Goal: Obtain resource: Download file/media

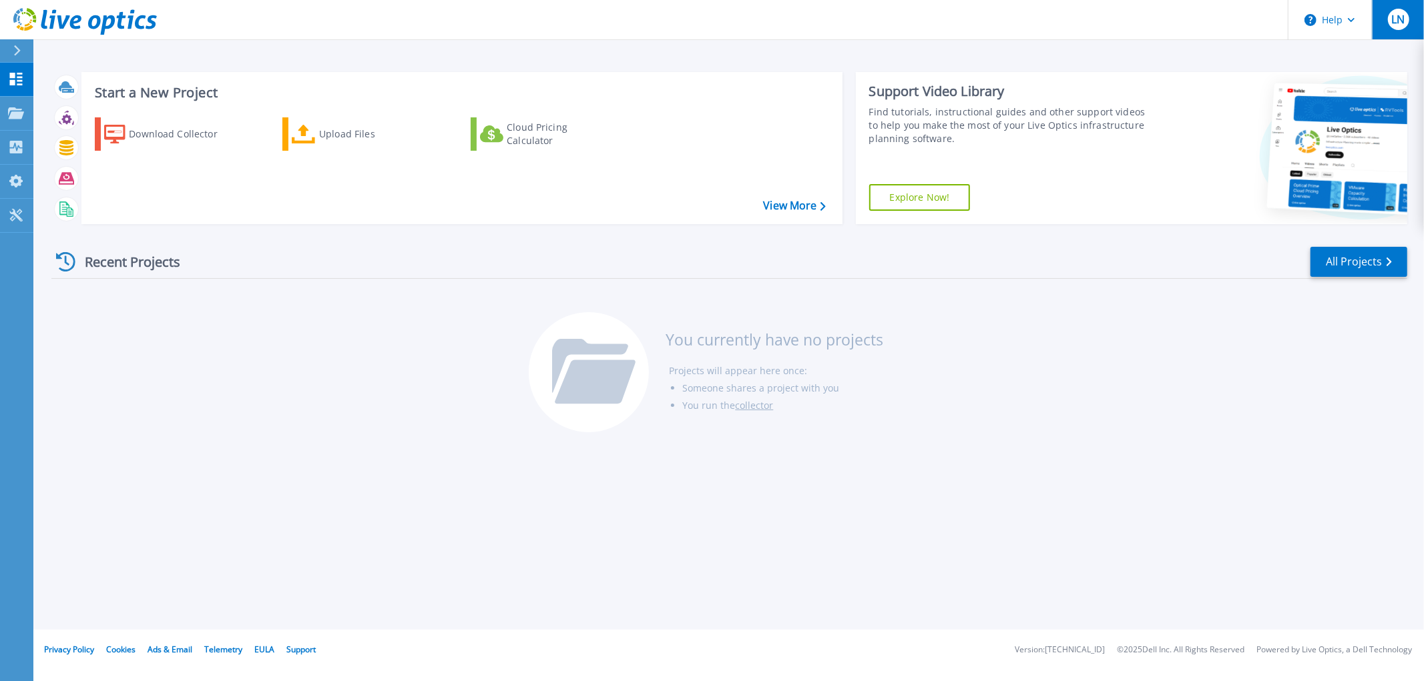
click at [1408, 20] on button "LN" at bounding box center [1398, 19] width 52 height 39
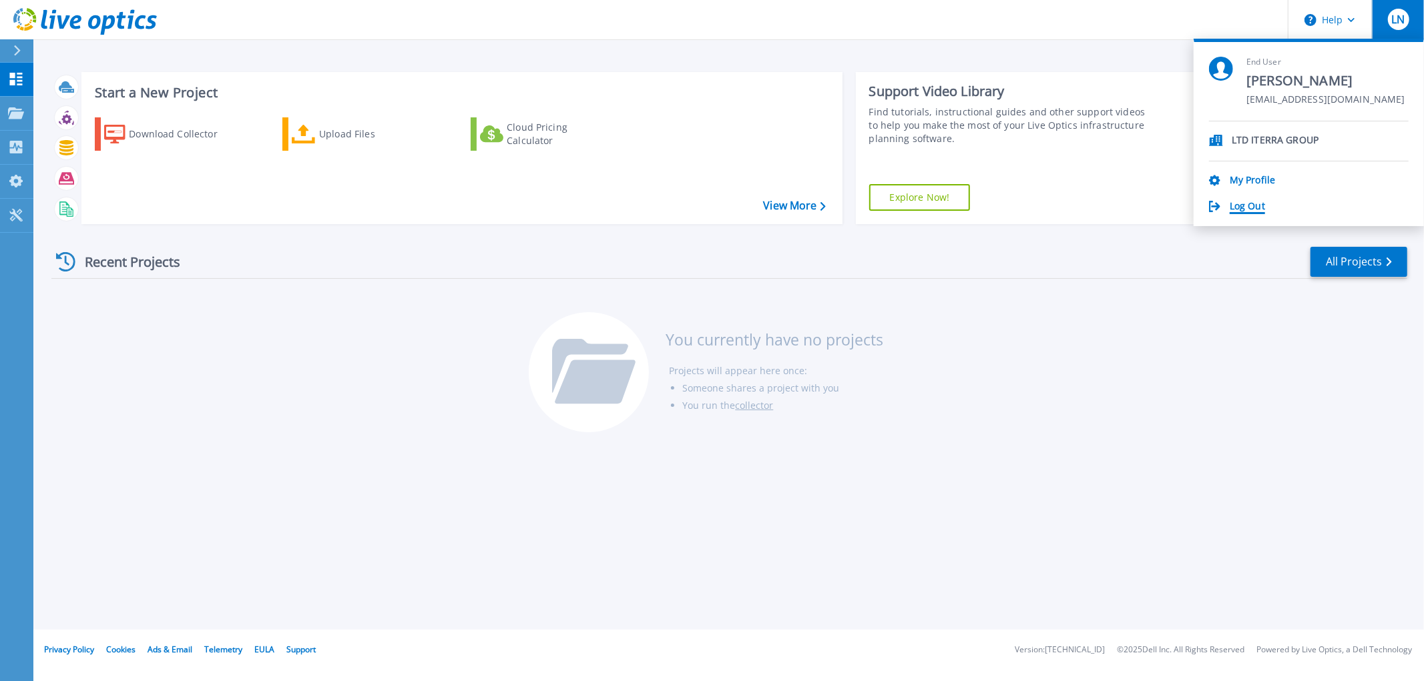
click at [1247, 203] on link "Log Out" at bounding box center [1246, 207] width 35 height 13
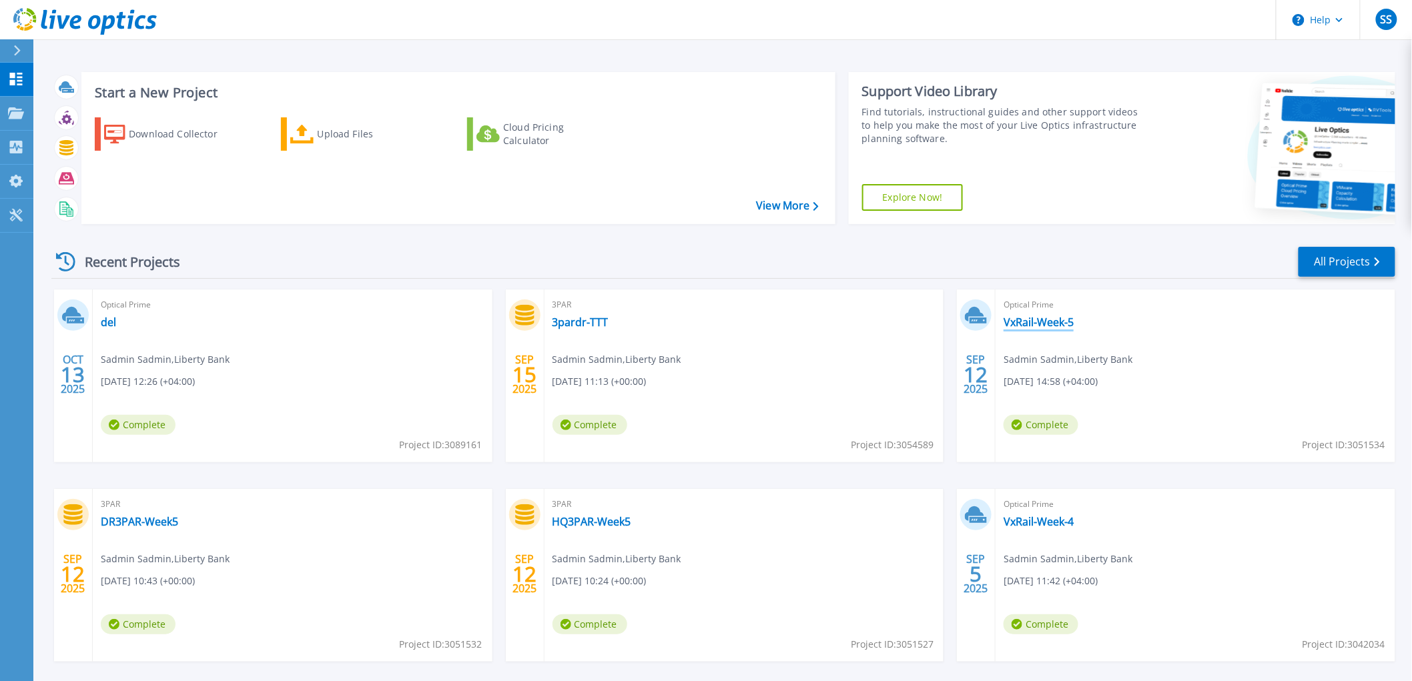
click at [1021, 323] on link "VxRail-Week-5" at bounding box center [1039, 322] width 70 height 13
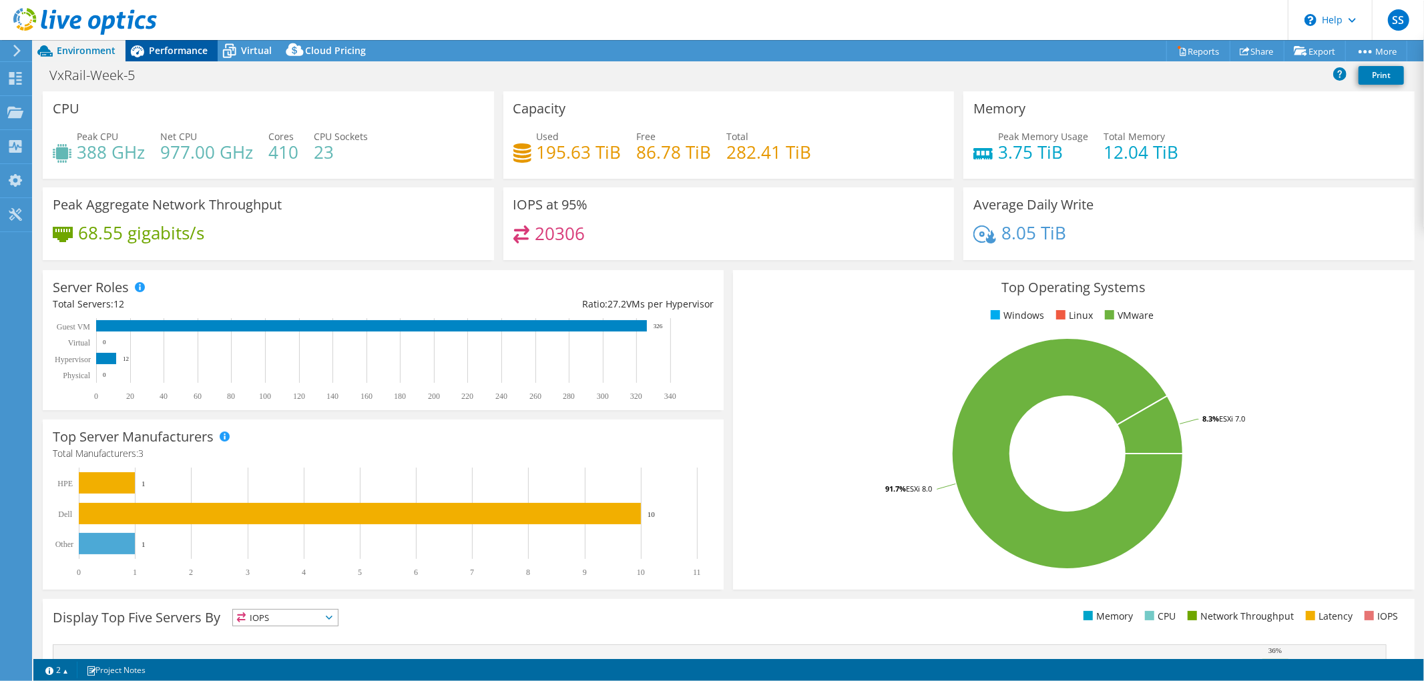
select select "USD"
click at [1186, 49] on link "Reports" at bounding box center [1198, 51] width 64 height 21
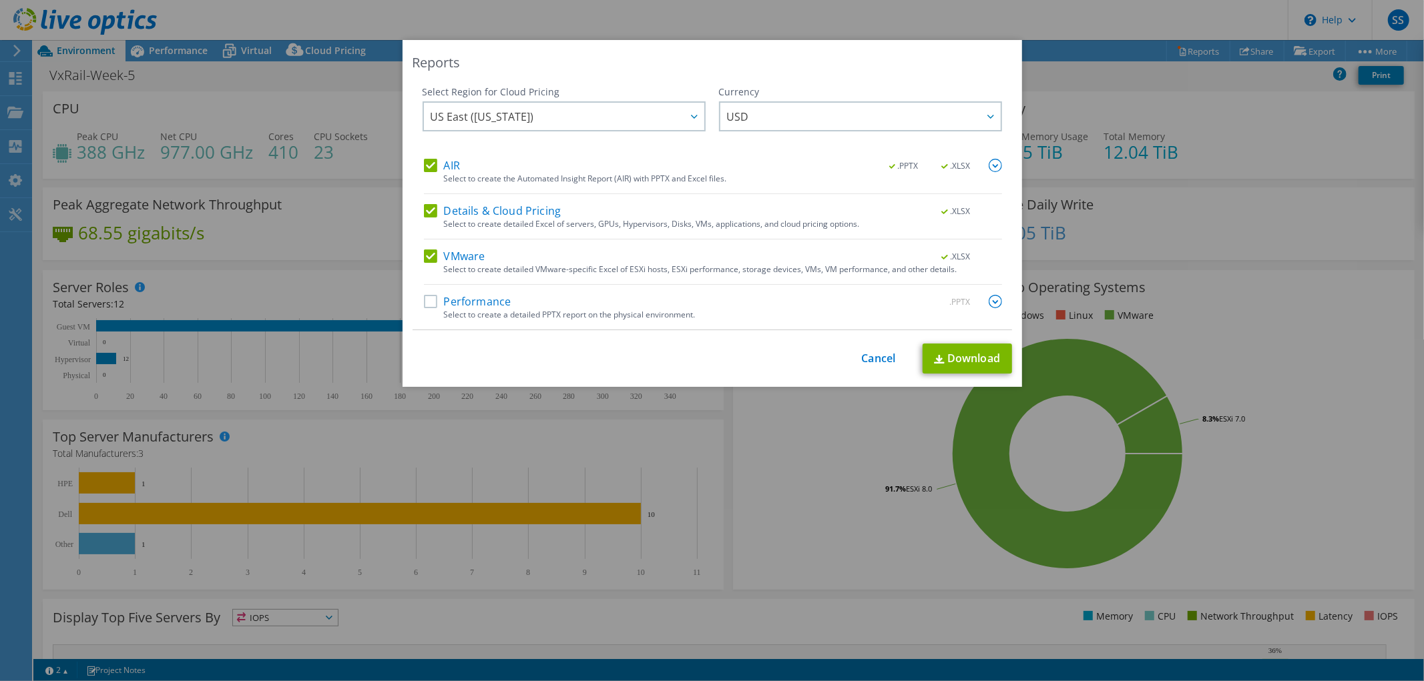
click at [428, 296] on label "Performance" at bounding box center [467, 301] width 87 height 13
click at [0, 0] on input "Performance" at bounding box center [0, 0] width 0 height 0
click at [988, 300] on img at bounding box center [994, 301] width 13 height 13
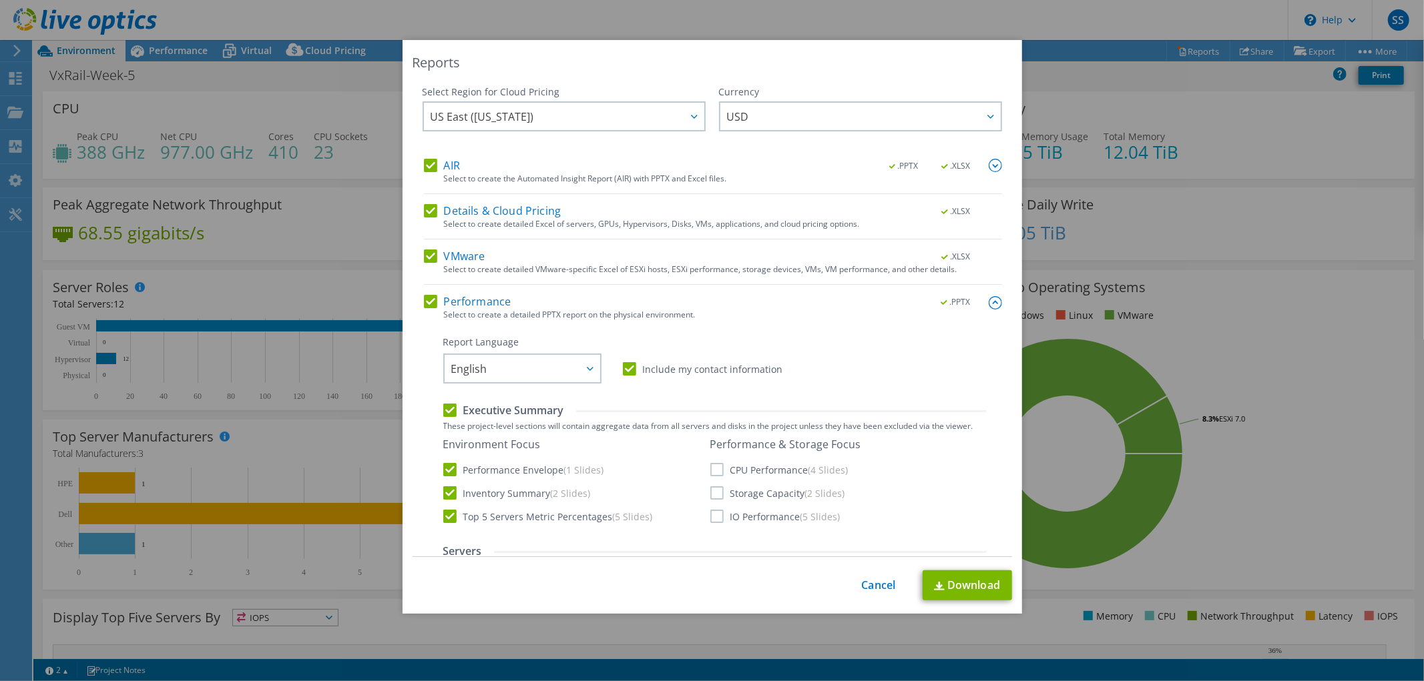
click at [719, 484] on div "Performance & Storage Focus CPU Performance (4 Slides) Storage Capacity (2 Slid…" at bounding box center [785, 480] width 151 height 85
click at [710, 516] on label "IO Performance (5 Slides)" at bounding box center [775, 516] width 130 height 13
click at [0, 0] on input "IO Performance (5 Slides)" at bounding box center [0, 0] width 0 height 0
click at [710, 491] on label "Storage Capacity (2 Slides)" at bounding box center [777, 493] width 135 height 13
click at [0, 0] on input "Storage Capacity (2 Slides)" at bounding box center [0, 0] width 0 height 0
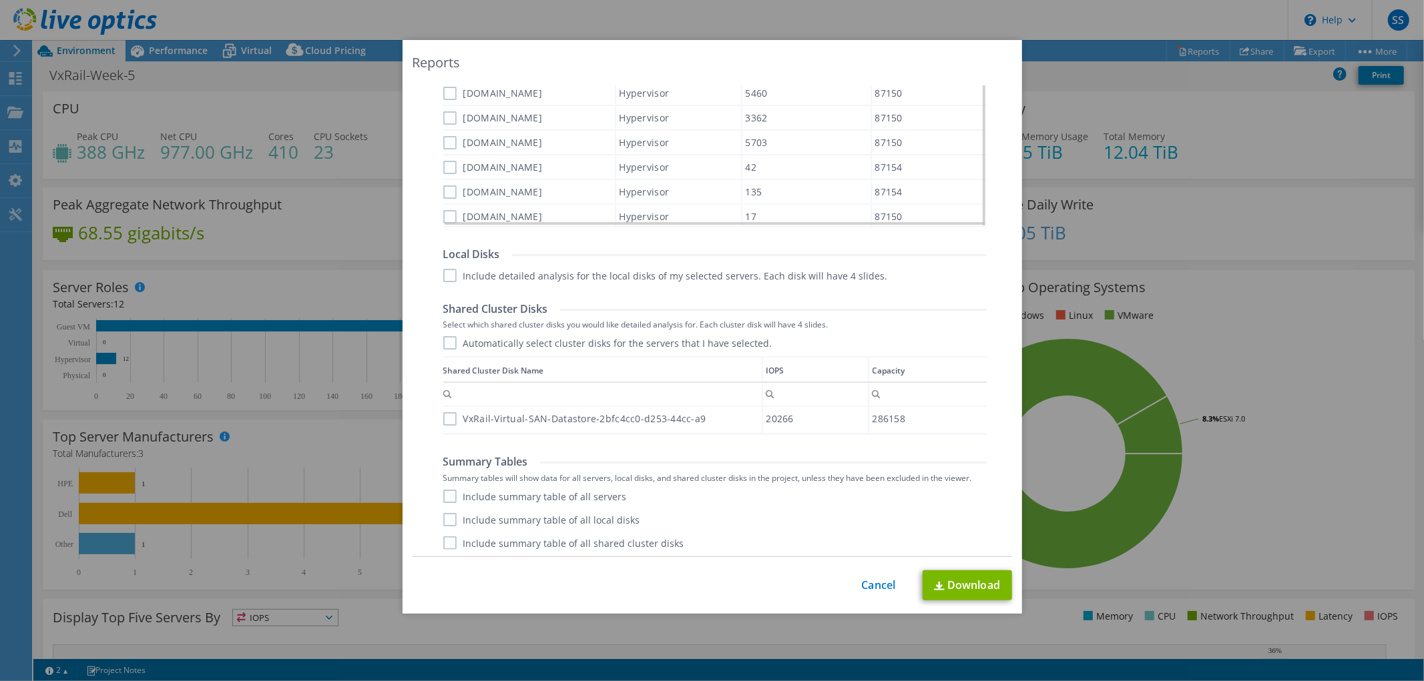
scroll to position [615, 0]
click at [948, 578] on link "Download" at bounding box center [966, 586] width 89 height 30
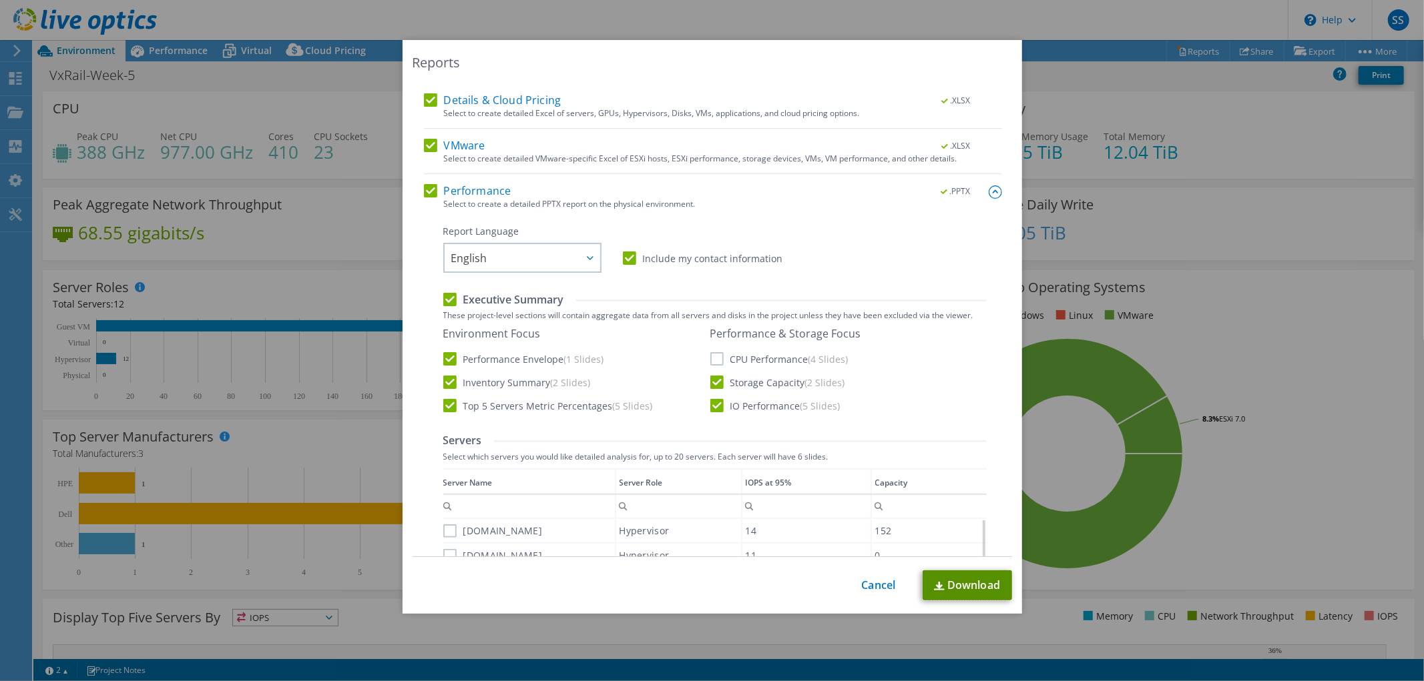
scroll to position [296, 0]
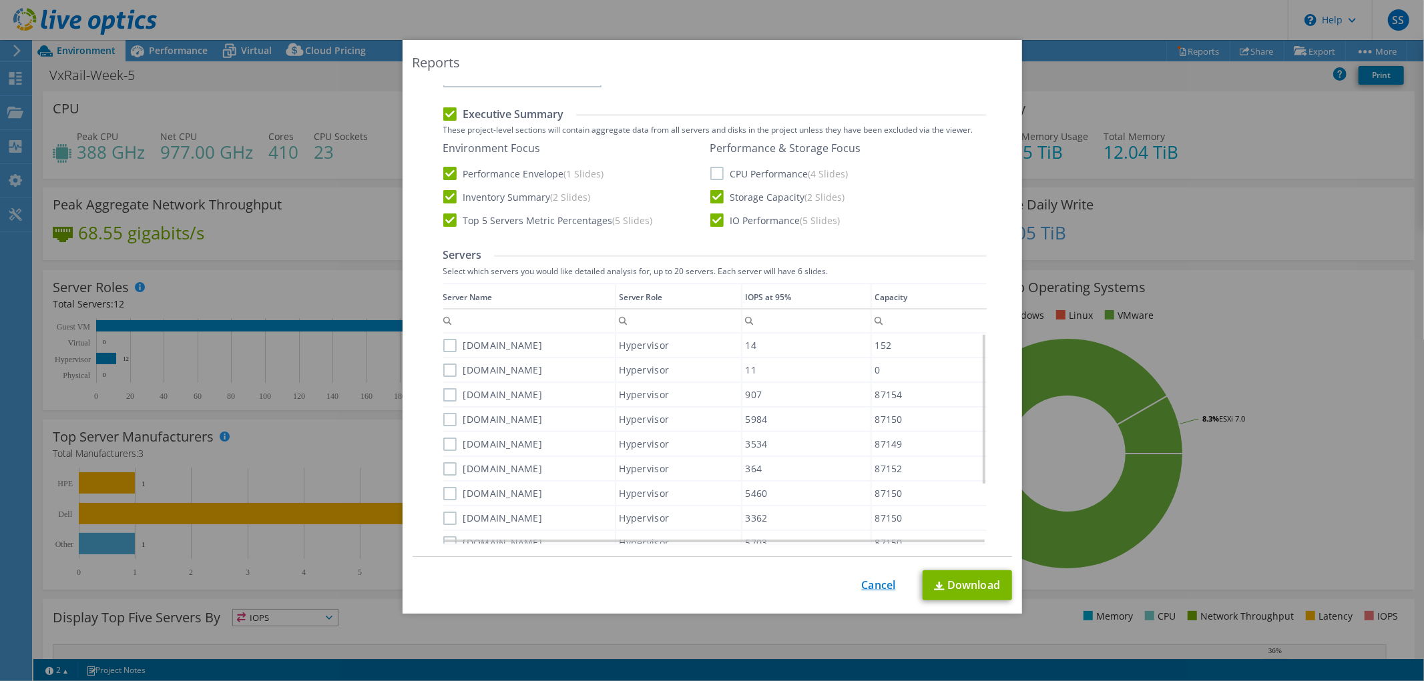
click at [876, 581] on link "Cancel" at bounding box center [879, 585] width 34 height 13
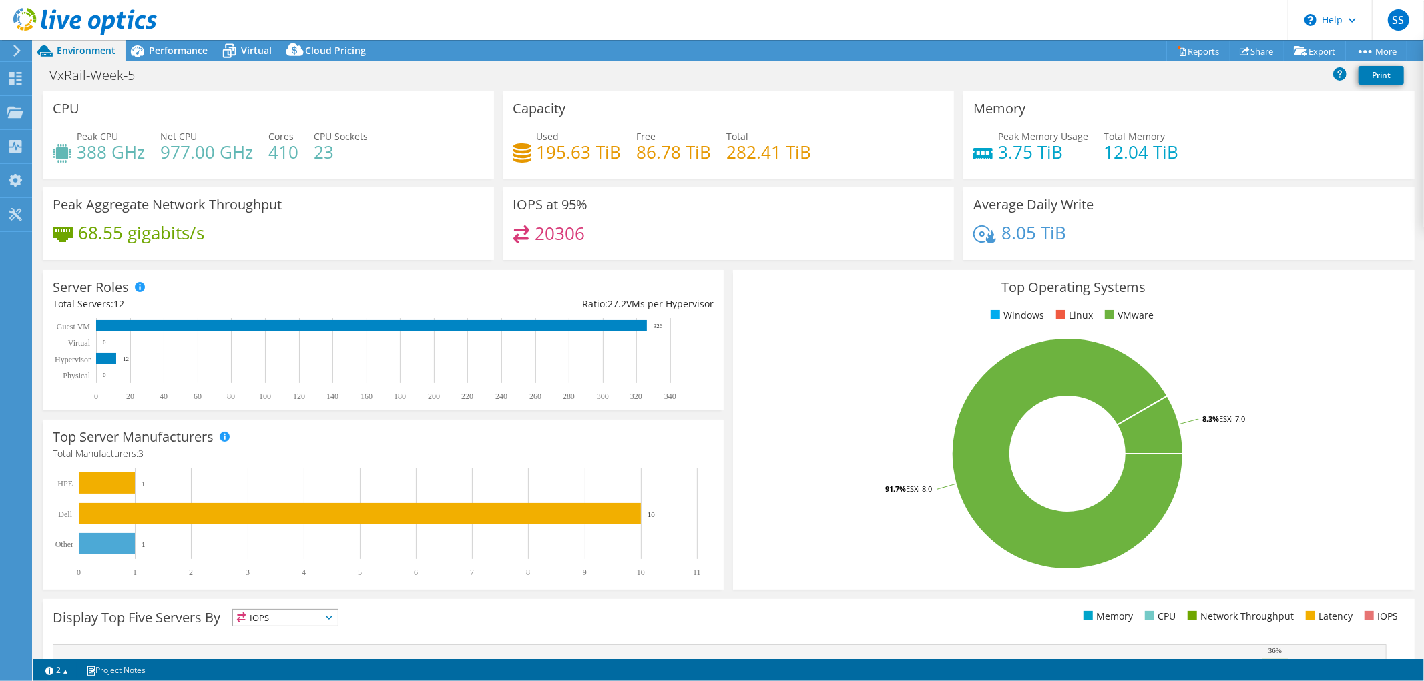
click at [18, 52] on use at bounding box center [16, 51] width 7 height 12
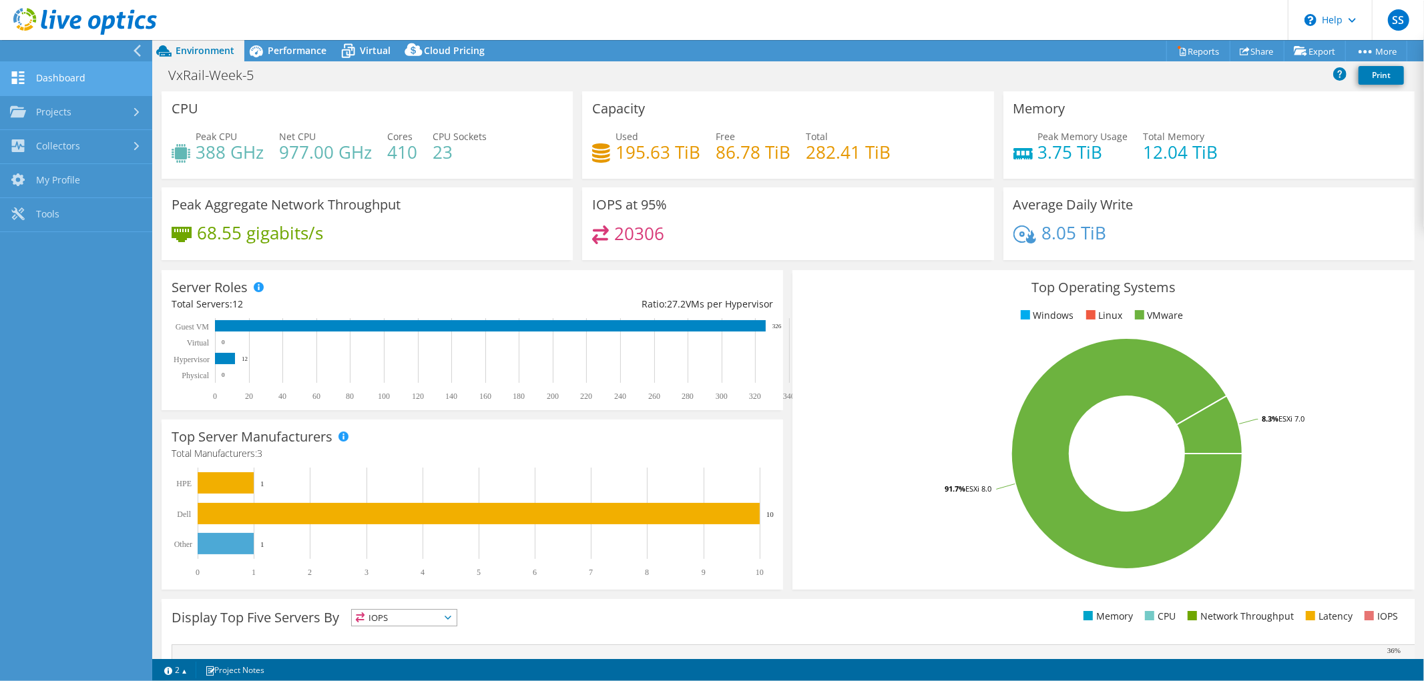
click at [60, 76] on link "Dashboard" at bounding box center [76, 79] width 152 height 34
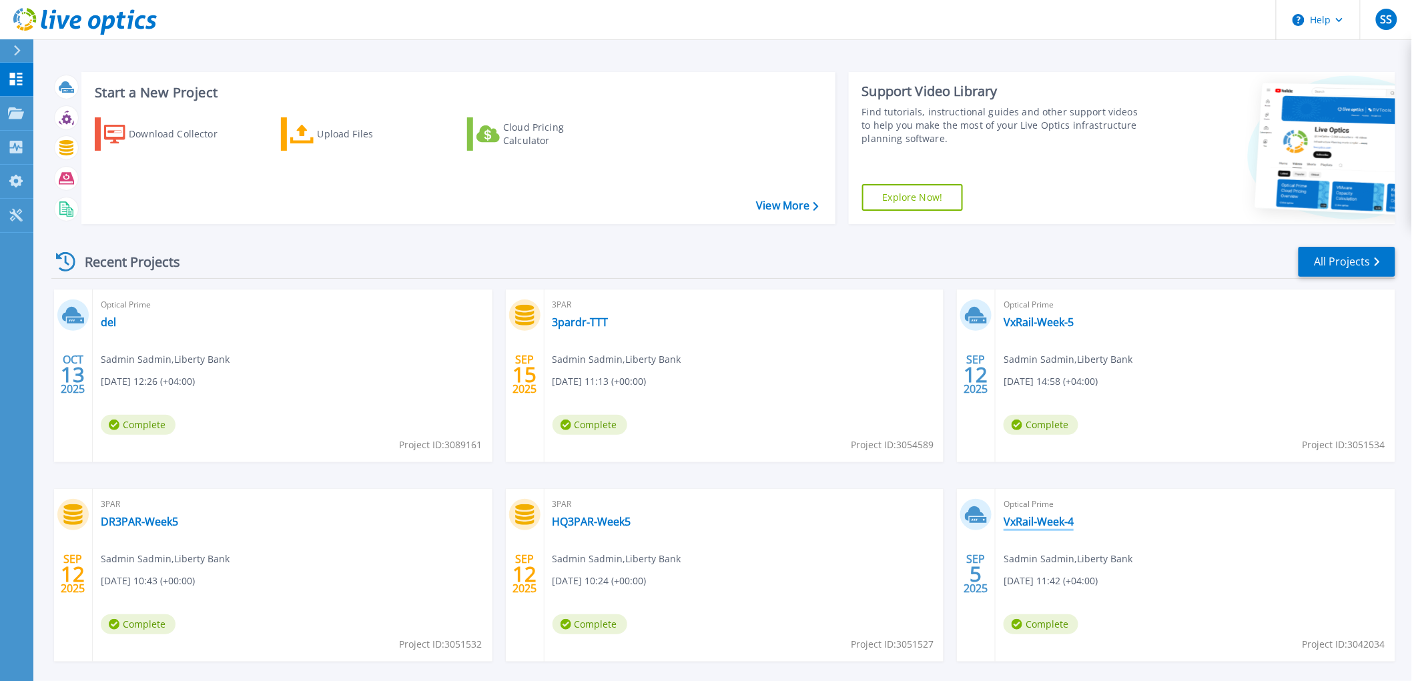
click at [1046, 517] on link "VxRail-Week-4" at bounding box center [1039, 521] width 70 height 13
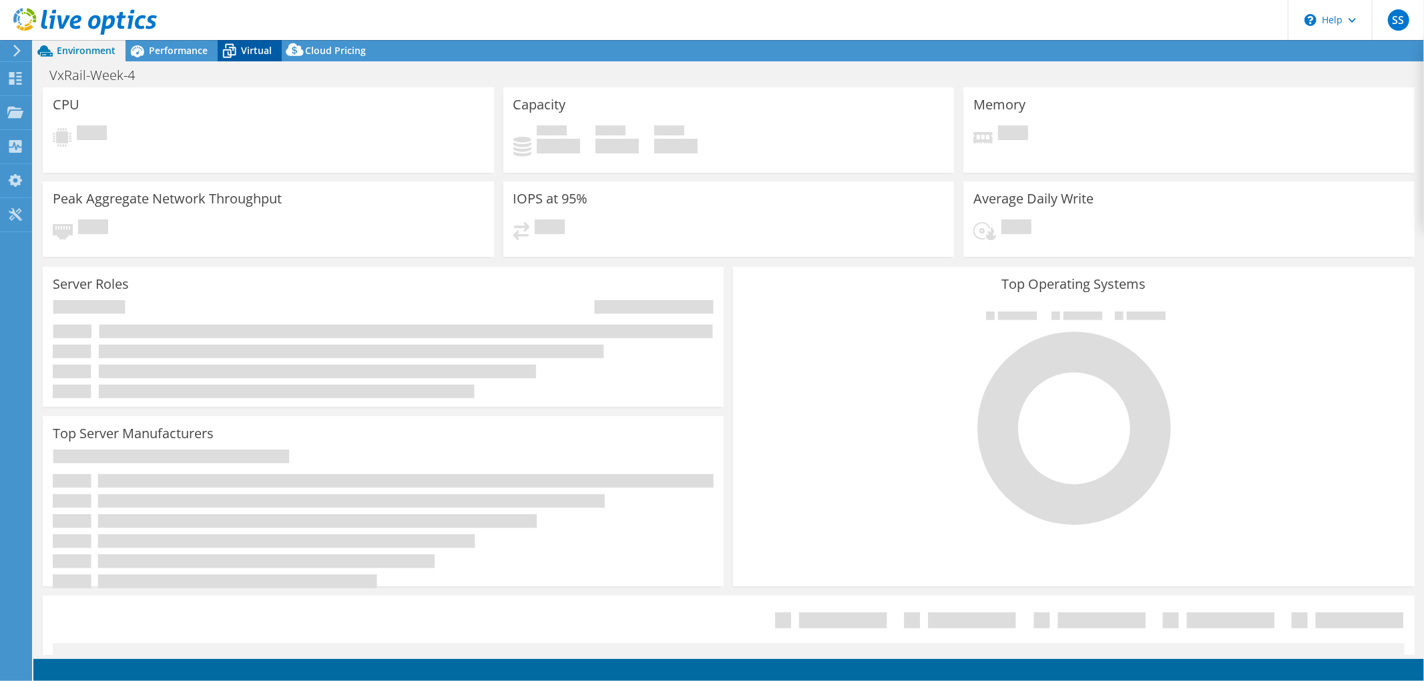
select select "USD"
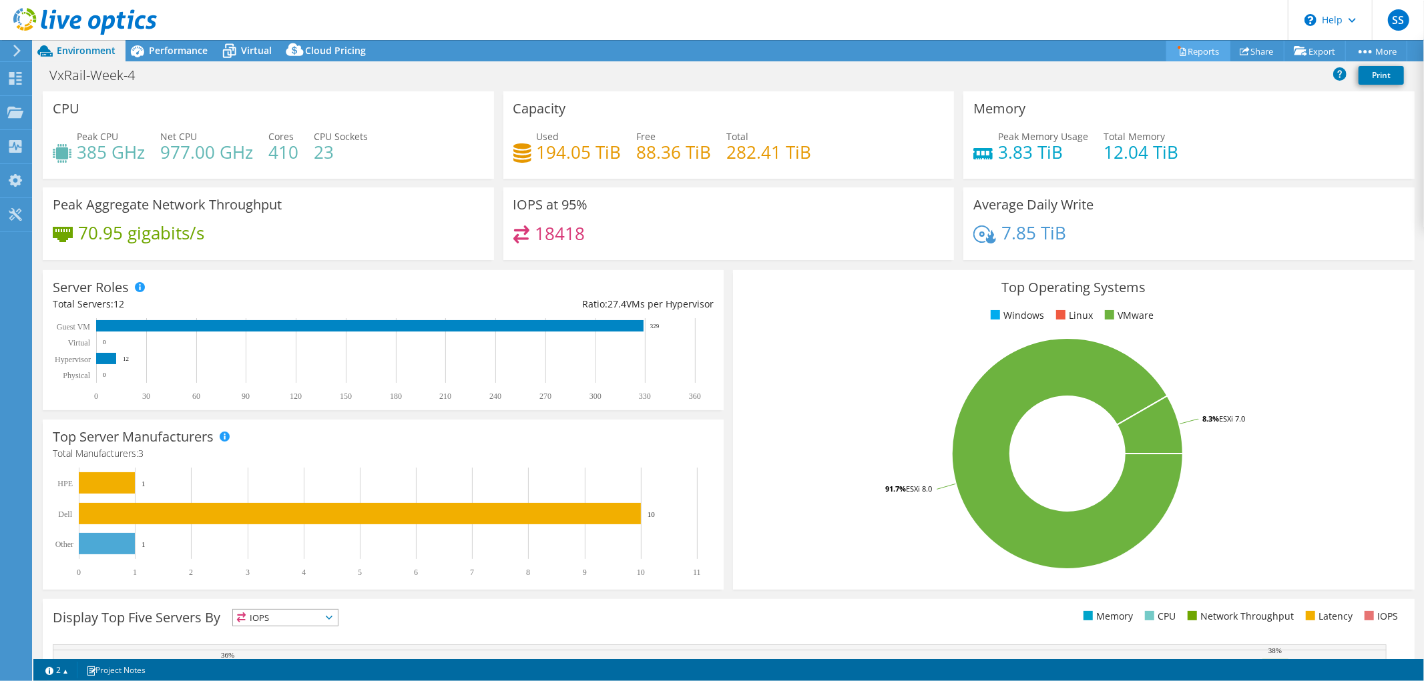
click at [1189, 47] on link "Reports" at bounding box center [1198, 51] width 64 height 21
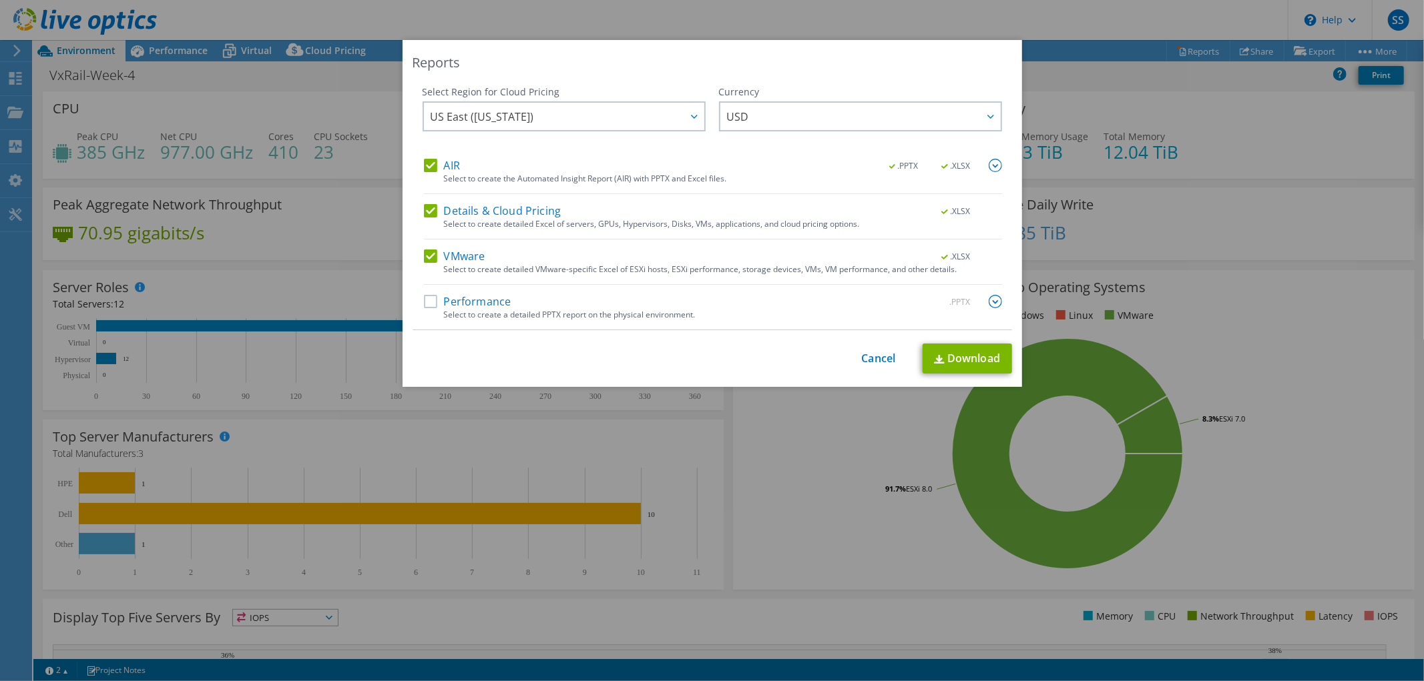
click at [430, 299] on label "Performance" at bounding box center [467, 301] width 87 height 13
click at [0, 0] on input "Performance" at bounding box center [0, 0] width 0 height 0
click at [990, 296] on img at bounding box center [994, 301] width 13 height 13
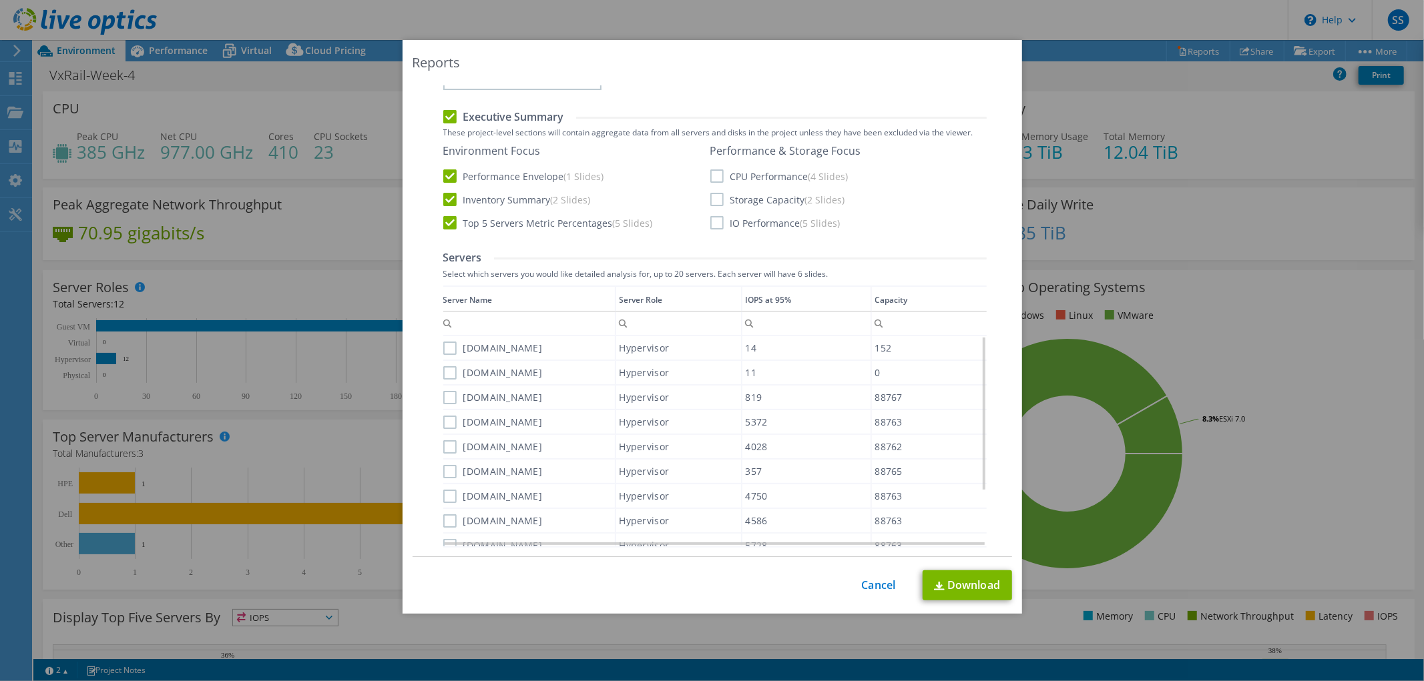
scroll to position [296, 0]
click at [712, 196] on label "Storage Capacity (2 Slides)" at bounding box center [777, 196] width 135 height 13
click at [0, 0] on input "Storage Capacity (2 Slides)" at bounding box center [0, 0] width 0 height 0
click at [712, 220] on label "IO Performance (5 Slides)" at bounding box center [775, 220] width 130 height 13
click at [0, 0] on input "IO Performance (5 Slides)" at bounding box center [0, 0] width 0 height 0
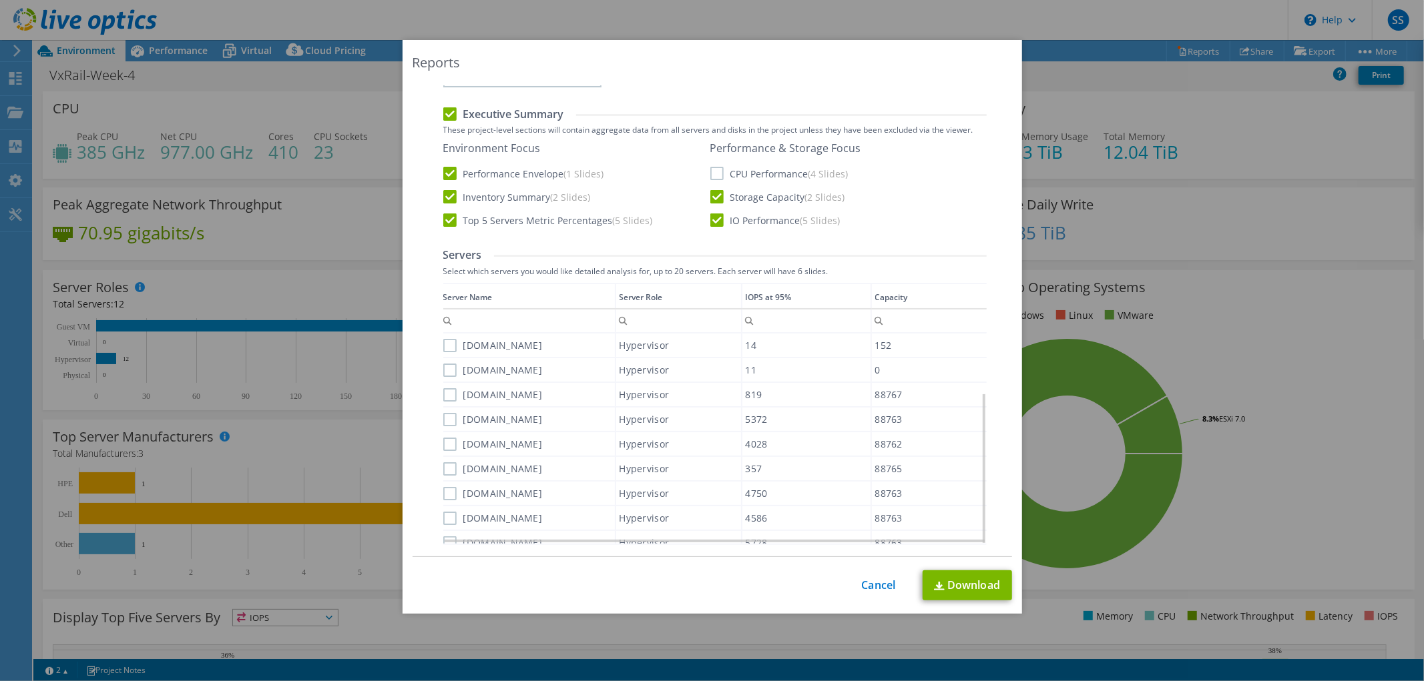
scroll to position [615, 0]
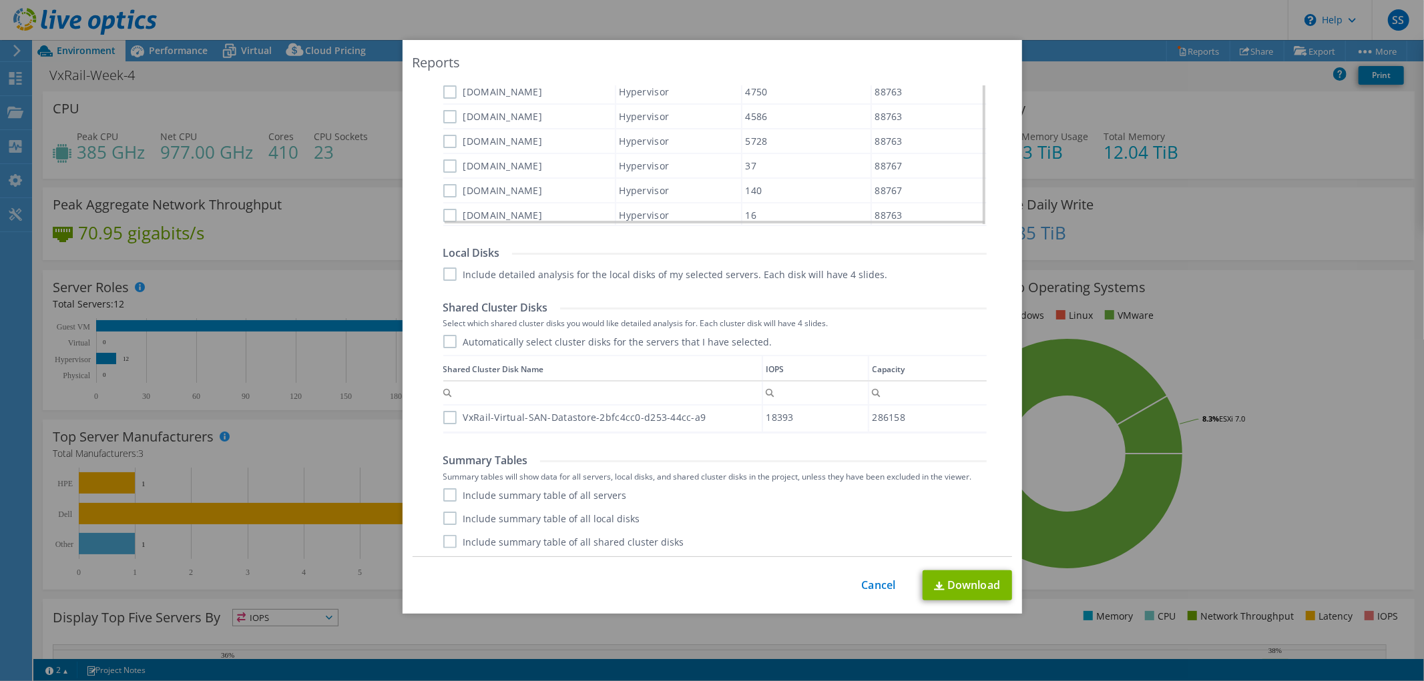
click at [448, 418] on label "VxRail-Virtual-SAN-Datastore-2bfc4cc0-d253-44cc-a9" at bounding box center [574, 417] width 263 height 13
click at [0, 0] on input "VxRail-Virtual-SAN-Datastore-2bfc4cc0-d253-44cc-a9" at bounding box center [0, 0] width 0 height 0
click at [448, 418] on label "VxRail-Virtual-SAN-Datastore-2bfc4cc0-d253-44cc-a9" at bounding box center [574, 417] width 263 height 13
click at [0, 0] on input "VxRail-Virtual-SAN-Datastore-2bfc4cc0-d253-44cc-a9" at bounding box center [0, 0] width 0 height 0
click at [448, 418] on label "VxRail-Virtual-SAN-Datastore-2bfc4cc0-d253-44cc-a9" at bounding box center [574, 417] width 263 height 13
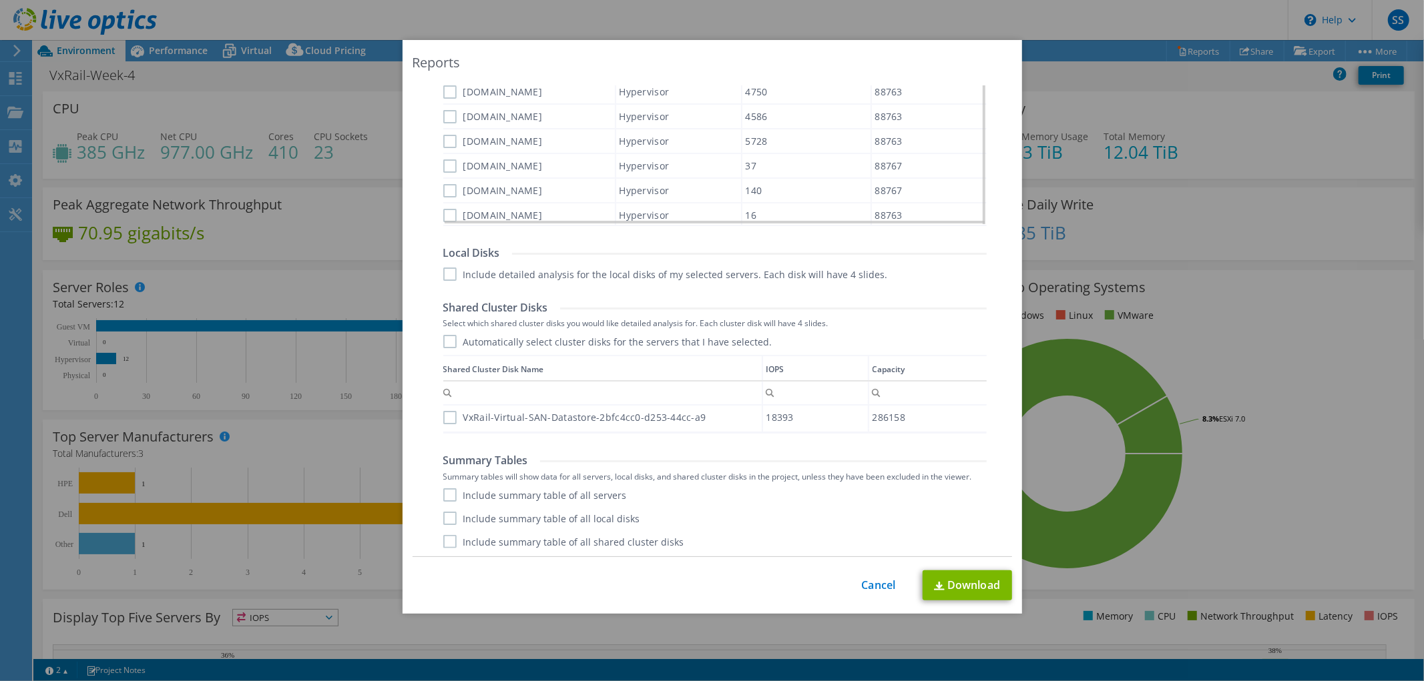
click at [0, 0] on input "VxRail-Virtual-SAN-Datastore-2bfc4cc0-d253-44cc-a9" at bounding box center [0, 0] width 0 height 0
click at [451, 490] on label "Include summary table of all servers" at bounding box center [535, 495] width 184 height 13
click at [0, 0] on input "Include summary table of all servers" at bounding box center [0, 0] width 0 height 0
click at [450, 516] on label "Include summary table of all local disks" at bounding box center [541, 518] width 197 height 13
click at [0, 0] on input "Include summary table of all local disks" at bounding box center [0, 0] width 0 height 0
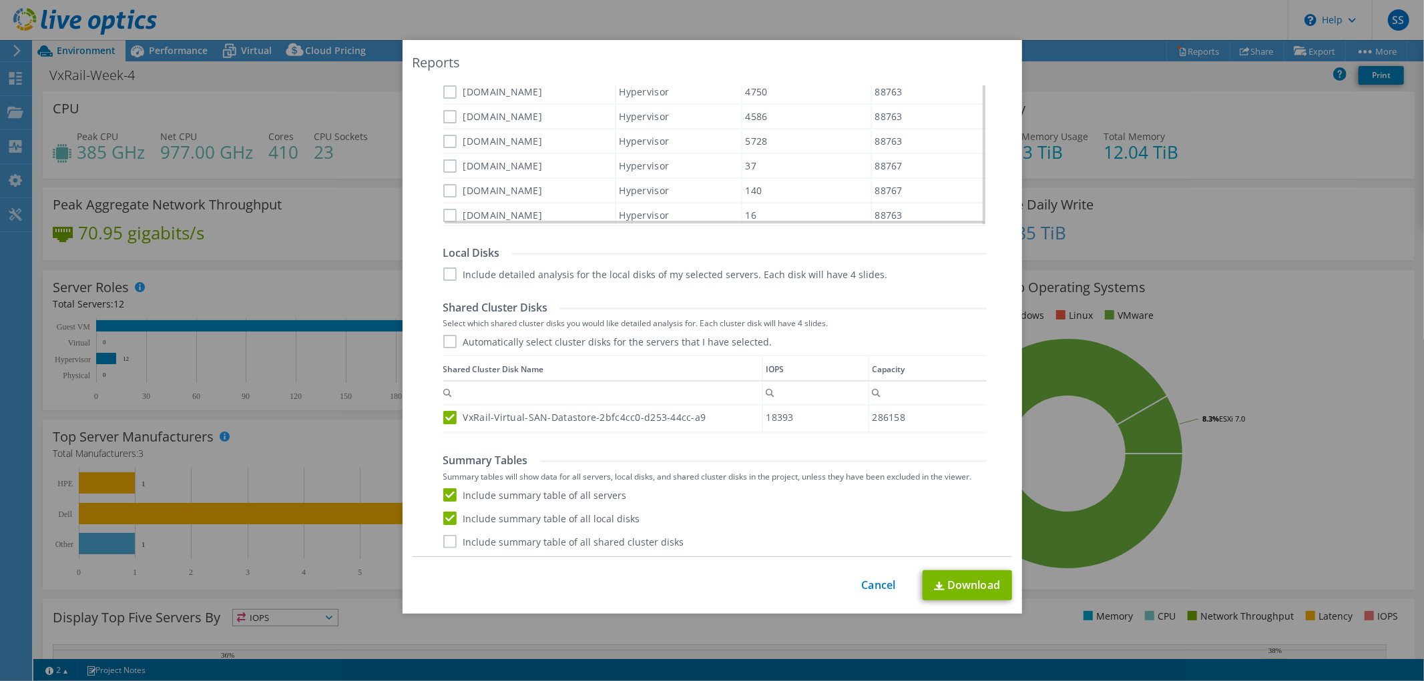
click at [443, 543] on label "Include summary table of all shared cluster disks" at bounding box center [563, 541] width 241 height 13
click at [0, 0] on input "Include summary table of all shared cluster disks" at bounding box center [0, 0] width 0 height 0
click at [447, 268] on label "Include detailed analysis for the local disks of my selected servers. Each disk…" at bounding box center [665, 274] width 445 height 13
click at [0, 0] on input "Include detailed analysis for the local disks of my selected servers. Each disk…" at bounding box center [0, 0] width 0 height 0
click at [443, 341] on label "Automatically select cluster disks for the servers that I have selected." at bounding box center [607, 341] width 329 height 13
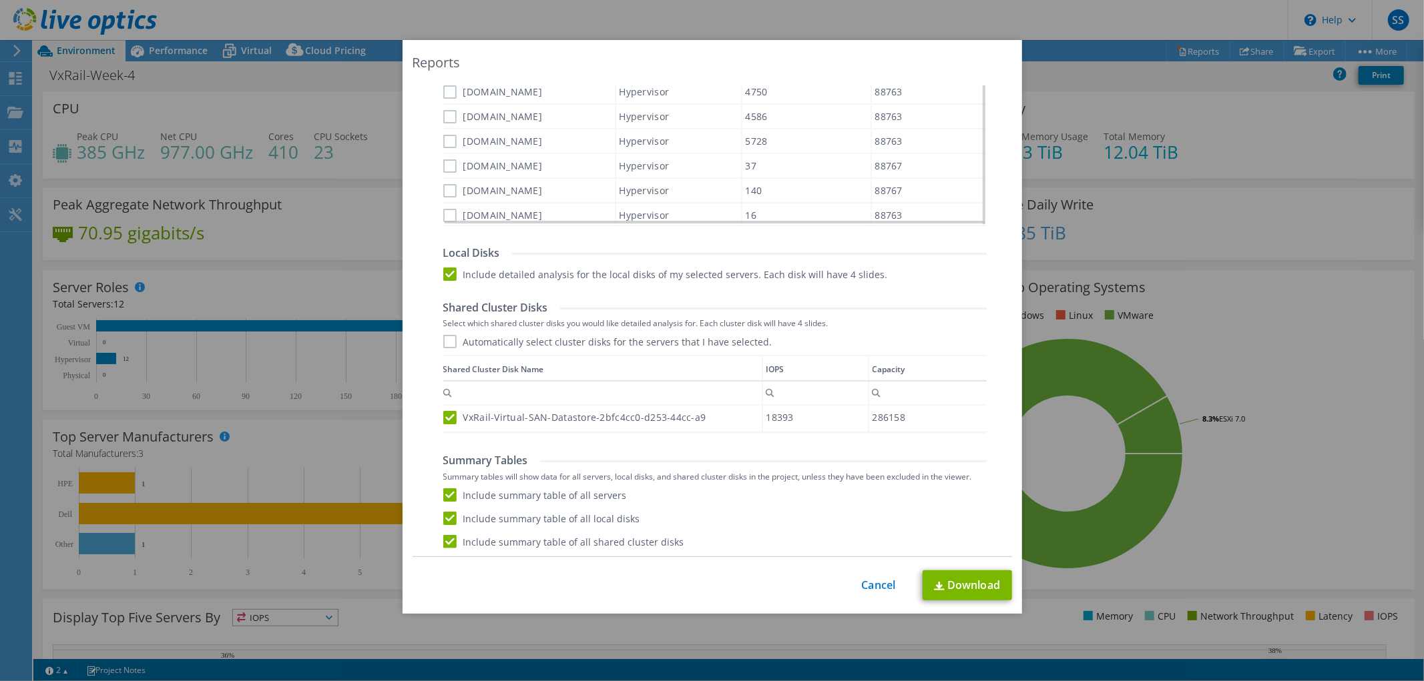
click at [0, 0] on input "Automatically select cluster disks for the servers that I have selected." at bounding box center [0, 0] width 0 height 0
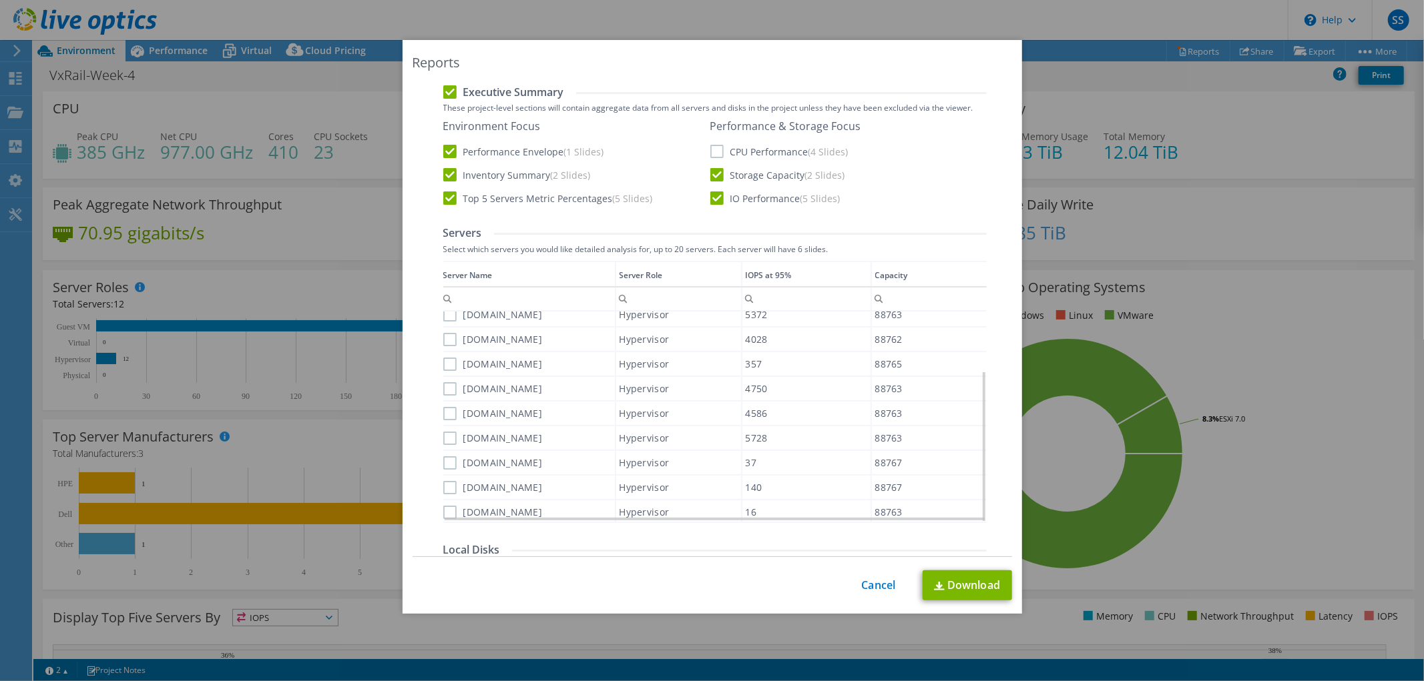
click at [449, 310] on label "[DOMAIN_NAME]" at bounding box center [492, 314] width 99 height 13
click at [0, 0] on input "[DOMAIN_NAME]" at bounding box center [0, 0] width 0 height 0
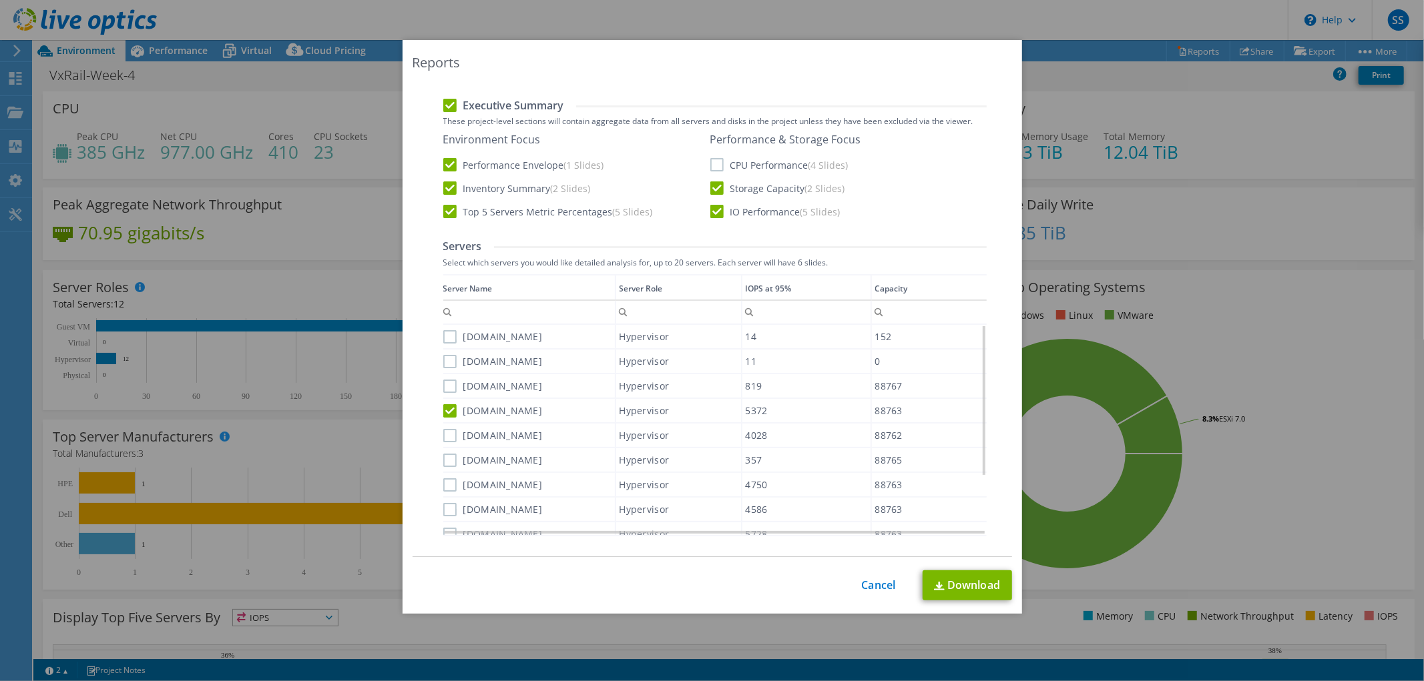
scroll to position [392, 0]
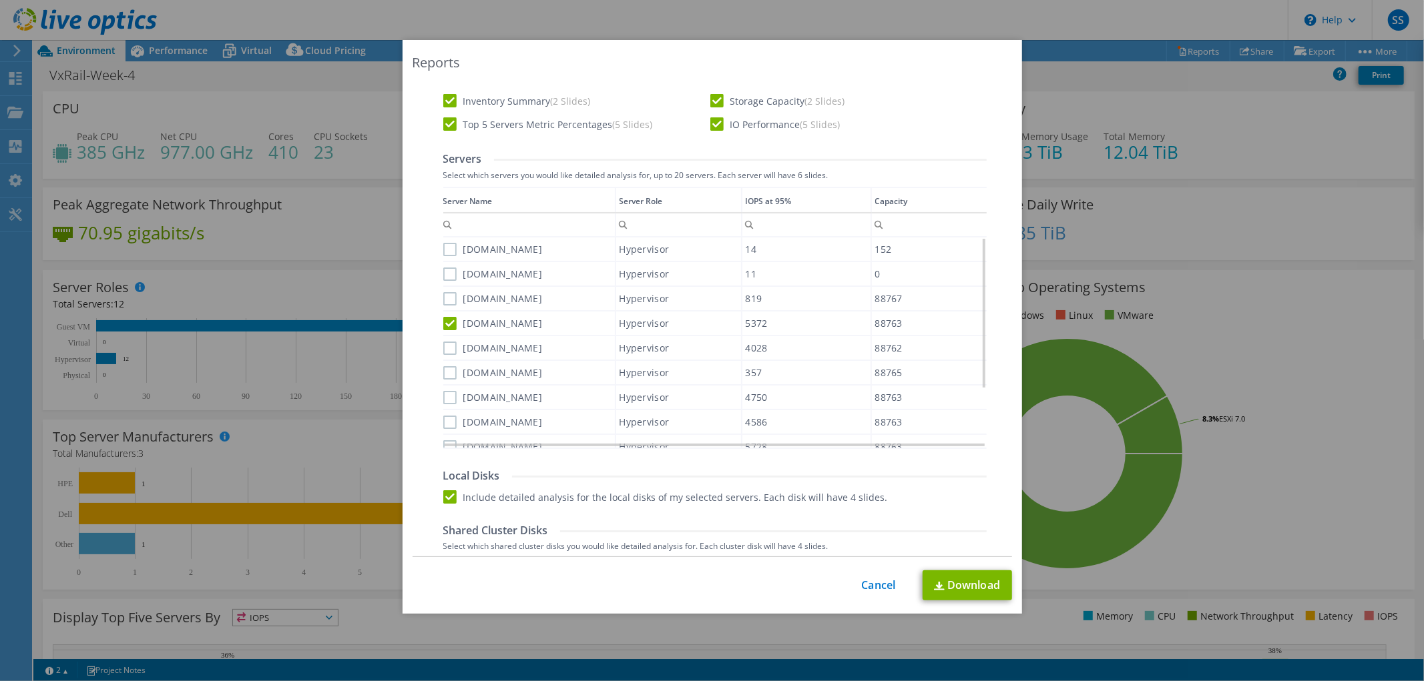
click at [445, 318] on label "[DOMAIN_NAME]" at bounding box center [492, 323] width 99 height 13
click at [0, 0] on input "[DOMAIN_NAME]" at bounding box center [0, 0] width 0 height 0
click at [443, 247] on div "Data grid" at bounding box center [444, 314] width 2 height 254
click at [443, 268] on label "[DOMAIN_NAME]" at bounding box center [492, 274] width 99 height 13
click at [0, 0] on input "[DOMAIN_NAME]" at bounding box center [0, 0] width 0 height 0
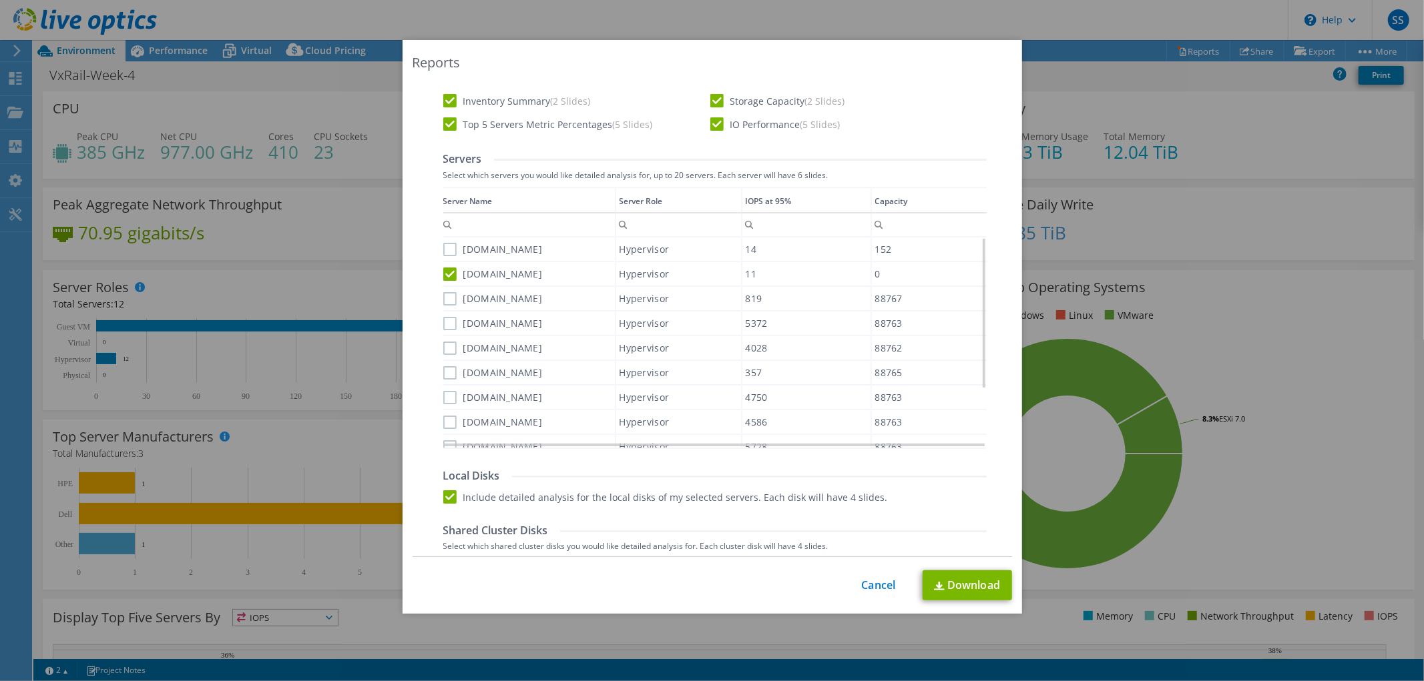
click at [443, 250] on label "[DOMAIN_NAME]" at bounding box center [492, 249] width 99 height 13
click at [0, 0] on input "[DOMAIN_NAME]" at bounding box center [0, 0] width 0 height 0
click at [450, 294] on label "[DOMAIN_NAME]" at bounding box center [492, 298] width 99 height 13
click at [0, 0] on input "[DOMAIN_NAME]" at bounding box center [0, 0] width 0 height 0
click at [452, 323] on label "[DOMAIN_NAME]" at bounding box center [492, 323] width 99 height 13
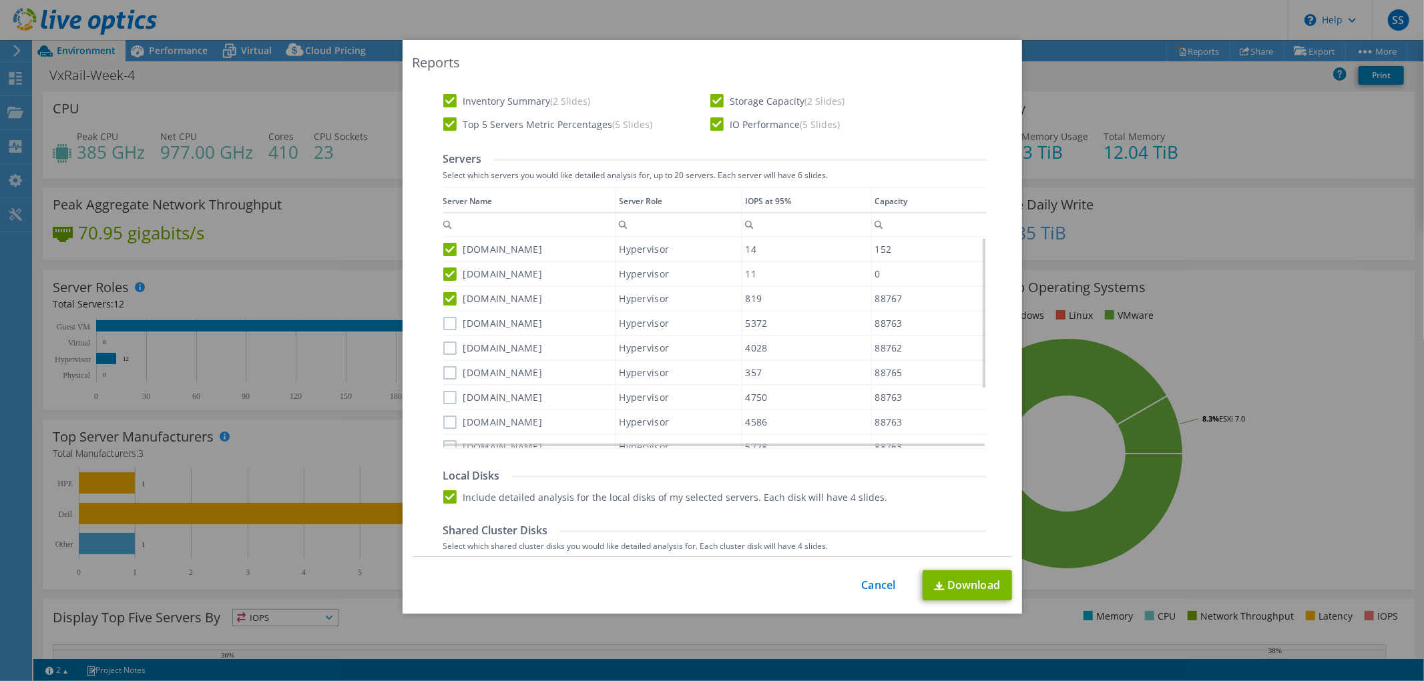
click at [0, 0] on input "[DOMAIN_NAME]" at bounding box center [0, 0] width 0 height 0
click at [451, 336] on div "[DOMAIN_NAME]" at bounding box center [529, 347] width 172 height 23
click at [449, 356] on div "[DOMAIN_NAME]" at bounding box center [529, 347] width 172 height 23
click at [443, 371] on label "[DOMAIN_NAME]" at bounding box center [492, 372] width 99 height 13
click at [0, 0] on input "[DOMAIN_NAME]" at bounding box center [0, 0] width 0 height 0
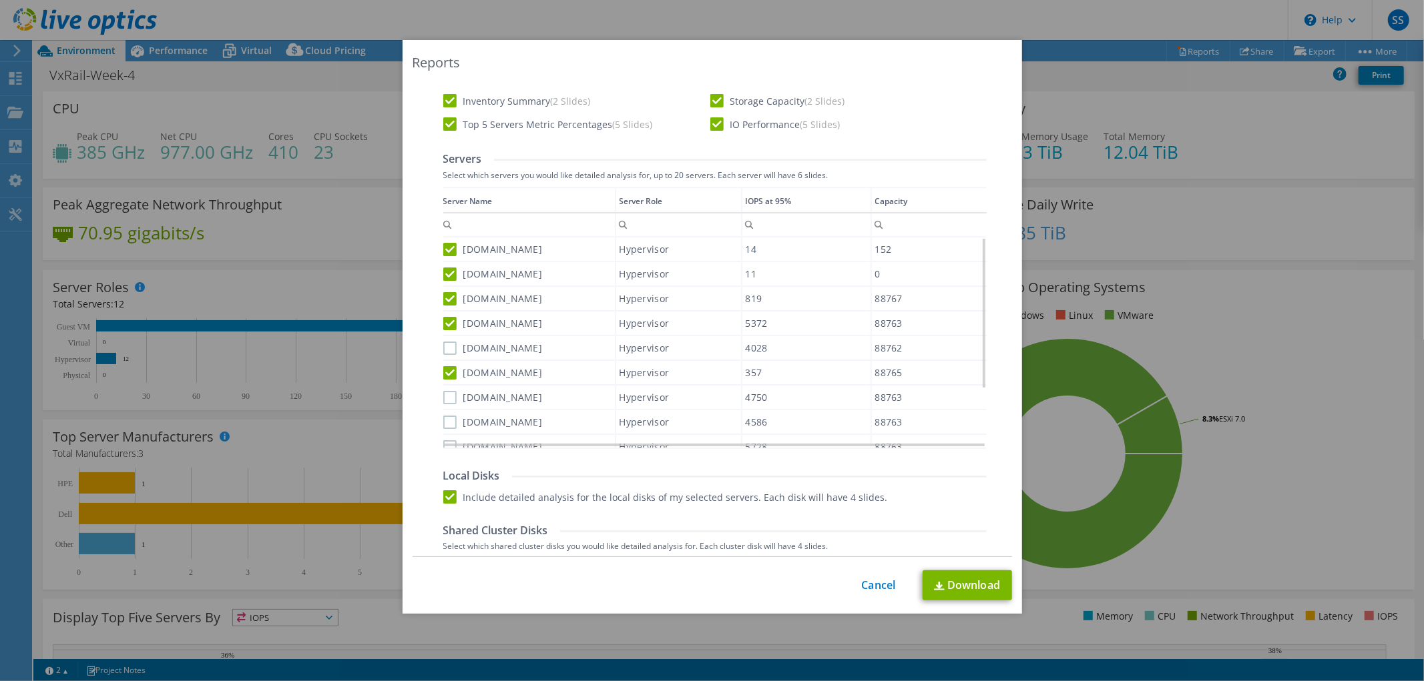
click at [445, 350] on label "[DOMAIN_NAME]" at bounding box center [492, 348] width 99 height 13
click at [0, 0] on input "[DOMAIN_NAME]" at bounding box center [0, 0] width 0 height 0
click at [444, 386] on div "[DOMAIN_NAME]" at bounding box center [529, 397] width 172 height 23
click at [448, 395] on label "[DOMAIN_NAME]" at bounding box center [492, 397] width 99 height 13
click at [0, 0] on input "[DOMAIN_NAME]" at bounding box center [0, 0] width 0 height 0
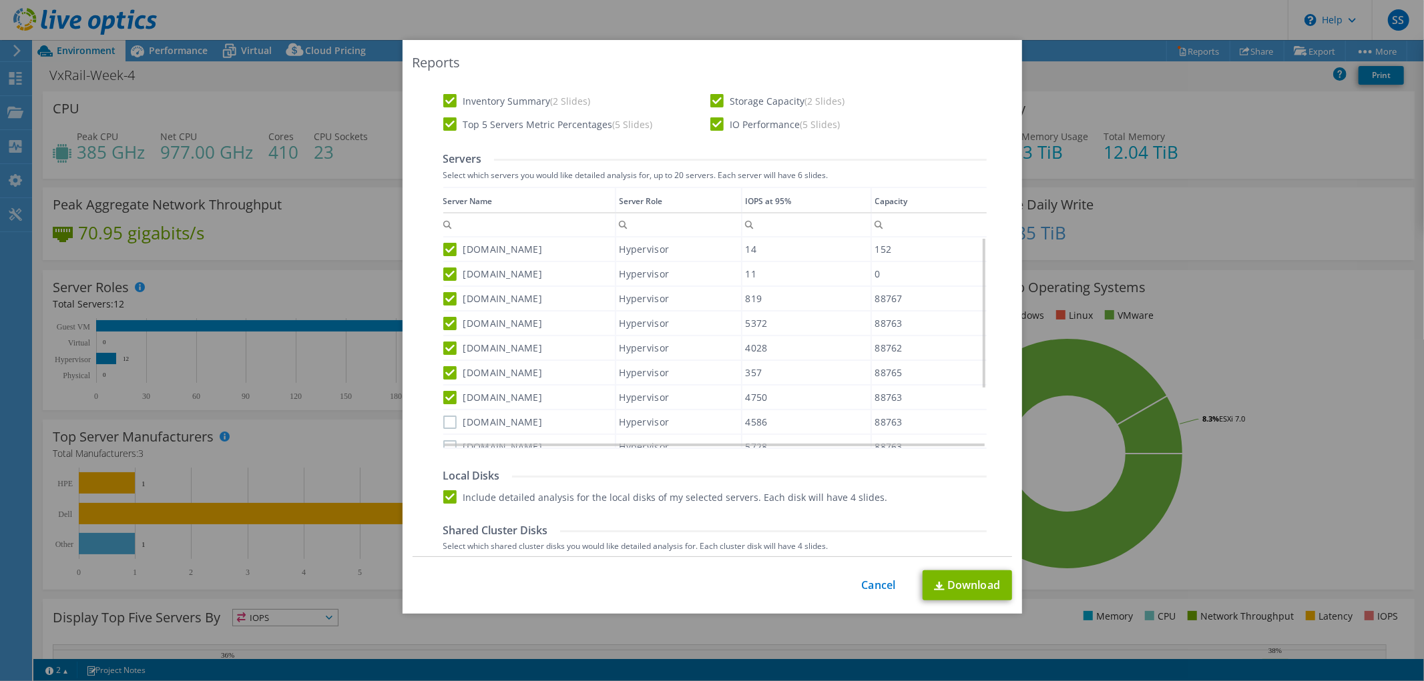
drag, startPoint x: 445, startPoint y: 417, endPoint x: 451, endPoint y: 426, distance: 10.6
click at [444, 417] on label "[DOMAIN_NAME]" at bounding box center [492, 422] width 99 height 13
click at [0, 0] on input "[DOMAIN_NAME]" at bounding box center [0, 0] width 0 height 0
click at [445, 443] on div "Data grid" at bounding box center [715, 442] width 540 height 7
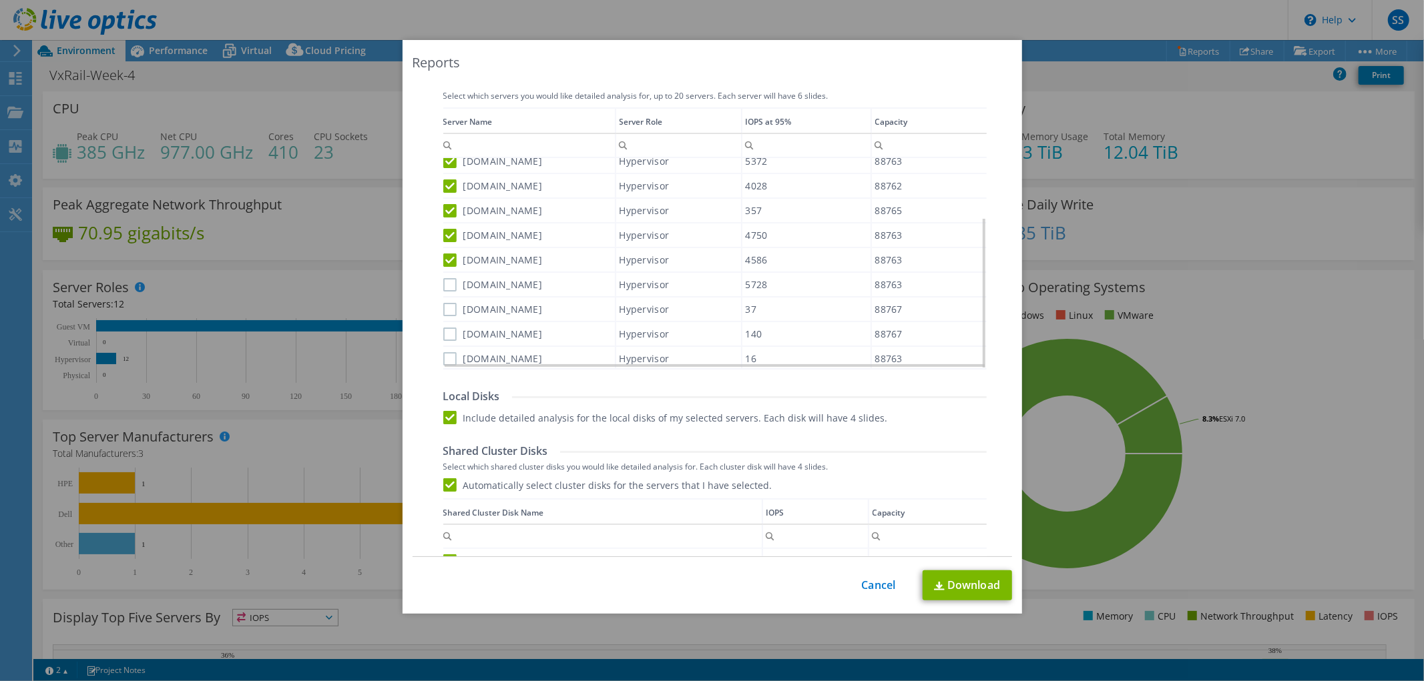
scroll to position [541, 0]
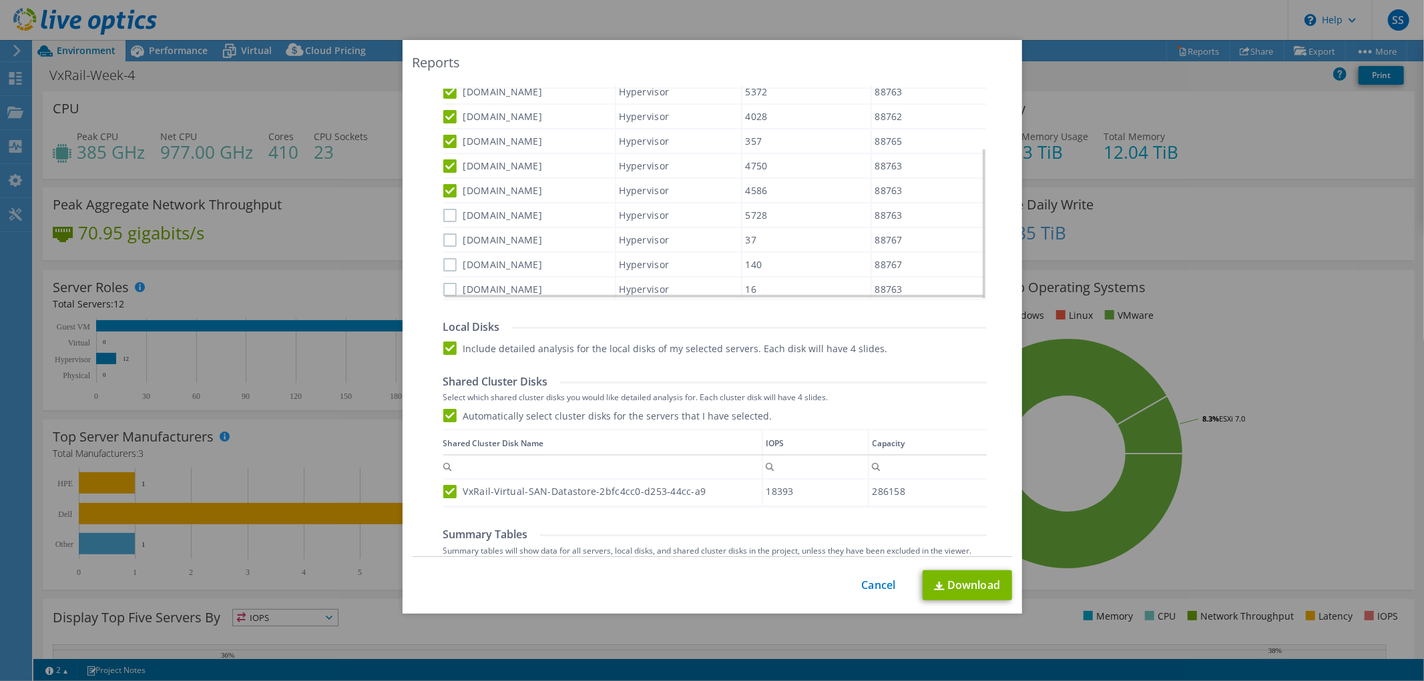
click at [443, 258] on label "[DOMAIN_NAME]" at bounding box center [492, 264] width 99 height 13
click at [0, 0] on input "[DOMAIN_NAME]" at bounding box center [0, 0] width 0 height 0
click at [443, 283] on label "[DOMAIN_NAME]" at bounding box center [492, 289] width 99 height 13
click at [0, 0] on input "[DOMAIN_NAME]" at bounding box center [0, 0] width 0 height 0
click at [443, 239] on label "[DOMAIN_NAME]" at bounding box center [492, 240] width 99 height 13
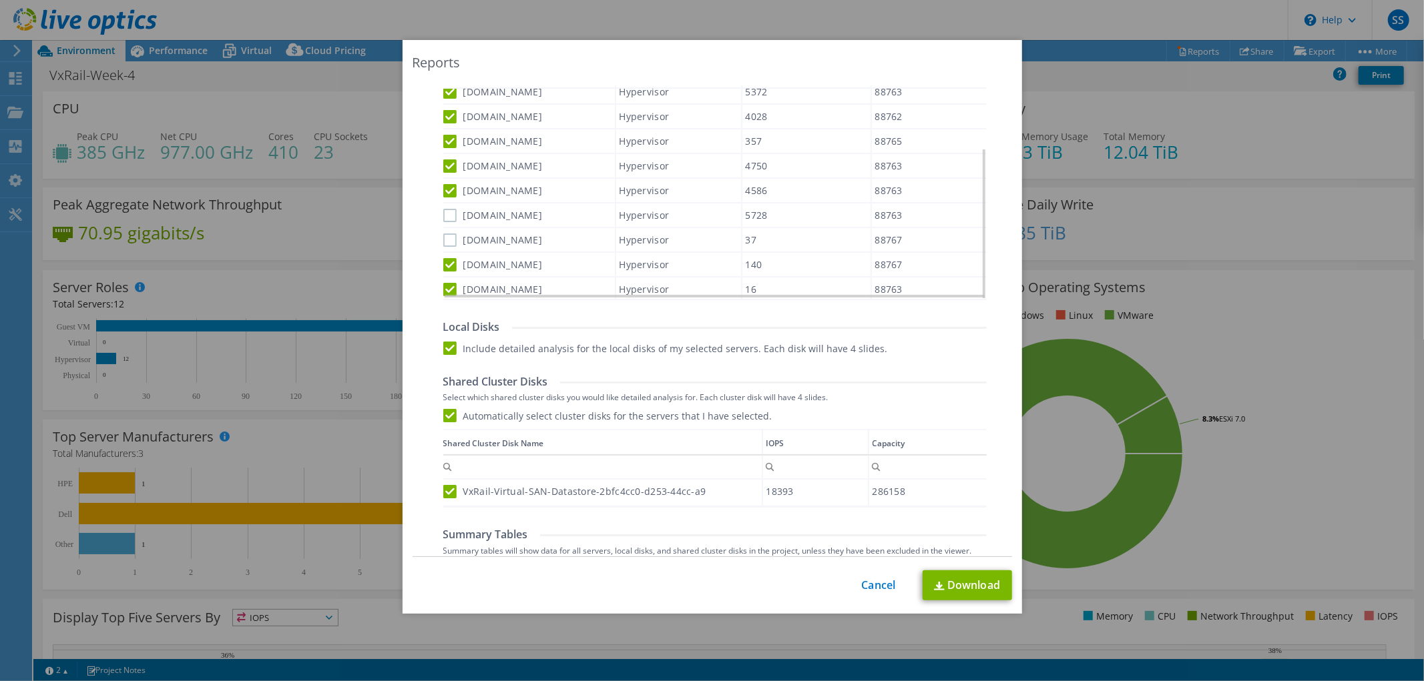
click at [0, 0] on input "[DOMAIN_NAME]" at bounding box center [0, 0] width 0 height 0
click at [446, 209] on label "[DOMAIN_NAME]" at bounding box center [492, 215] width 99 height 13
click at [0, 0] on input "[DOMAIN_NAME]" at bounding box center [0, 0] width 0 height 0
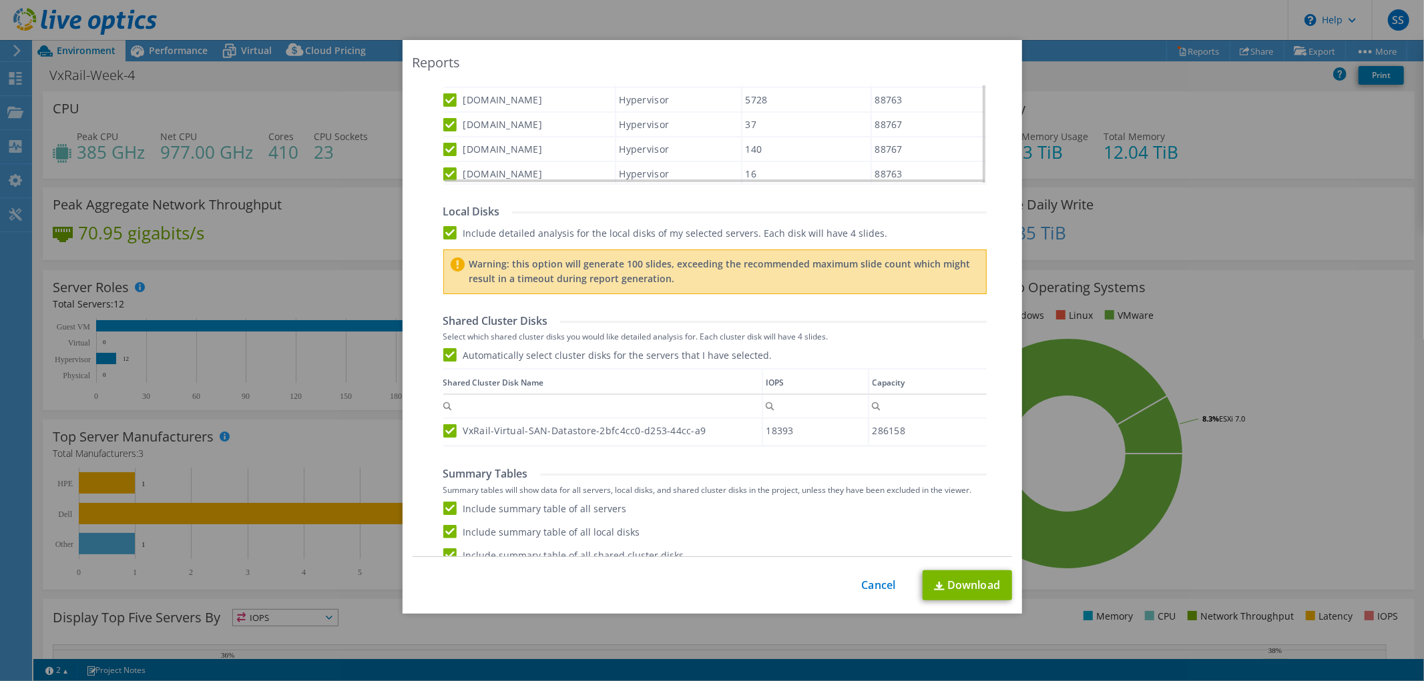
scroll to position [670, 0]
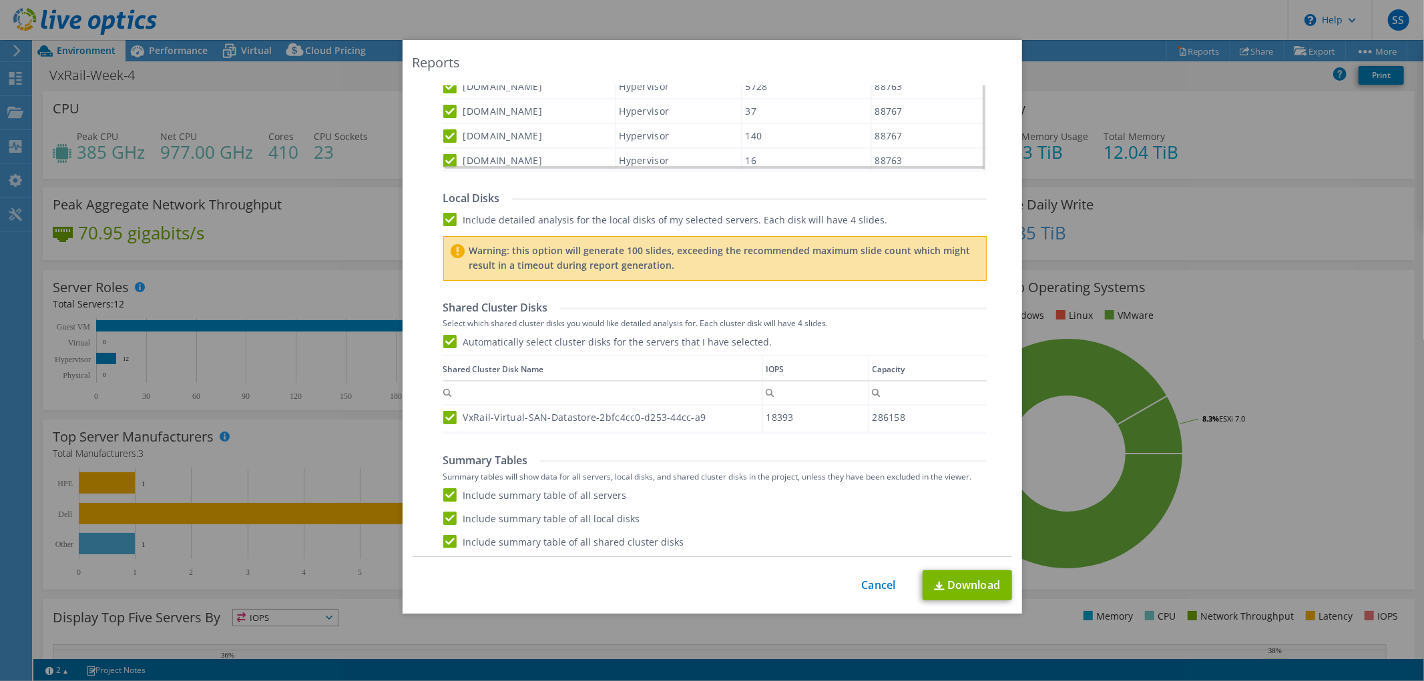
click at [452, 222] on label "Include detailed analysis for the local disks of my selected servers. Each disk…" at bounding box center [665, 219] width 445 height 13
click at [0, 0] on input "Include detailed analysis for the local disks of my selected servers. Each disk…" at bounding box center [0, 0] width 0 height 0
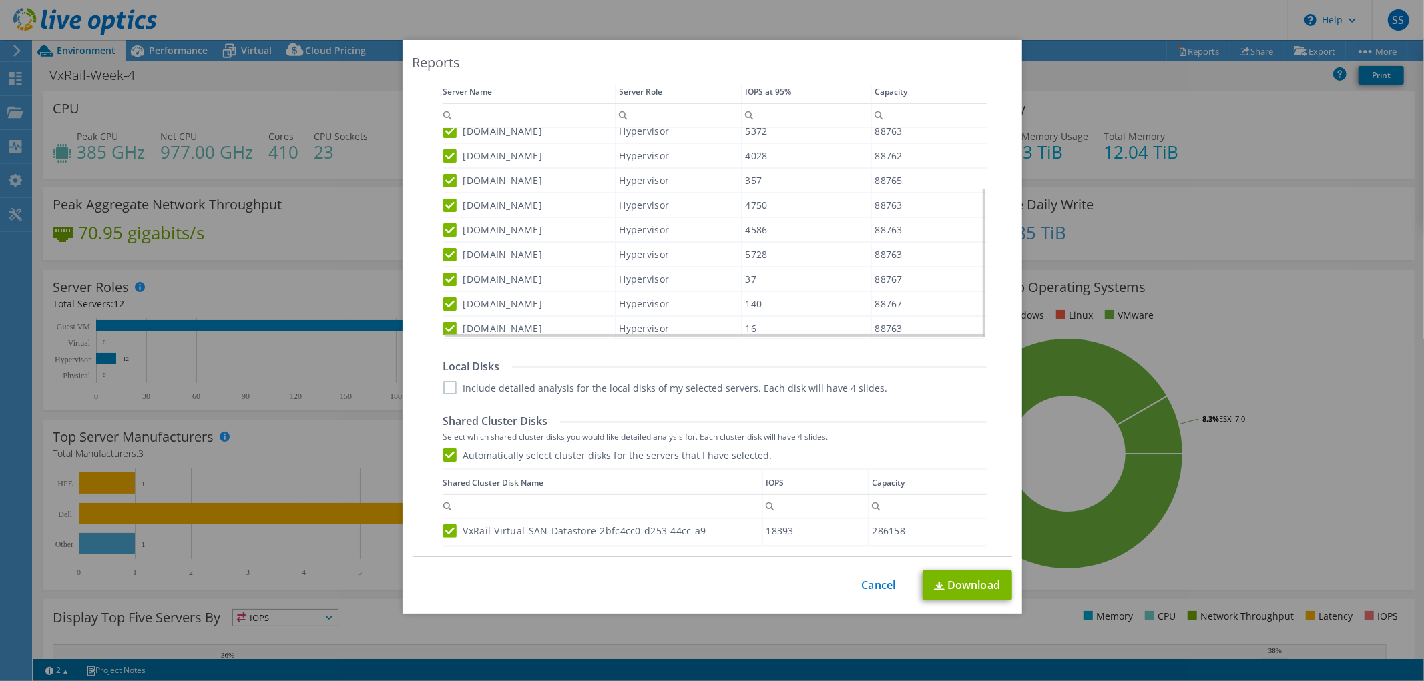
scroll to position [467, 0]
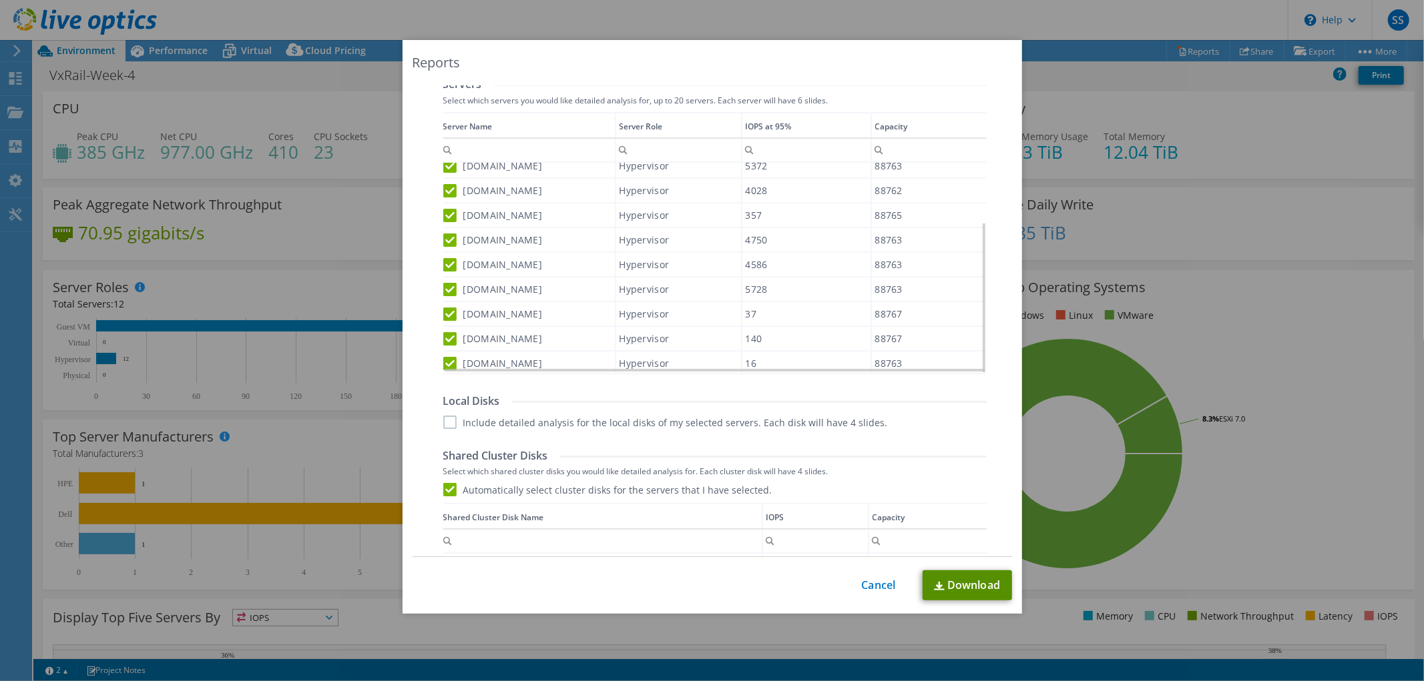
click at [956, 579] on link "Download" at bounding box center [966, 586] width 89 height 30
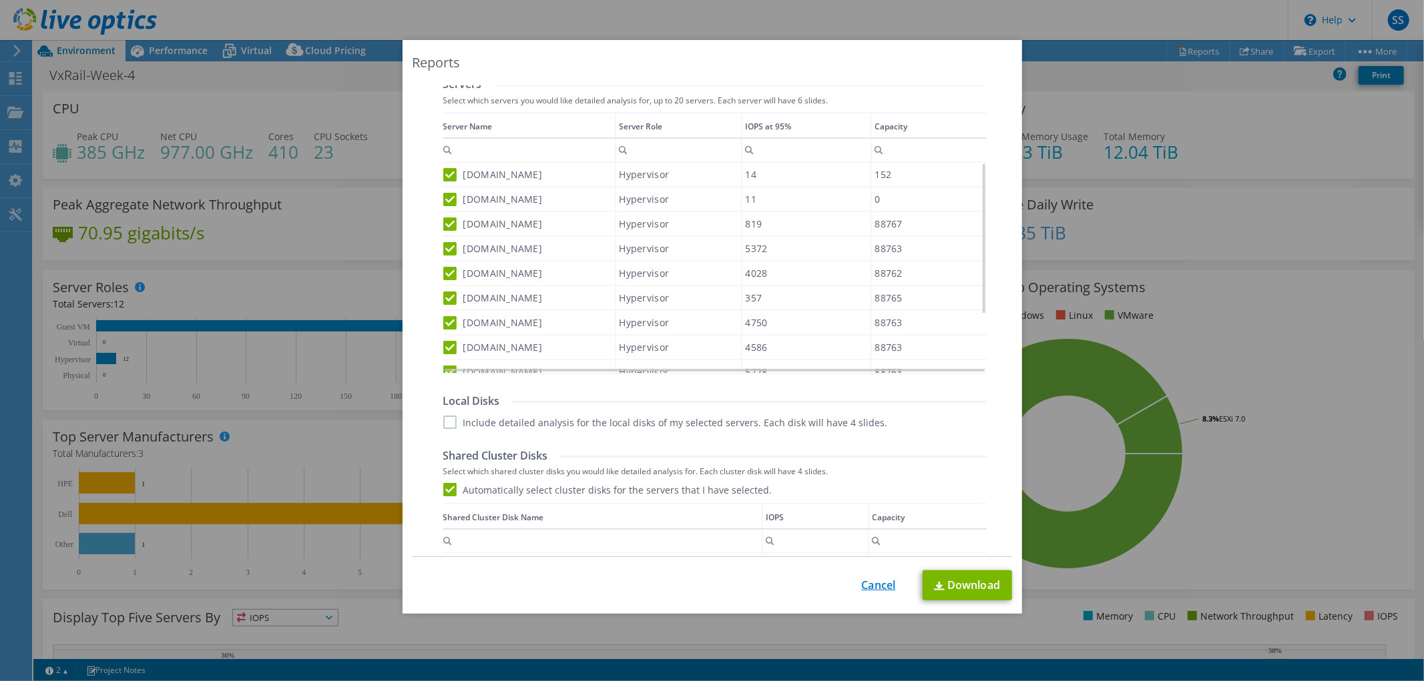
click at [874, 583] on link "Cancel" at bounding box center [879, 585] width 34 height 13
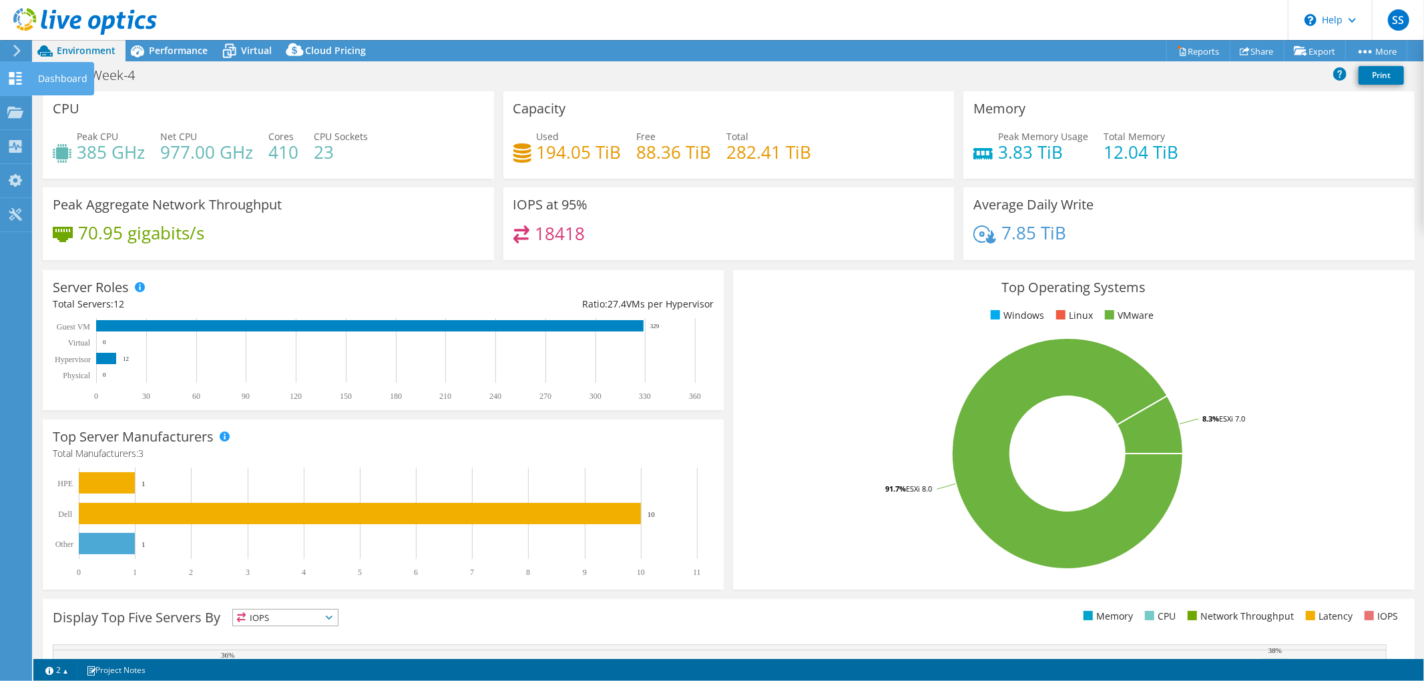
click at [45, 83] on div "Dashboard" at bounding box center [62, 78] width 63 height 33
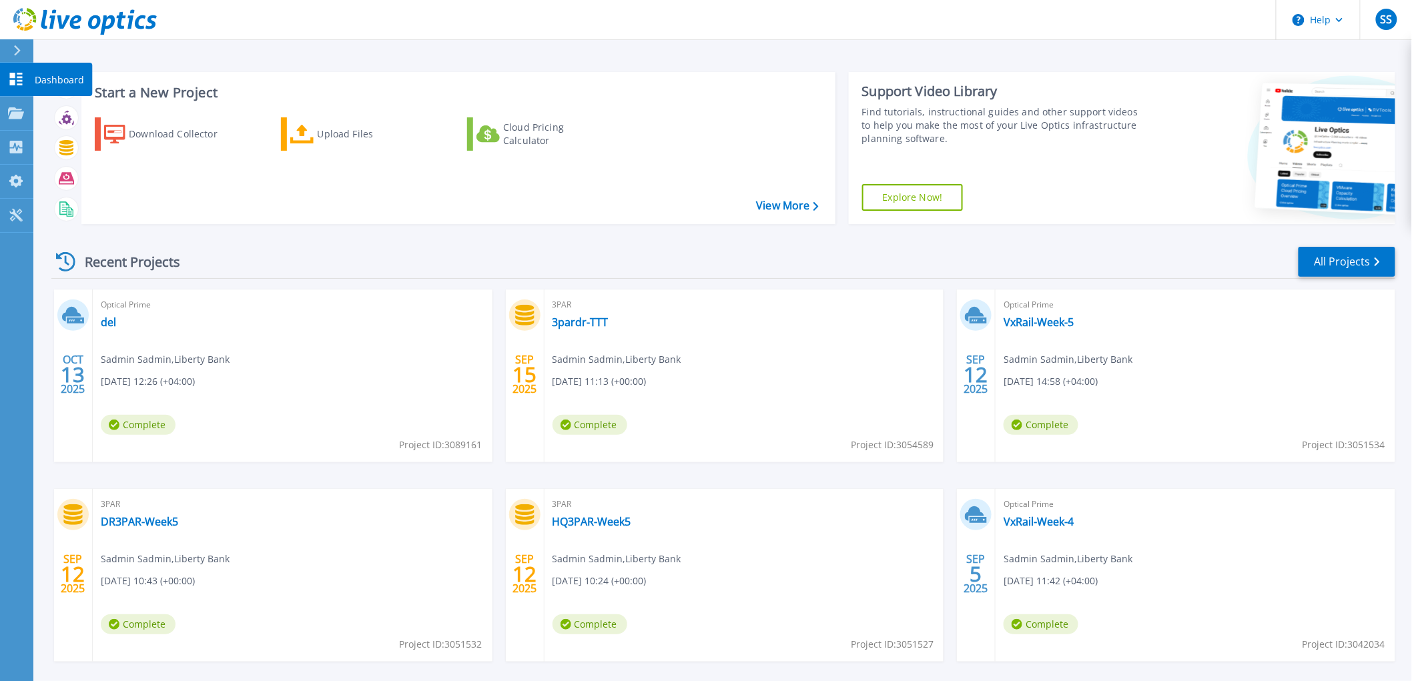
click at [16, 74] on icon at bounding box center [16, 79] width 16 height 13
click at [10, 108] on icon at bounding box center [16, 112] width 16 height 11
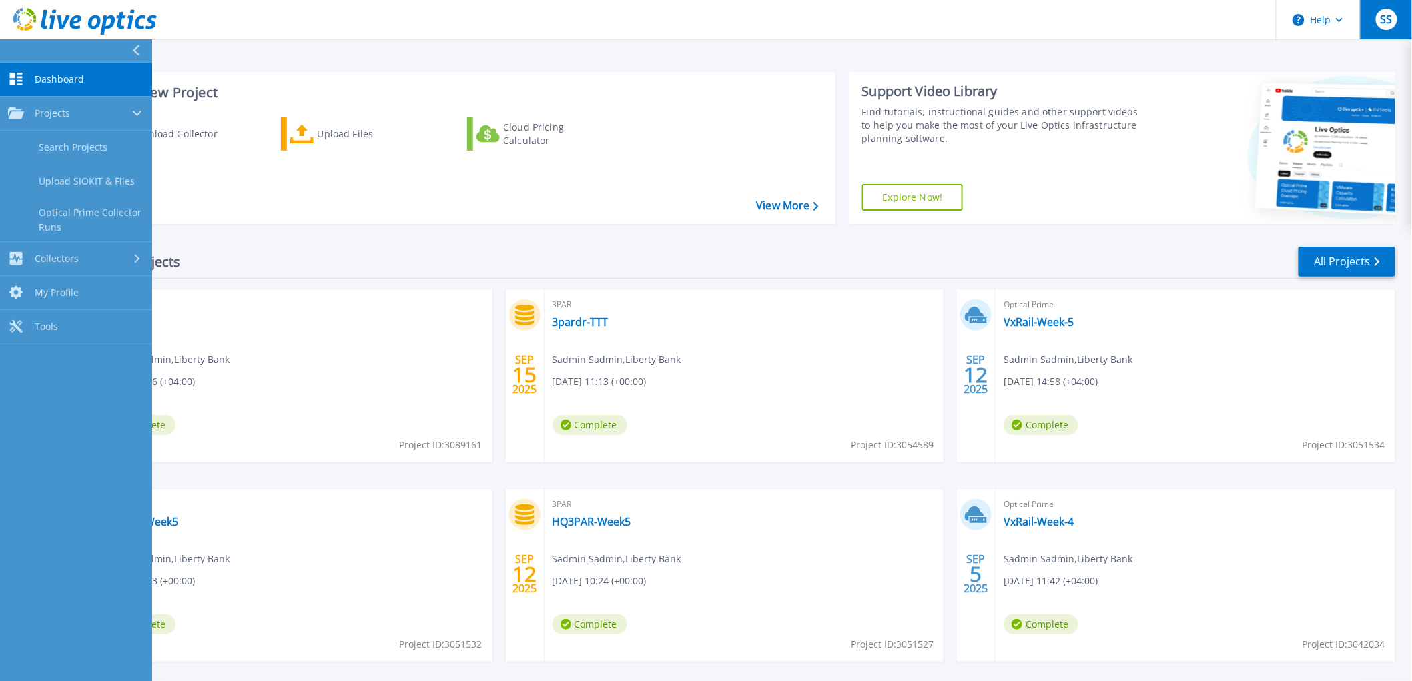
click at [1383, 29] on div "SS" at bounding box center [1386, 19] width 21 height 21
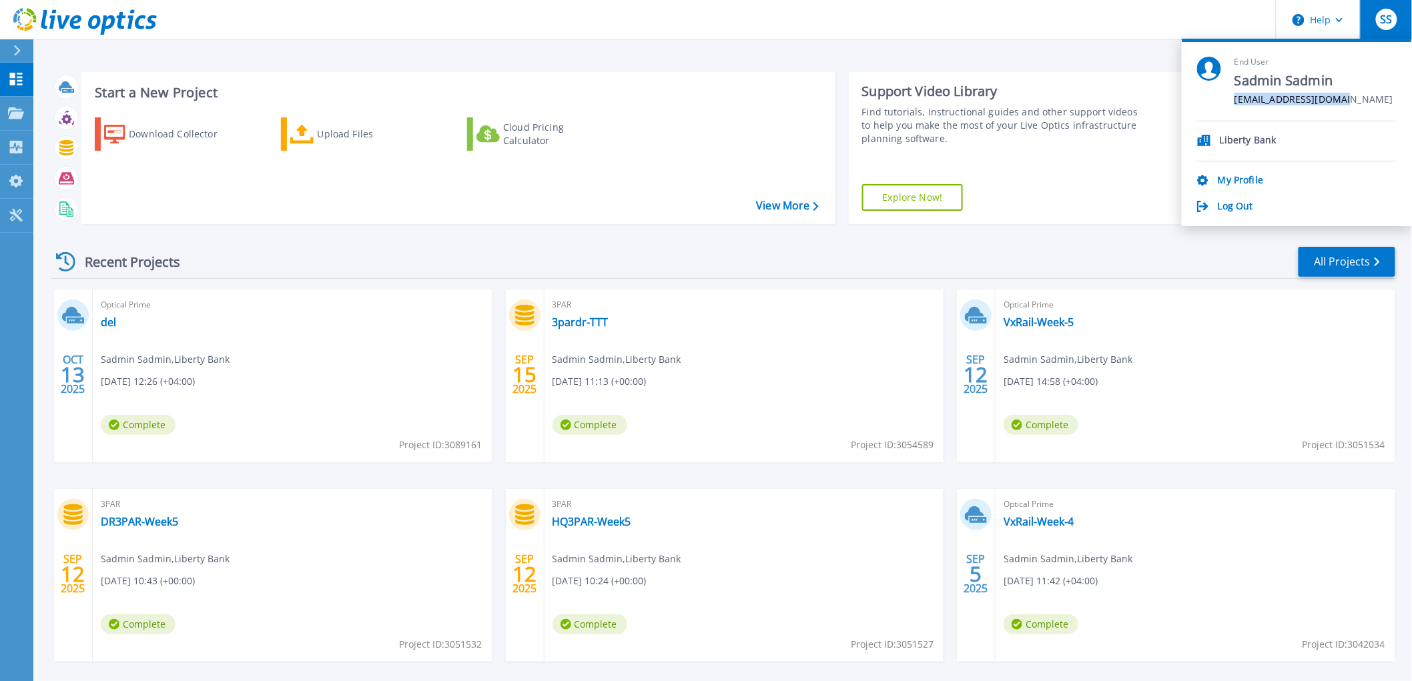
drag, startPoint x: 1351, startPoint y: 97, endPoint x: 1216, endPoint y: 92, distance: 134.9
click at [1216, 92] on div "End User Sadmin Sadmin sadmin@libertybank.ge" at bounding box center [1297, 89] width 200 height 65
copy span "[EMAIL_ADDRESS][DOMAIN_NAME]"
click at [1052, 322] on link "VxRail-Week-5" at bounding box center [1039, 322] width 70 height 13
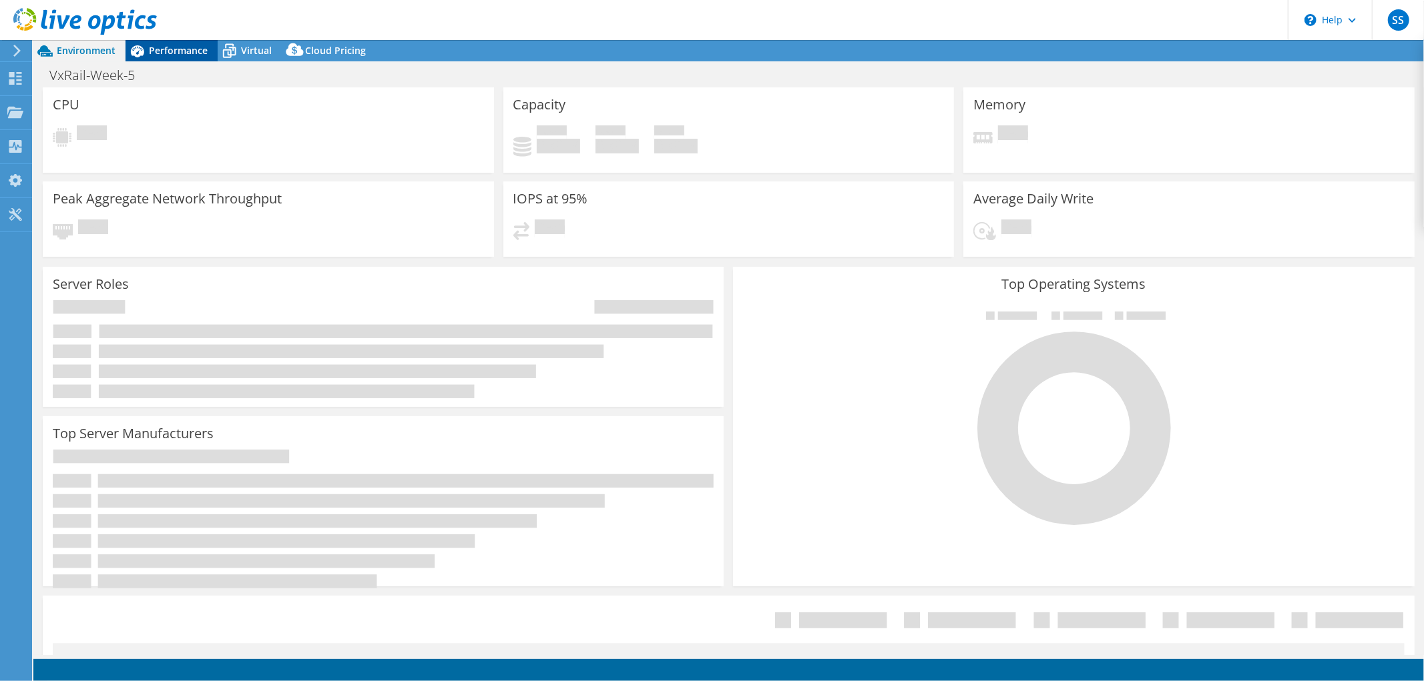
click at [202, 47] on span "Performance" at bounding box center [178, 50] width 59 height 13
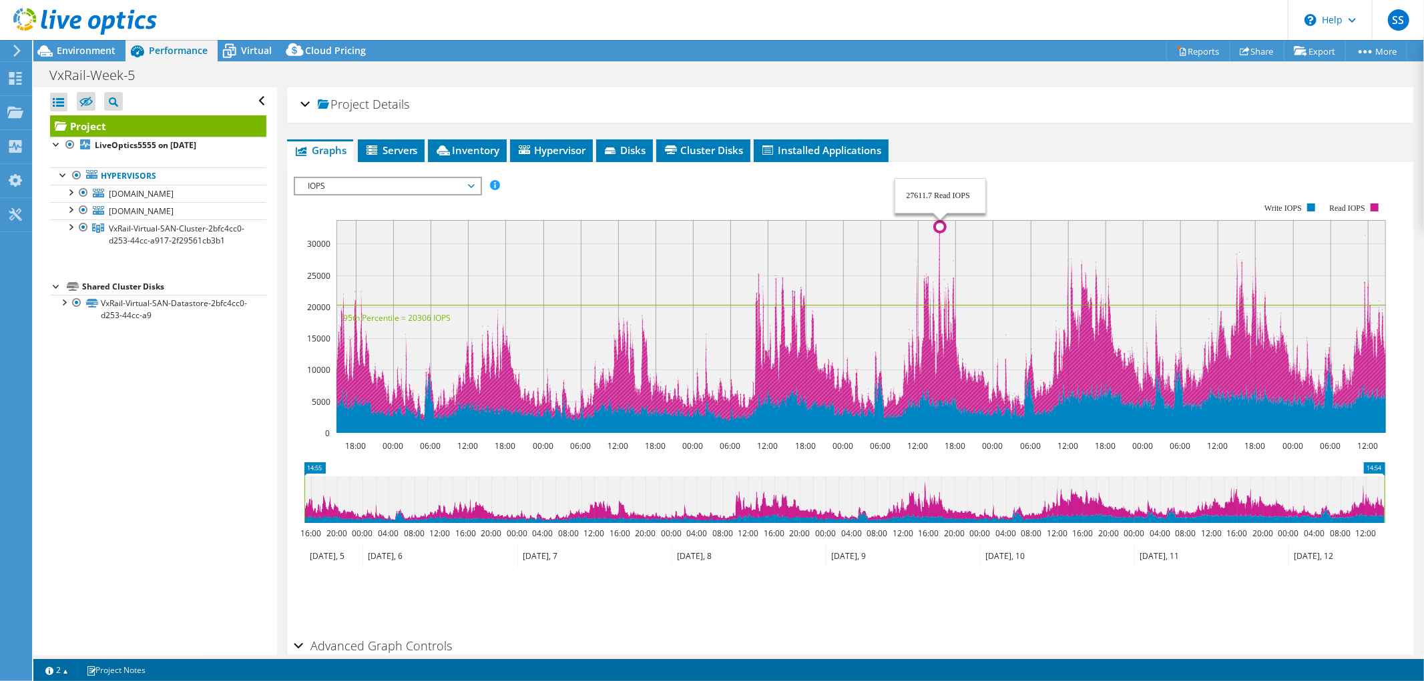
click at [937, 224] on circle at bounding box center [939, 227] width 11 height 11
click at [940, 222] on circle at bounding box center [939, 227] width 11 height 11
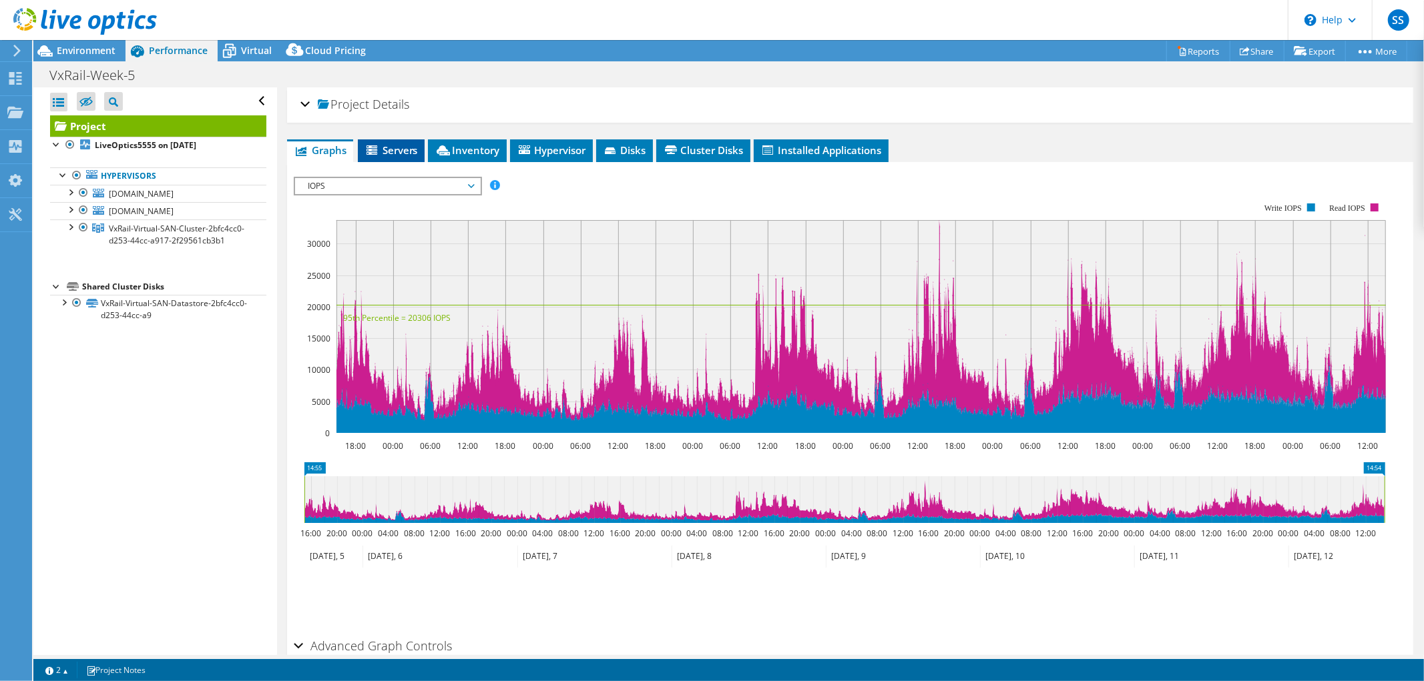
click at [389, 147] on span "Servers" at bounding box center [390, 149] width 53 height 13
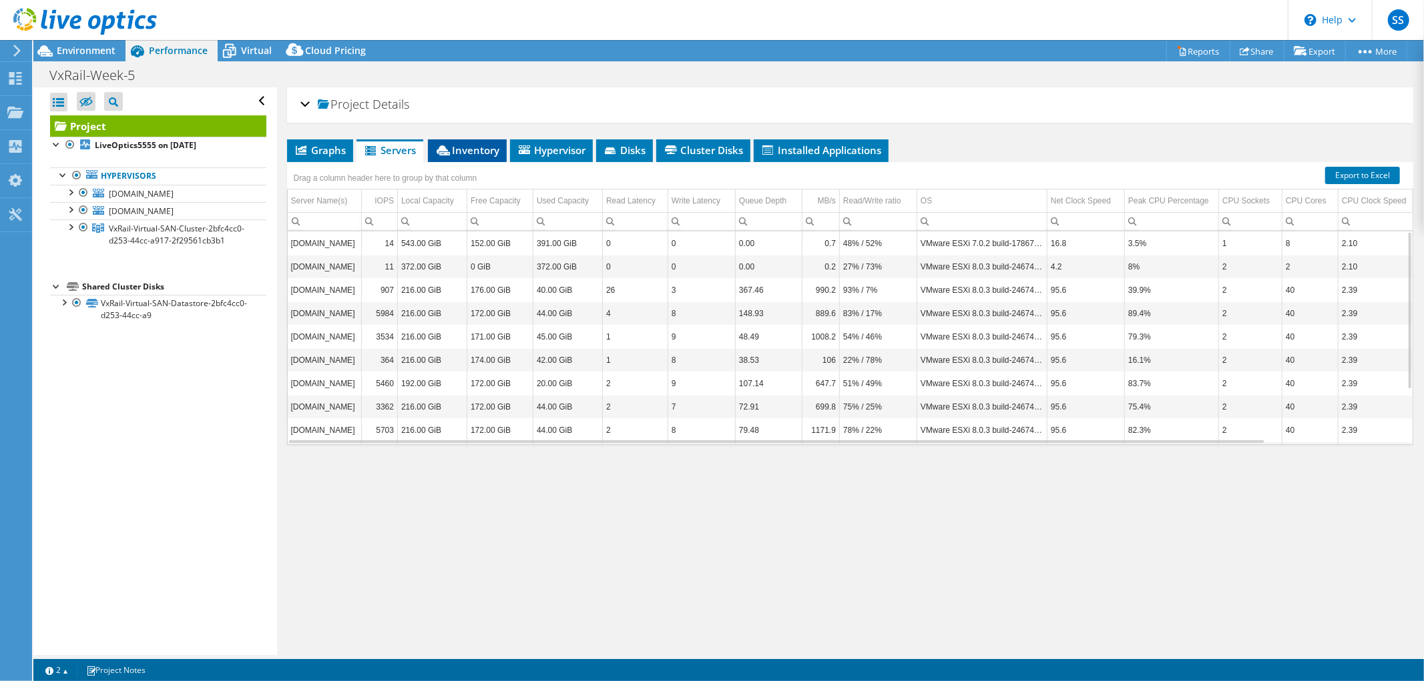
click at [461, 154] on span "Inventory" at bounding box center [466, 149] width 65 height 13
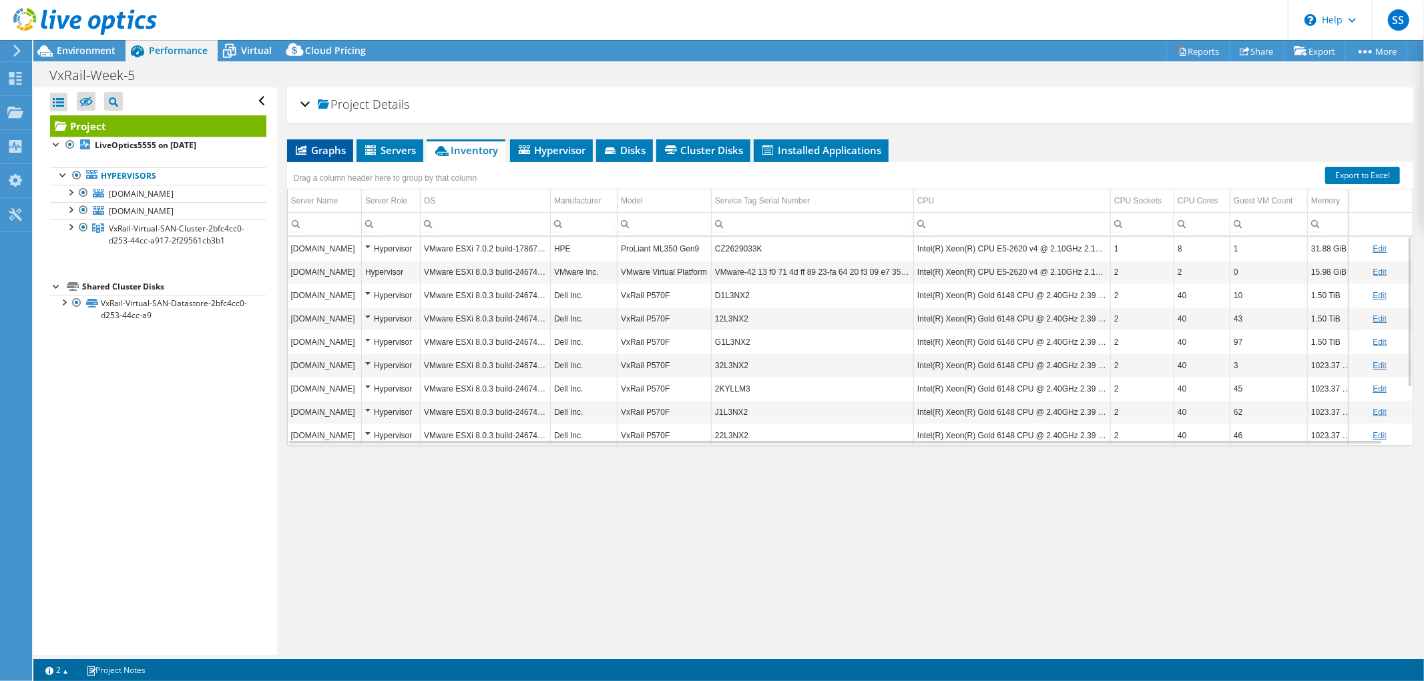
click at [317, 143] on span "Graphs" at bounding box center [320, 149] width 53 height 13
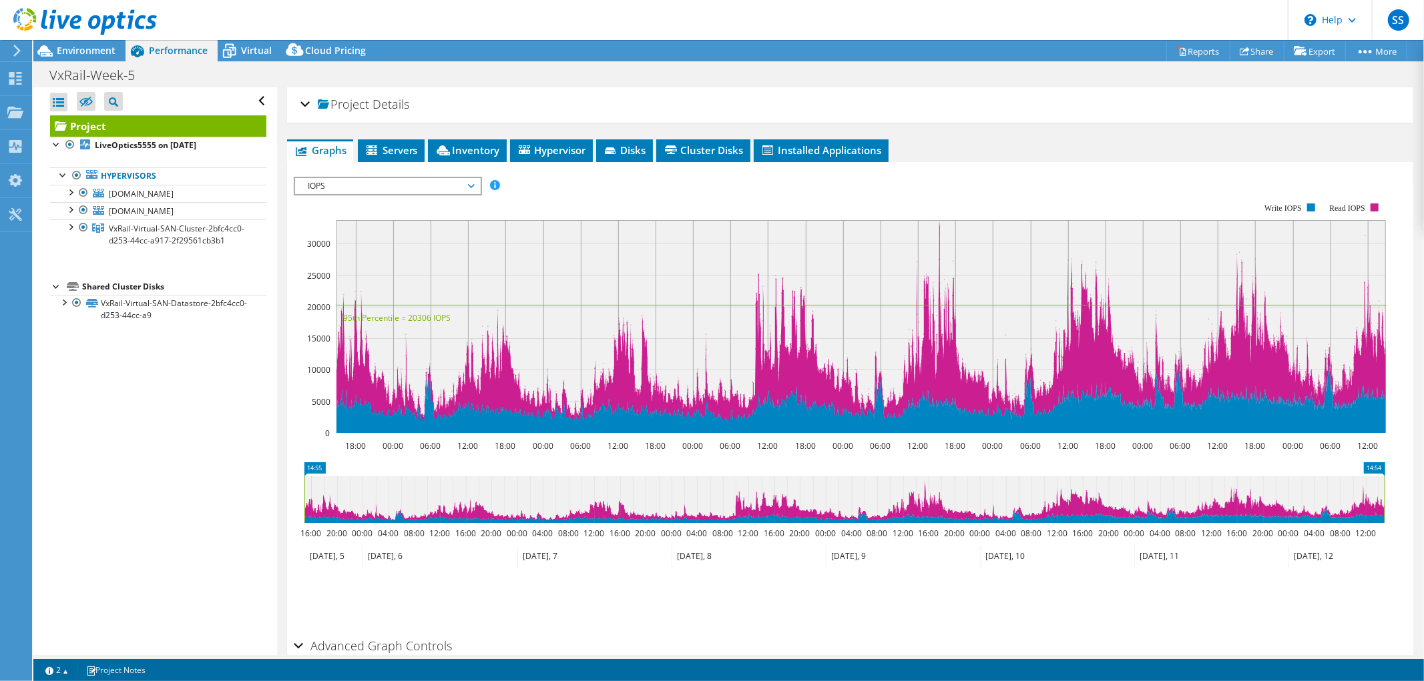
click at [938, 223] on rect at bounding box center [860, 326] width 1049 height 213
click at [940, 219] on icon "18:00 00:00 06:00 12:00 18:00 00:00 06:00 12:00 18:00 00:00 06:00 12:00 18:00 0…" at bounding box center [845, 318] width 1102 height 267
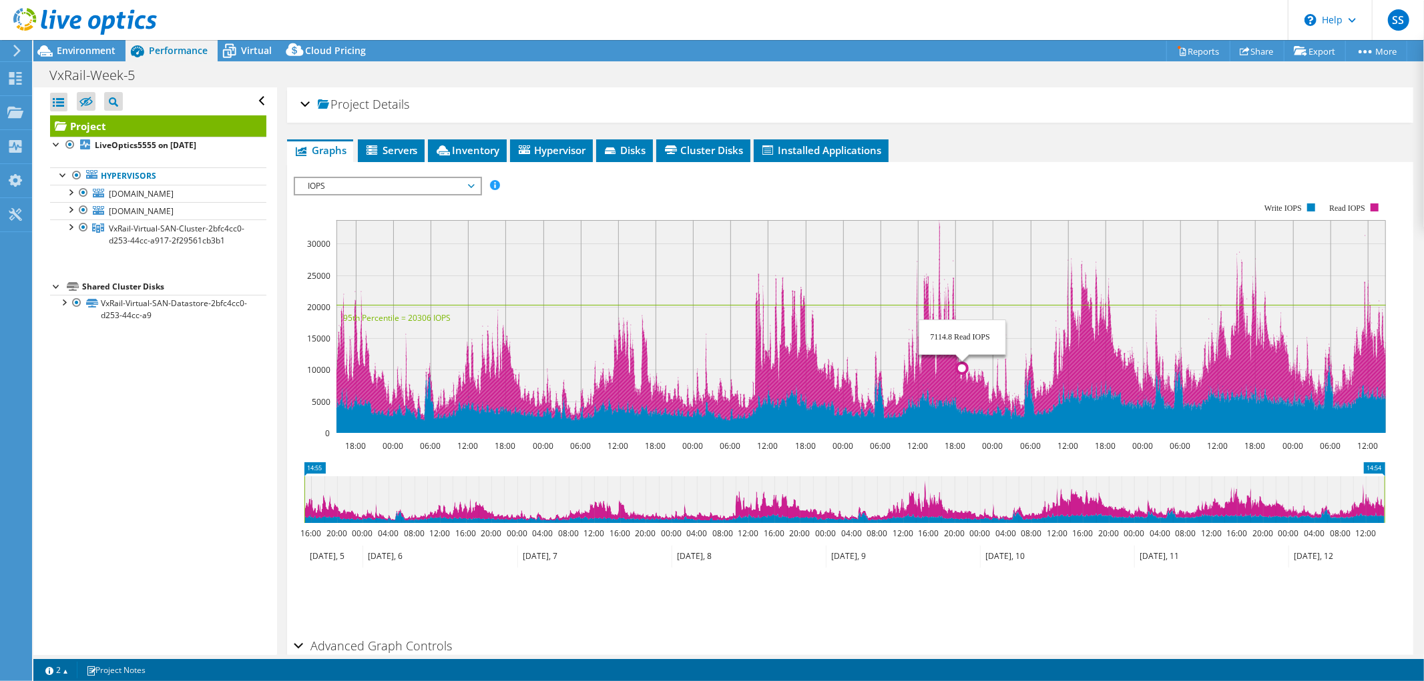
drag, startPoint x: 913, startPoint y: 307, endPoint x: 924, endPoint y: 316, distance: 13.8
click at [962, 344] on rect at bounding box center [860, 326] width 1049 height 213
drag, startPoint x: 936, startPoint y: 310, endPoint x: 958, endPoint y: 316, distance: 22.2
click at [982, 322] on rect at bounding box center [860, 326] width 1049 height 213
drag, startPoint x: 1011, startPoint y: 355, endPoint x: 1059, endPoint y: 367, distance: 49.5
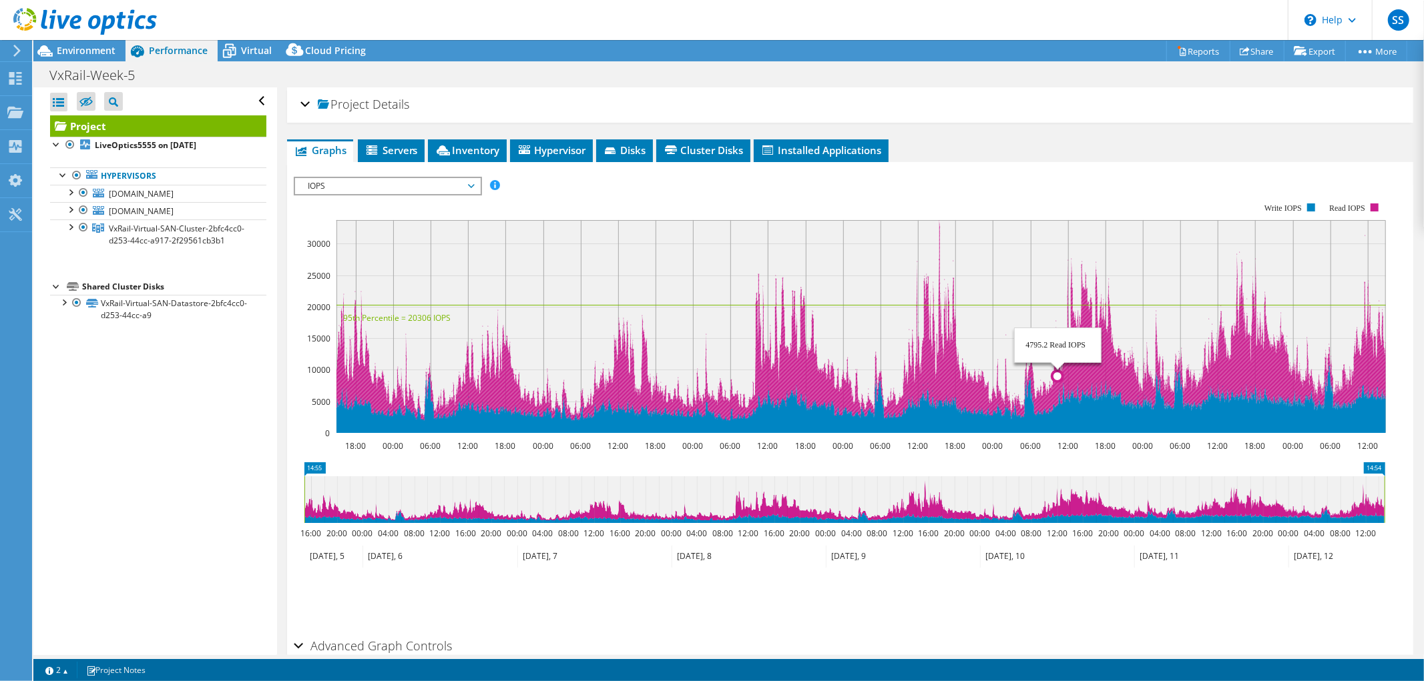
click at [1059, 367] on icon "18:00 00:00 06:00 12:00 18:00 00:00 06:00 12:00 18:00 00:00 06:00 12:00 18:00 0…" at bounding box center [845, 318] width 1102 height 267
drag, startPoint x: 826, startPoint y: 376, endPoint x: 1016, endPoint y: 379, distance: 190.2
click at [1020, 380] on icon "18:00 00:00 06:00 12:00 18:00 00:00 06:00 12:00 18:00 00:00 06:00 12:00 18:00 0…" at bounding box center [845, 318] width 1102 height 267
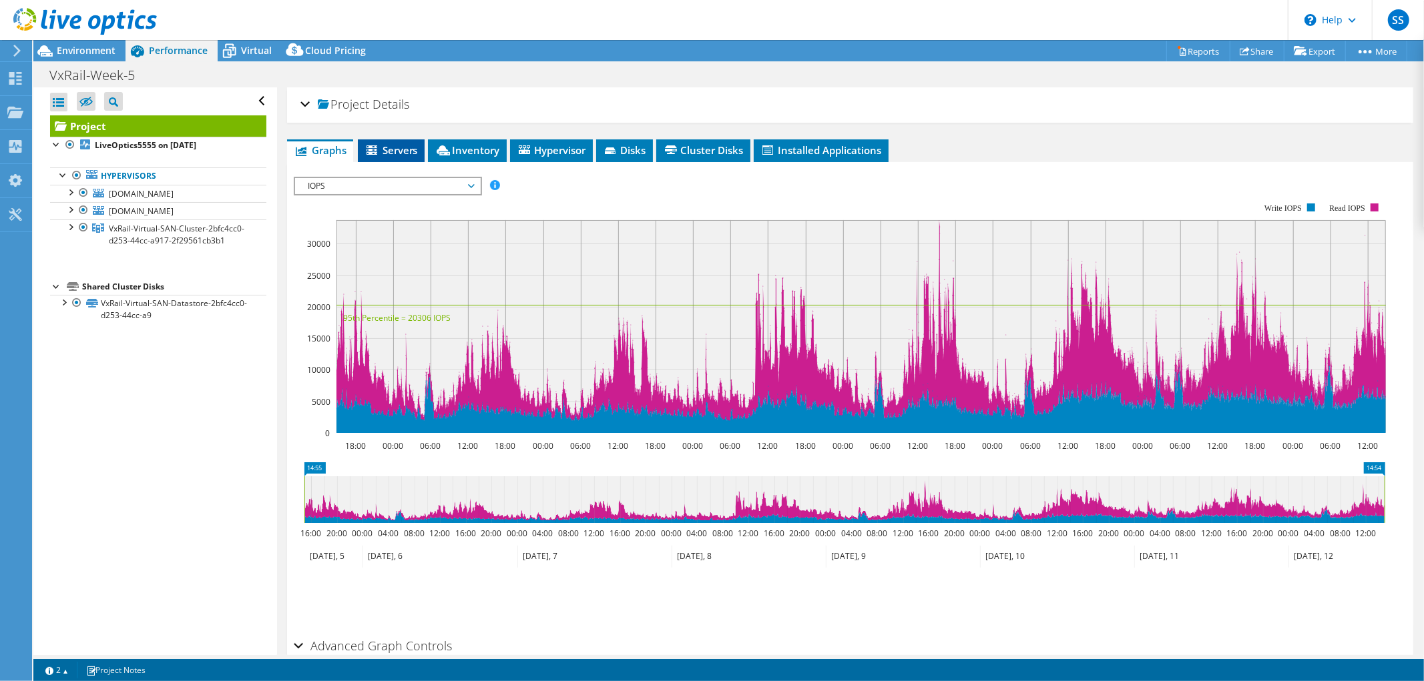
click at [392, 143] on span "Servers" at bounding box center [390, 149] width 53 height 13
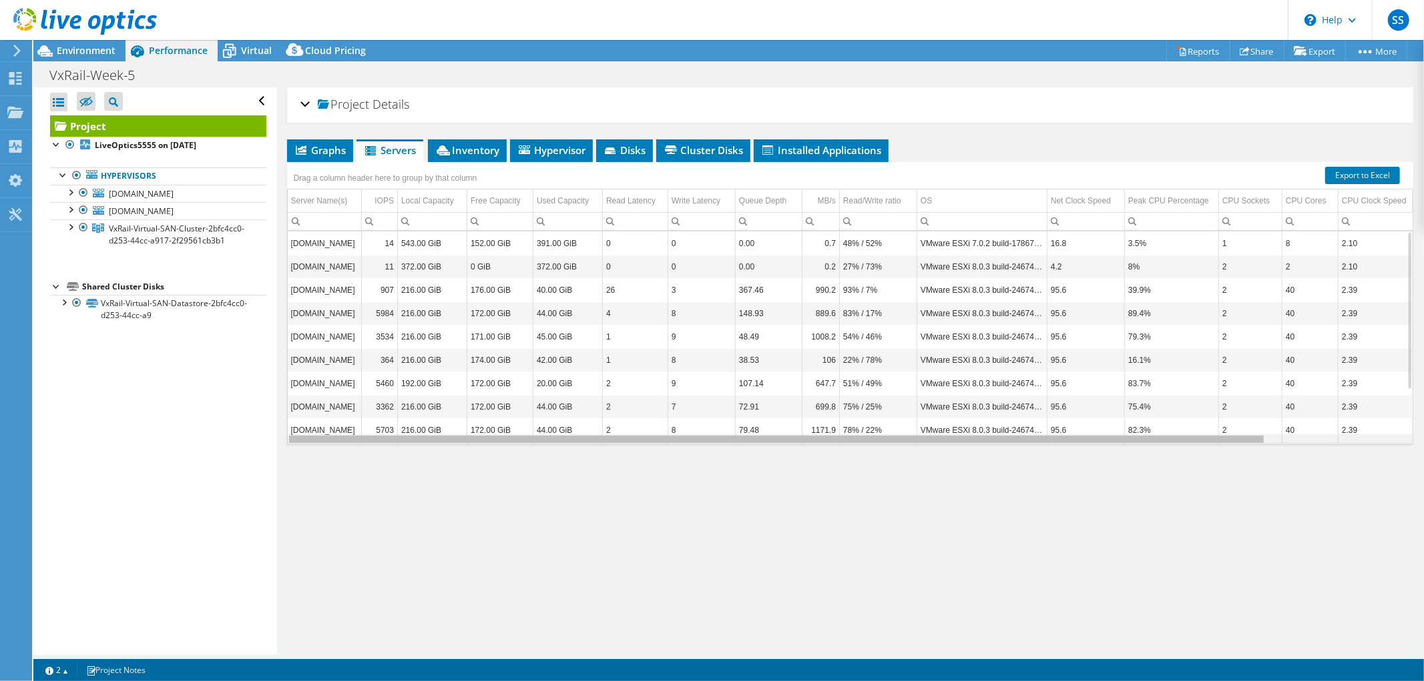
drag, startPoint x: 1172, startPoint y: 438, endPoint x: 876, endPoint y: 394, distance: 299.6
click at [996, 430] on body "SS End User Sadmin Sadmin sadmin@libertybank.ge Liberty Bank My Profile Log Out…" at bounding box center [712, 340] width 1424 height 681
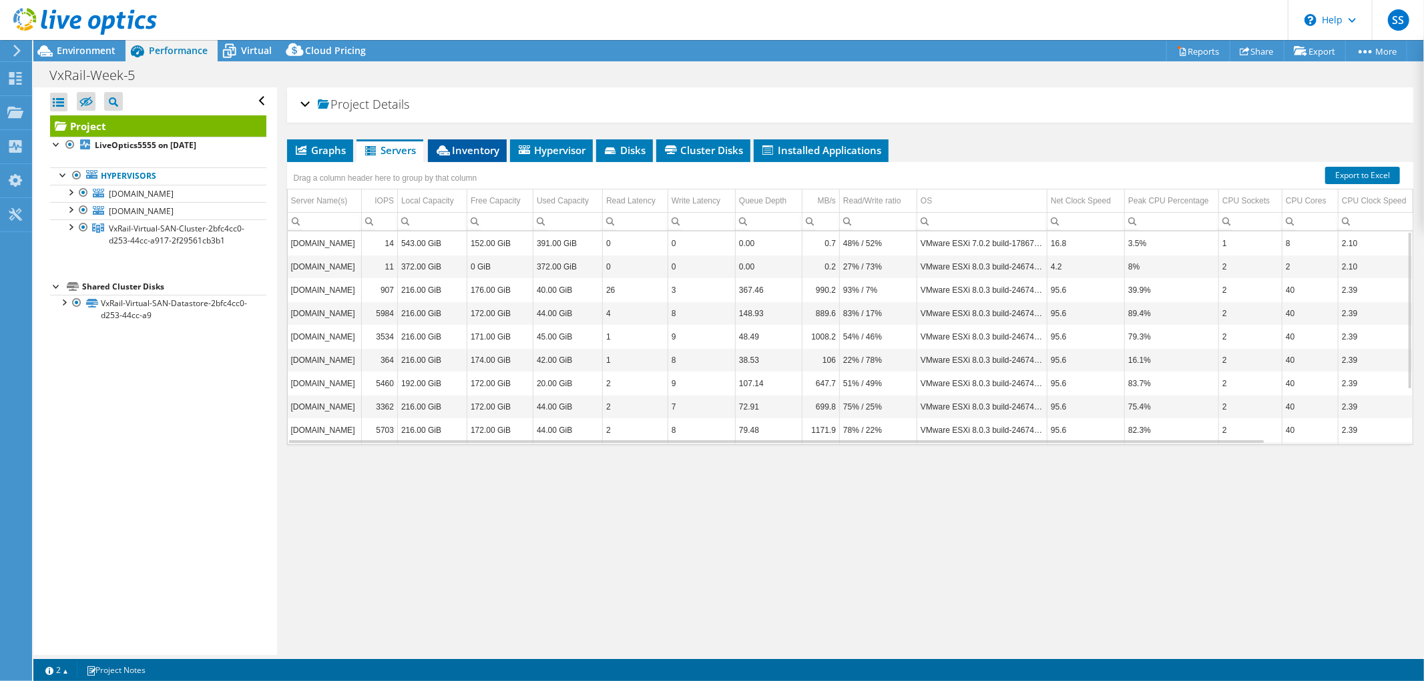
click at [453, 144] on span "Inventory" at bounding box center [466, 149] width 65 height 13
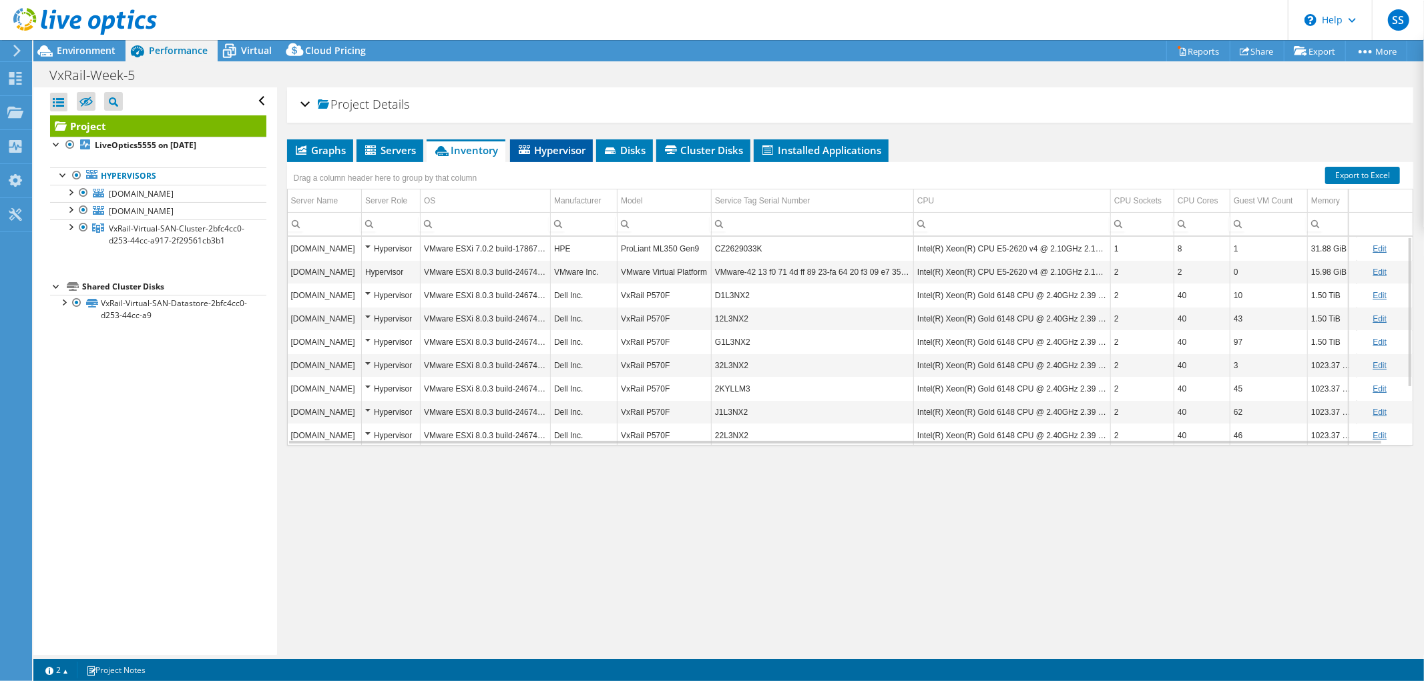
click at [562, 149] on span "Hypervisor" at bounding box center [551, 149] width 69 height 13
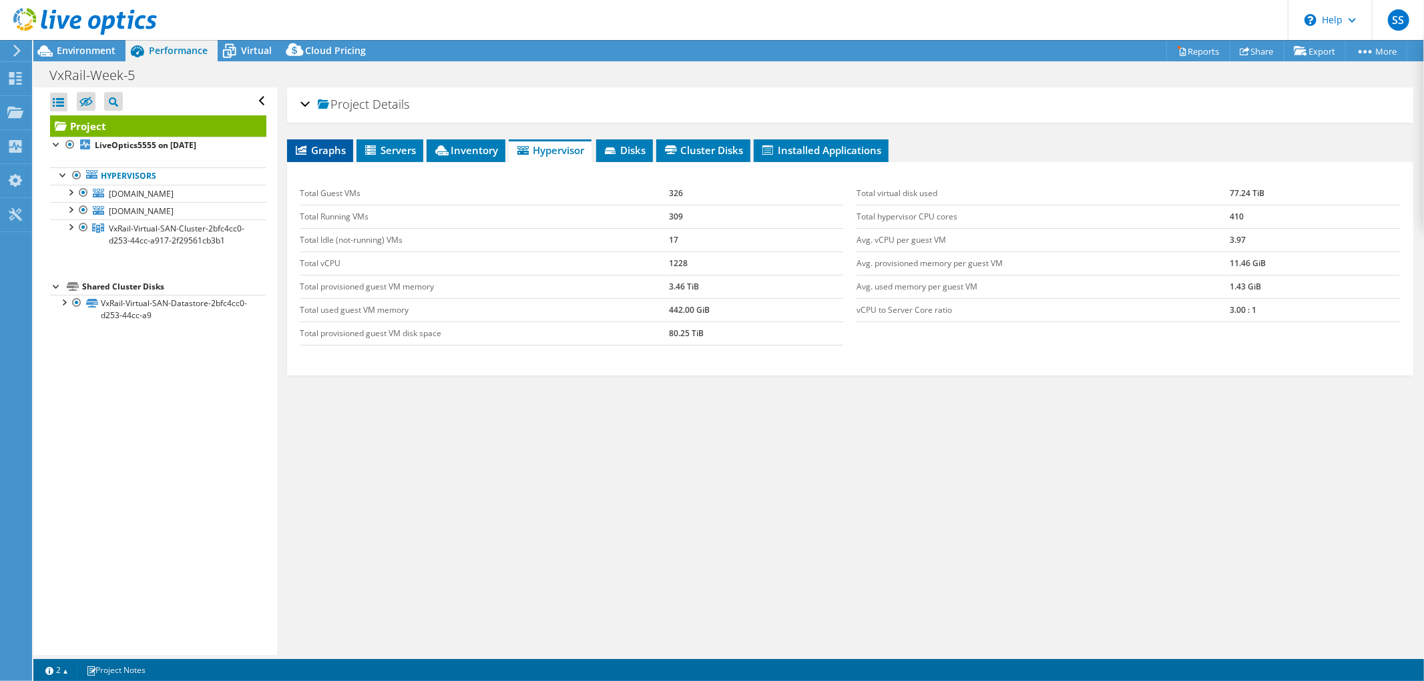
click at [340, 150] on span "Graphs" at bounding box center [320, 149] width 53 height 13
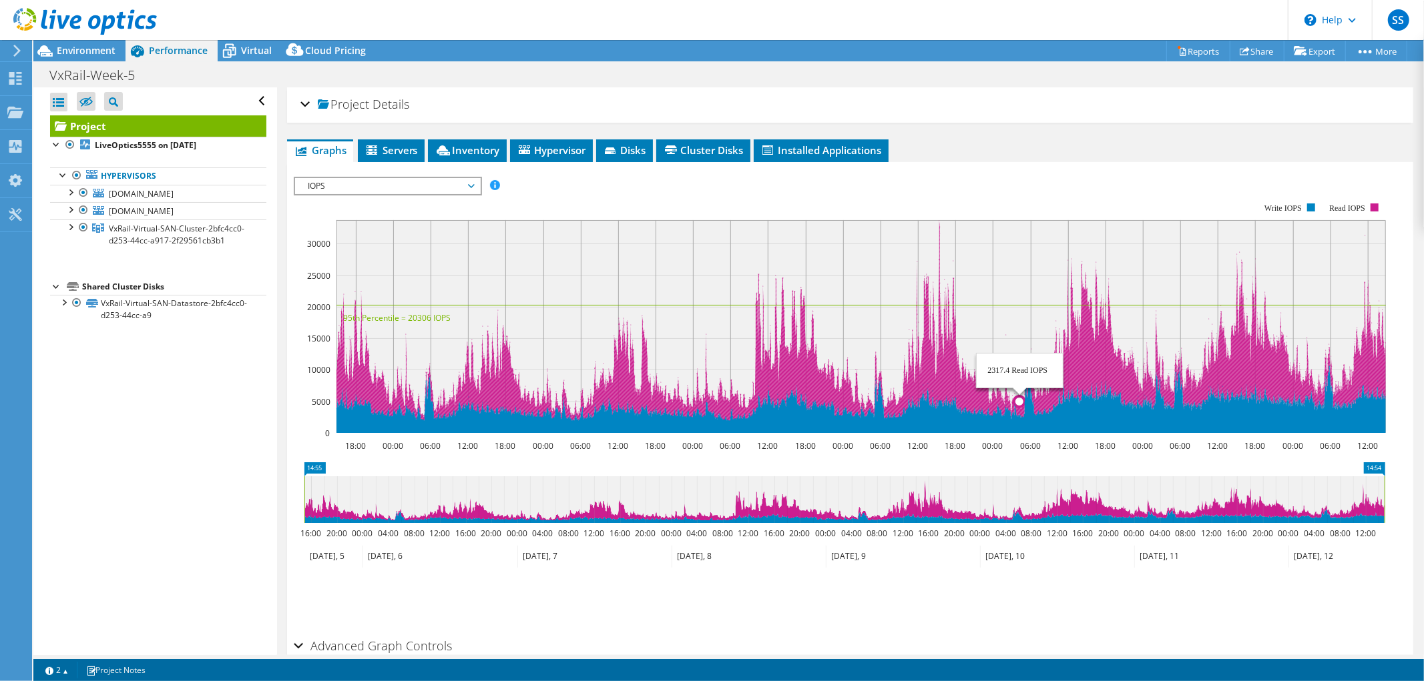
drag, startPoint x: 901, startPoint y: 307, endPoint x: 968, endPoint y: 396, distance: 112.0
click at [1017, 394] on icon "18:00 00:00 06:00 12:00 18:00 00:00 06:00 12:00 18:00 00:00 06:00 12:00 18:00 0…" at bounding box center [845, 318] width 1102 height 267
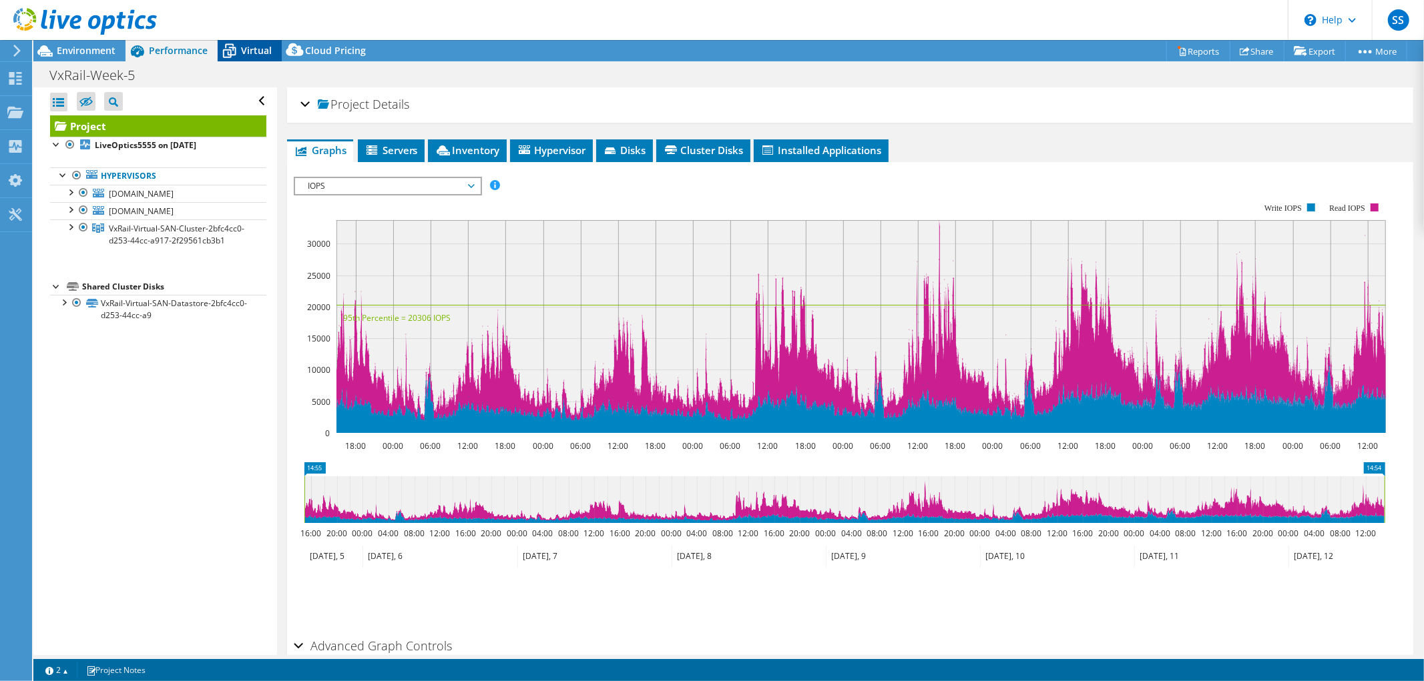
click at [268, 50] on span "Virtual" at bounding box center [256, 50] width 31 height 13
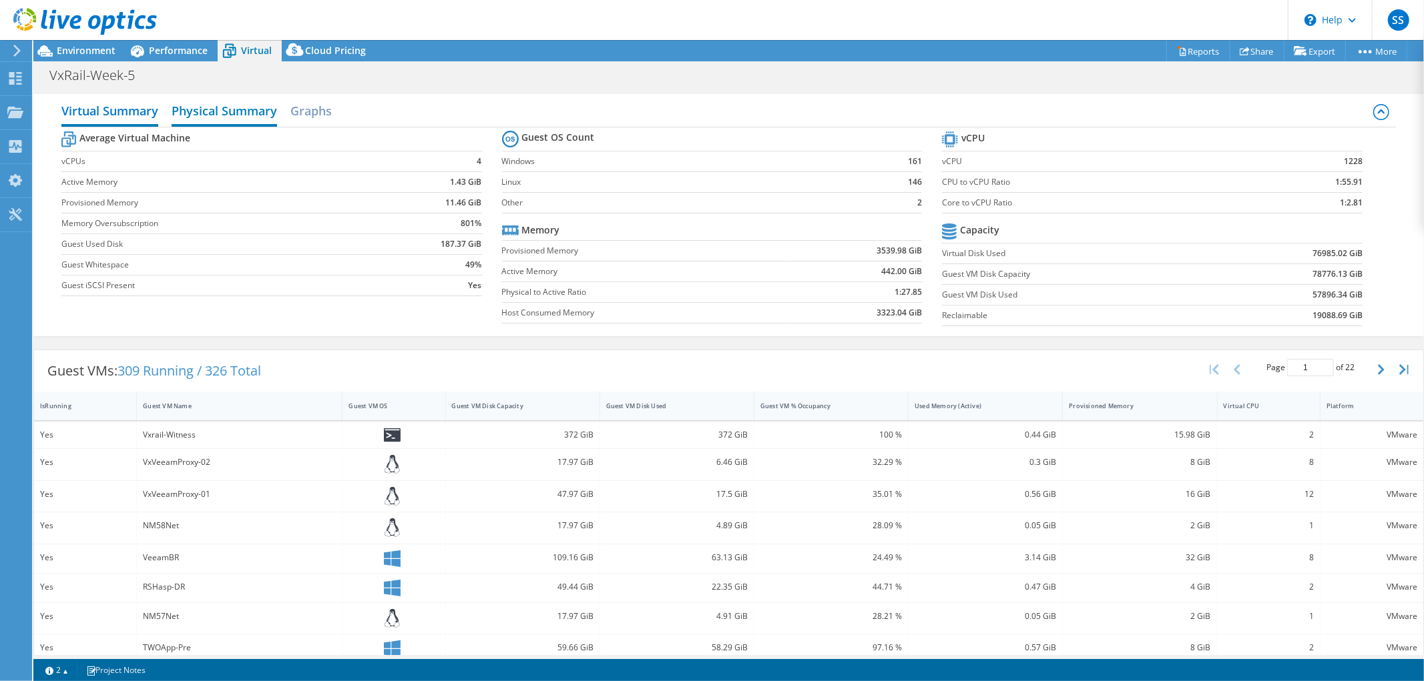
click at [222, 110] on h2 "Physical Summary" at bounding box center [224, 111] width 105 height 29
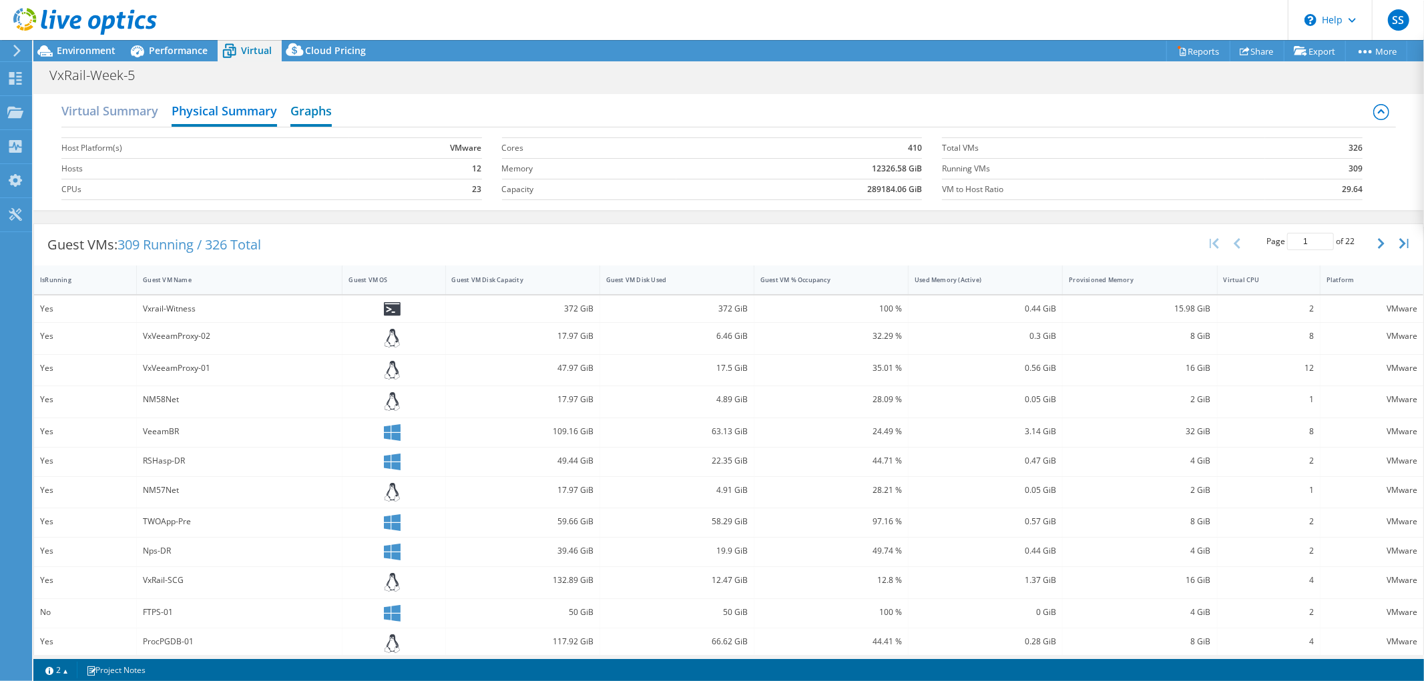
click at [296, 111] on h2 "Graphs" at bounding box center [310, 111] width 41 height 29
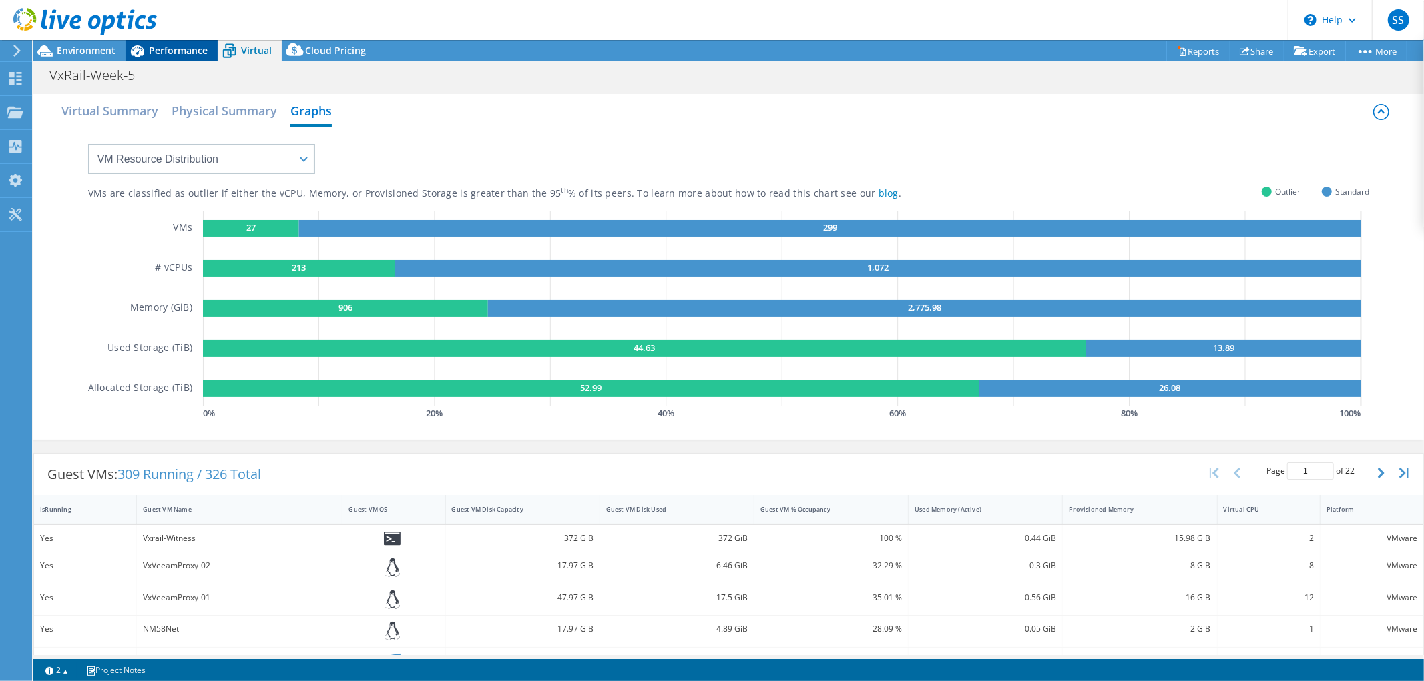
click at [172, 49] on span "Performance" at bounding box center [178, 50] width 59 height 13
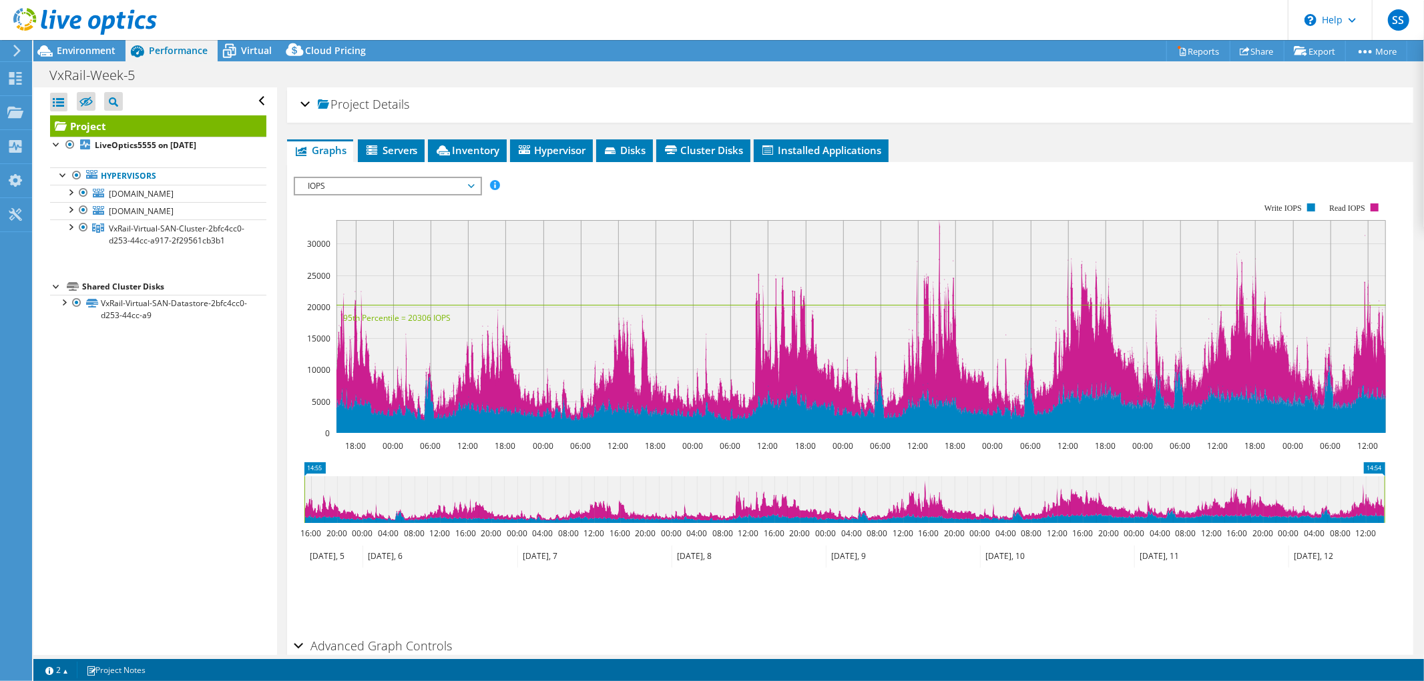
click at [358, 179] on span "IOPS" at bounding box center [388, 186] width 172 height 16
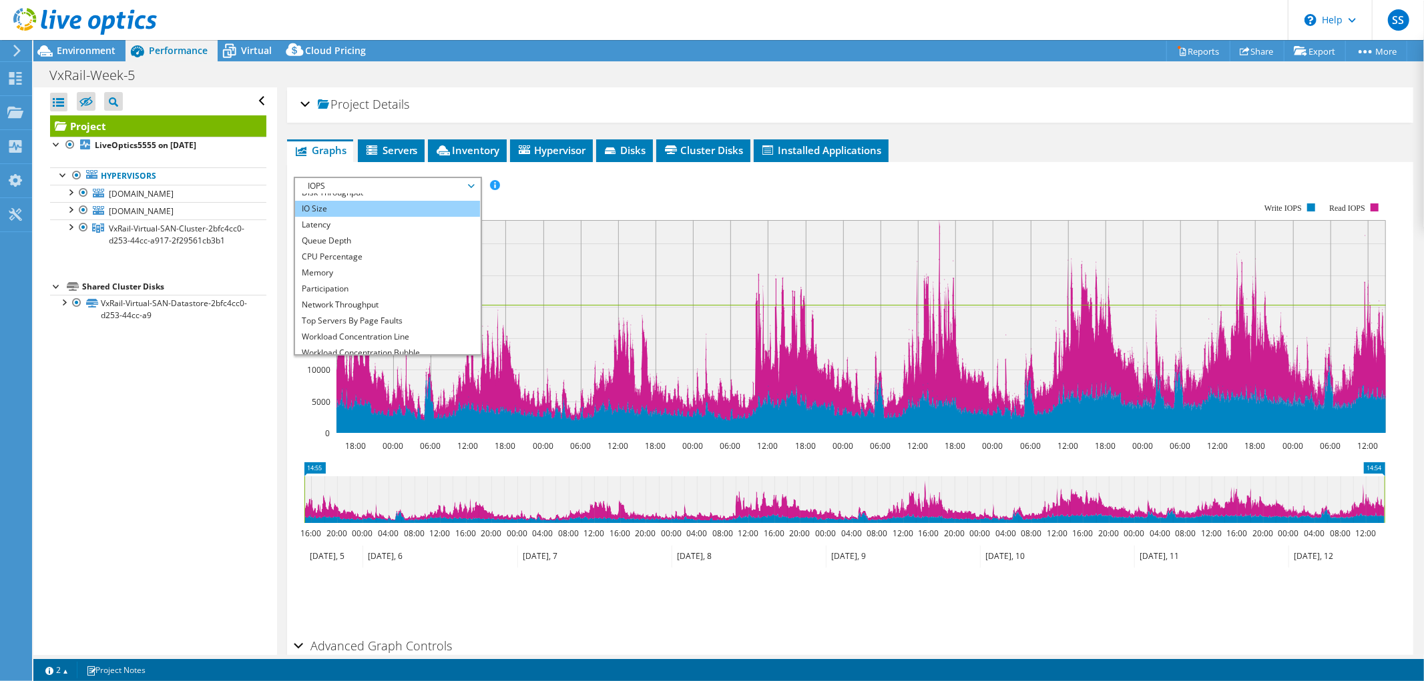
scroll to position [48, 0]
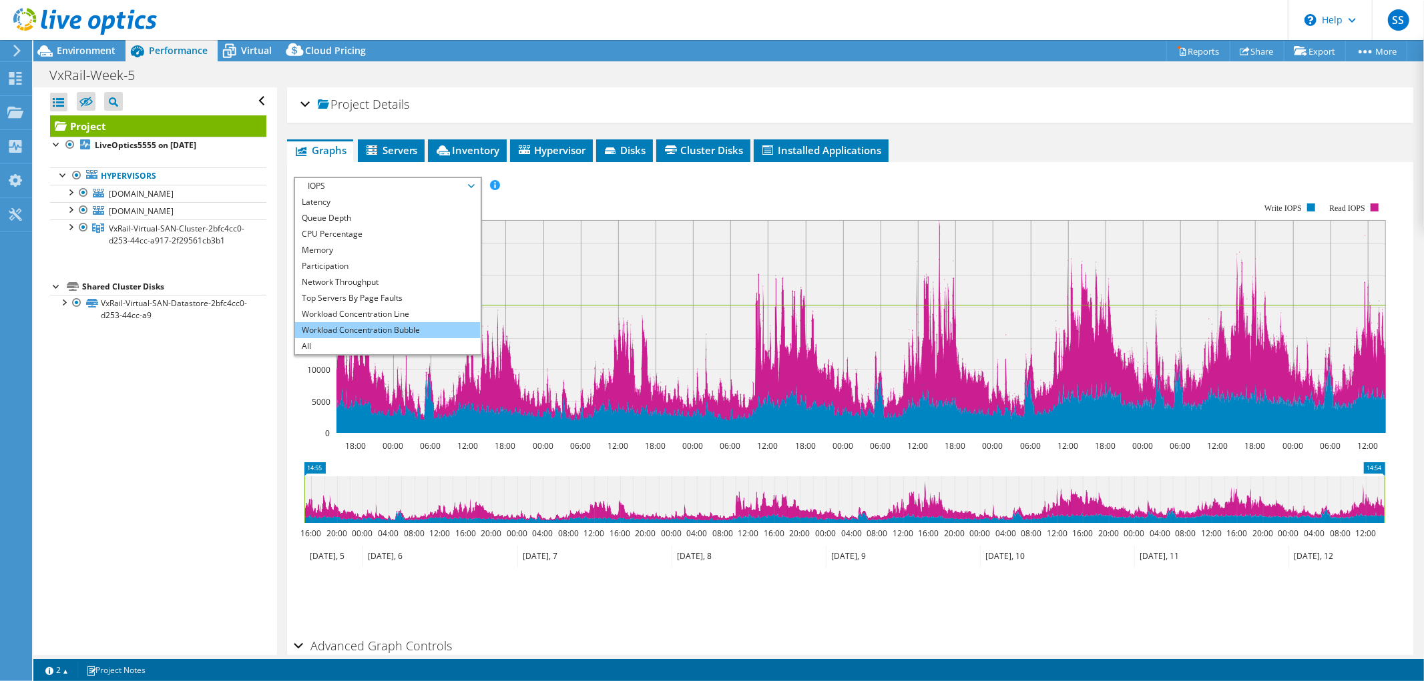
click at [378, 335] on li "Workload Concentration Bubble" at bounding box center [387, 330] width 185 height 16
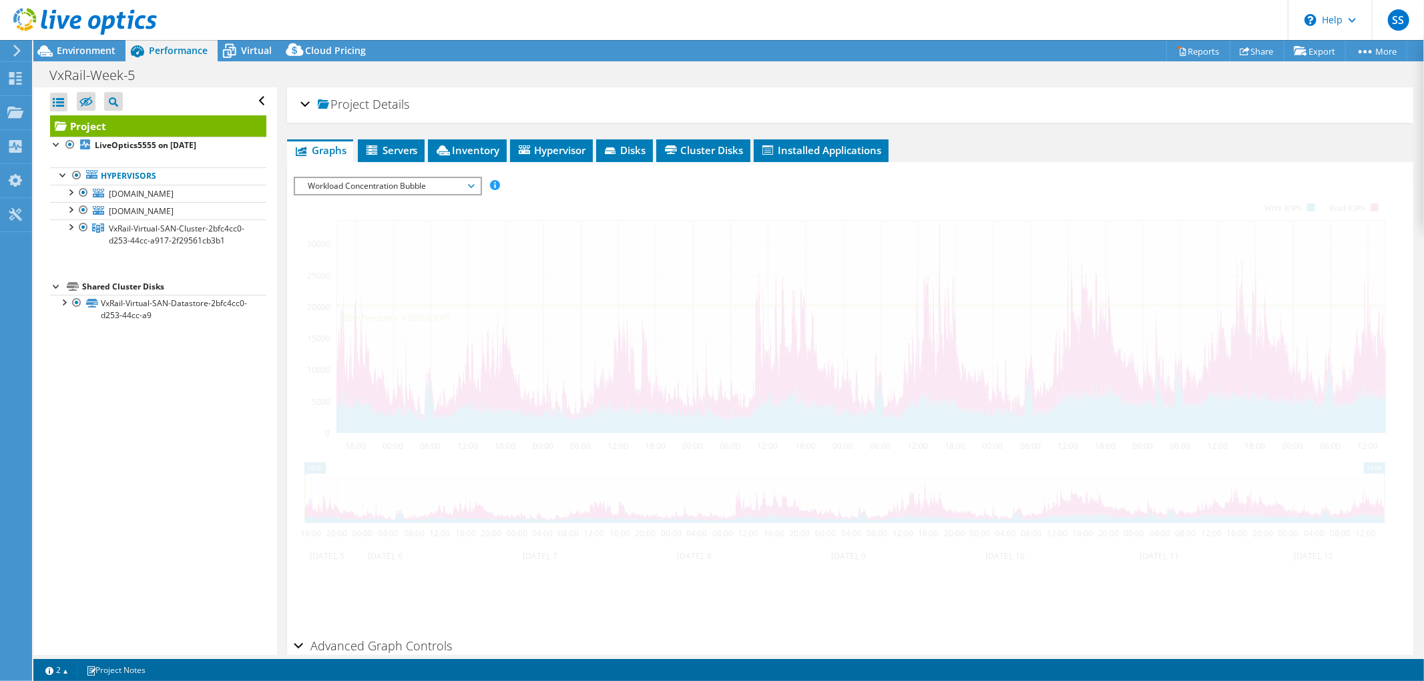
click at [380, 338] on div "IOPS Disk Throughput IO Size Latency Queue Depth CPU Percentage Memory Page Fau…" at bounding box center [850, 405] width 1113 height 456
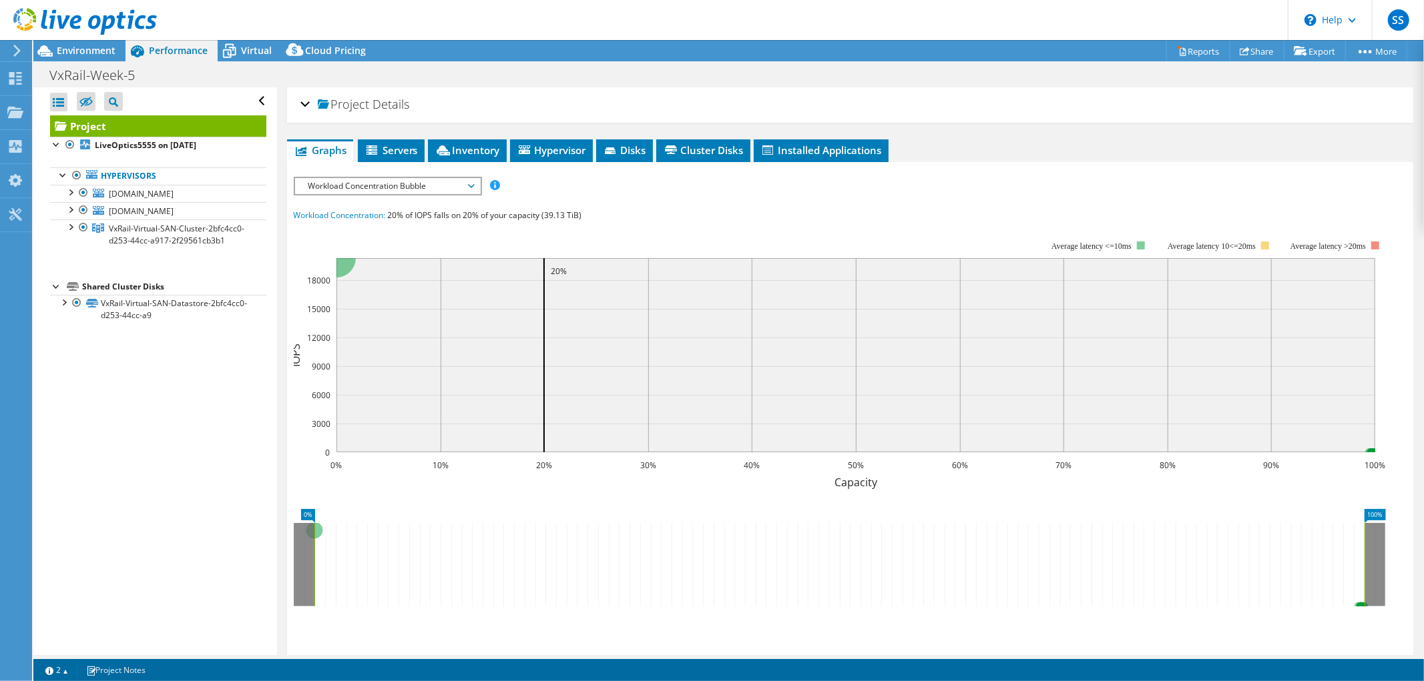
click at [356, 185] on span "Workload Concentration Bubble" at bounding box center [388, 186] width 172 height 16
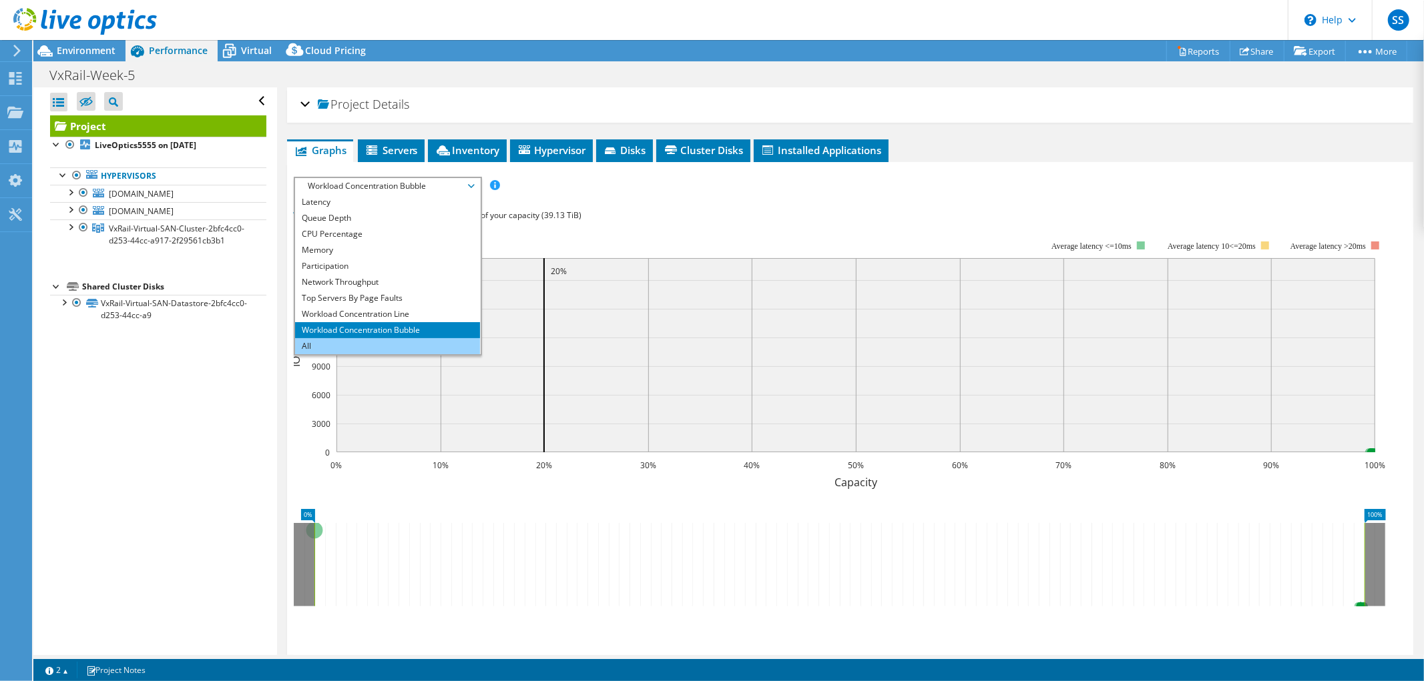
click at [356, 347] on li "All" at bounding box center [387, 346] width 185 height 16
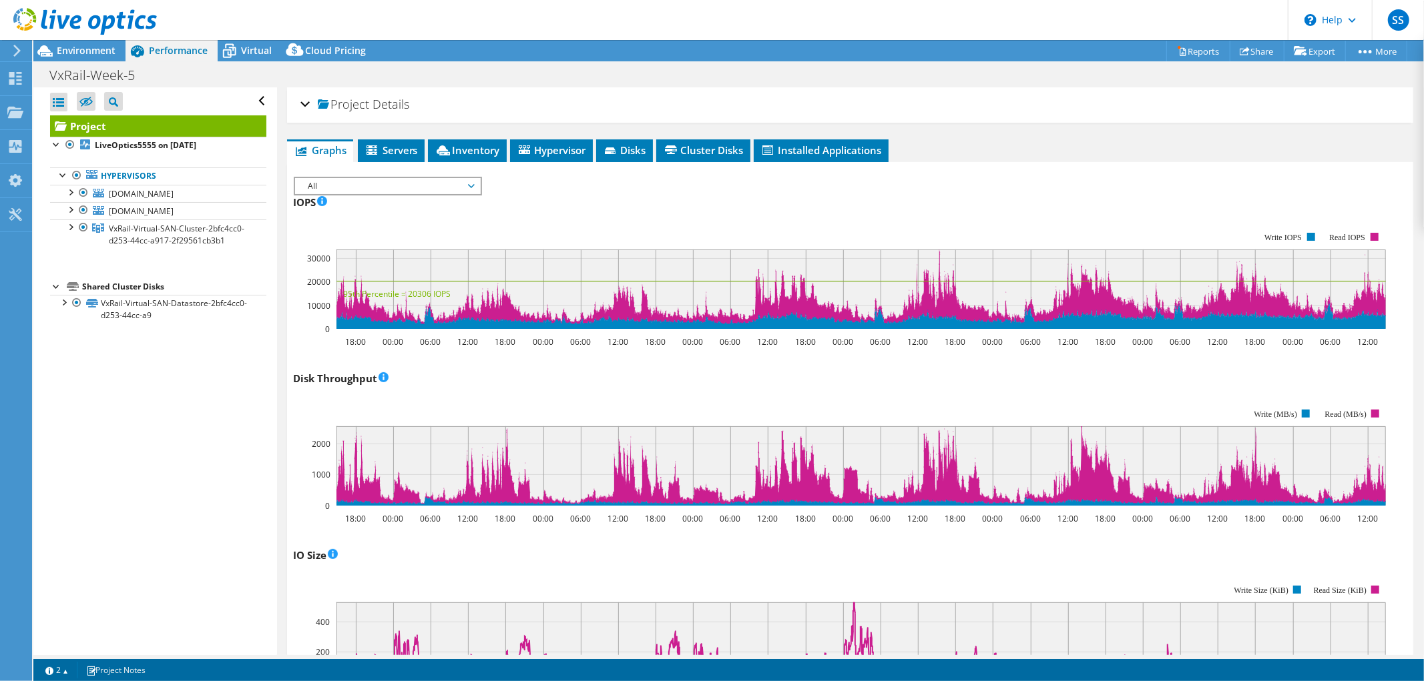
click at [443, 184] on span "All" at bounding box center [388, 186] width 172 height 16
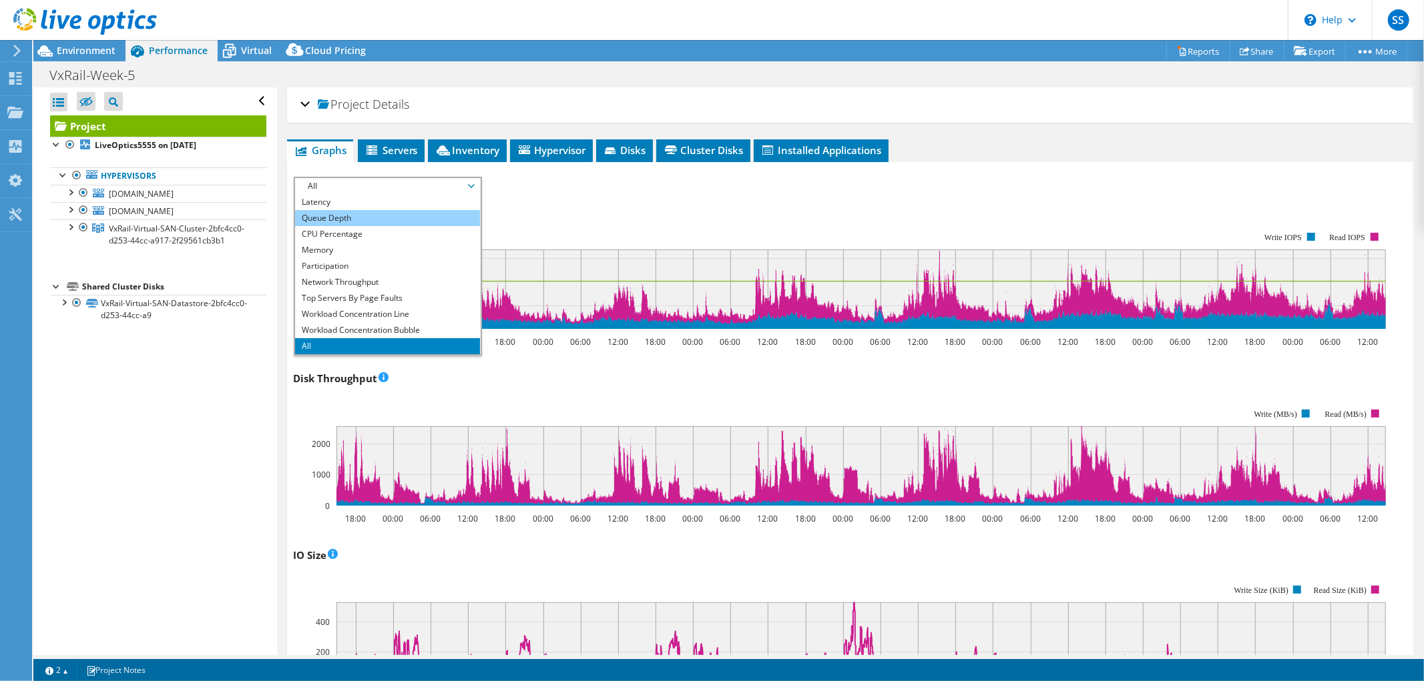
scroll to position [0, 0]
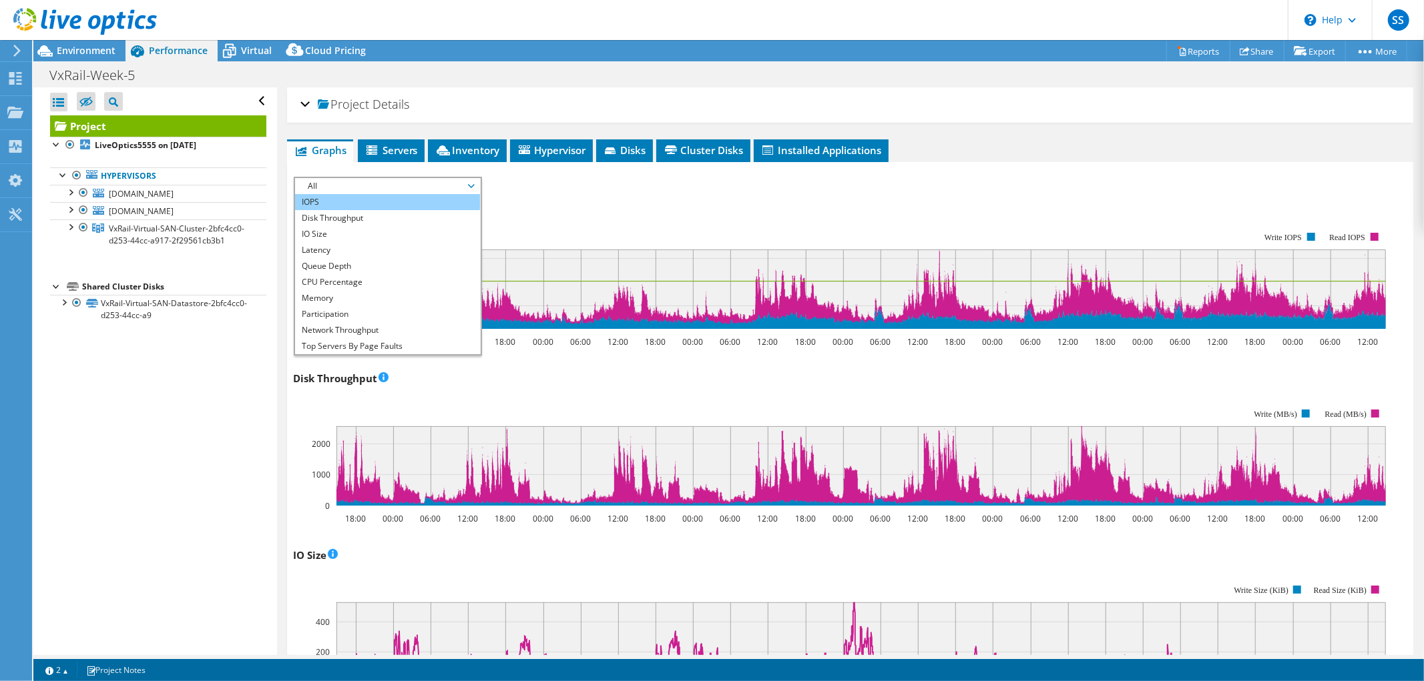
click at [409, 202] on li "IOPS" at bounding box center [387, 202] width 185 height 16
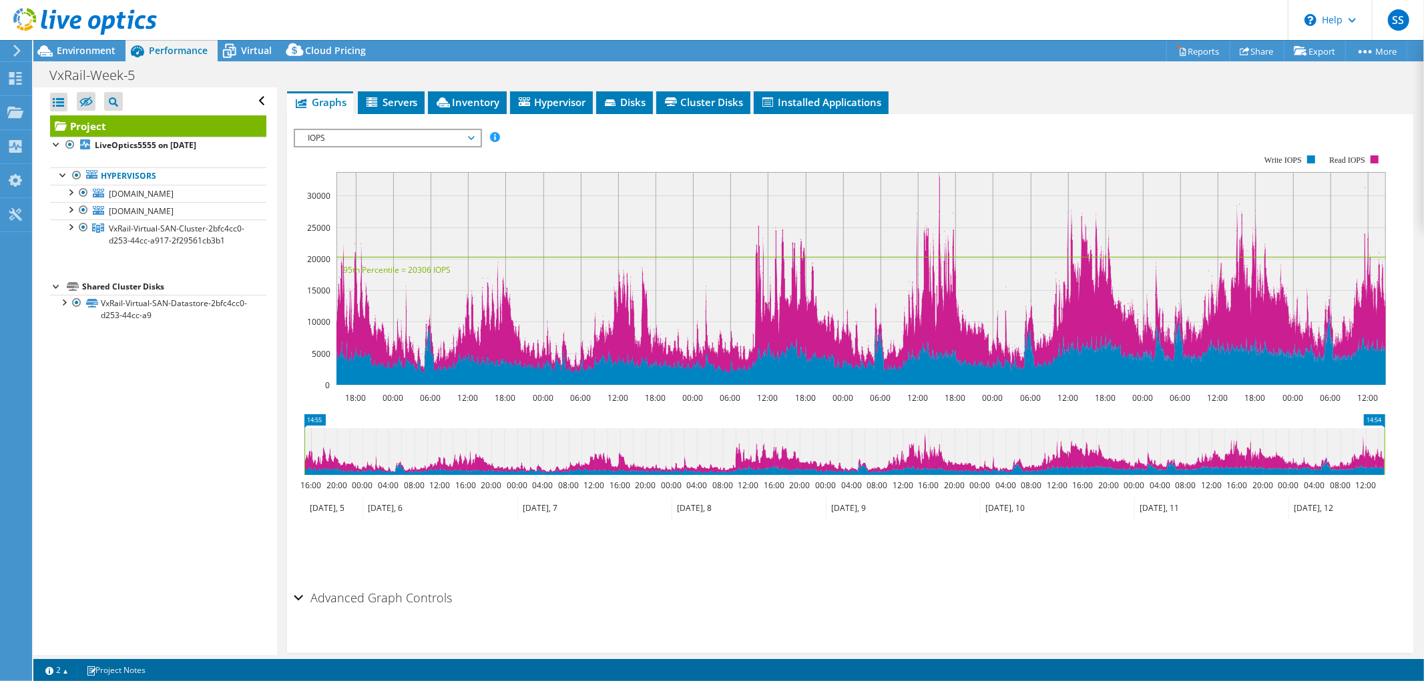
scroll to position [67, 0]
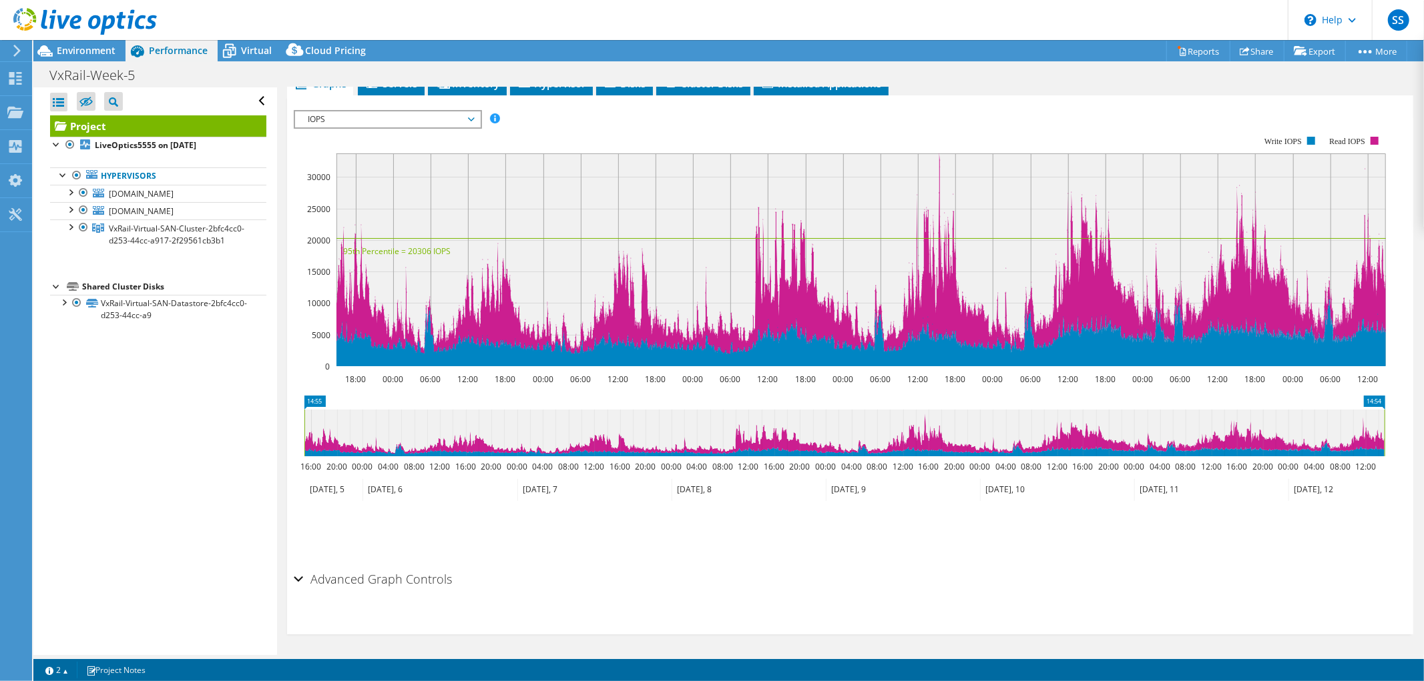
click at [372, 583] on h2 "Advanced Graph Controls" at bounding box center [373, 579] width 159 height 27
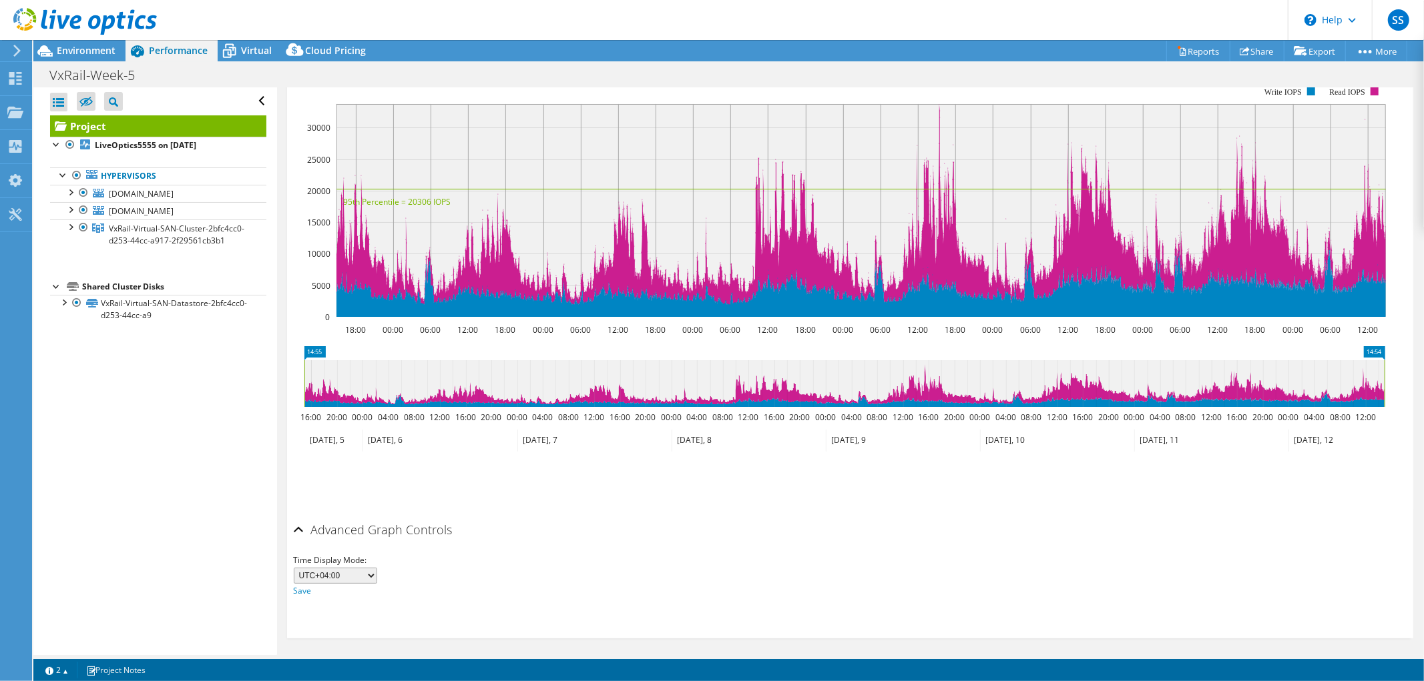
scroll to position [118, 0]
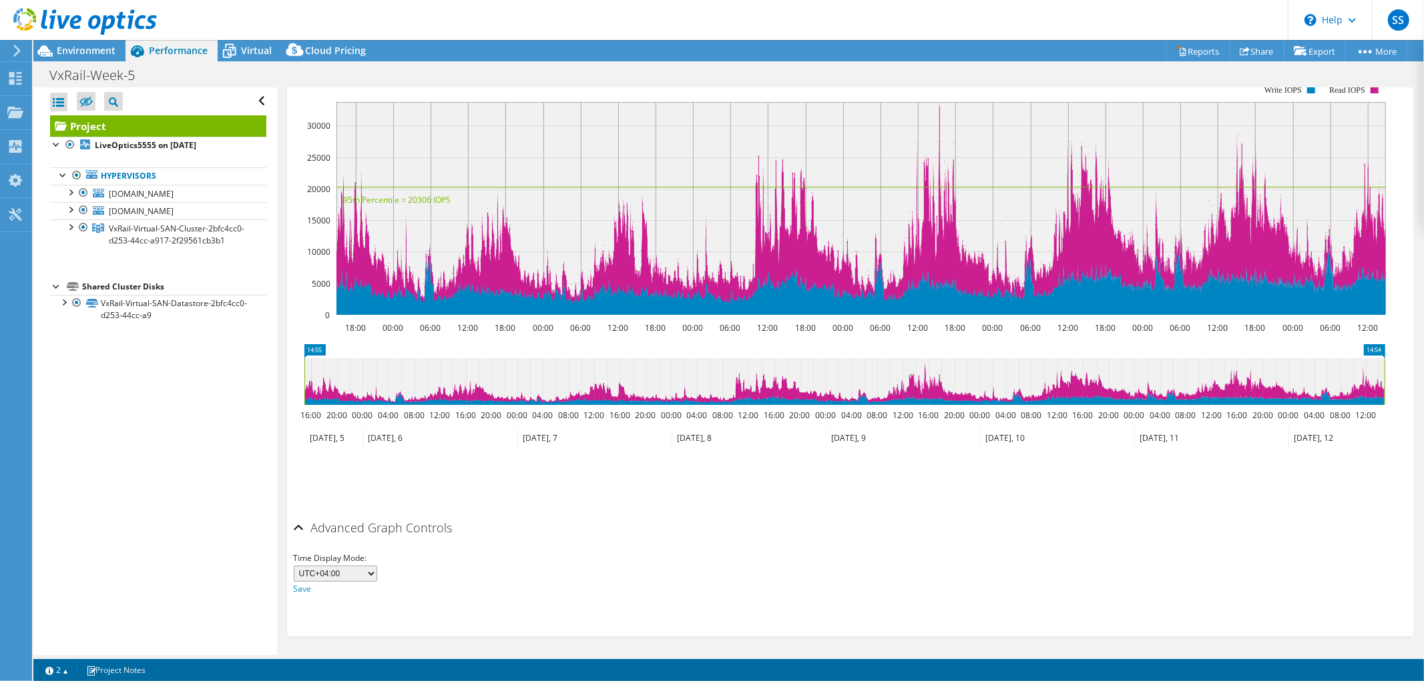
click at [352, 570] on select "UTC-12:00 UTC-11:00 UTC-10:00 UTC-09:30 UTC-09:00 UTC-08:00 UTC-07:00 UTC-06:00…" at bounding box center [335, 574] width 83 height 16
click at [352, 571] on select "UTC-12:00 UTC-11:00 UTC-10:00 UTC-09:30 UTC-09:00 UTC-08:00 UTC-07:00 UTC-06:00…" at bounding box center [335, 574] width 83 height 16
click at [641, 539] on div "Advanced Graph Controls" at bounding box center [850, 529] width 1113 height 29
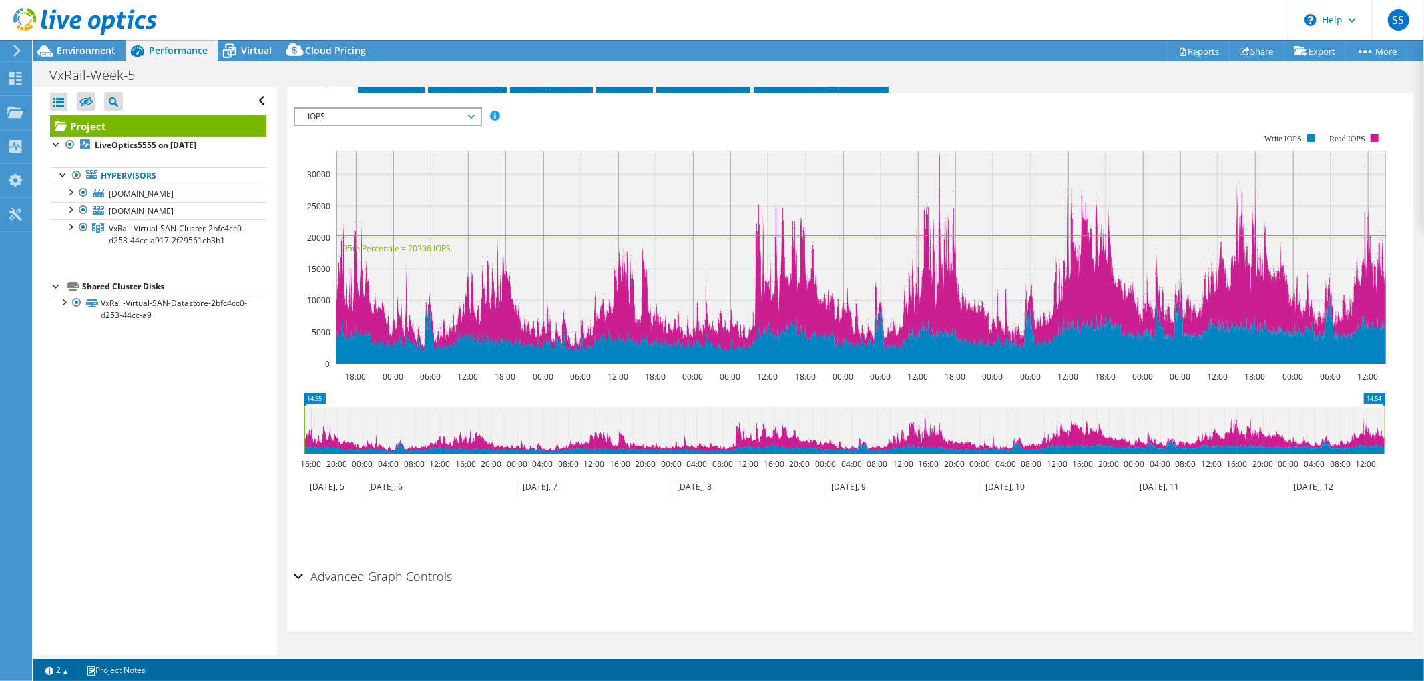
scroll to position [0, 0]
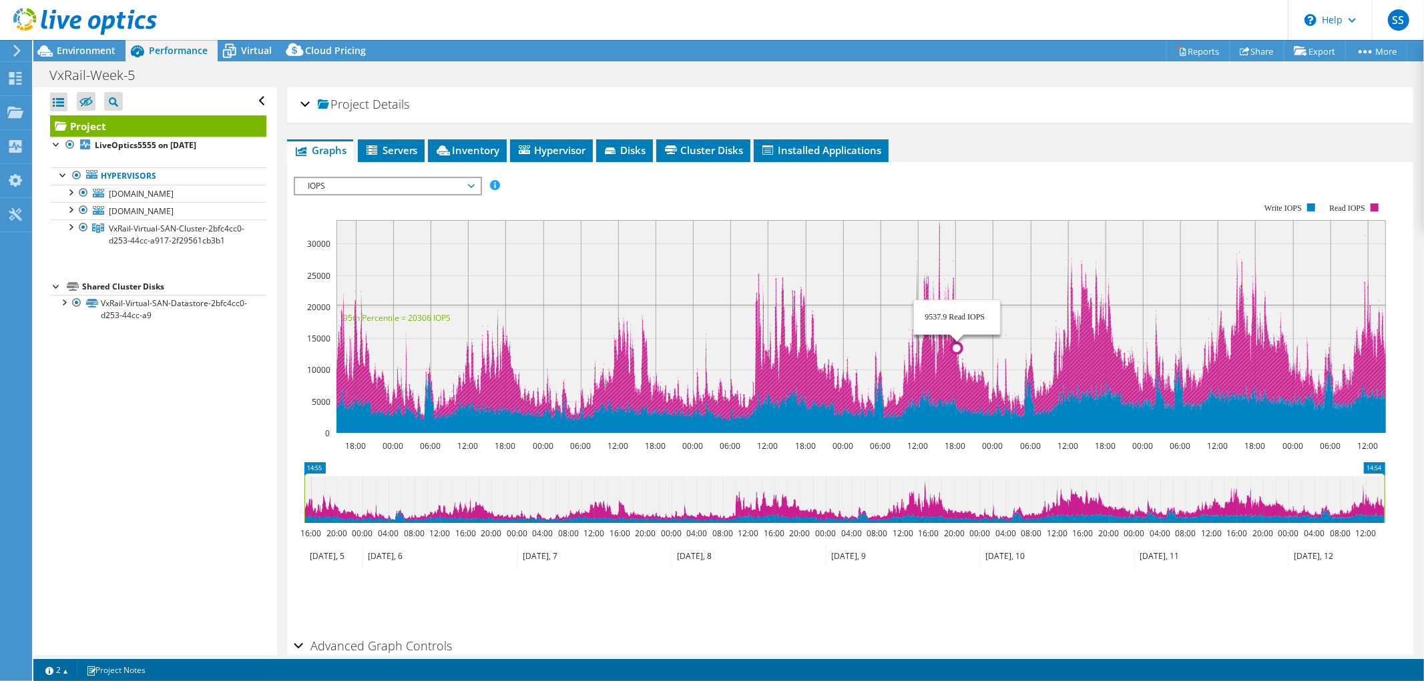
drag, startPoint x: 904, startPoint y: 307, endPoint x: 948, endPoint y: 343, distance: 57.4
click at [948, 343] on icon "18:00 00:00 06:00 12:00 18:00 00:00 06:00 12:00 18:00 00:00 06:00 12:00 18:00 0…" at bounding box center [845, 318] width 1102 height 267
drag, startPoint x: 916, startPoint y: 299, endPoint x: 944, endPoint y: 324, distance: 38.3
click at [944, 324] on icon "18:00 00:00 06:00 12:00 18:00 00:00 06:00 12:00 18:00 00:00 06:00 12:00 18:00 0…" at bounding box center [845, 318] width 1102 height 267
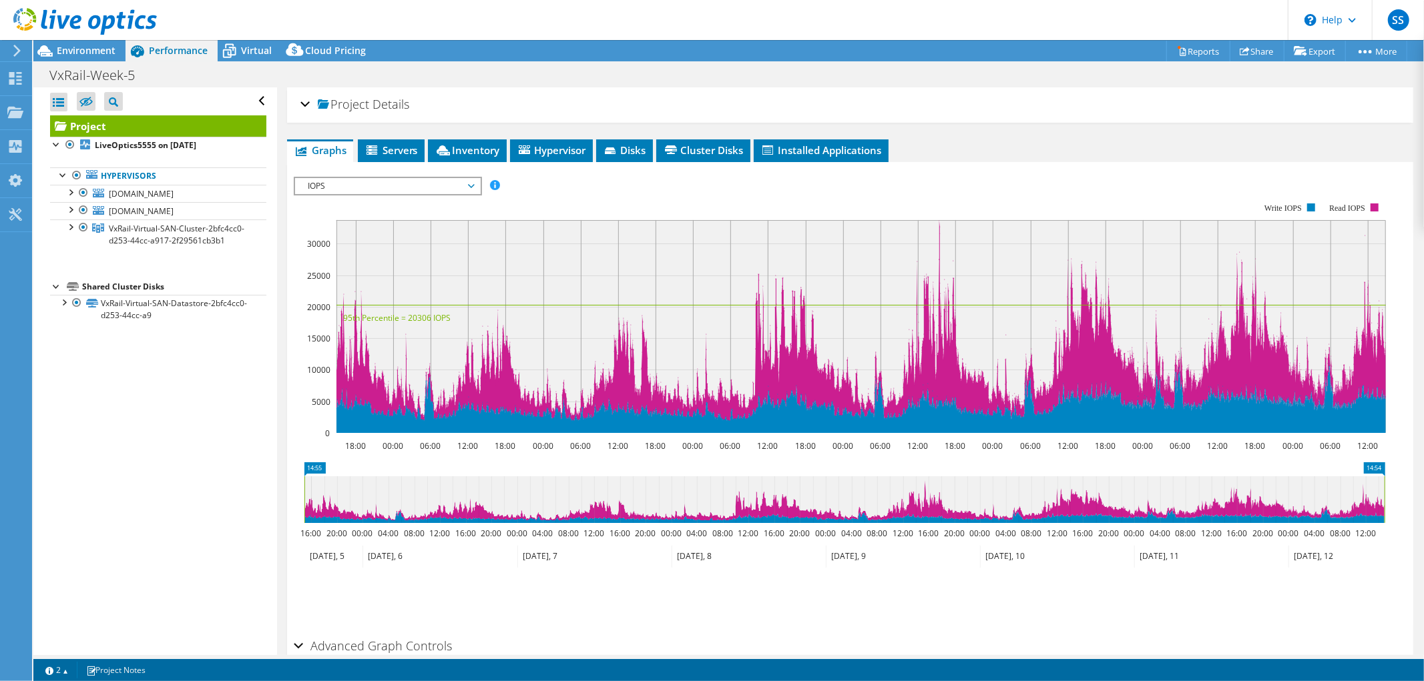
click at [13, 45] on icon at bounding box center [17, 51] width 10 height 12
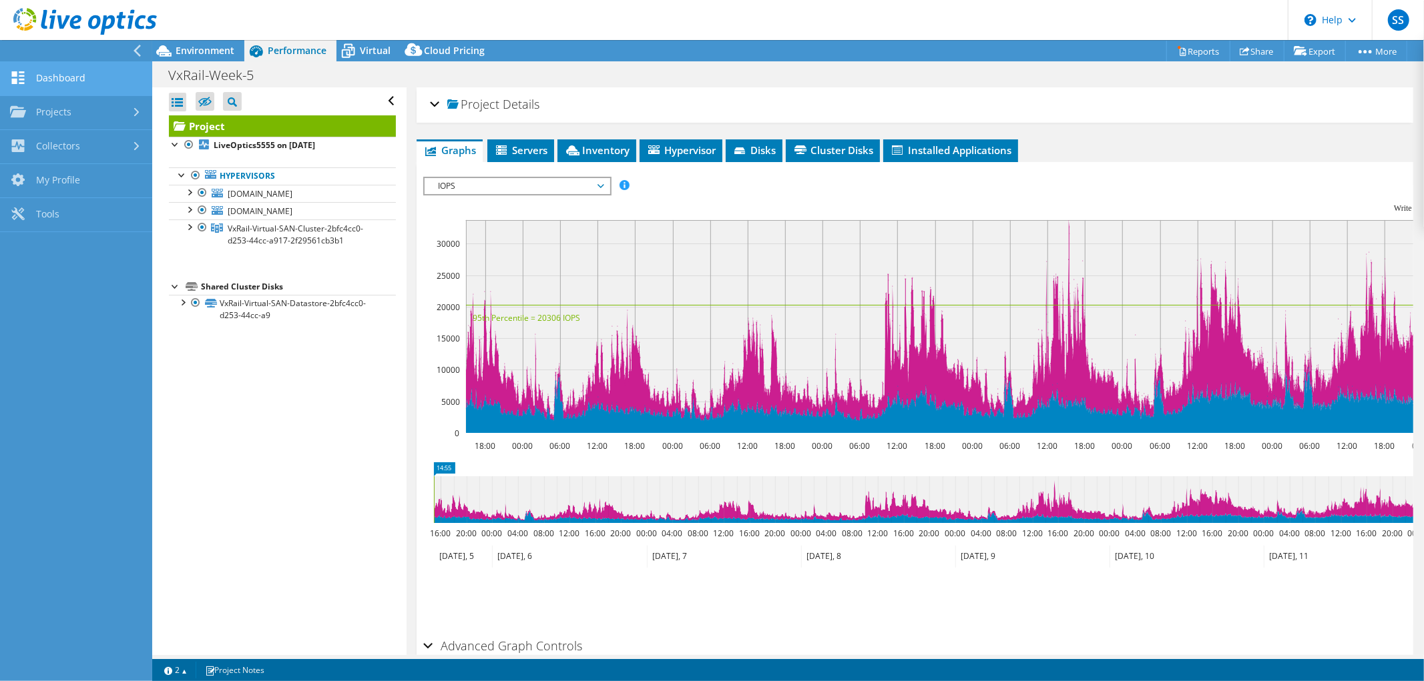
click at [56, 81] on link "Dashboard" at bounding box center [76, 79] width 152 height 34
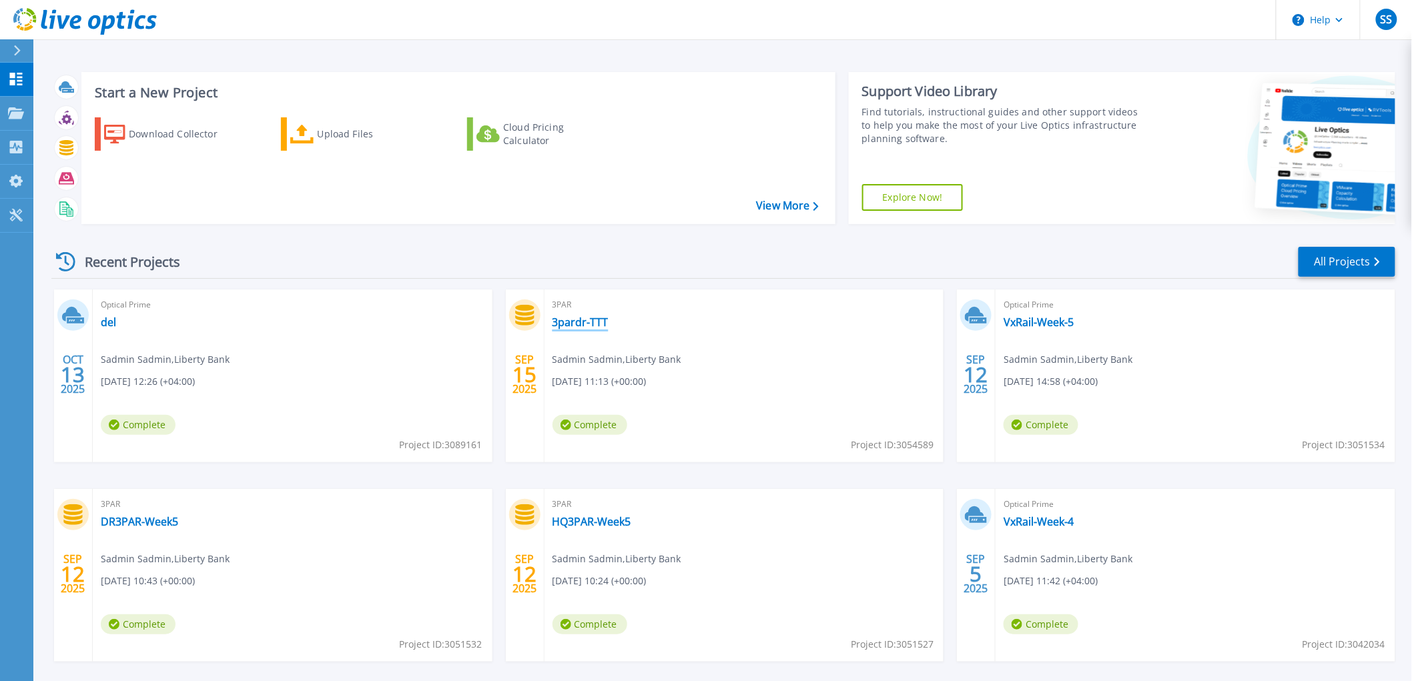
click at [581, 318] on link "3pardr-TTT" at bounding box center [581, 322] width 56 height 13
click at [1357, 262] on link "All Projects" at bounding box center [1347, 262] width 97 height 30
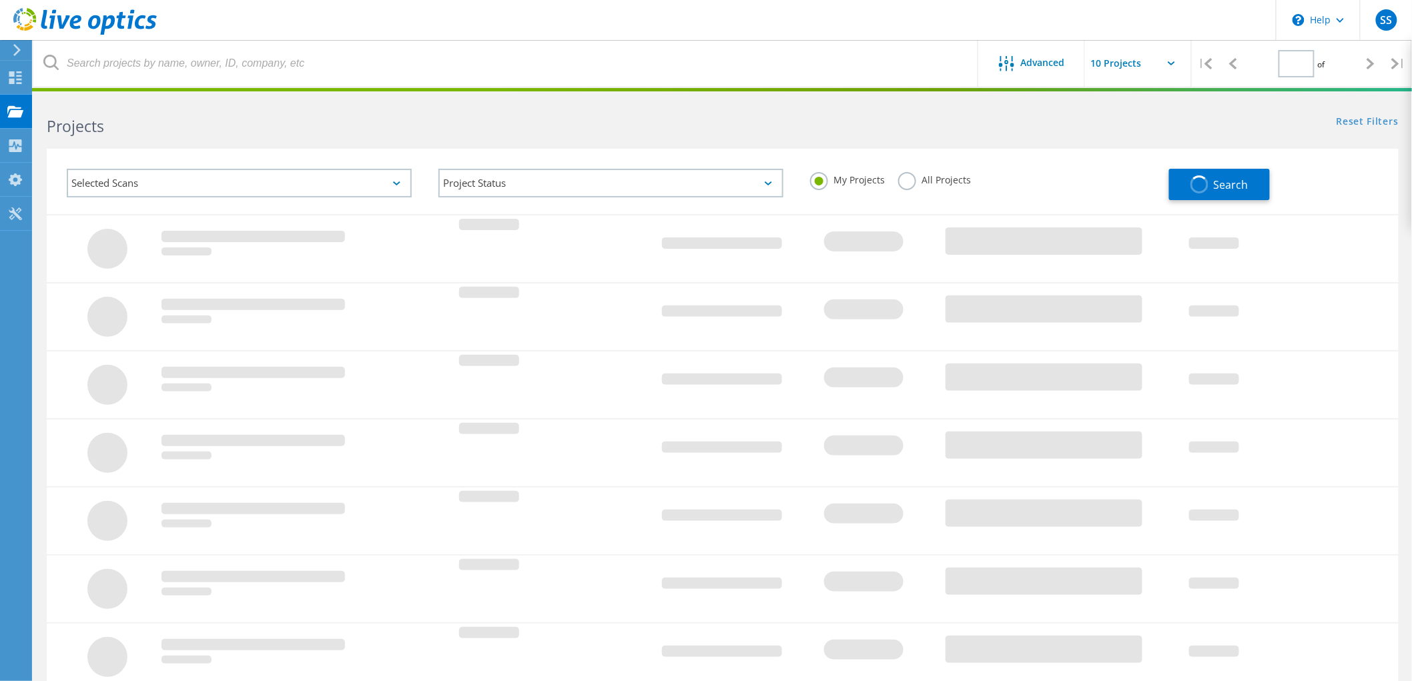
type input "1"
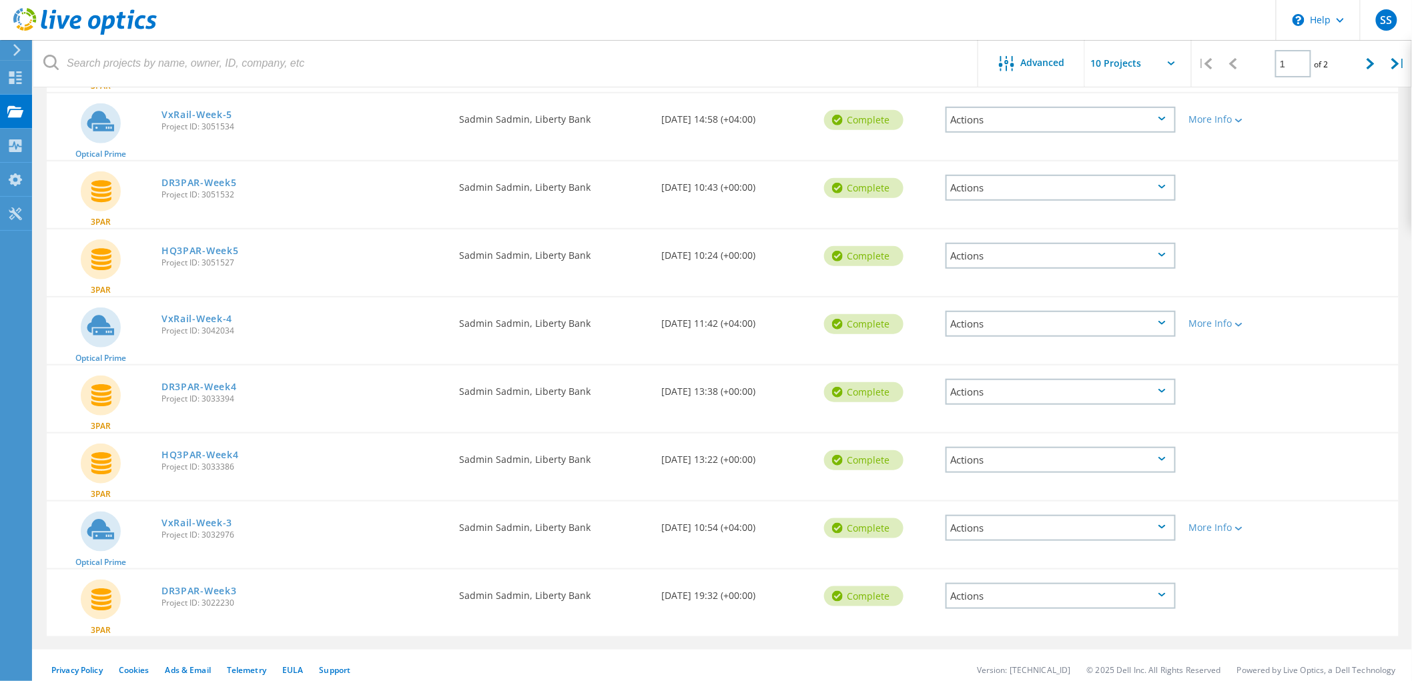
scroll to position [290, 0]
click at [206, 518] on link "VxRail-Week-3" at bounding box center [197, 522] width 71 height 9
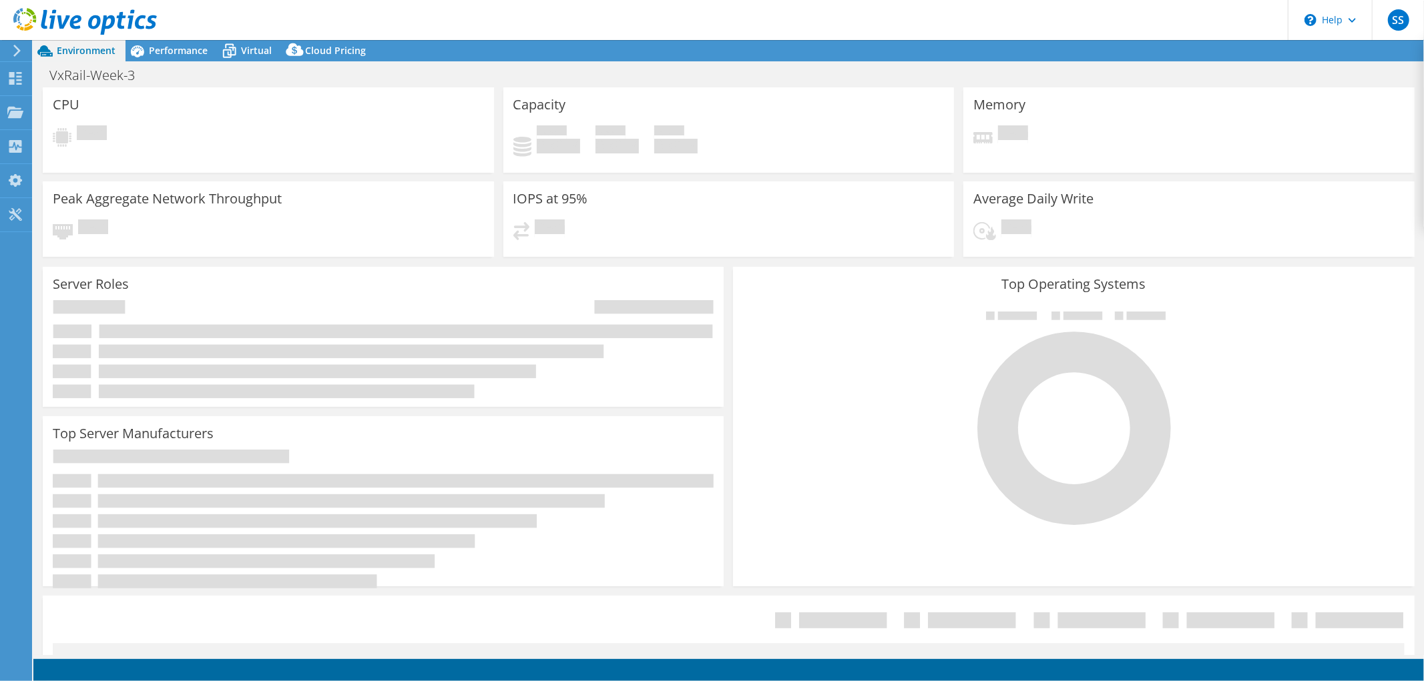
select select "USD"
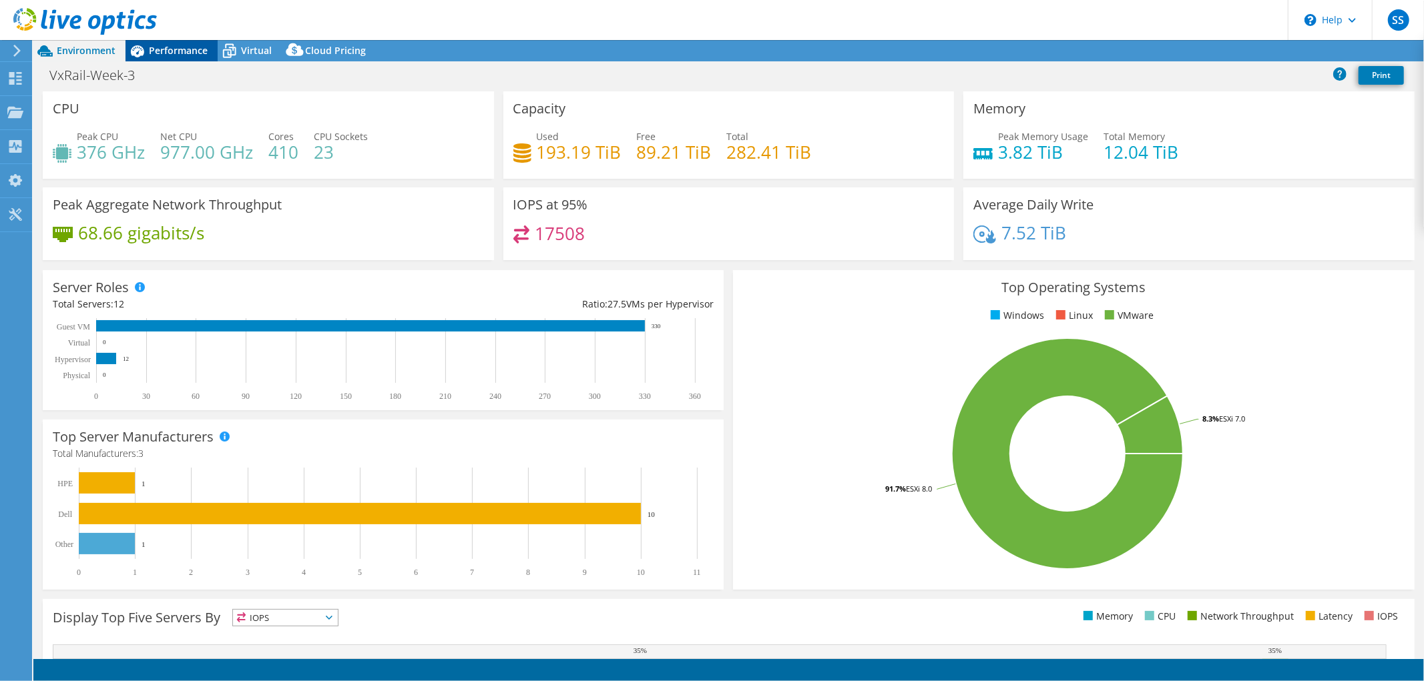
click at [254, 45] on span "Virtual" at bounding box center [256, 50] width 31 height 13
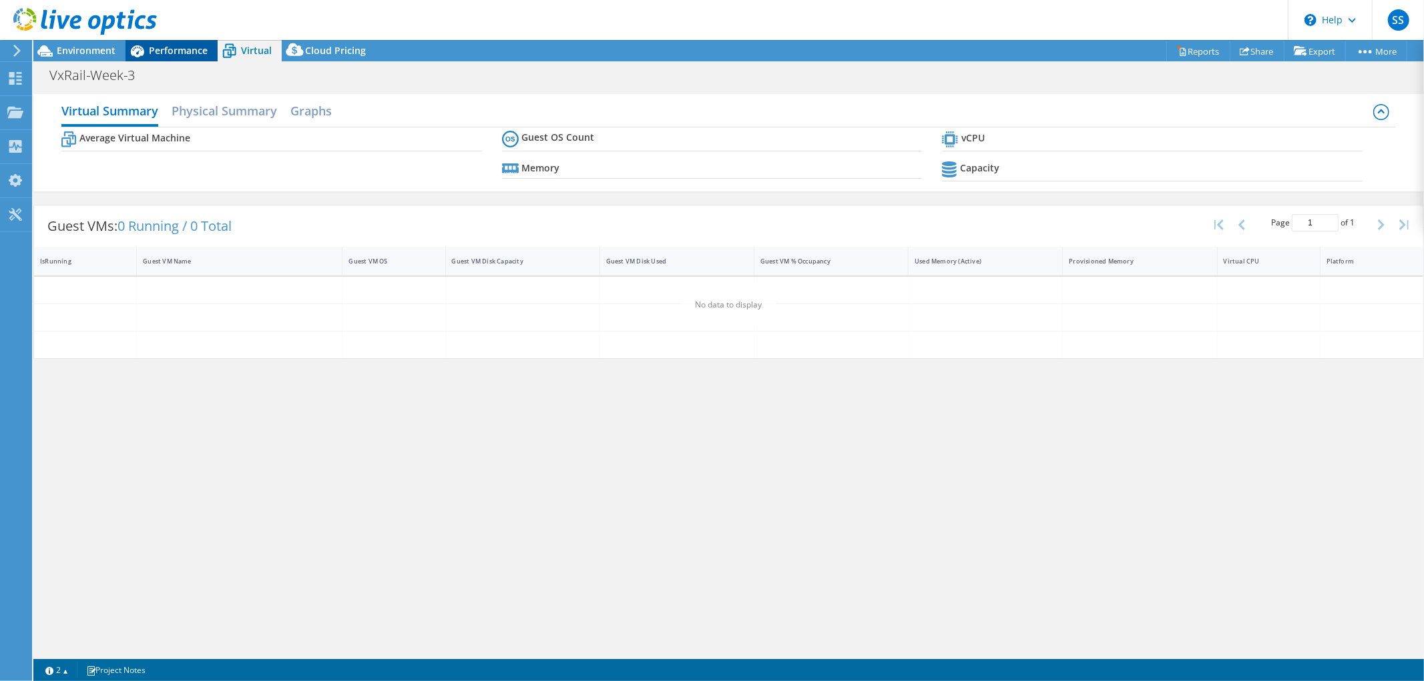
click at [183, 49] on span "Performance" at bounding box center [178, 50] width 59 height 13
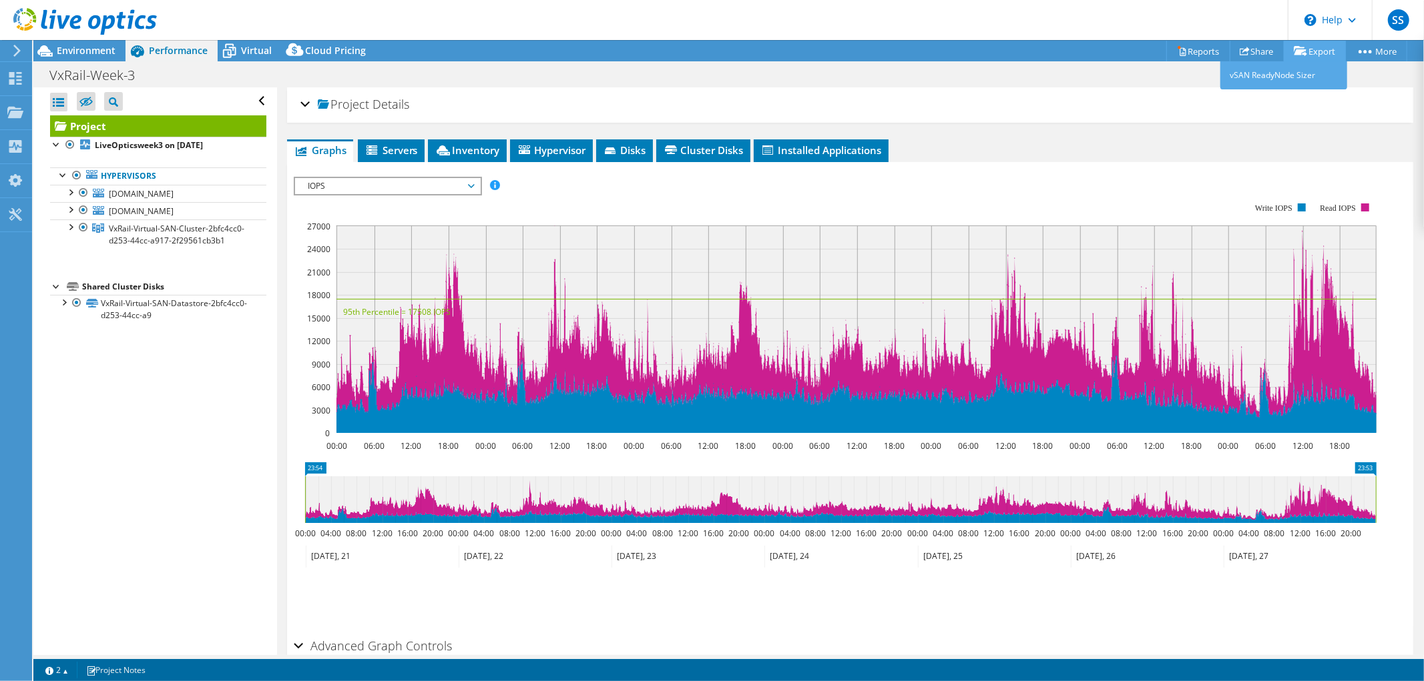
click at [1322, 49] on link "Export" at bounding box center [1314, 51] width 62 height 21
click at [1185, 52] on link "Reports" at bounding box center [1198, 51] width 64 height 21
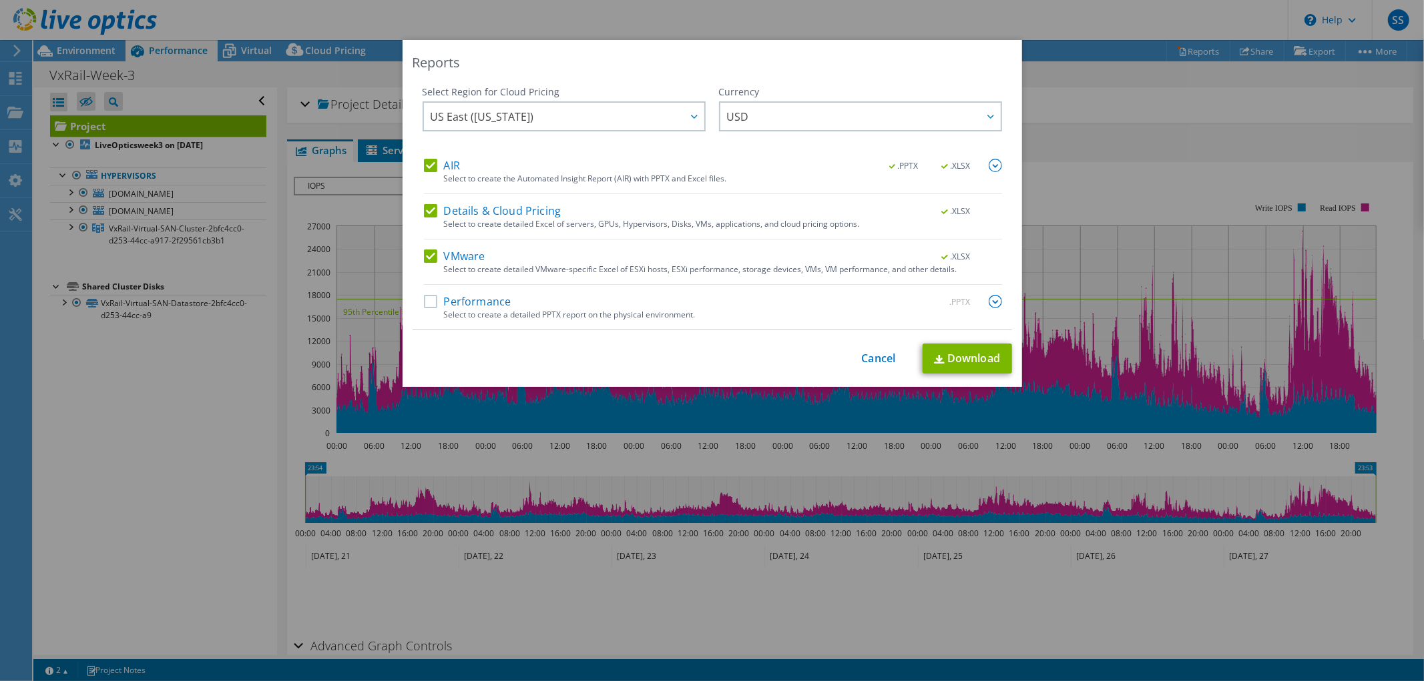
click at [416, 300] on div "Select Region for Cloud Pricing Asia Pacific (Hong Kong) Asia Pacific (Mumbai) …" at bounding box center [711, 207] width 599 height 245
click at [424, 300] on label "Performance" at bounding box center [467, 301] width 87 height 13
click at [0, 0] on input "Performance" at bounding box center [0, 0] width 0 height 0
click at [990, 301] on img at bounding box center [994, 301] width 13 height 13
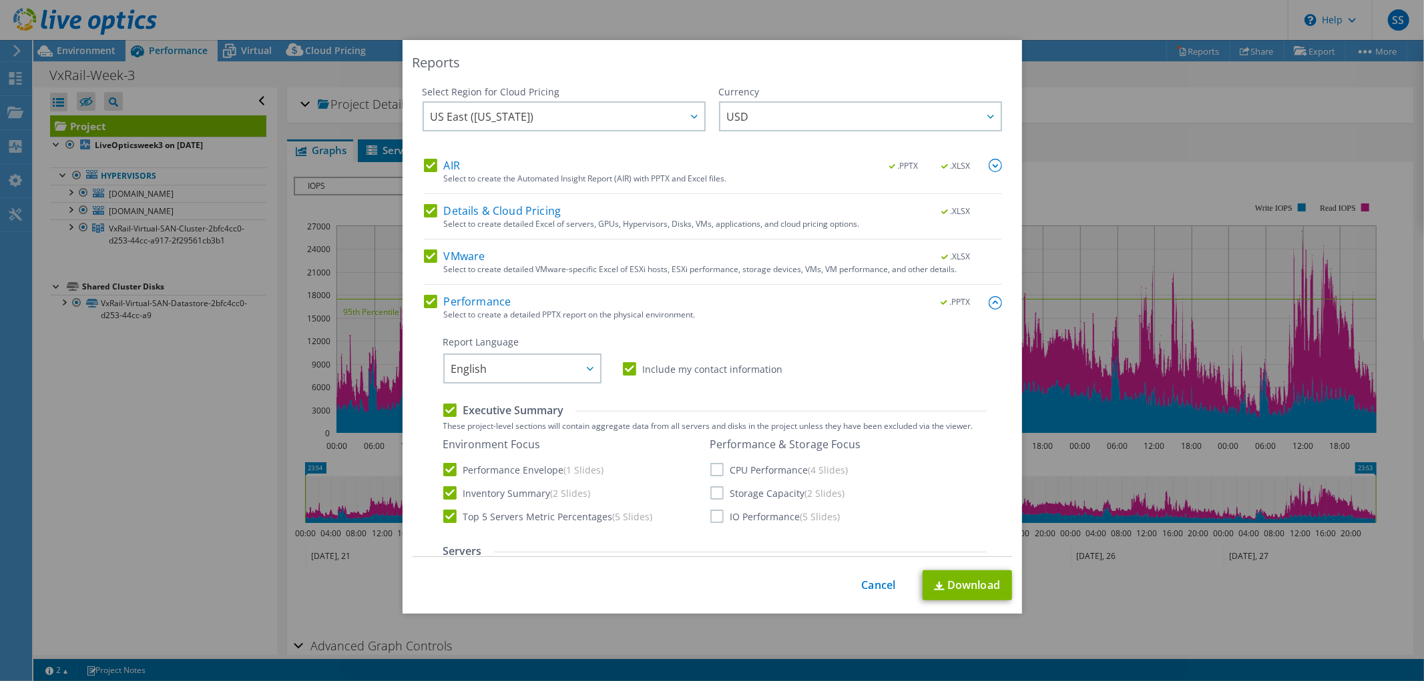
click at [717, 495] on label "Storage Capacity (2 Slides)" at bounding box center [777, 493] width 135 height 13
click at [0, 0] on input "Storage Capacity (2 Slides)" at bounding box center [0, 0] width 0 height 0
click at [712, 519] on label "IO Performance (5 Slides)" at bounding box center [775, 516] width 130 height 13
click at [0, 0] on input "IO Performance (5 Slides)" at bounding box center [0, 0] width 0 height 0
click at [711, 475] on label "CPU Performance (4 Slides)" at bounding box center [779, 469] width 138 height 13
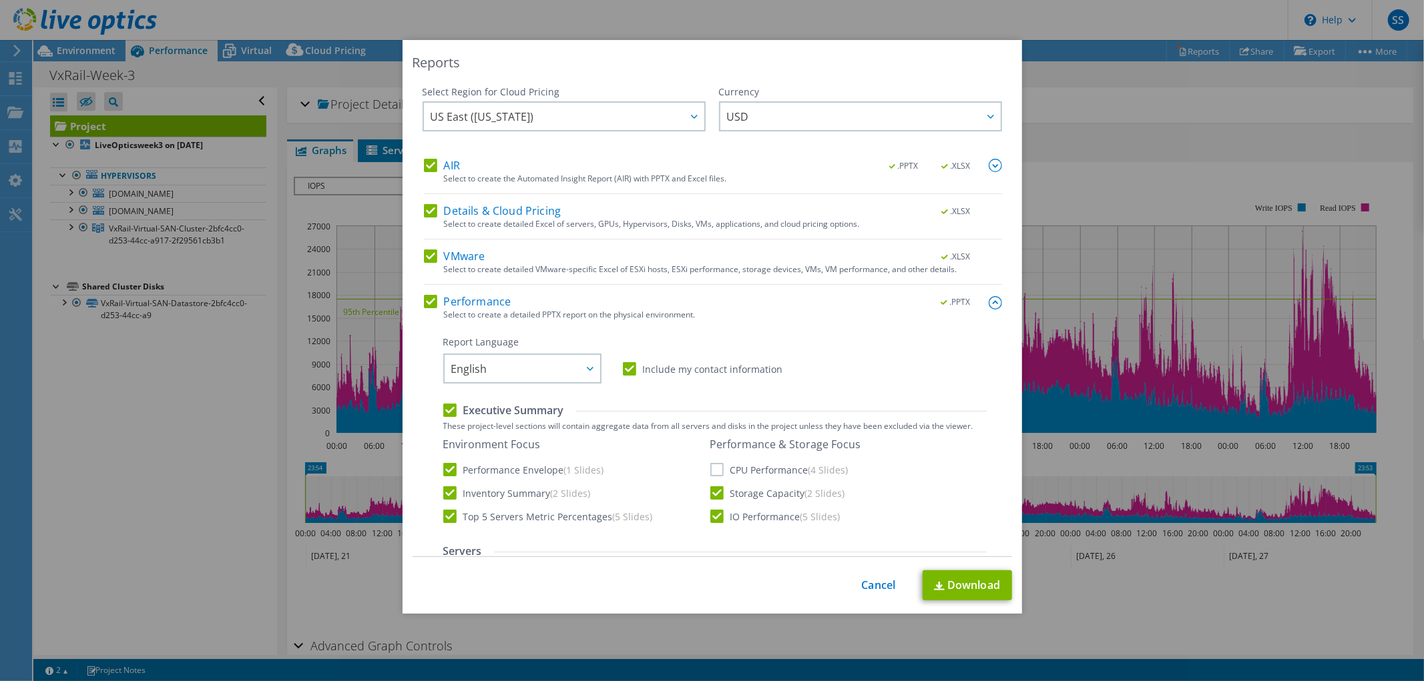
click at [0, 0] on input "CPU Performance (4 Slides)" at bounding box center [0, 0] width 0 height 0
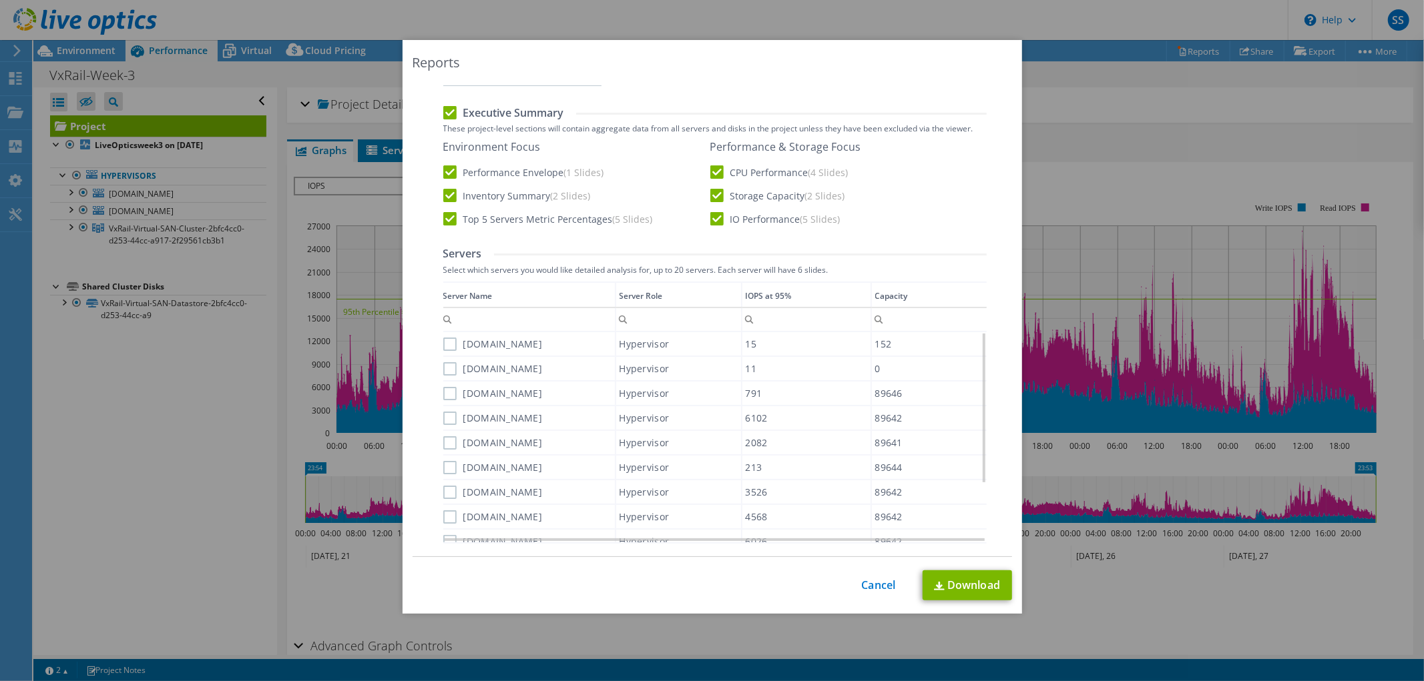
scroll to position [296, 0]
click at [443, 344] on label "[DOMAIN_NAME]" at bounding box center [492, 345] width 99 height 13
click at [0, 0] on input "[DOMAIN_NAME]" at bounding box center [0, 0] width 0 height 0
click at [446, 364] on label "[DOMAIN_NAME]" at bounding box center [492, 370] width 99 height 13
click at [0, 0] on input "[DOMAIN_NAME]" at bounding box center [0, 0] width 0 height 0
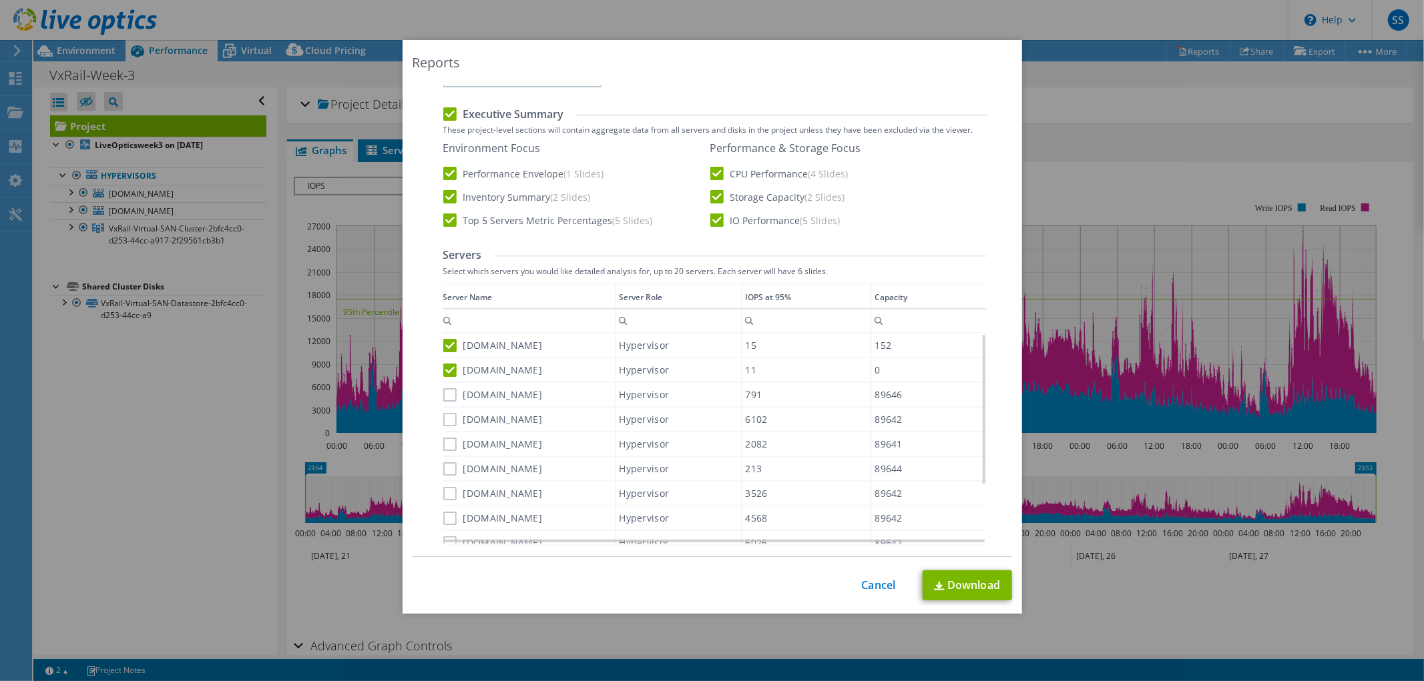
click at [443, 398] on label "[DOMAIN_NAME]" at bounding box center [492, 394] width 99 height 13
click at [0, 0] on input "[DOMAIN_NAME]" at bounding box center [0, 0] width 0 height 0
click at [449, 421] on label "[DOMAIN_NAME]" at bounding box center [492, 419] width 99 height 13
click at [0, 0] on input "[DOMAIN_NAME]" at bounding box center [0, 0] width 0 height 0
click at [445, 449] on div "[DOMAIN_NAME]" at bounding box center [529, 443] width 172 height 23
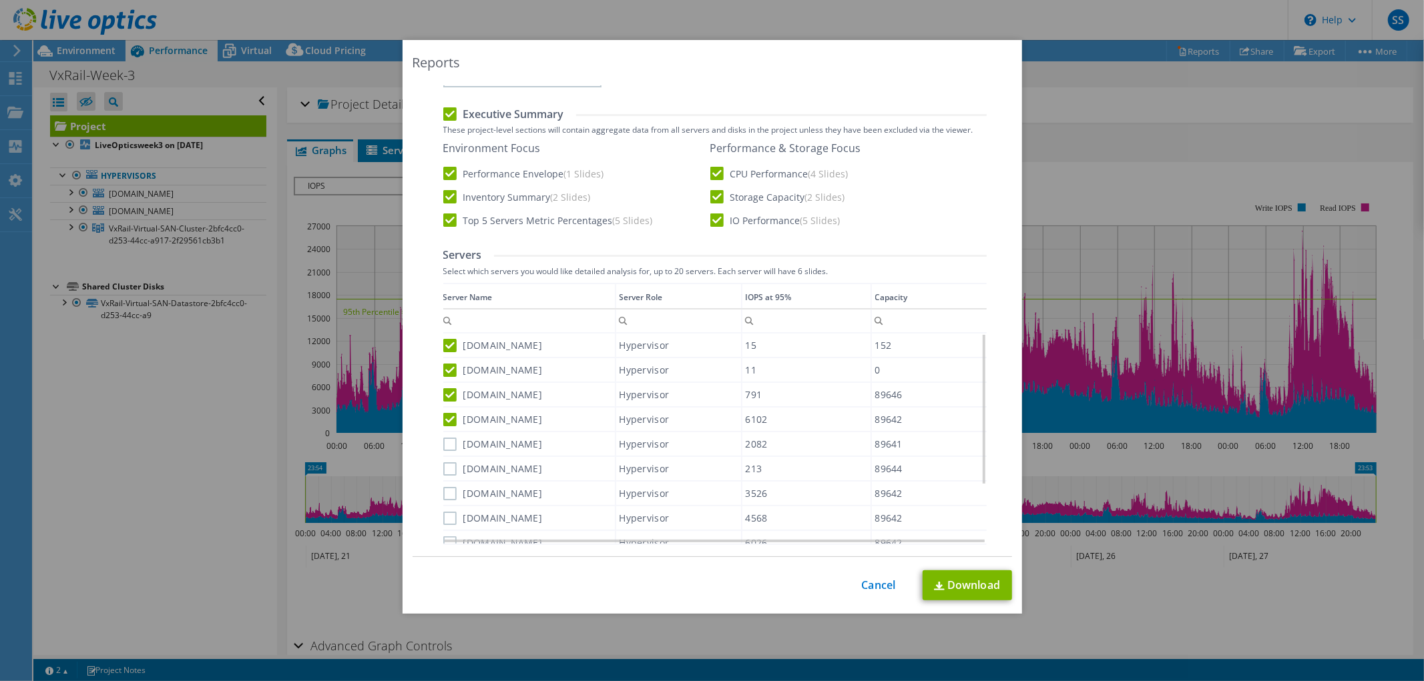
click at [443, 438] on label "[DOMAIN_NAME]" at bounding box center [492, 444] width 99 height 13
click at [0, 0] on input "[DOMAIN_NAME]" at bounding box center [0, 0] width 0 height 0
click at [445, 463] on label "vxraildr-04.lb.ge" at bounding box center [492, 469] width 99 height 13
click at [0, 0] on input "[DOMAIN_NAME]" at bounding box center [0, 0] width 0 height 0
click at [443, 487] on label "[DOMAIN_NAME]" at bounding box center [492, 493] width 99 height 13
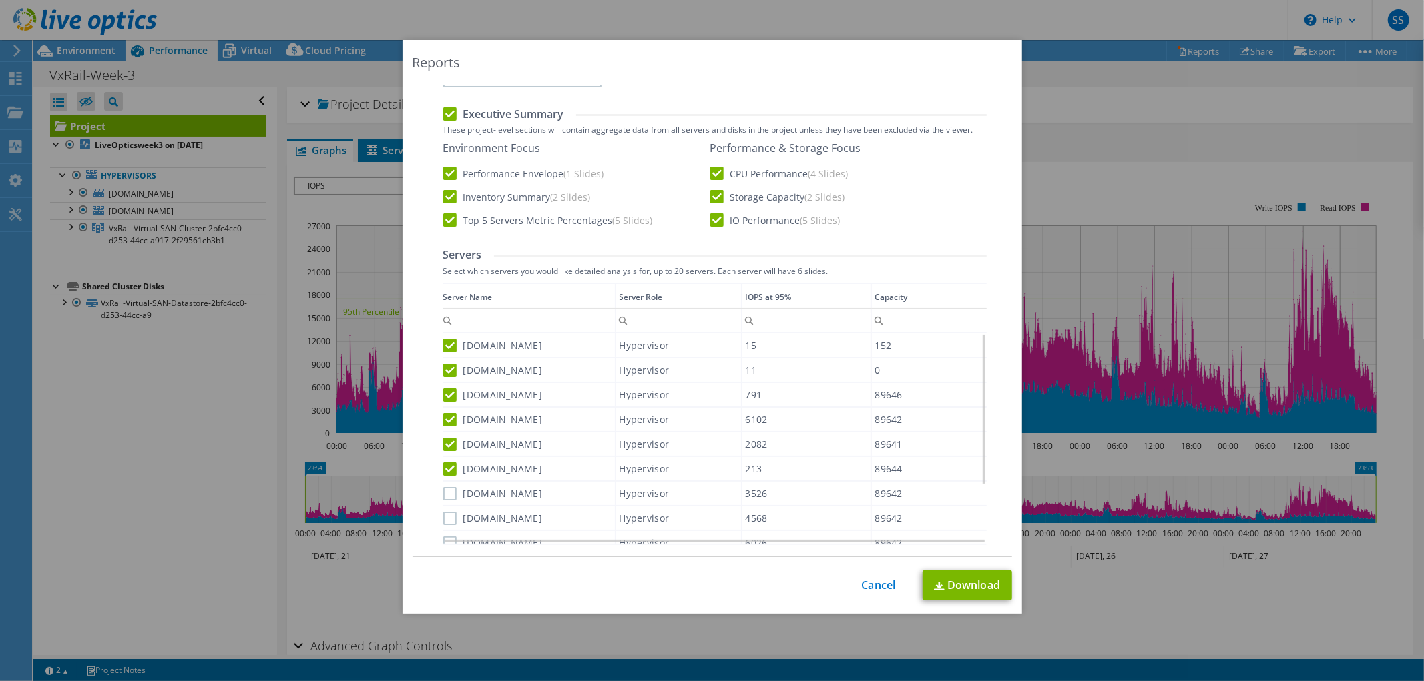
click at [0, 0] on input "[DOMAIN_NAME]" at bounding box center [0, 0] width 0 height 0
click at [448, 512] on label "[DOMAIN_NAME]" at bounding box center [492, 518] width 99 height 13
click at [0, 0] on input "[DOMAIN_NAME]" at bounding box center [0, 0] width 0 height 0
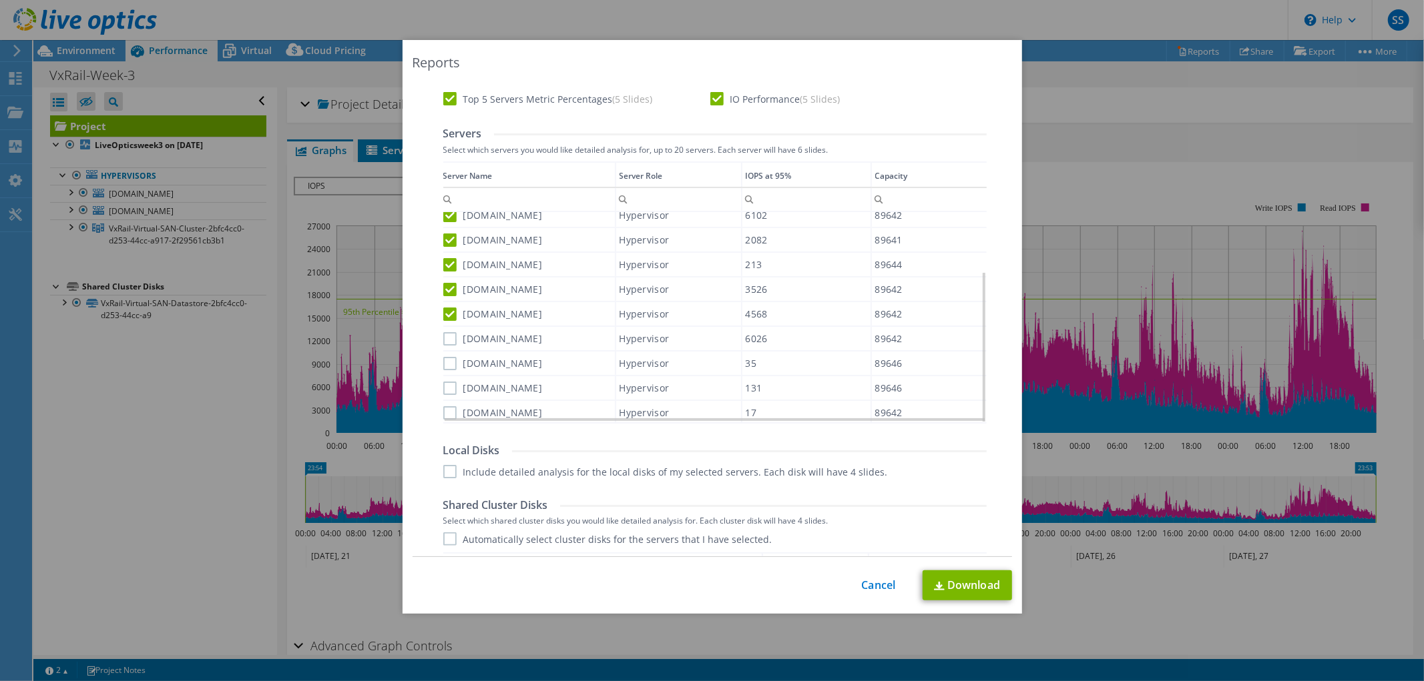
scroll to position [445, 0]
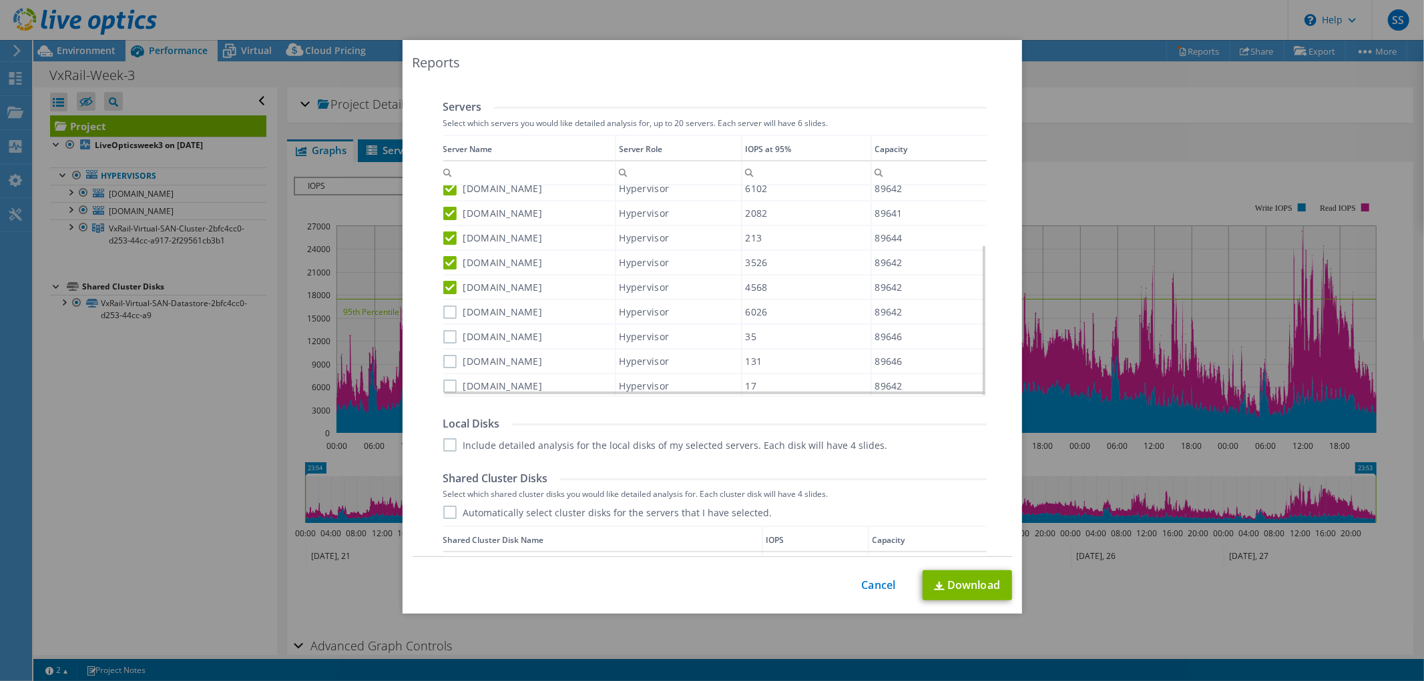
click at [446, 380] on label "[DOMAIN_NAME]" at bounding box center [492, 386] width 99 height 13
click at [0, 0] on input "[DOMAIN_NAME]" at bounding box center [0, 0] width 0 height 0
click at [445, 355] on label "[DOMAIN_NAME]" at bounding box center [492, 361] width 99 height 13
click at [0, 0] on input "[DOMAIN_NAME]" at bounding box center [0, 0] width 0 height 0
click at [447, 330] on label "[DOMAIN_NAME]" at bounding box center [492, 336] width 99 height 13
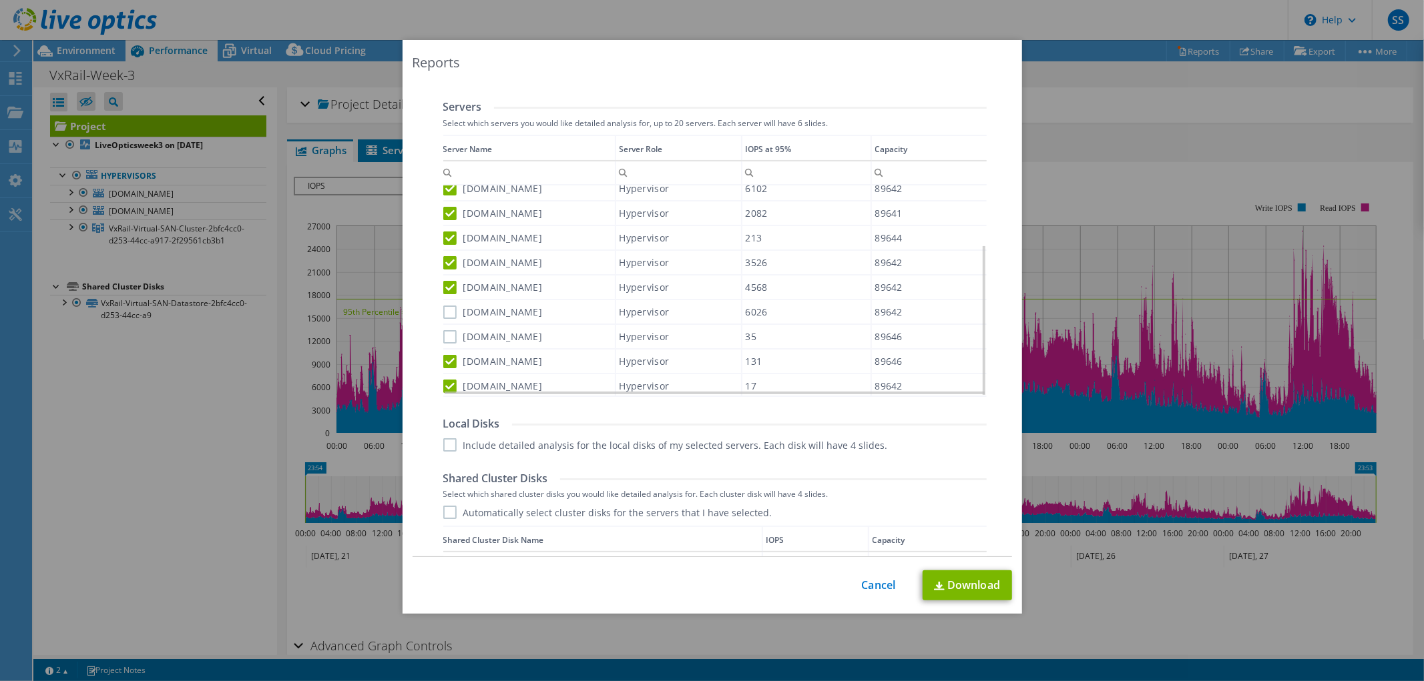
click at [0, 0] on input "[DOMAIN_NAME]" at bounding box center [0, 0] width 0 height 0
click at [449, 306] on label "[DOMAIN_NAME]" at bounding box center [492, 312] width 99 height 13
click at [0, 0] on input "[DOMAIN_NAME]" at bounding box center [0, 0] width 0 height 0
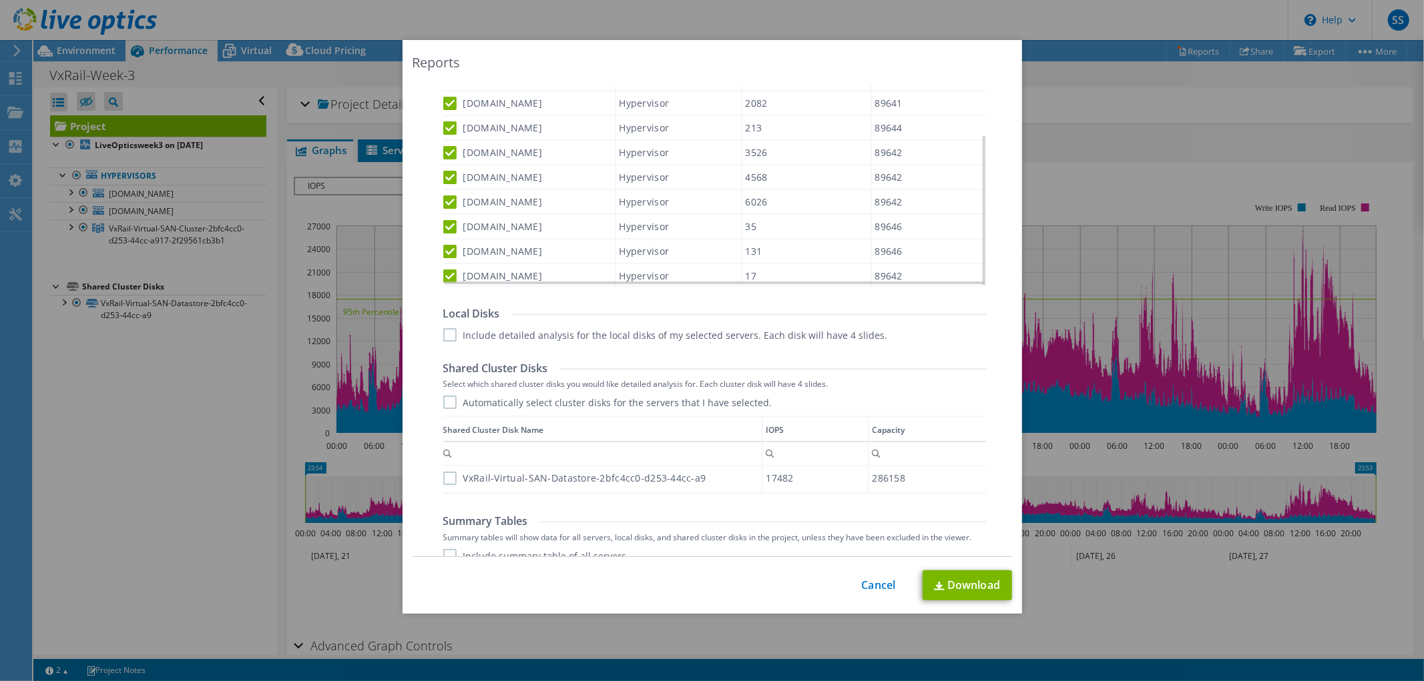
scroll to position [615, 0]
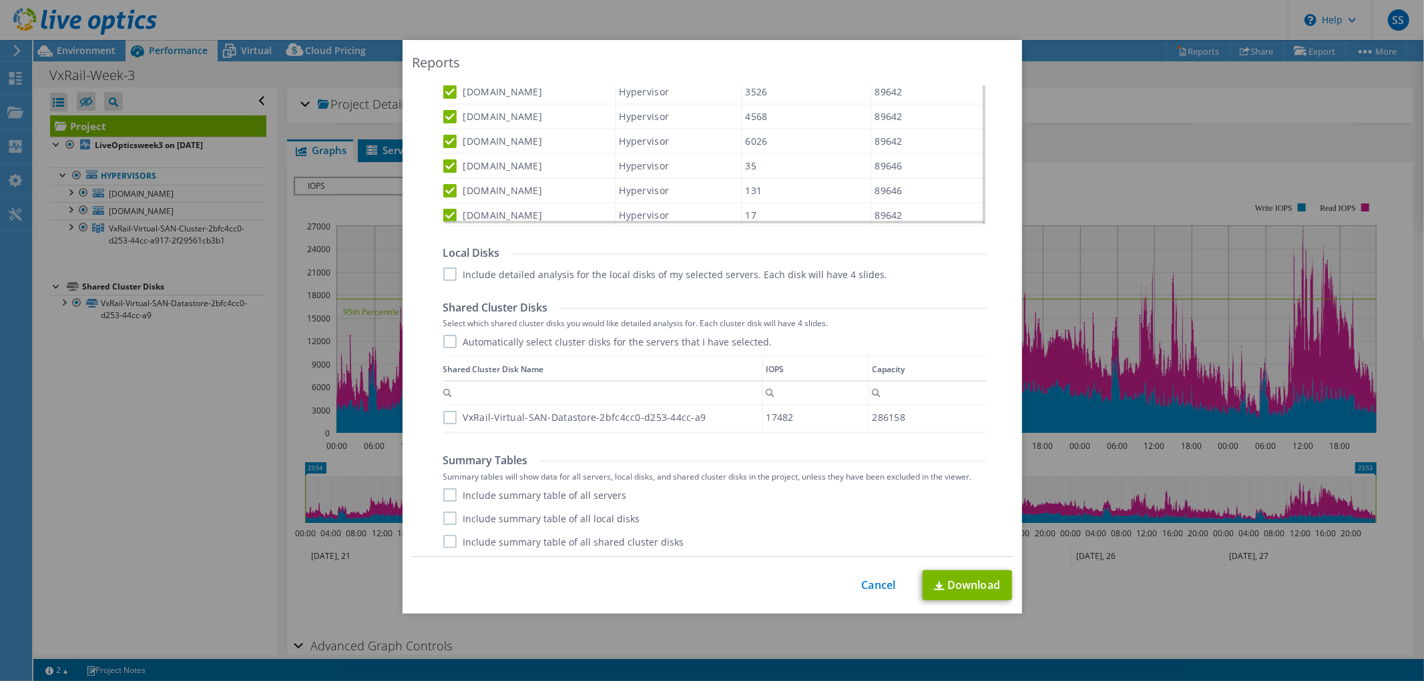
click at [443, 420] on div "Data grid" at bounding box center [444, 390] width 2 height 70
click at [443, 416] on label "VxRail-Virtual-SAN-Datastore-2bfc4cc0-d253-44cc-a9" at bounding box center [574, 417] width 263 height 13
click at [0, 0] on input "VxRail-Virtual-SAN-Datastore-2bfc4cc0-d253-44cc-a9" at bounding box center [0, 0] width 0 height 0
click at [963, 583] on link "Download" at bounding box center [966, 586] width 89 height 30
click at [874, 581] on link "Cancel" at bounding box center [879, 585] width 34 height 13
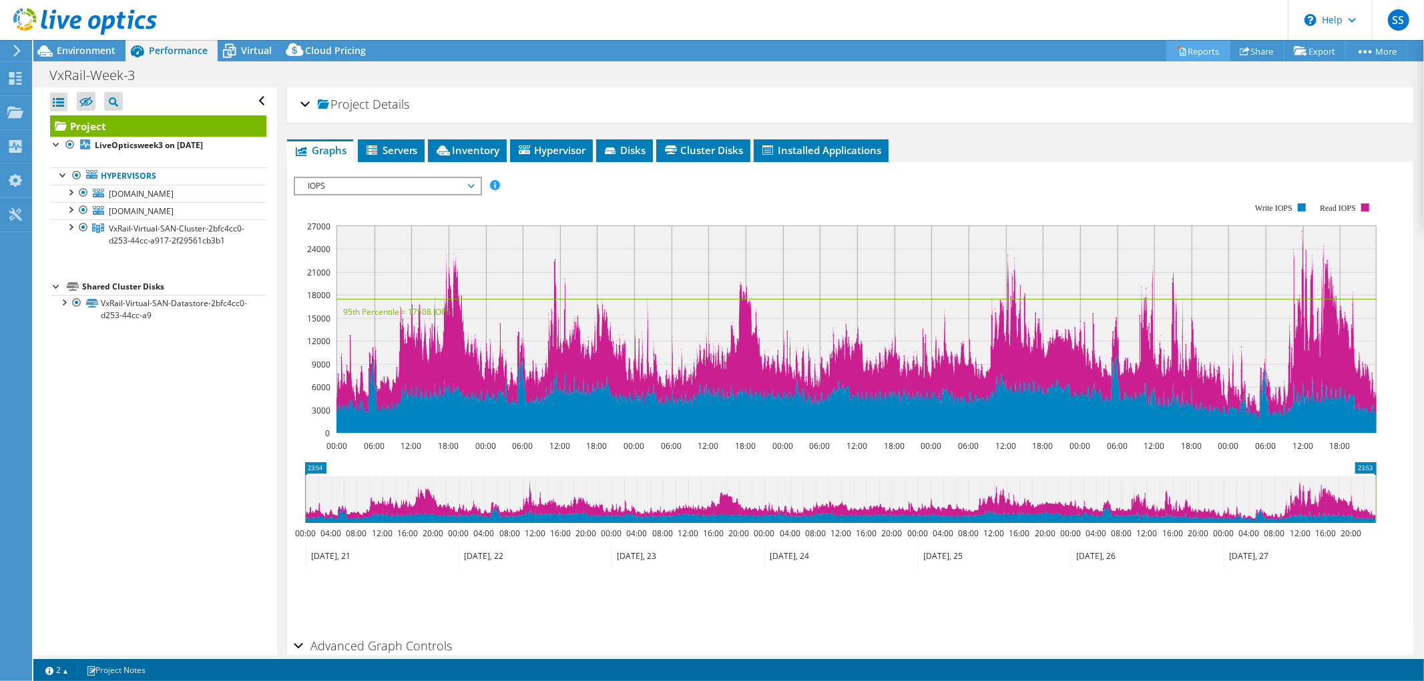
click at [1192, 51] on link "Reports" at bounding box center [1198, 51] width 64 height 21
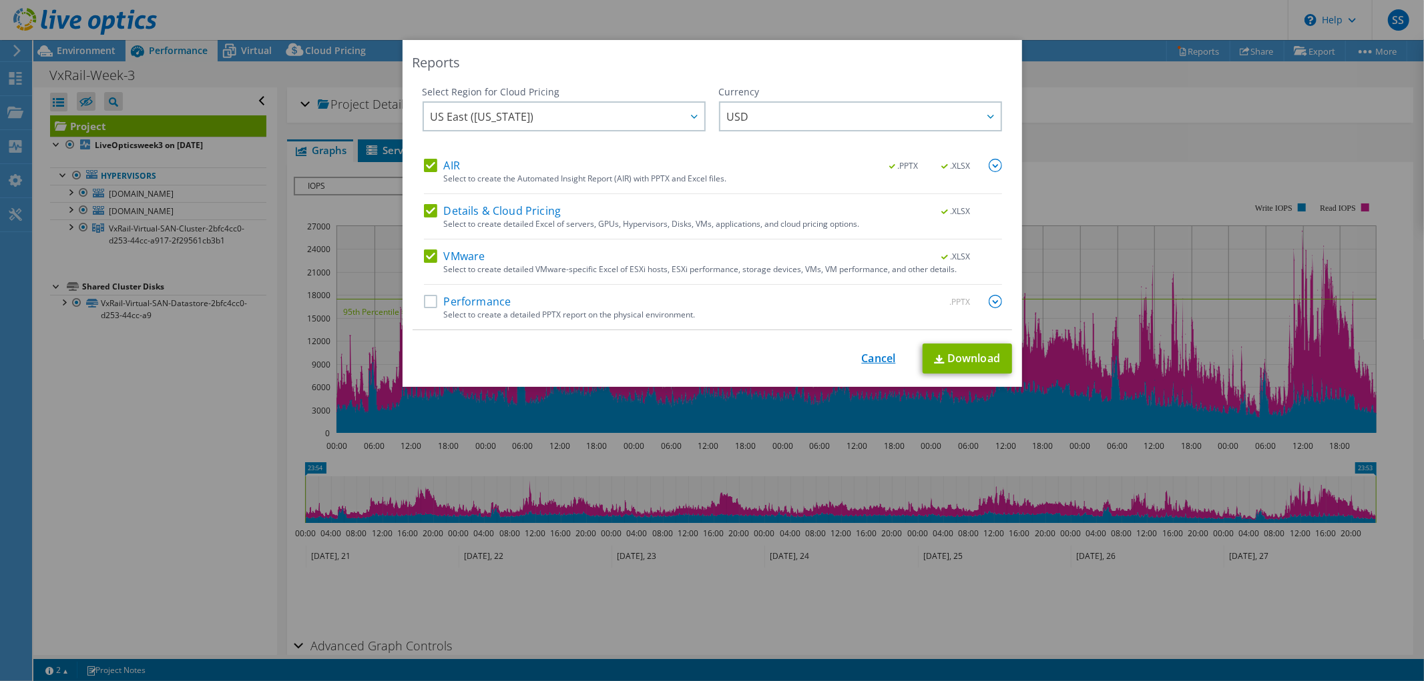
click at [869, 356] on link "Cancel" at bounding box center [879, 358] width 34 height 13
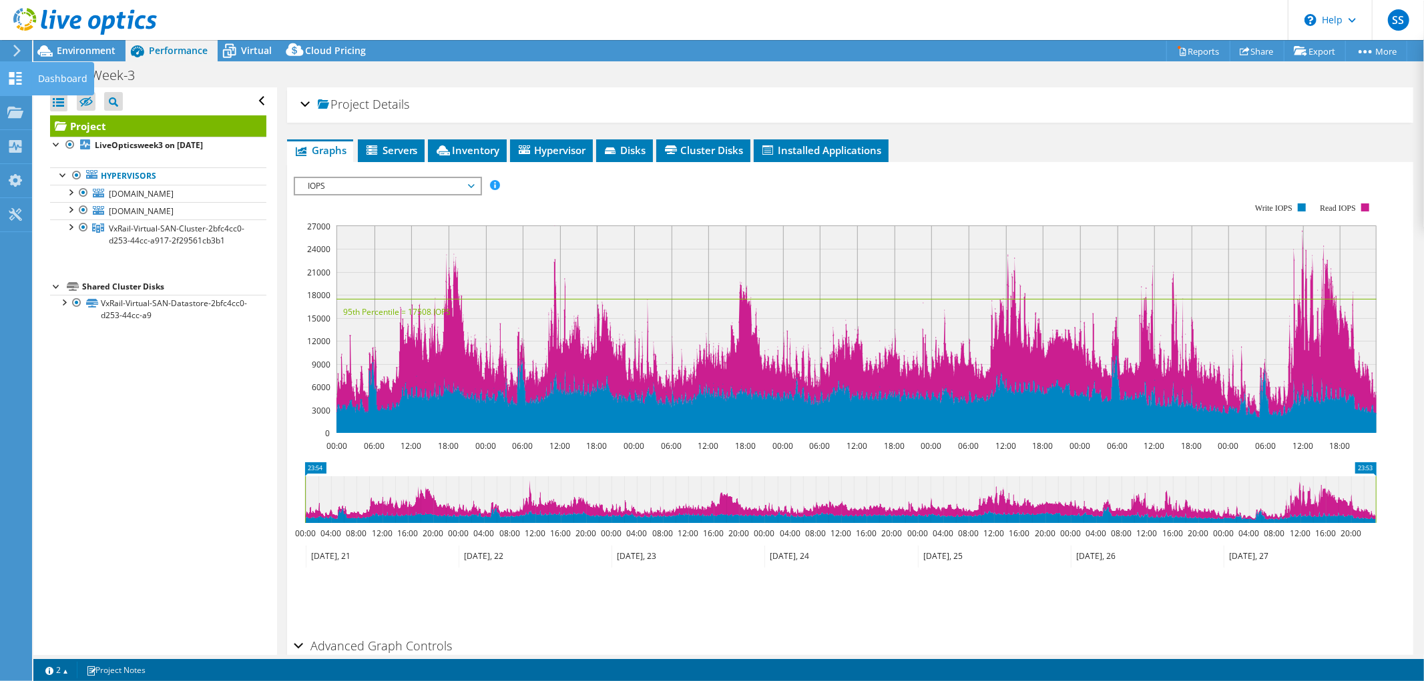
click at [13, 81] on use at bounding box center [15, 78] width 13 height 13
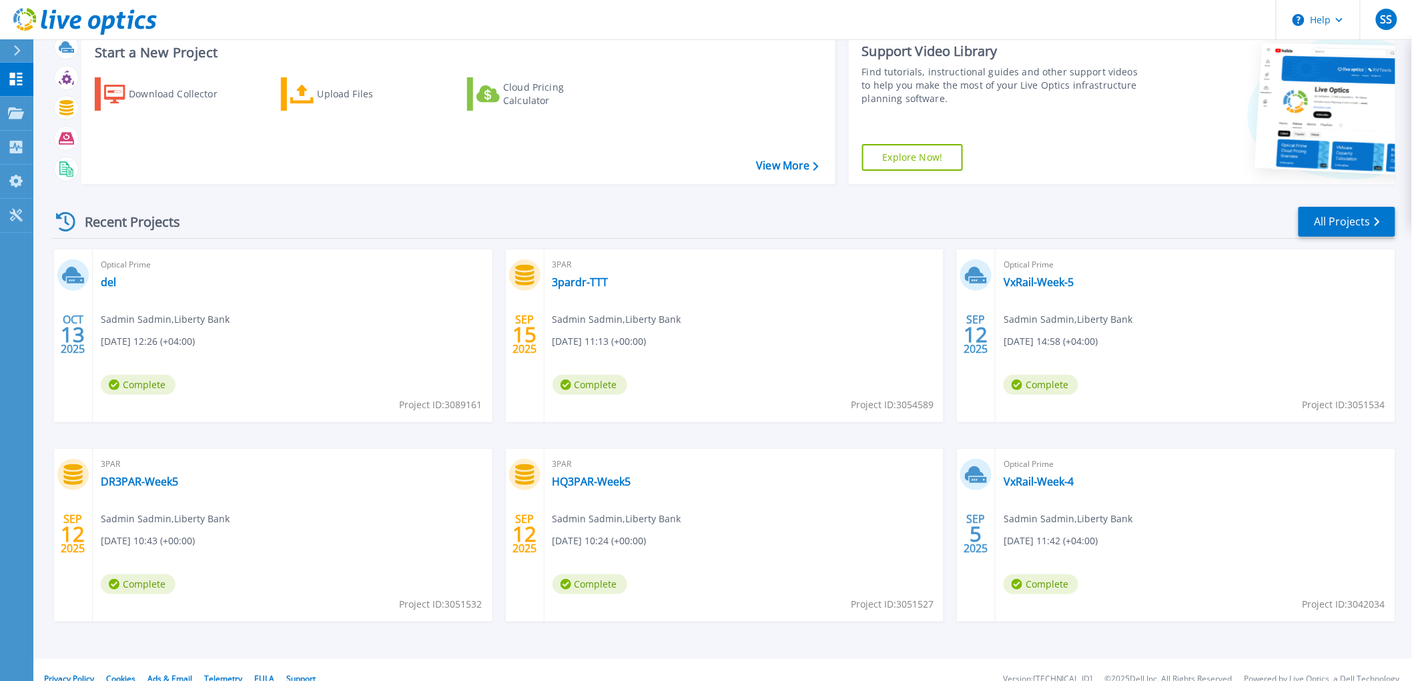
scroll to position [58, 0]
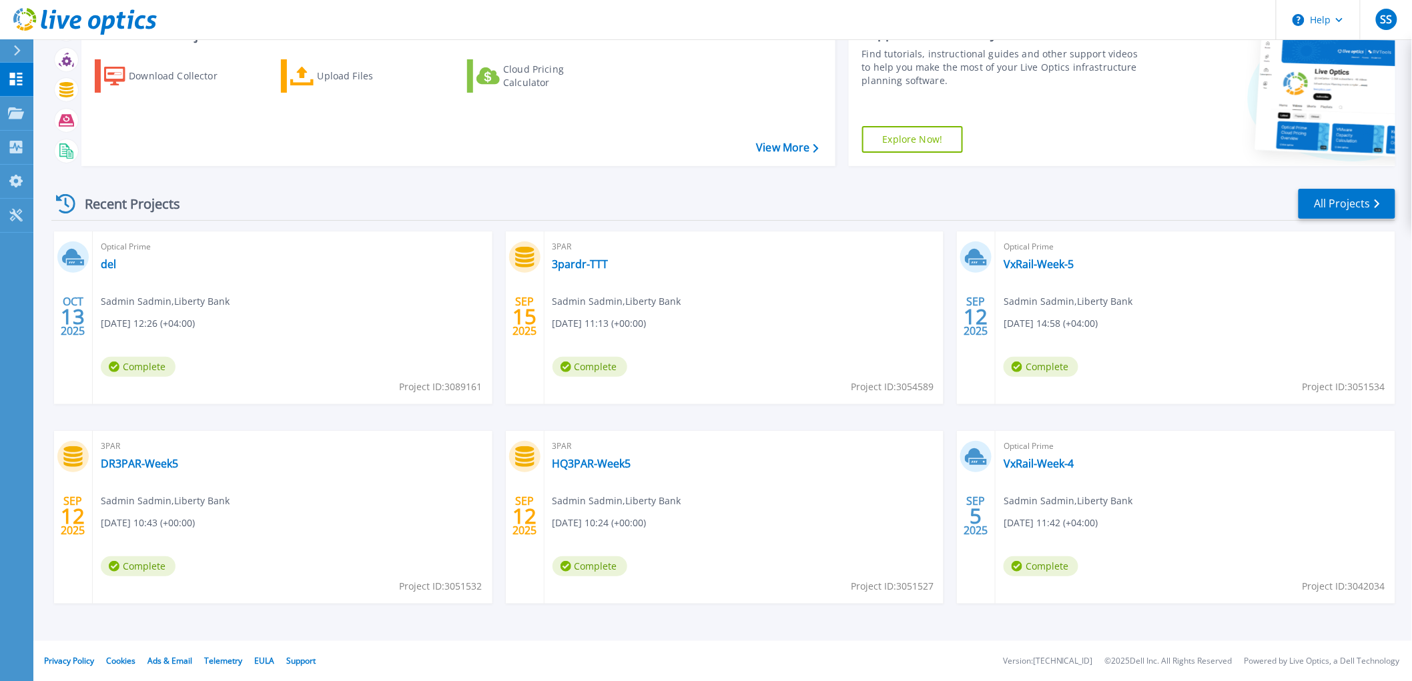
click at [1359, 184] on div "Recent Projects All Projects [DATE] Optical Prime del Sadmin Sadmin , Liberty B…" at bounding box center [723, 409] width 1344 height 465
click at [1364, 208] on link "All Projects" at bounding box center [1347, 204] width 97 height 30
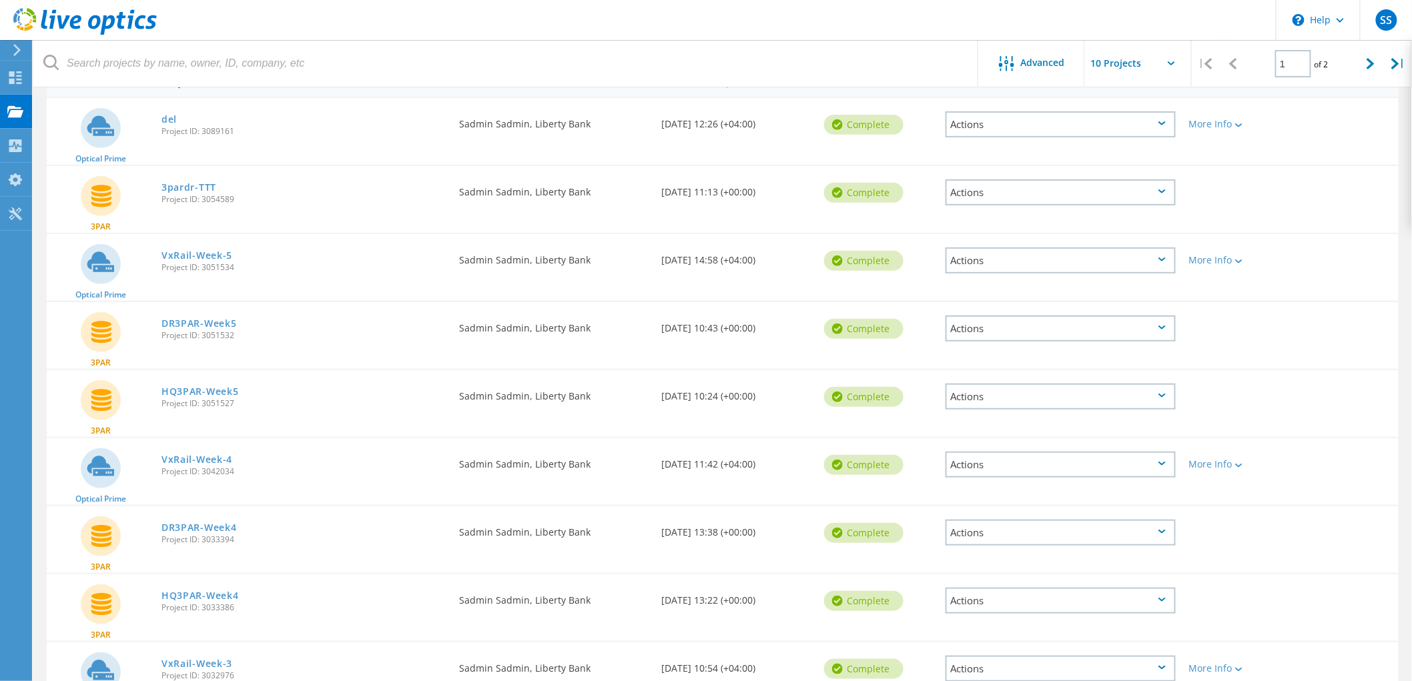
scroll to position [290, 0]
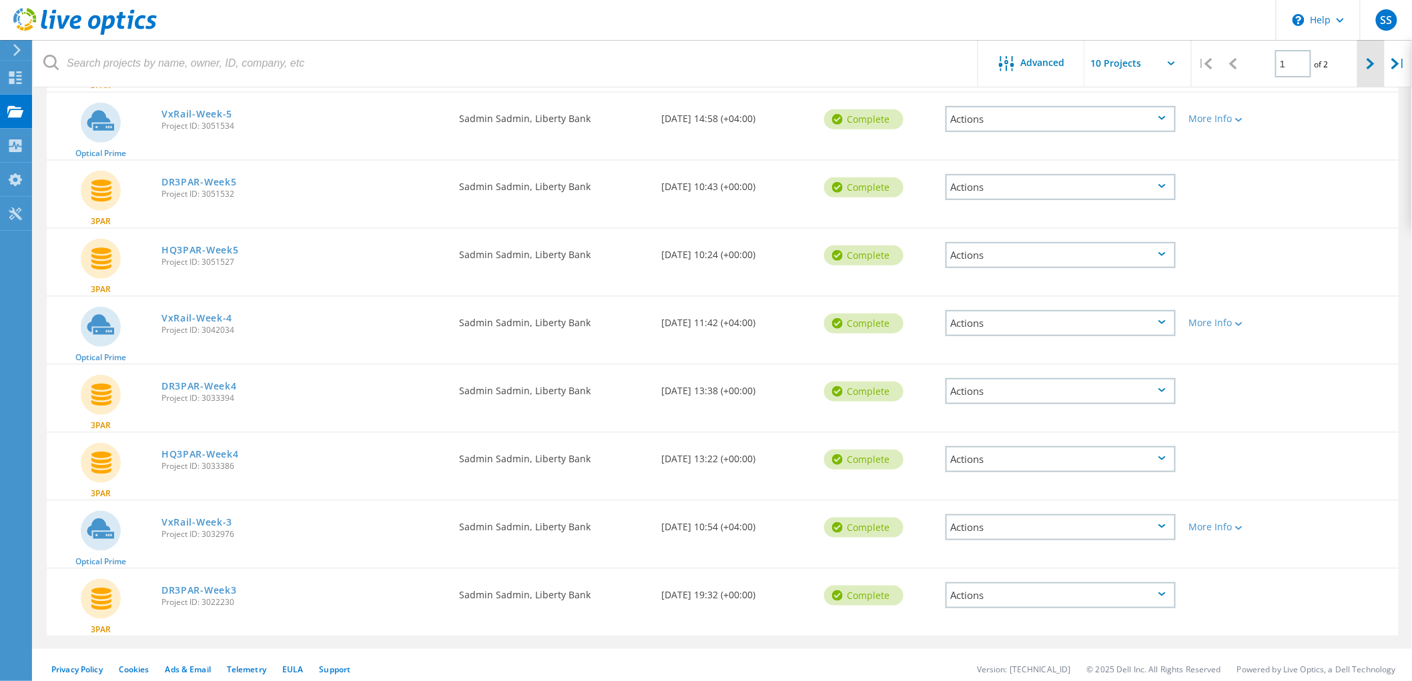
click at [1375, 64] on icon at bounding box center [1371, 63] width 8 height 11
type input "2"
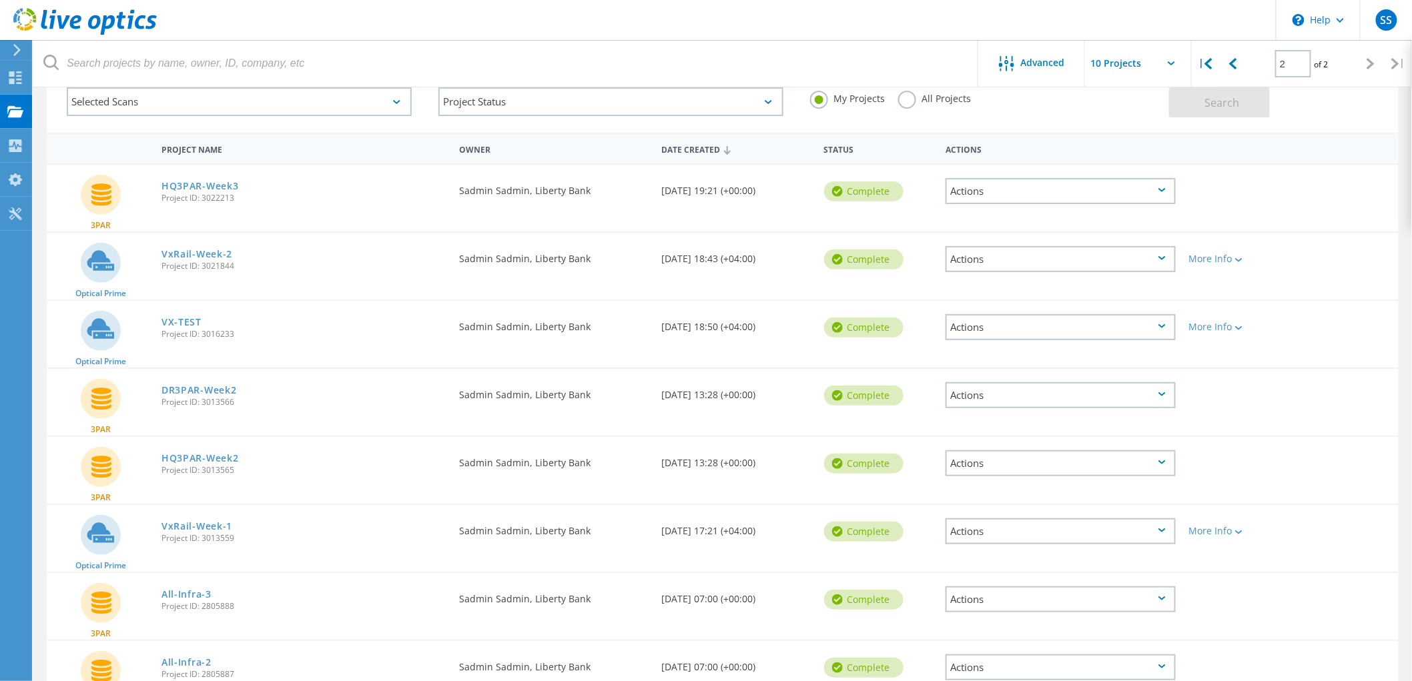
scroll to position [67, 0]
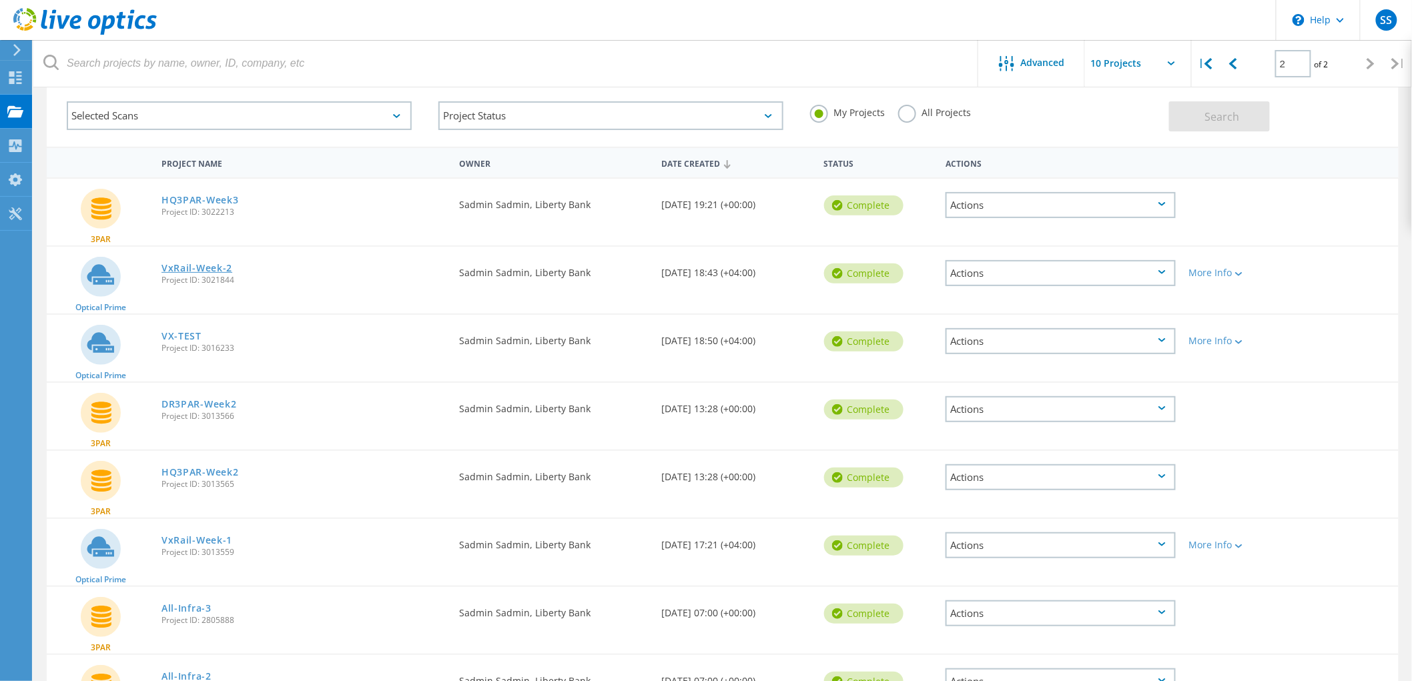
click at [202, 264] on link "VxRail-Week-2" at bounding box center [197, 268] width 71 height 9
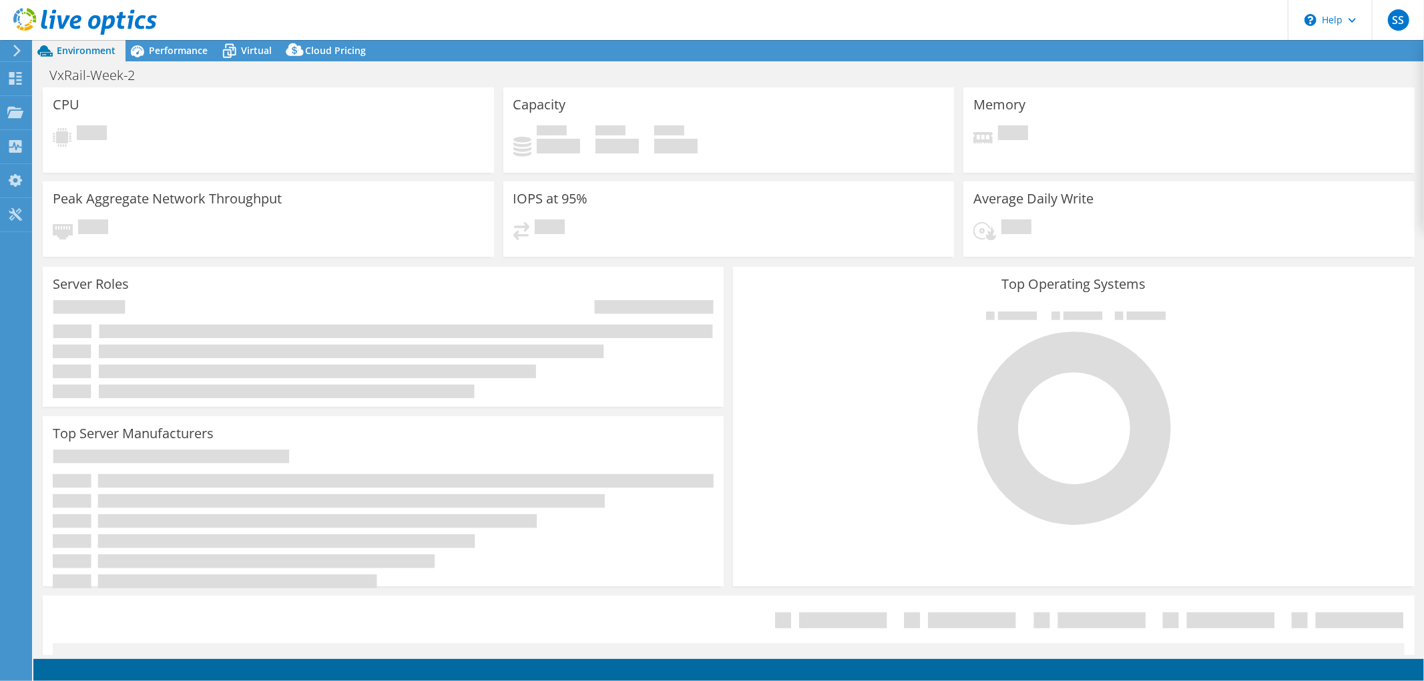
select select "USD"
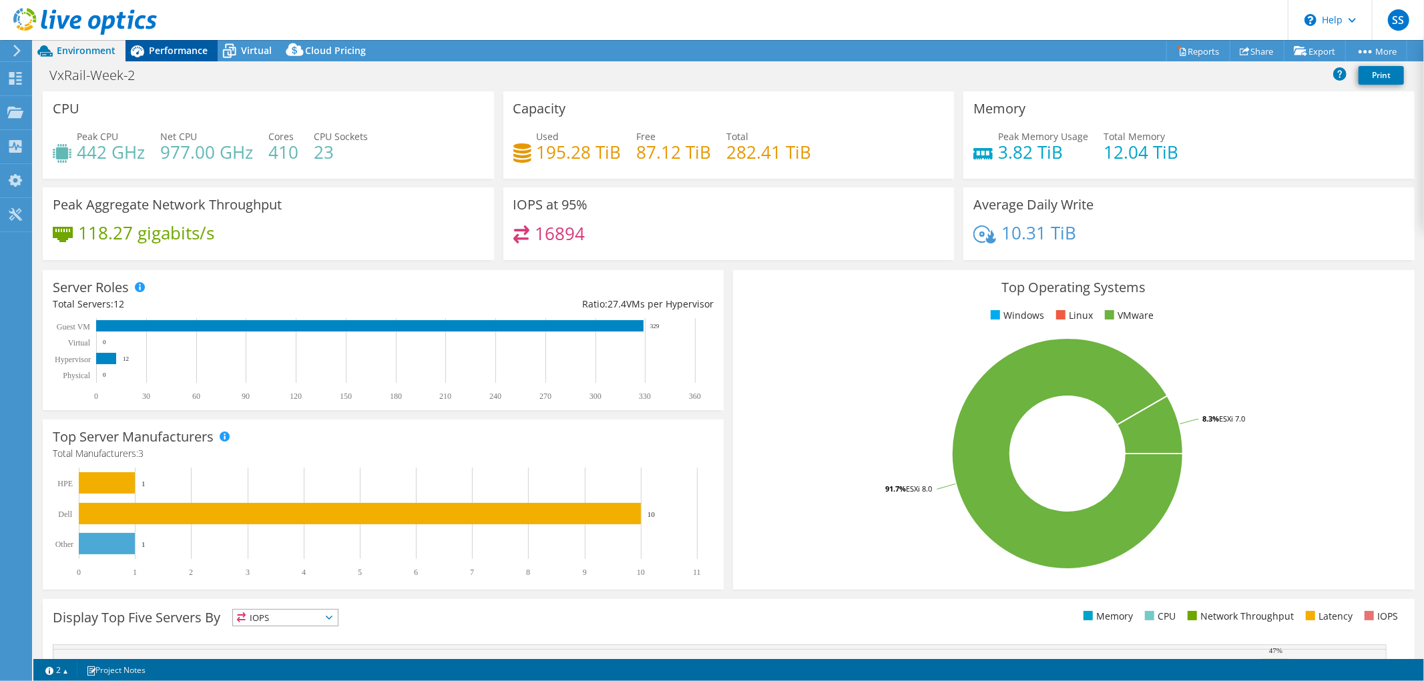
click at [186, 47] on span "Performance" at bounding box center [178, 50] width 59 height 13
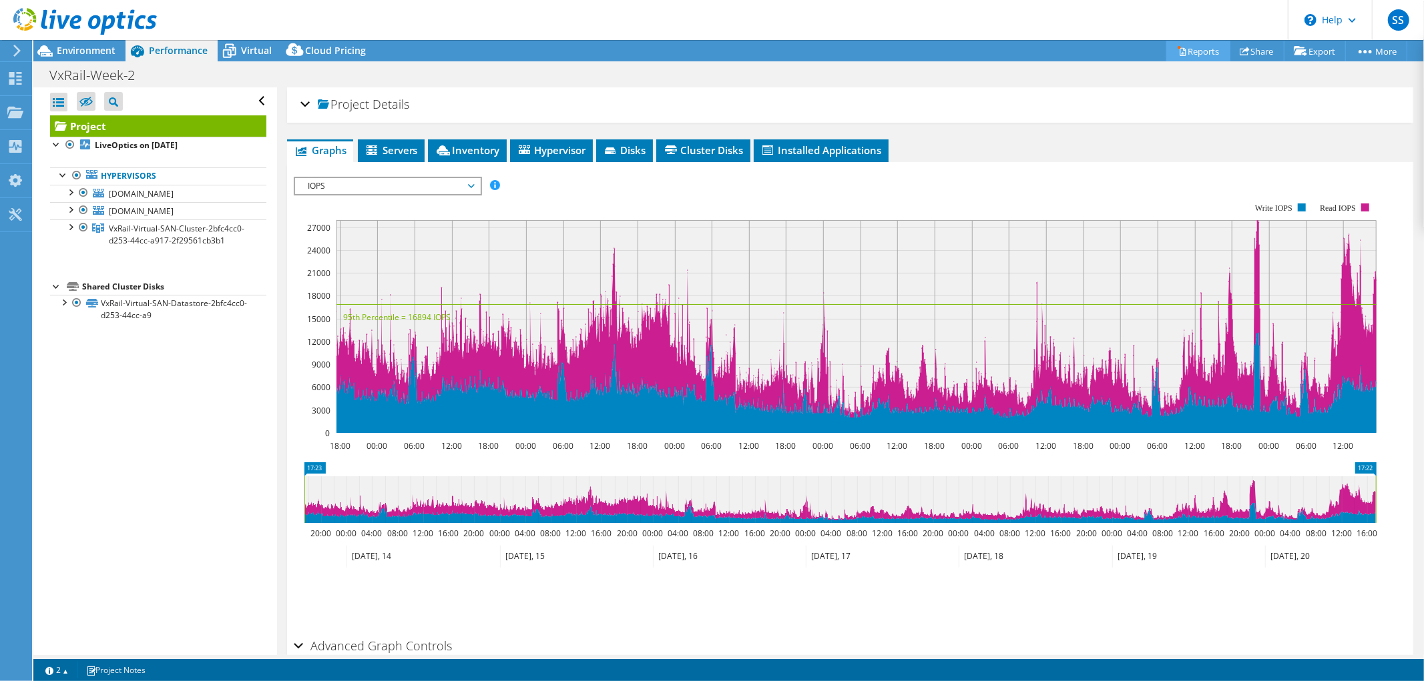
click at [1191, 47] on link "Reports" at bounding box center [1198, 51] width 64 height 21
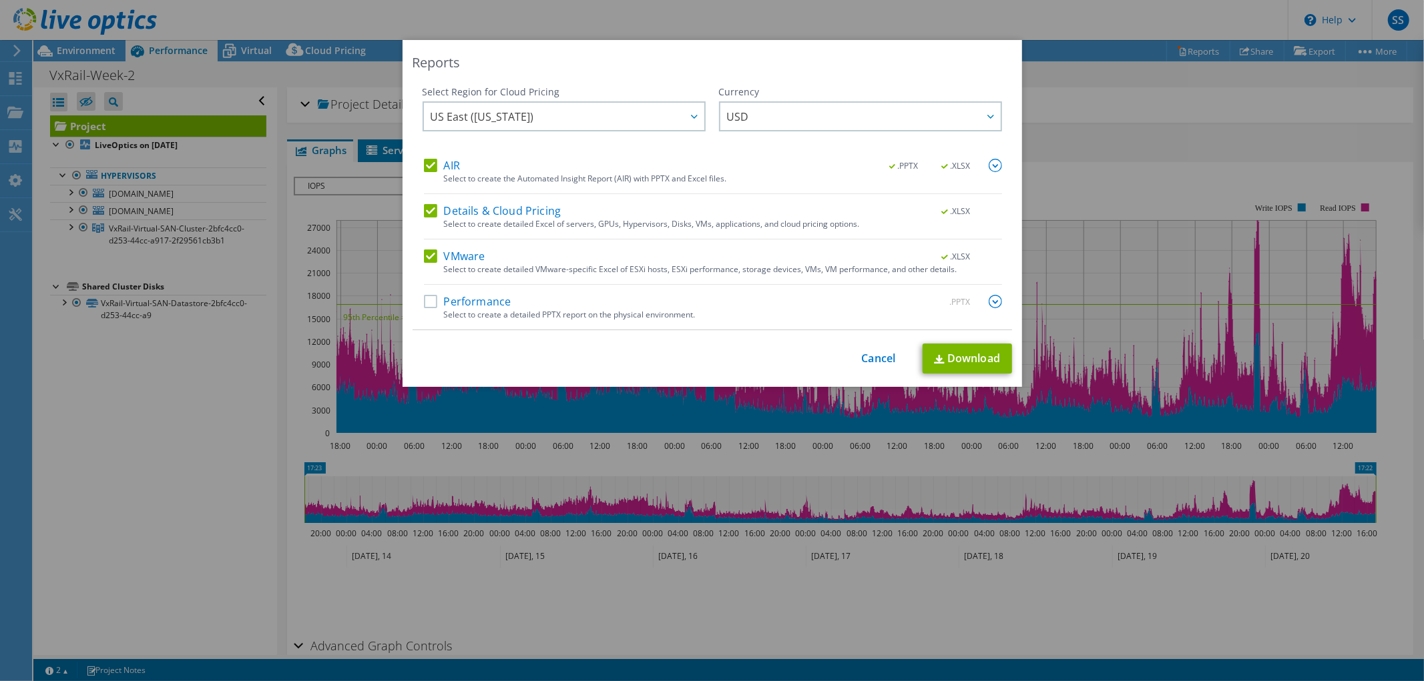
click at [424, 298] on label "Performance" at bounding box center [467, 301] width 87 height 13
click at [0, 0] on input "Performance" at bounding box center [0, 0] width 0 height 0
click at [988, 300] on img at bounding box center [994, 301] width 13 height 13
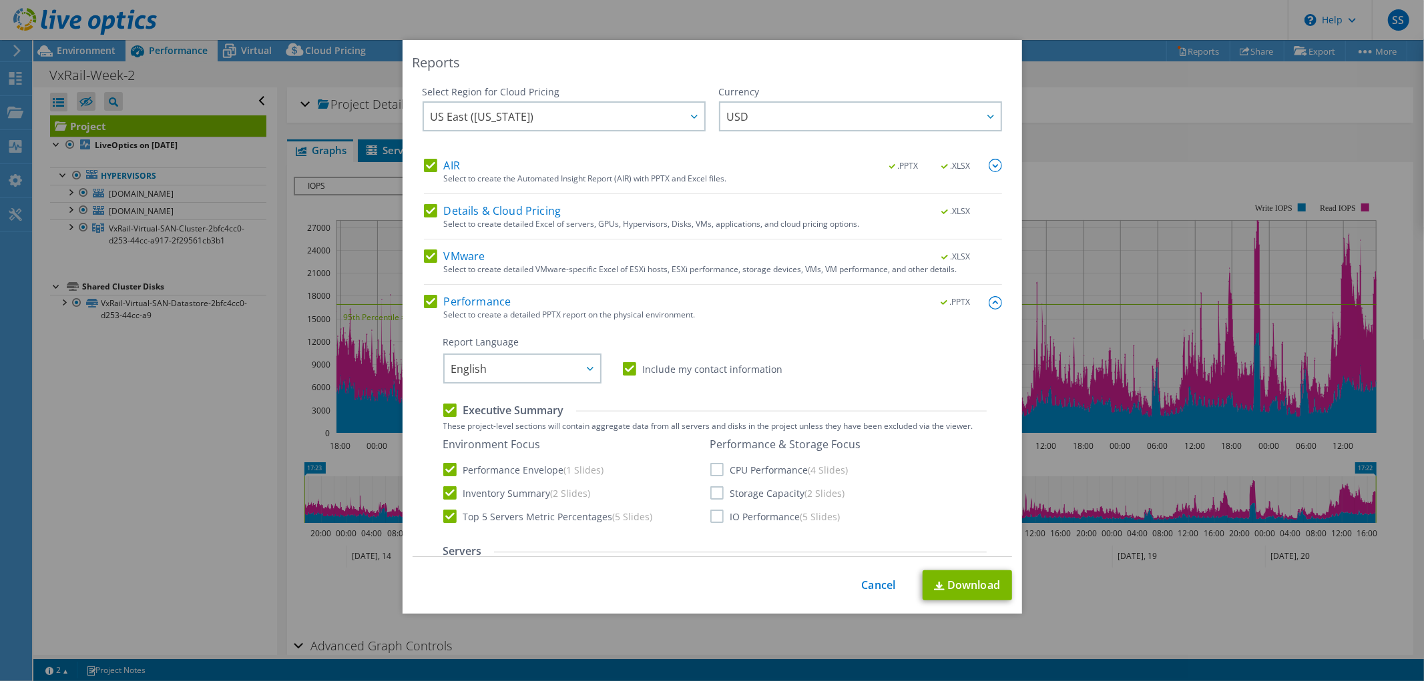
click at [712, 471] on label "CPU Performance (4 Slides)" at bounding box center [779, 469] width 138 height 13
click at [0, 0] on input "CPU Performance (4 Slides)" at bounding box center [0, 0] width 0 height 0
click at [719, 497] on label "Storage Capacity (2 Slides)" at bounding box center [777, 493] width 135 height 13
click at [0, 0] on input "Storage Capacity (2 Slides)" at bounding box center [0, 0] width 0 height 0
click at [715, 513] on label "IO Performance (5 Slides)" at bounding box center [775, 516] width 130 height 13
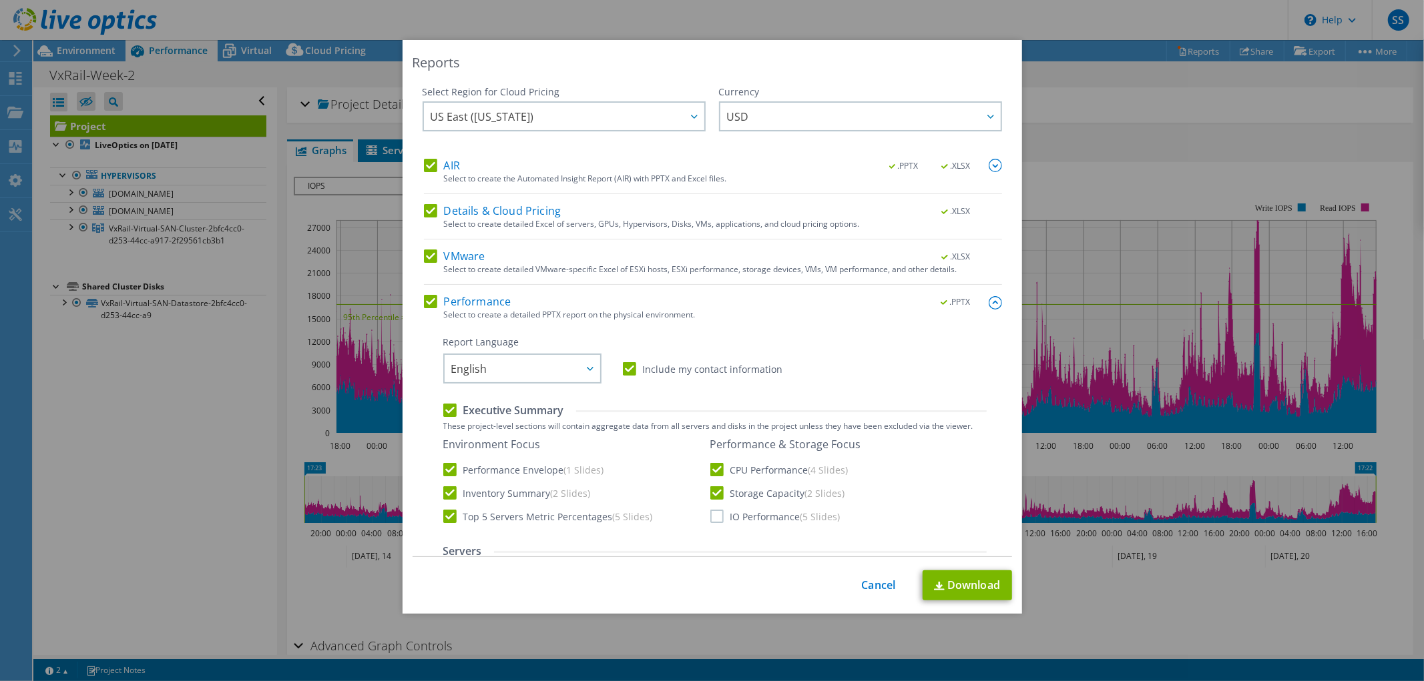
click at [0, 0] on input "IO Performance (5 Slides)" at bounding box center [0, 0] width 0 height 0
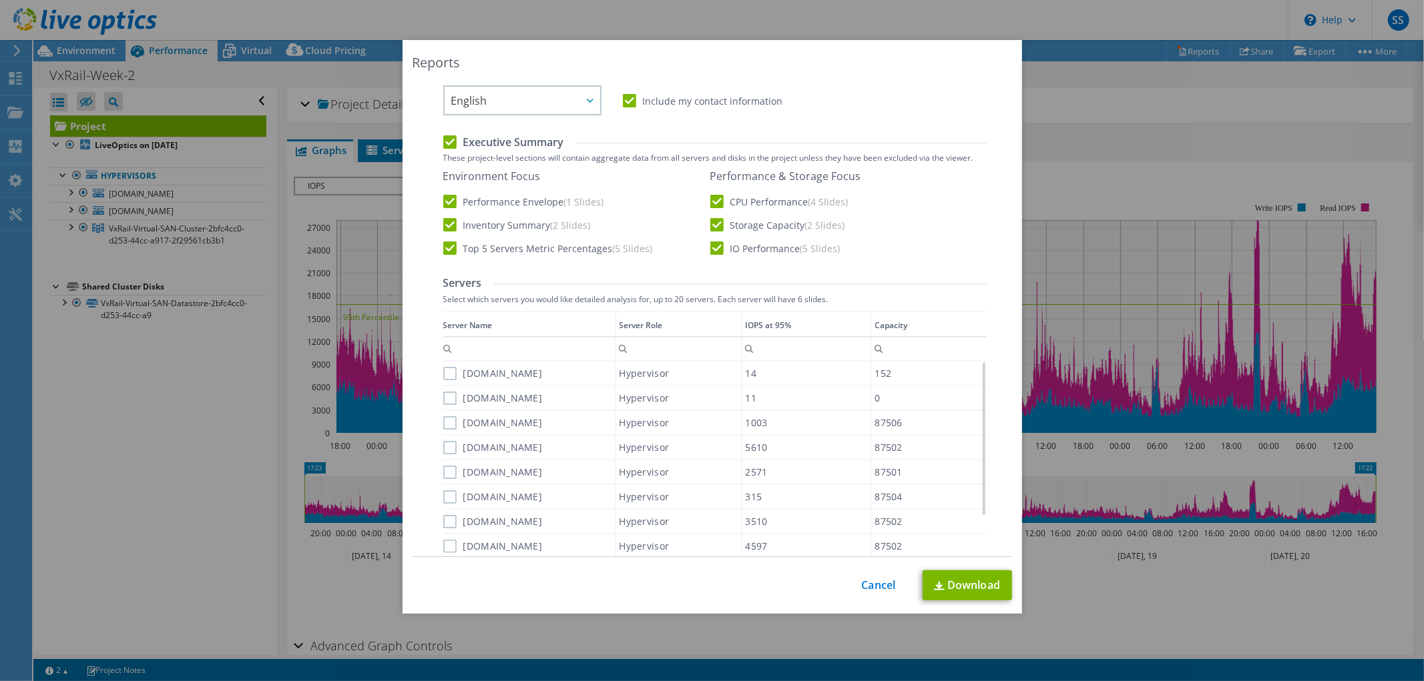
scroll to position [296, 0]
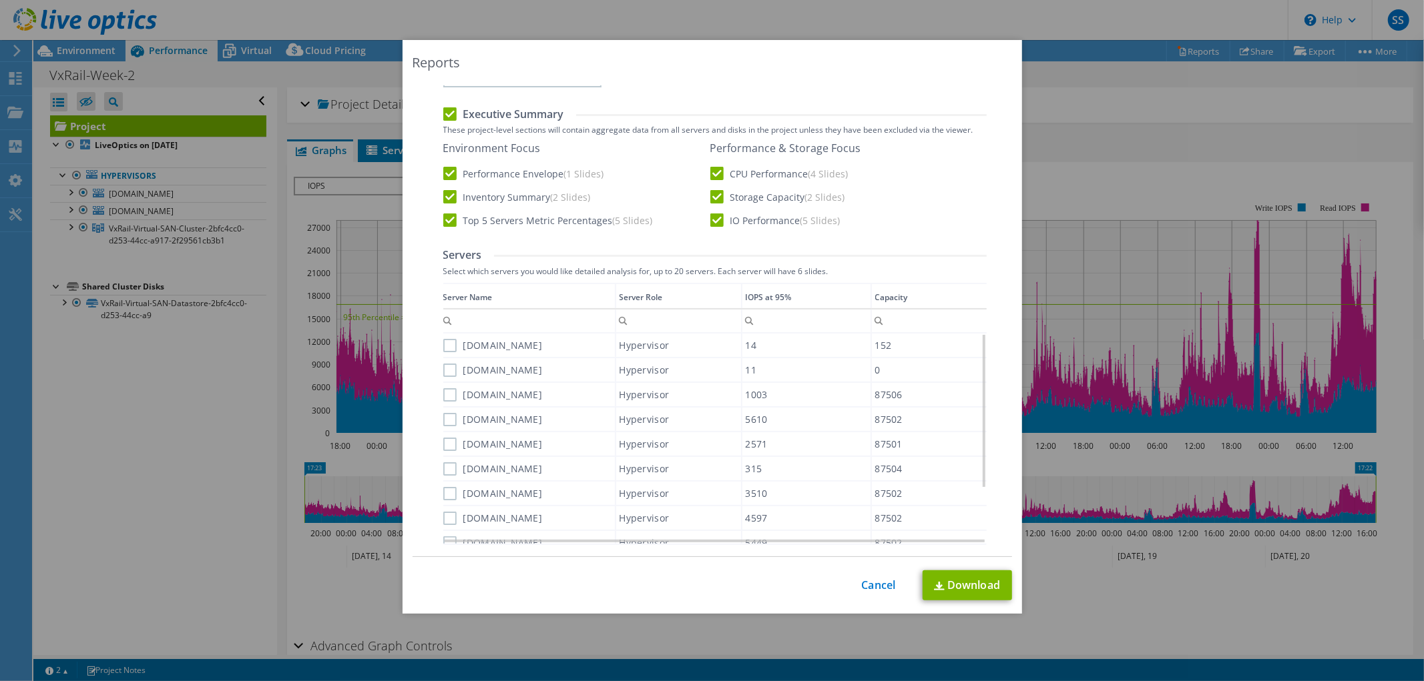
click at [443, 341] on label "[DOMAIN_NAME]" at bounding box center [492, 345] width 99 height 13
click at [0, 0] on input "[DOMAIN_NAME]" at bounding box center [0, 0] width 0 height 0
click at [447, 368] on label "[DOMAIN_NAME]" at bounding box center [492, 370] width 99 height 13
click at [0, 0] on input "[DOMAIN_NAME]" at bounding box center [0, 0] width 0 height 0
click at [443, 388] on label "[DOMAIN_NAME]" at bounding box center [492, 394] width 99 height 13
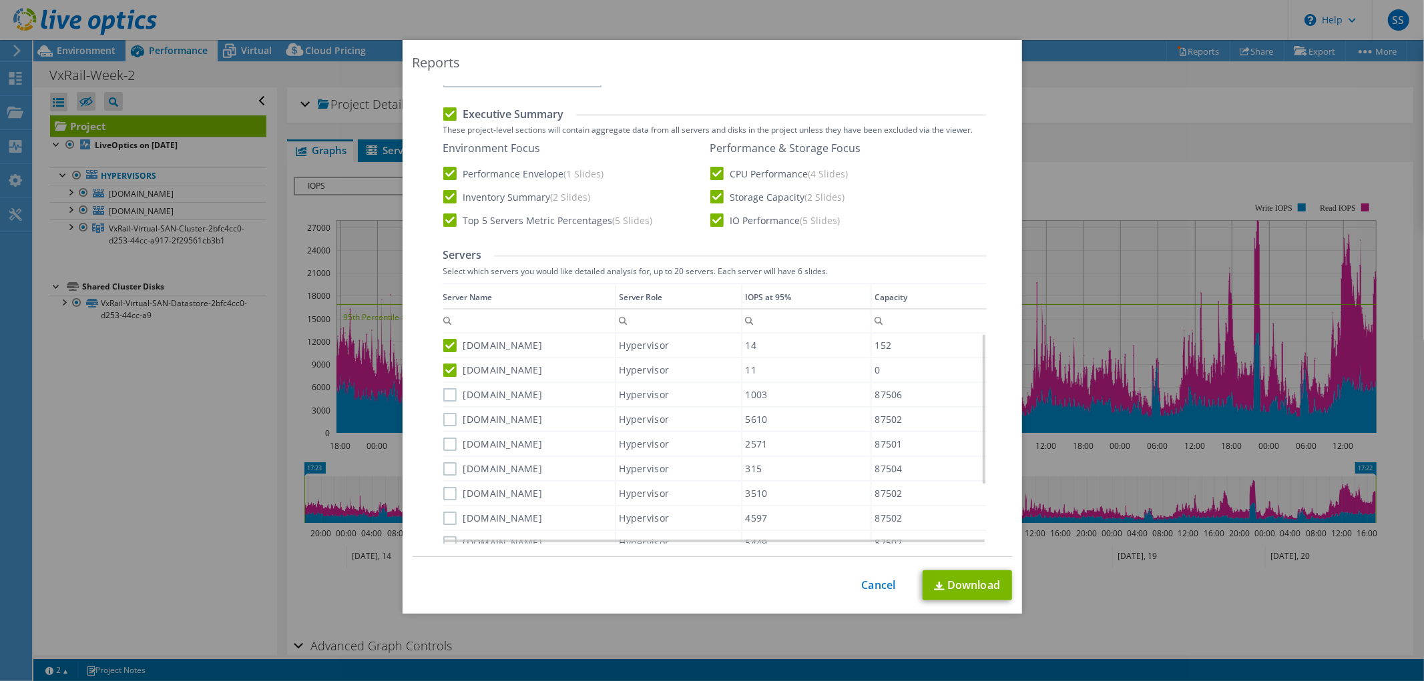
click at [0, 0] on input "[DOMAIN_NAME]" at bounding box center [0, 0] width 0 height 0
click at [445, 408] on div "[DOMAIN_NAME]" at bounding box center [529, 419] width 172 height 23
drag, startPoint x: 435, startPoint y: 419, endPoint x: 448, endPoint y: 423, distance: 13.3
click at [437, 419] on div "Performance .PPTX Select to create a detailed PPTX report on the physical envir…" at bounding box center [713, 438] width 578 height 879
click at [445, 422] on label "[DOMAIN_NAME]" at bounding box center [492, 419] width 99 height 13
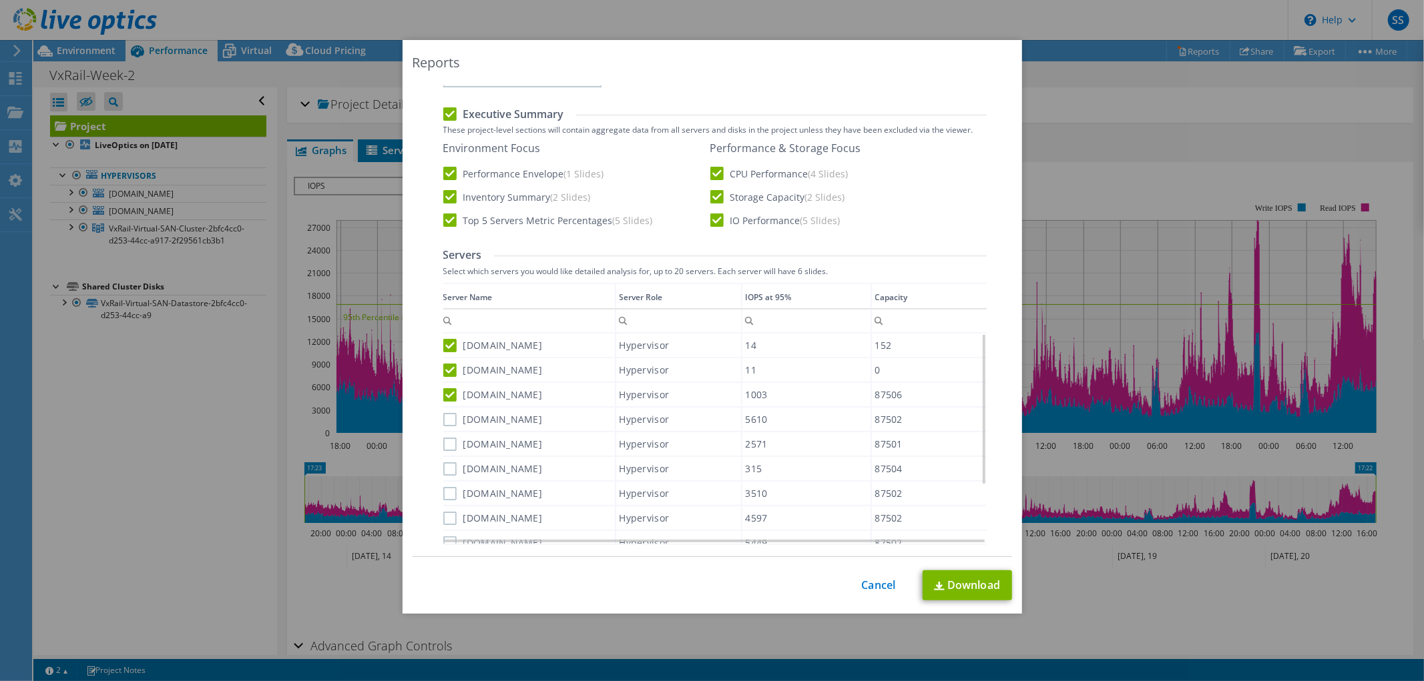
click at [0, 0] on input "[DOMAIN_NAME]" at bounding box center [0, 0] width 0 height 0
click at [444, 441] on label "[DOMAIN_NAME]" at bounding box center [492, 444] width 99 height 13
click at [0, 0] on input "[DOMAIN_NAME]" at bounding box center [0, 0] width 0 height 0
click at [448, 466] on label "[DOMAIN_NAME]" at bounding box center [492, 469] width 99 height 13
click at [0, 0] on input "[DOMAIN_NAME]" at bounding box center [0, 0] width 0 height 0
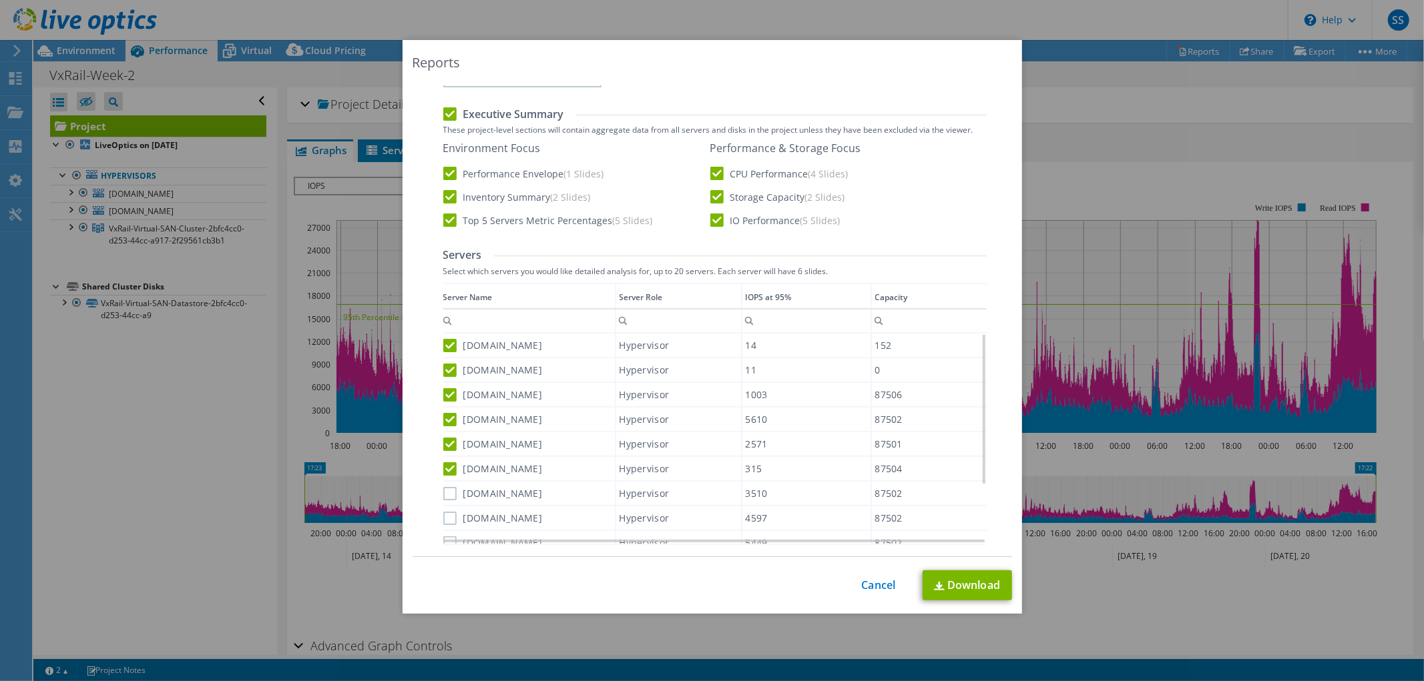
click at [447, 487] on label "[DOMAIN_NAME]" at bounding box center [492, 493] width 99 height 13
click at [0, 0] on input "[DOMAIN_NAME]" at bounding box center [0, 0] width 0 height 0
click at [435, 512] on div "Performance .PPTX Select to create a detailed PPTX report on the physical envir…" at bounding box center [713, 438] width 578 height 879
click at [443, 514] on label "[DOMAIN_NAME]" at bounding box center [492, 518] width 99 height 13
click at [0, 0] on input "[DOMAIN_NAME]" at bounding box center [0, 0] width 0 height 0
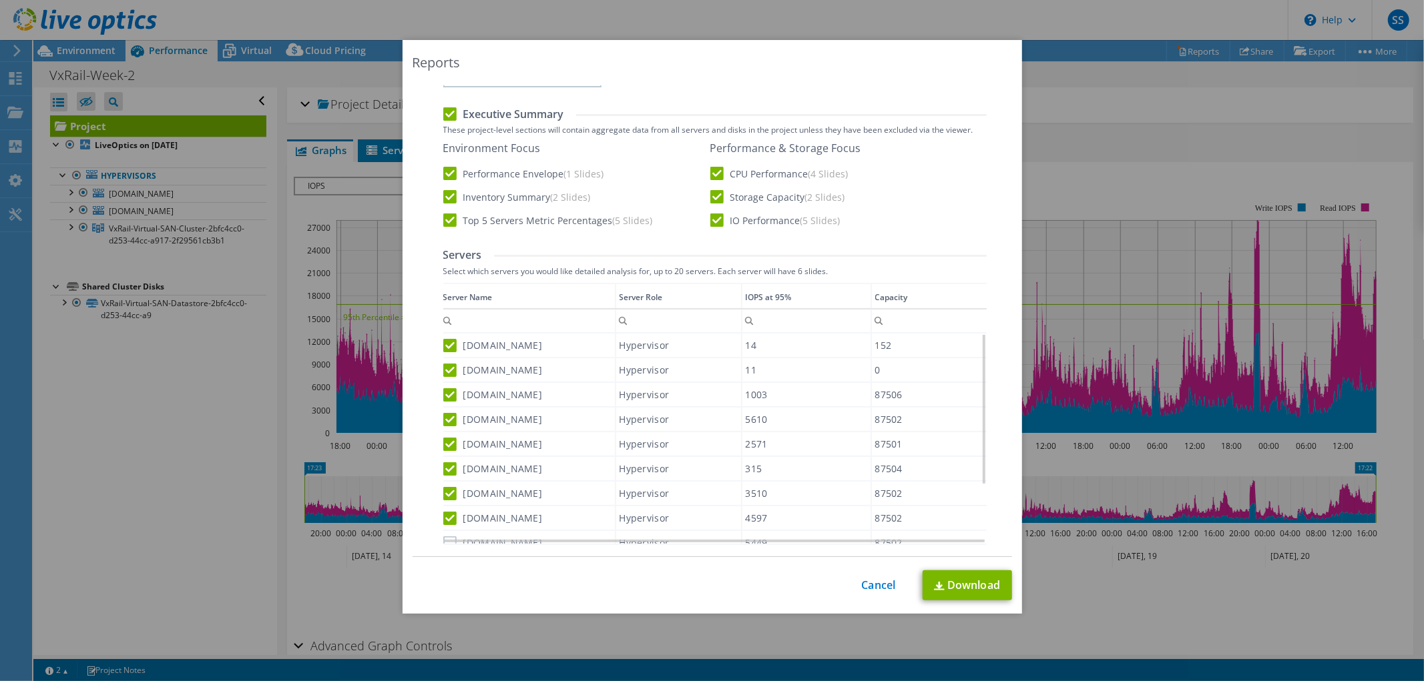
click at [443, 537] on label "[DOMAIN_NAME]" at bounding box center [492, 543] width 99 height 13
click at [0, 0] on input "[DOMAIN_NAME]" at bounding box center [0, 0] width 0 height 0
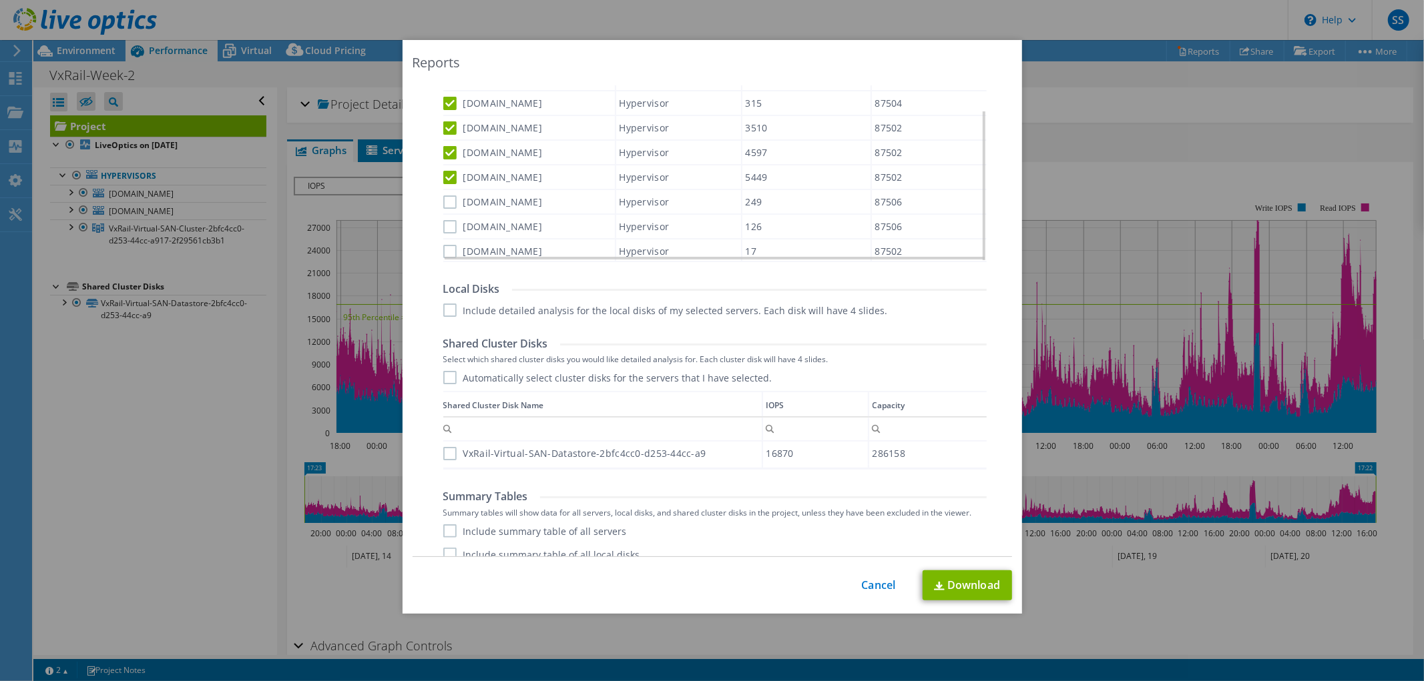
scroll to position [615, 0]
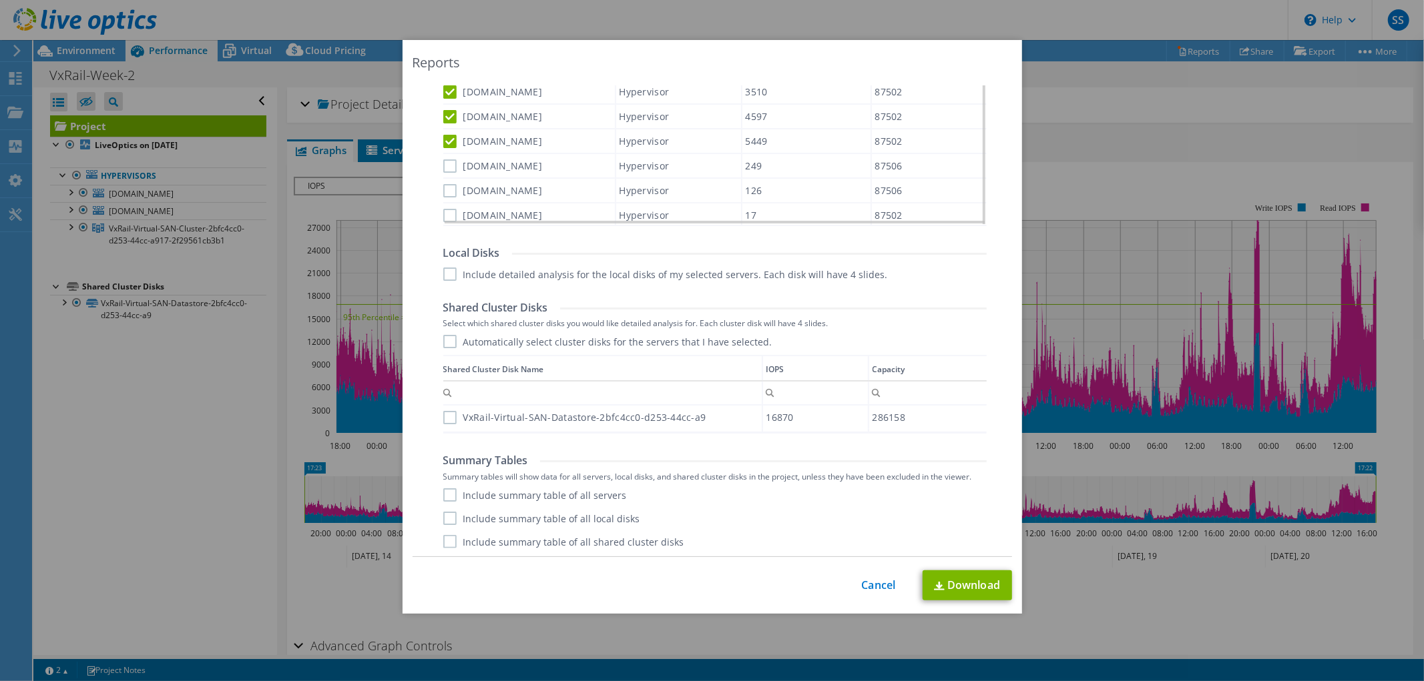
click at [445, 209] on label "[DOMAIN_NAME]" at bounding box center [492, 215] width 99 height 13
click at [0, 0] on input "[DOMAIN_NAME]" at bounding box center [0, 0] width 0 height 0
click at [449, 187] on label "[DOMAIN_NAME]" at bounding box center [492, 190] width 99 height 13
click at [0, 0] on input "[DOMAIN_NAME]" at bounding box center [0, 0] width 0 height 0
click at [449, 162] on label "[DOMAIN_NAME]" at bounding box center [492, 166] width 99 height 13
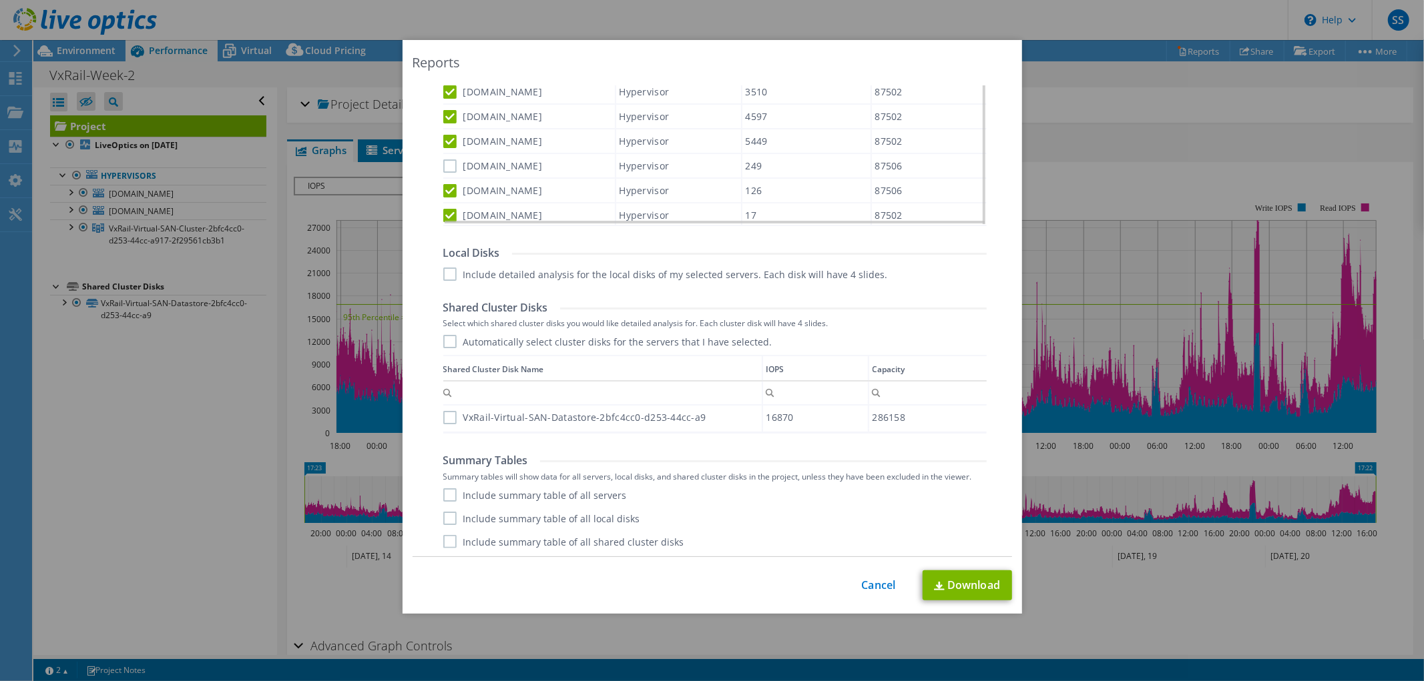
click at [0, 0] on input "[DOMAIN_NAME]" at bounding box center [0, 0] width 0 height 0
click at [456, 412] on label "VxRail-Virtual-SAN-Datastore-2bfc4cc0-d253-44cc-a9" at bounding box center [574, 417] width 263 height 13
click at [0, 0] on input "VxRail-Virtual-SAN-Datastore-2bfc4cc0-d253-44cc-a9" at bounding box center [0, 0] width 0 height 0
click at [446, 416] on label "VxRail-Virtual-SAN-Datastore-2bfc4cc0-d253-44cc-a9" at bounding box center [574, 417] width 263 height 13
click at [0, 0] on input "VxRail-Virtual-SAN-Datastore-2bfc4cc0-d253-44cc-a9" at bounding box center [0, 0] width 0 height 0
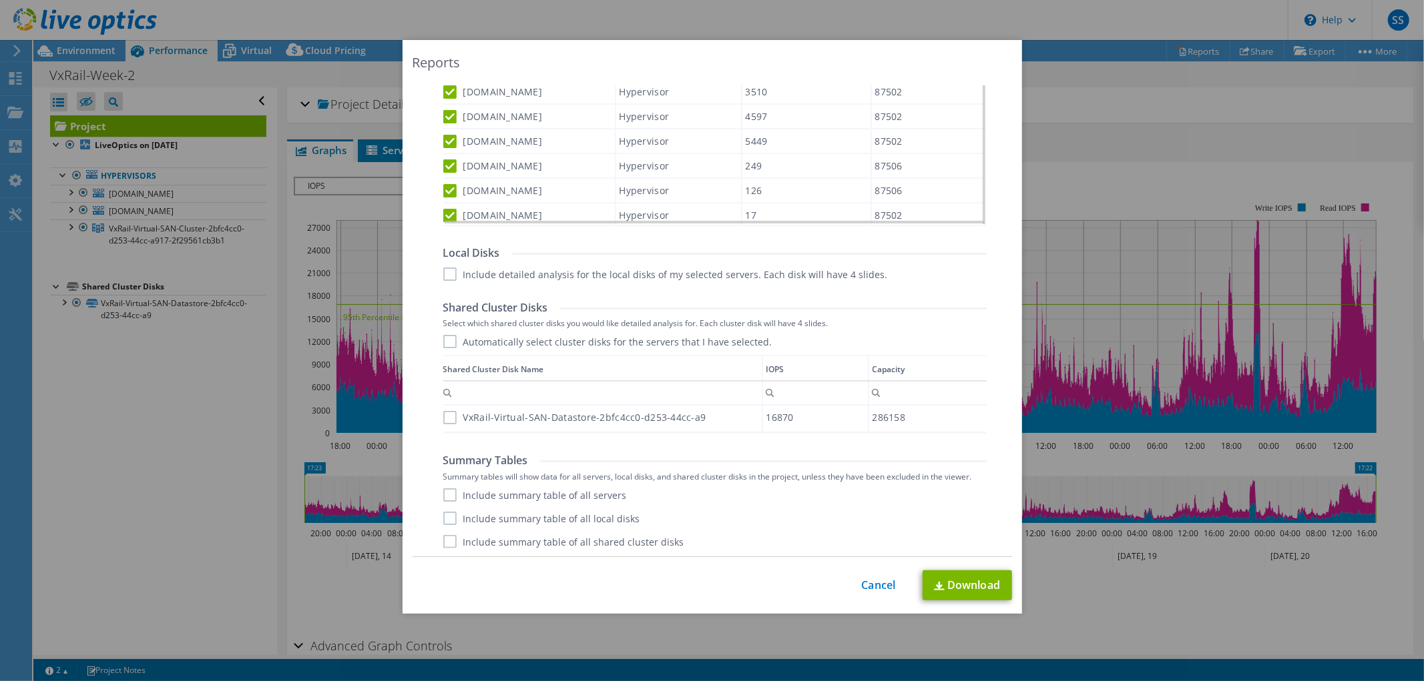
click at [443, 412] on label "VxRail-Virtual-SAN-Datastore-2bfc4cc0-d253-44cc-a9" at bounding box center [574, 417] width 263 height 13
click at [0, 0] on input "VxRail-Virtual-SAN-Datastore-2bfc4cc0-d253-44cc-a9" at bounding box center [0, 0] width 0 height 0
click at [446, 491] on label "Include summary table of all servers" at bounding box center [535, 495] width 184 height 13
click at [0, 0] on input "Include summary table of all servers" at bounding box center [0, 0] width 0 height 0
click at [447, 513] on label "Include summary table of all local disks" at bounding box center [541, 518] width 197 height 13
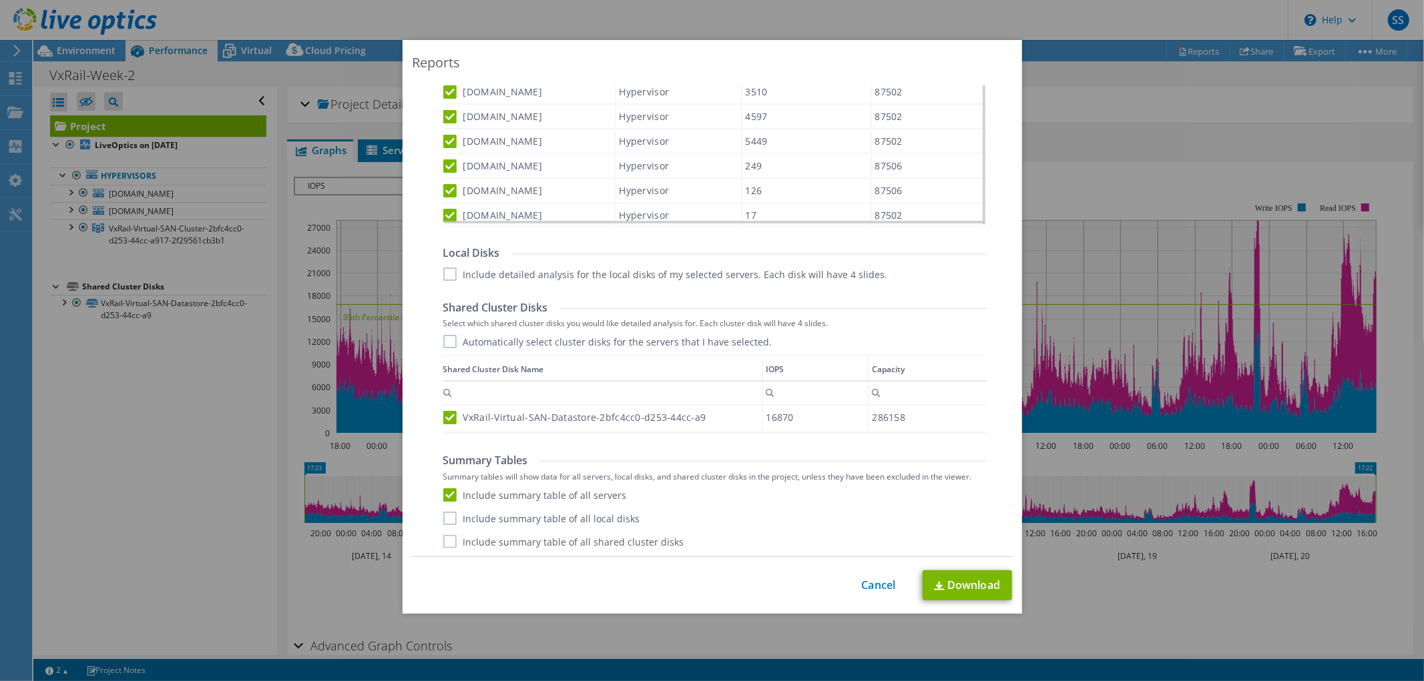
click at [0, 0] on input "Include summary table of all local disks" at bounding box center [0, 0] width 0 height 0
click at [451, 544] on label "Include summary table of all shared cluster disks" at bounding box center [563, 541] width 241 height 13
click at [0, 0] on input "Include summary table of all shared cluster disks" at bounding box center [0, 0] width 0 height 0
click at [951, 579] on link "Download" at bounding box center [966, 586] width 89 height 30
click at [862, 585] on link "Cancel" at bounding box center [879, 585] width 34 height 13
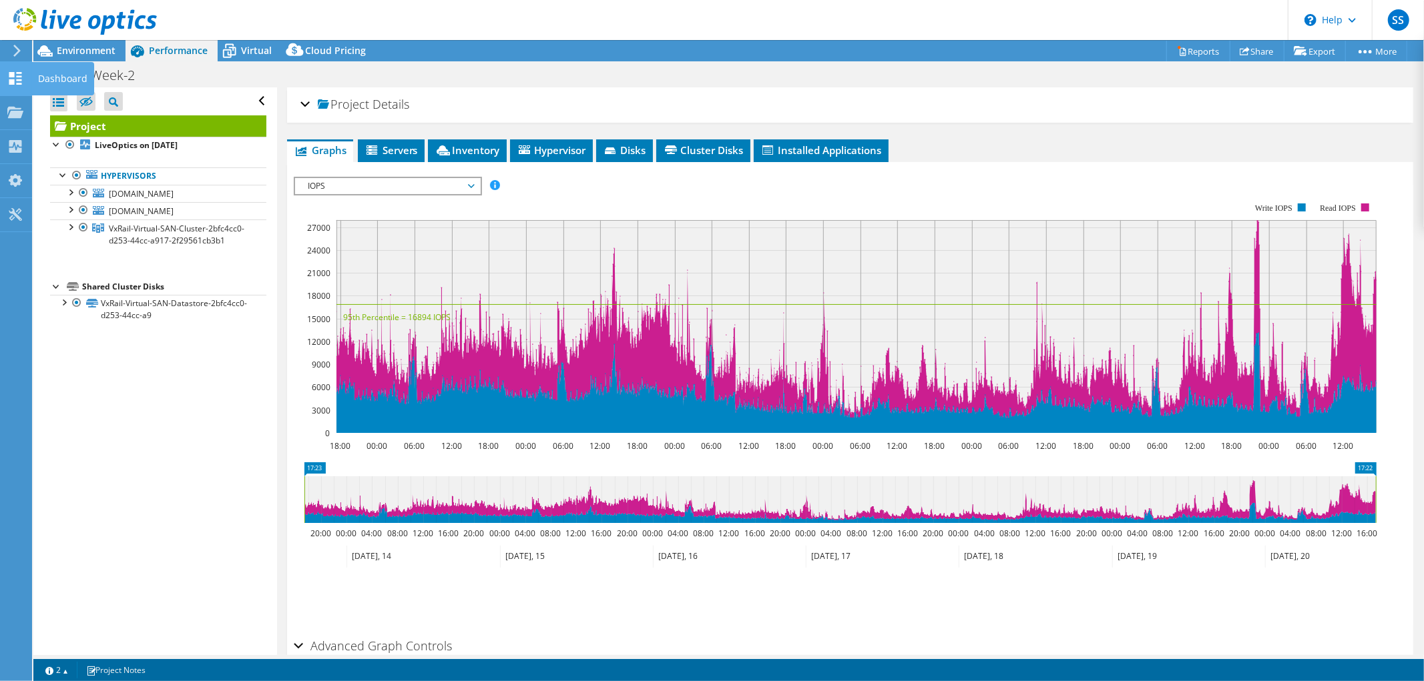
click at [14, 79] on use at bounding box center [15, 78] width 13 height 13
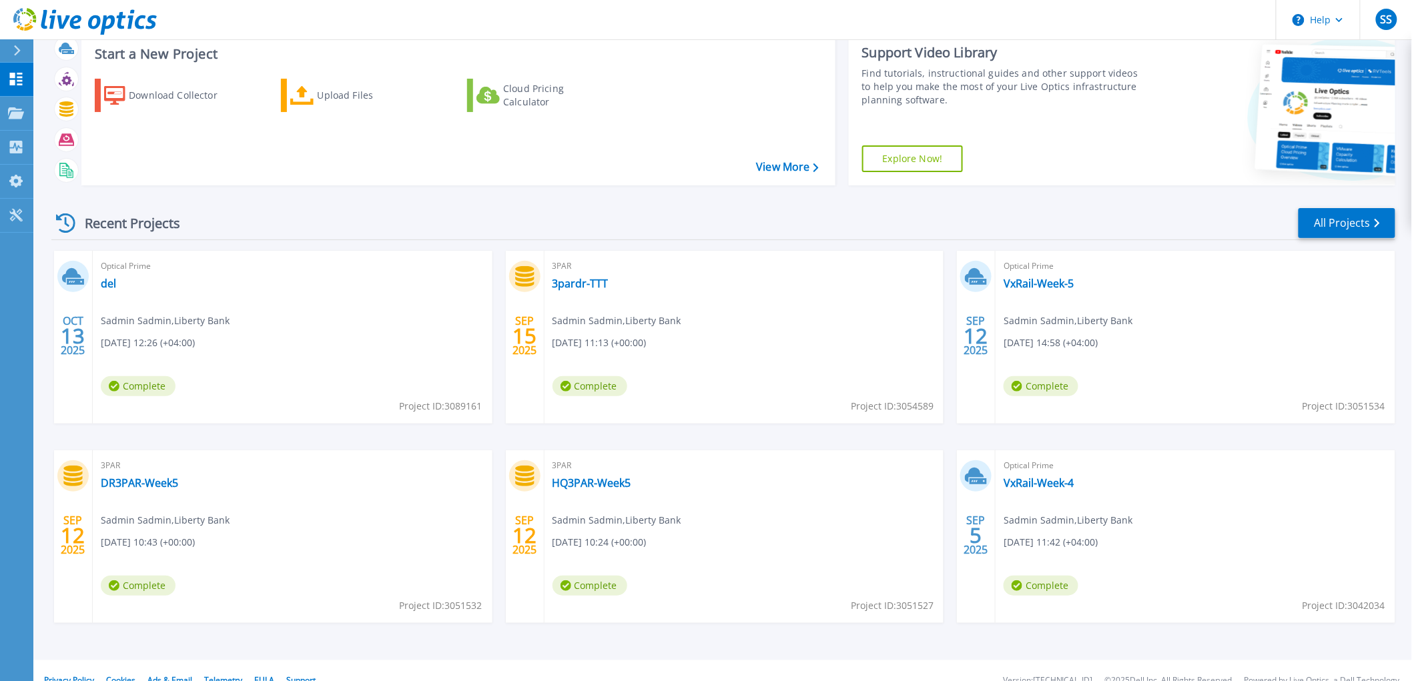
scroll to position [58, 0]
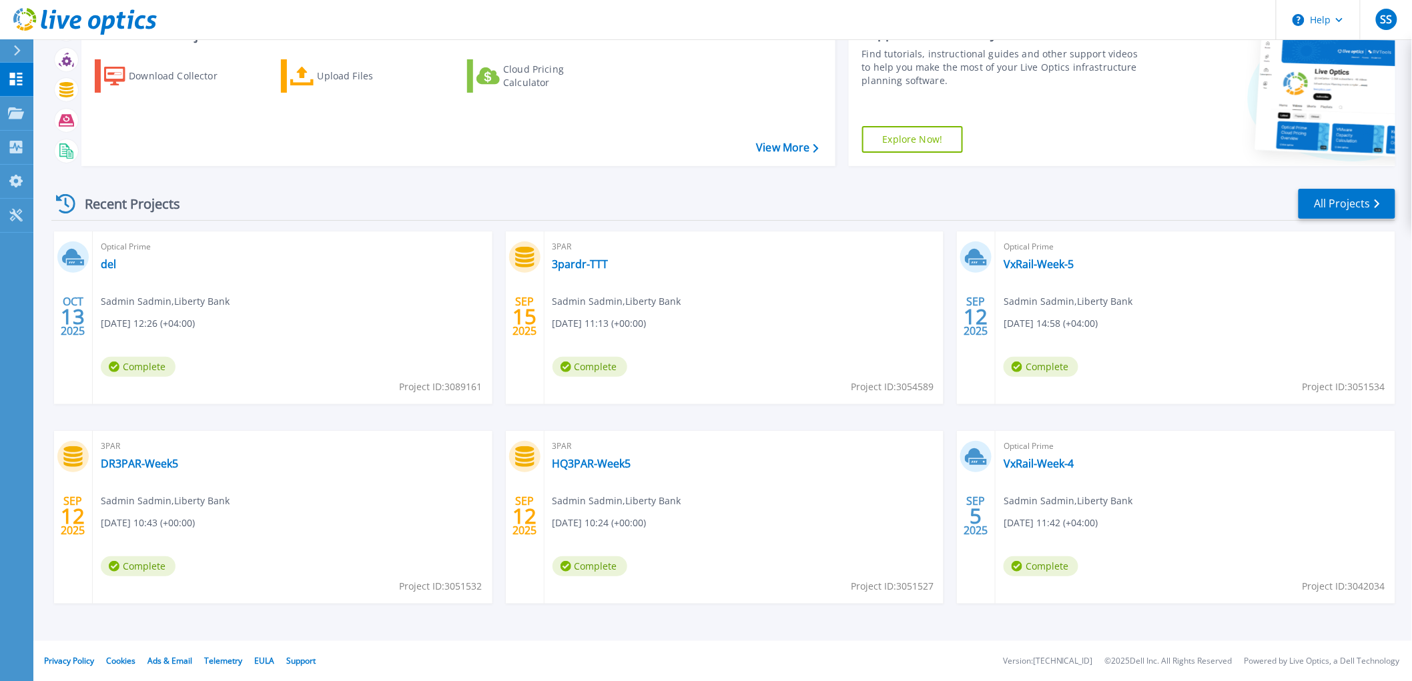
drag, startPoint x: 109, startPoint y: 258, endPoint x: 445, endPoint y: 301, distance: 338.4
click at [445, 301] on div "Optical Prime del Sadmin Sadmin , Liberty Bank [DATE] 12:26 (+04:00) Complete P…" at bounding box center [293, 318] width 400 height 173
click at [1342, 196] on link "All Projects" at bounding box center [1347, 204] width 97 height 30
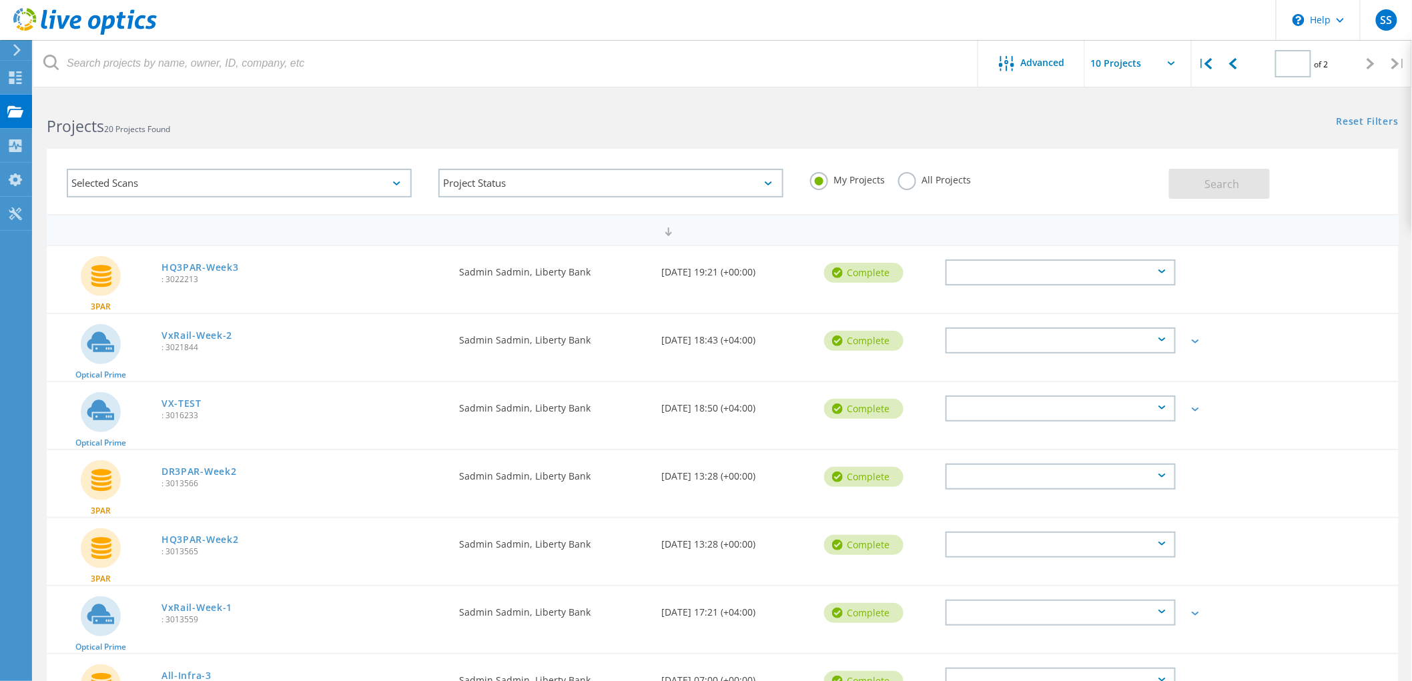
type input "2"
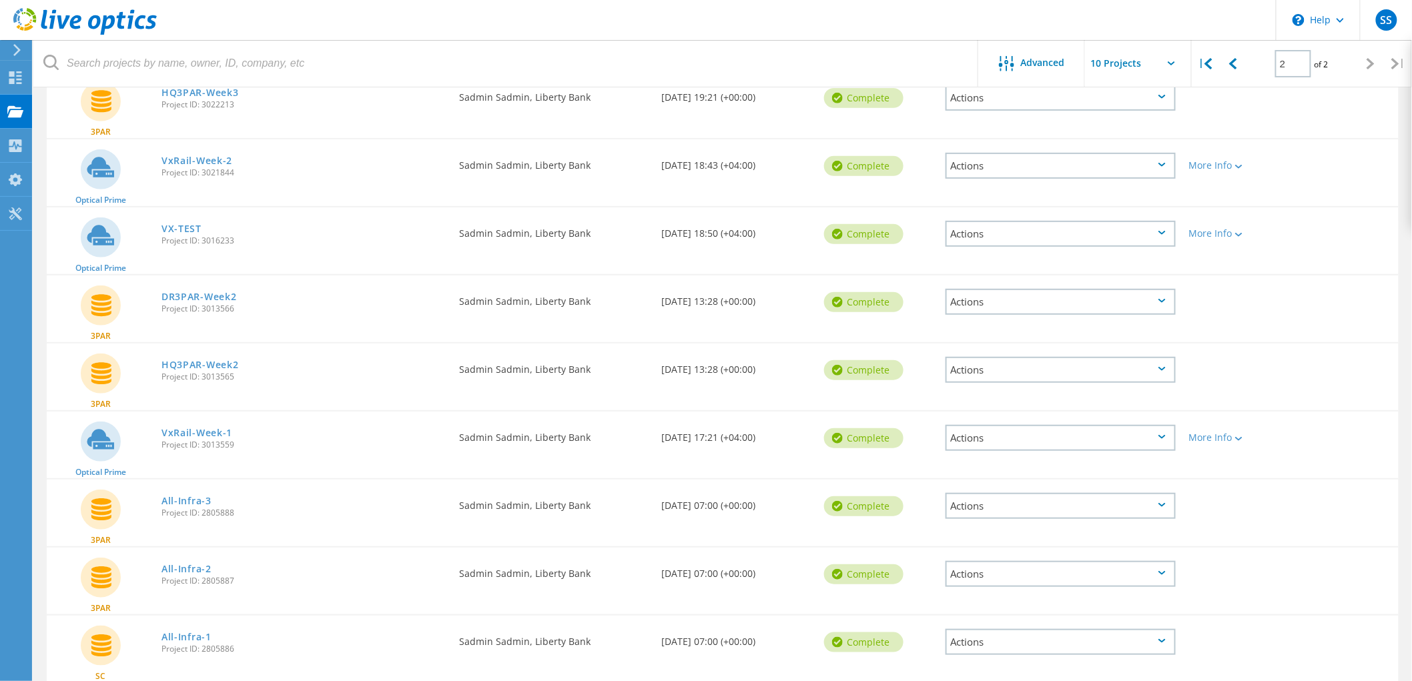
scroll to position [67, 0]
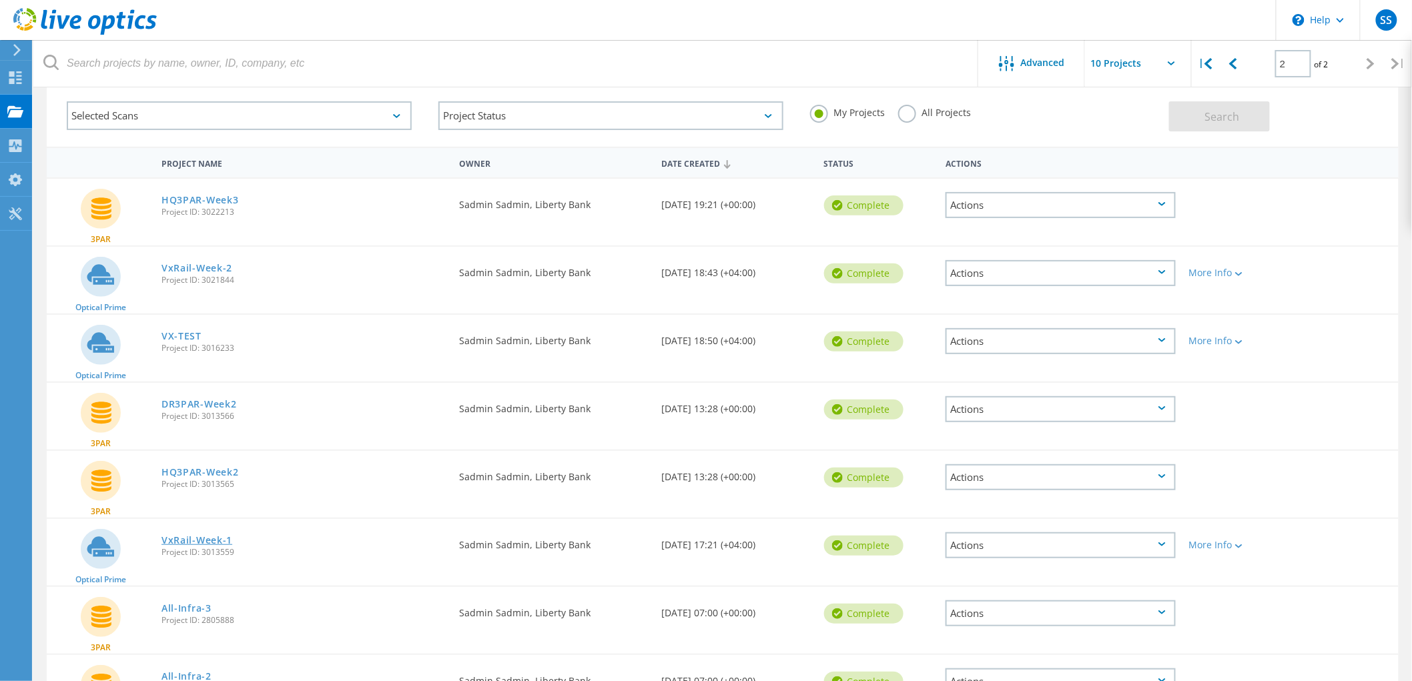
click at [214, 536] on link "VxRail-Week-1" at bounding box center [197, 540] width 71 height 9
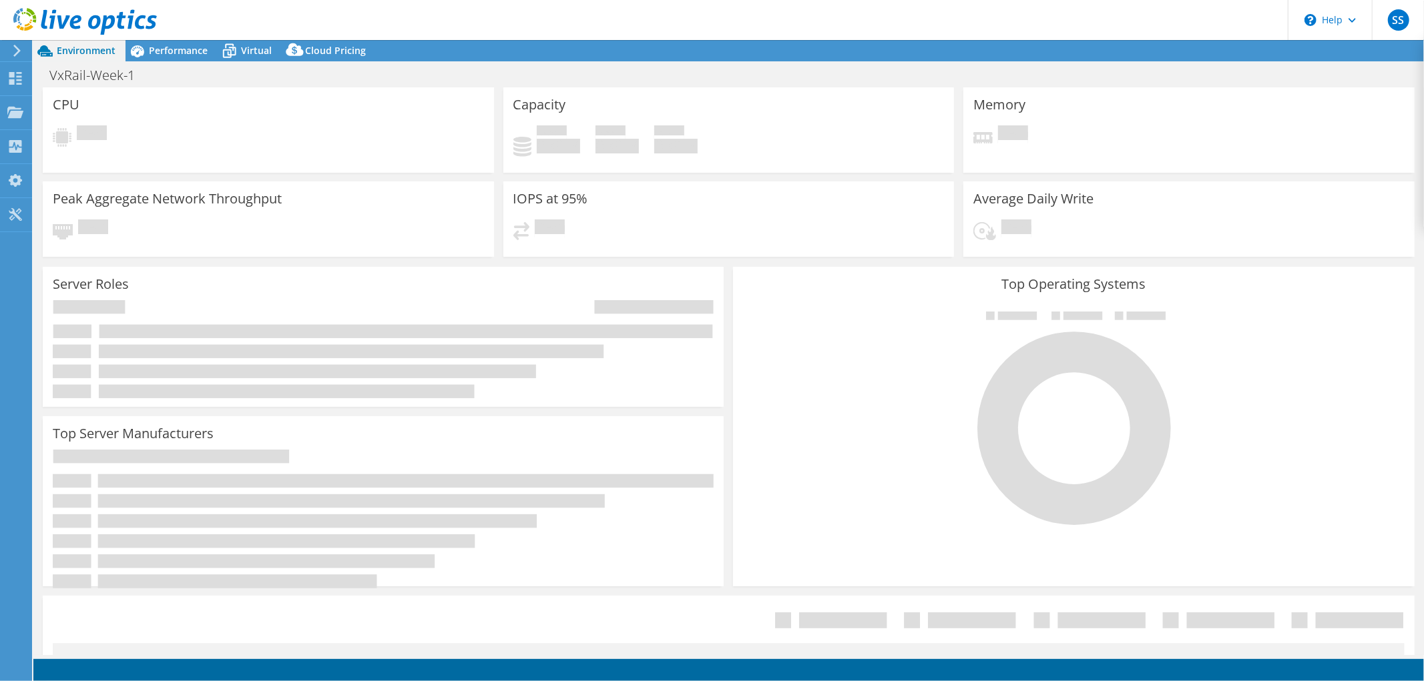
select select "EUFrankfurt"
select select "USD"
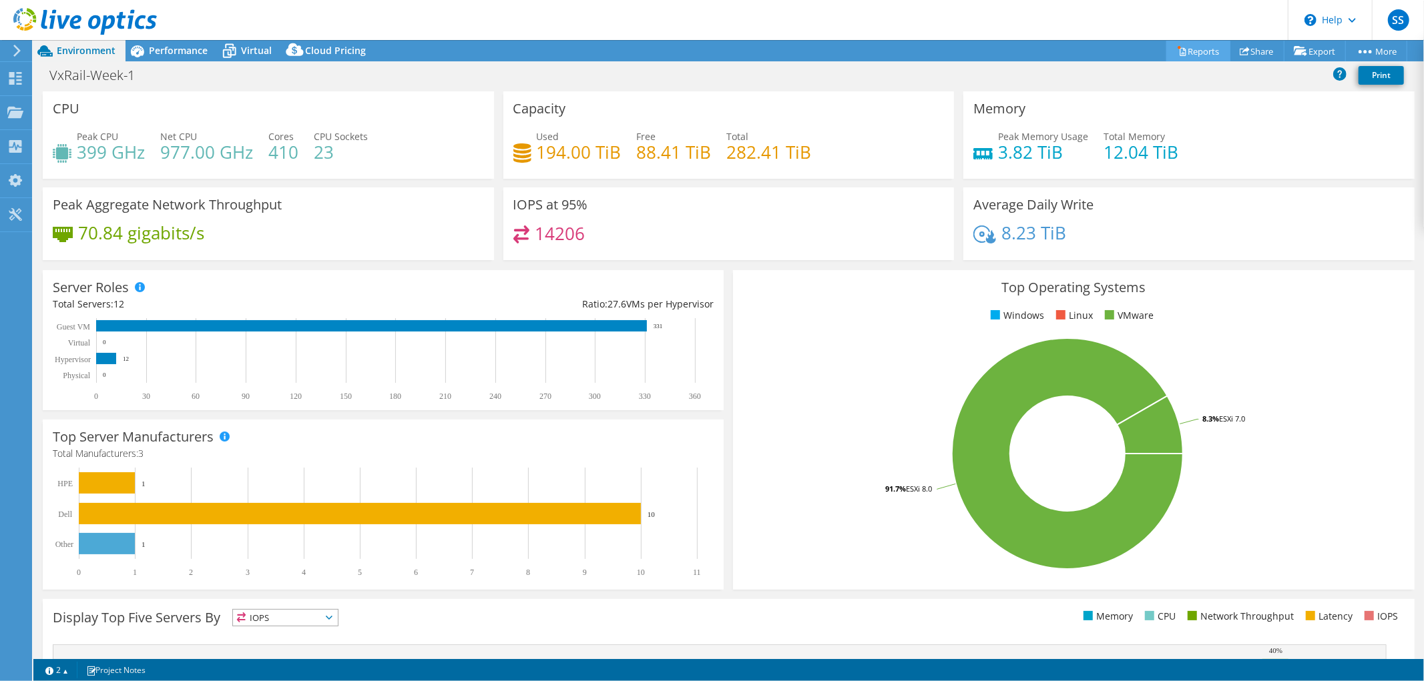
click at [1195, 53] on link "Reports" at bounding box center [1198, 51] width 64 height 21
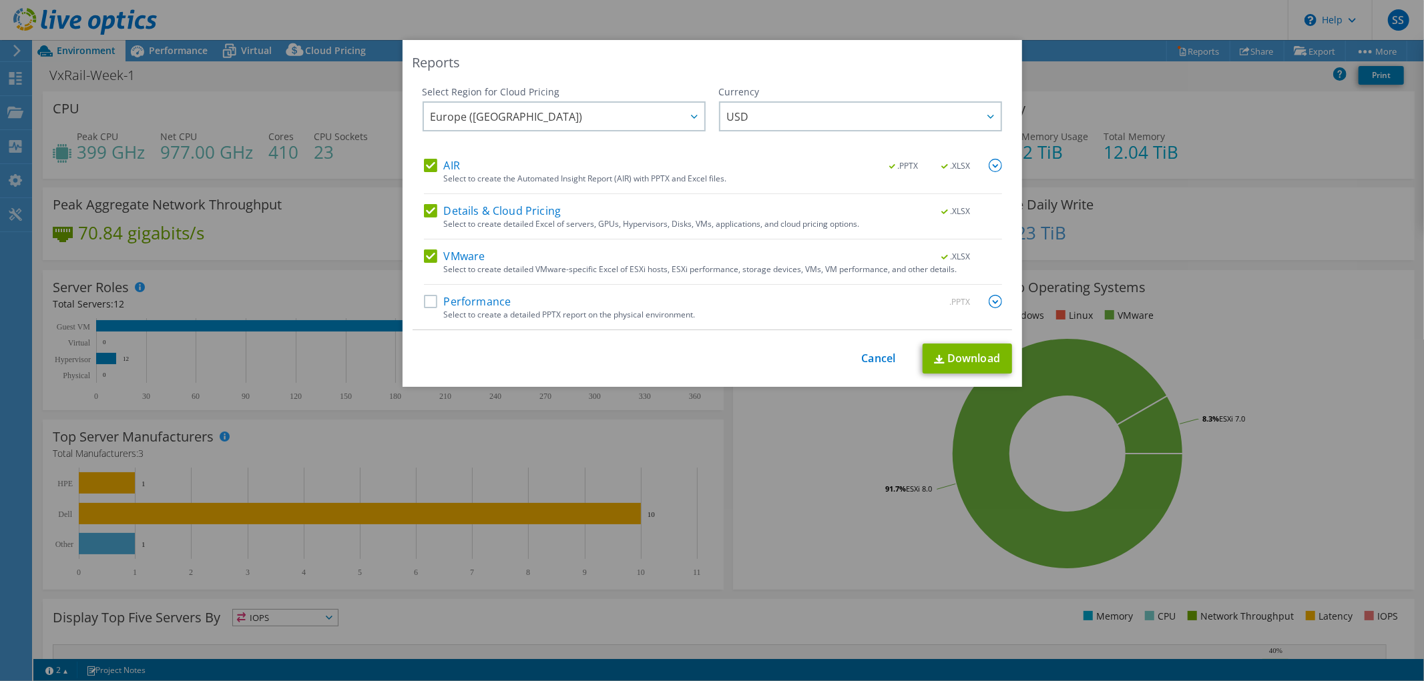
click at [424, 298] on label "Performance" at bounding box center [467, 301] width 87 height 13
click at [0, 0] on input "Performance" at bounding box center [0, 0] width 0 height 0
click at [992, 301] on img at bounding box center [994, 301] width 13 height 13
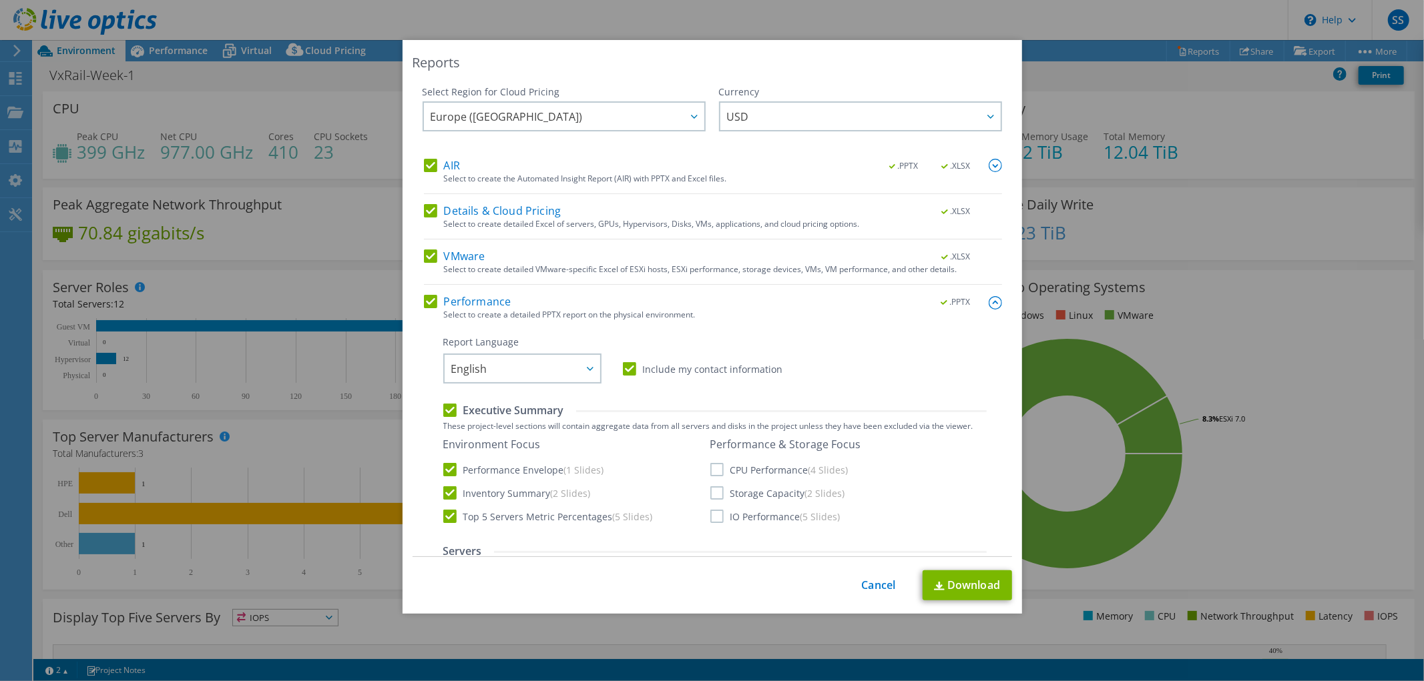
click at [710, 467] on label "CPU Performance (4 Slides)" at bounding box center [779, 469] width 138 height 13
click at [0, 0] on input "CPU Performance (4 Slides)" at bounding box center [0, 0] width 0 height 0
click at [712, 494] on label "Storage Capacity (2 Slides)" at bounding box center [777, 493] width 135 height 13
click at [0, 0] on input "Storage Capacity (2 Slides)" at bounding box center [0, 0] width 0 height 0
click at [715, 512] on label "IO Performance (5 Slides)" at bounding box center [775, 516] width 130 height 13
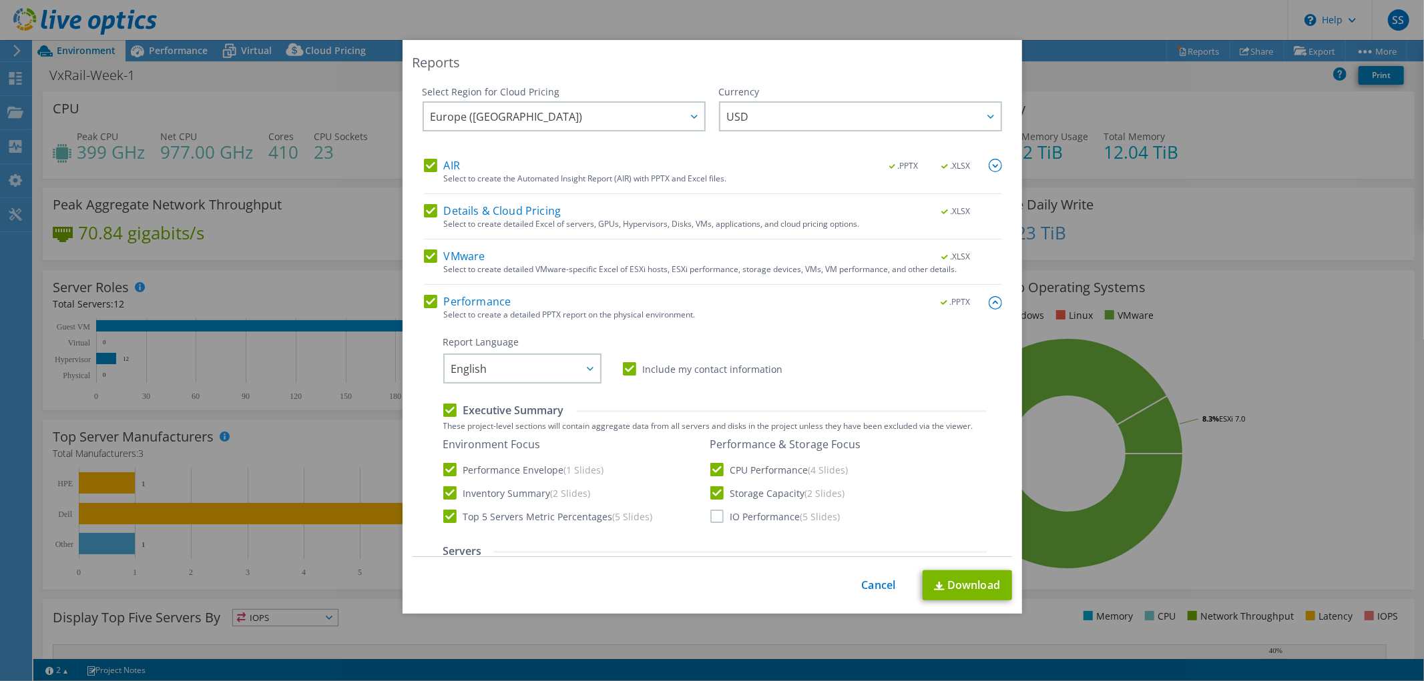
click at [0, 0] on input "IO Performance (5 Slides)" at bounding box center [0, 0] width 0 height 0
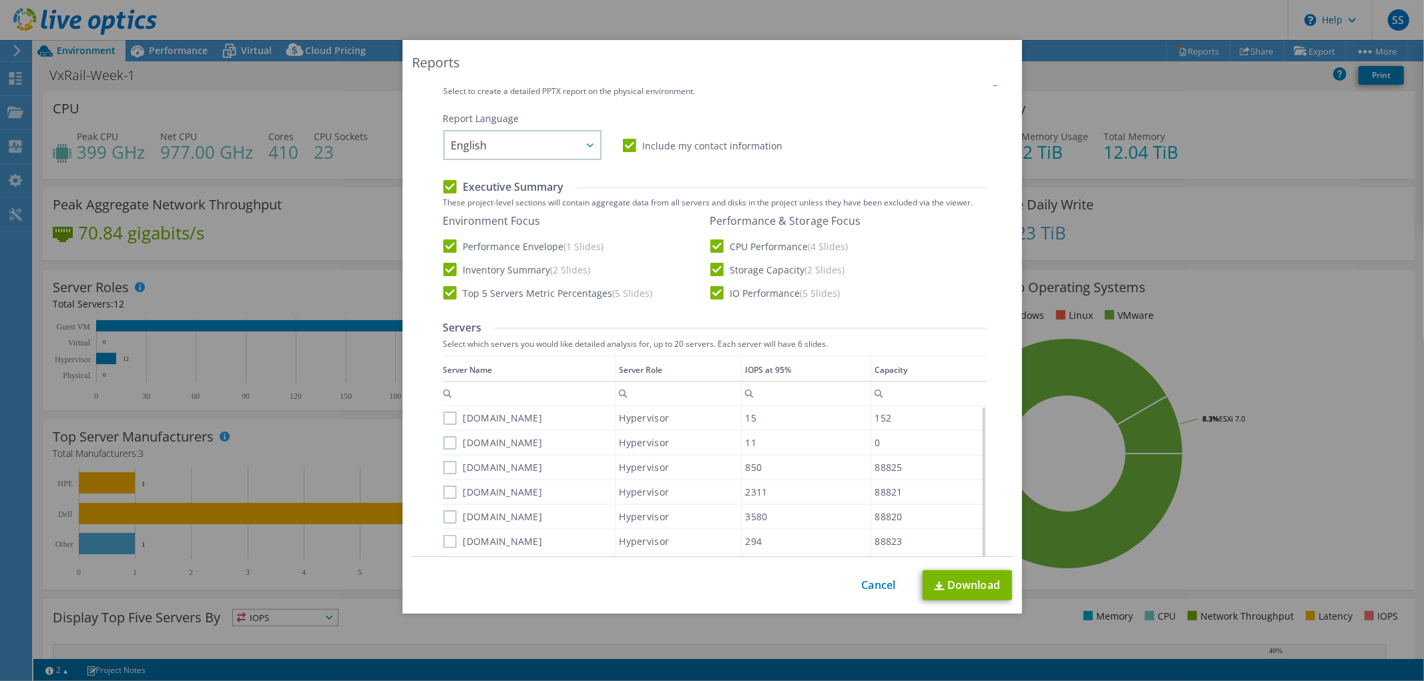
scroll to position [296, 0]
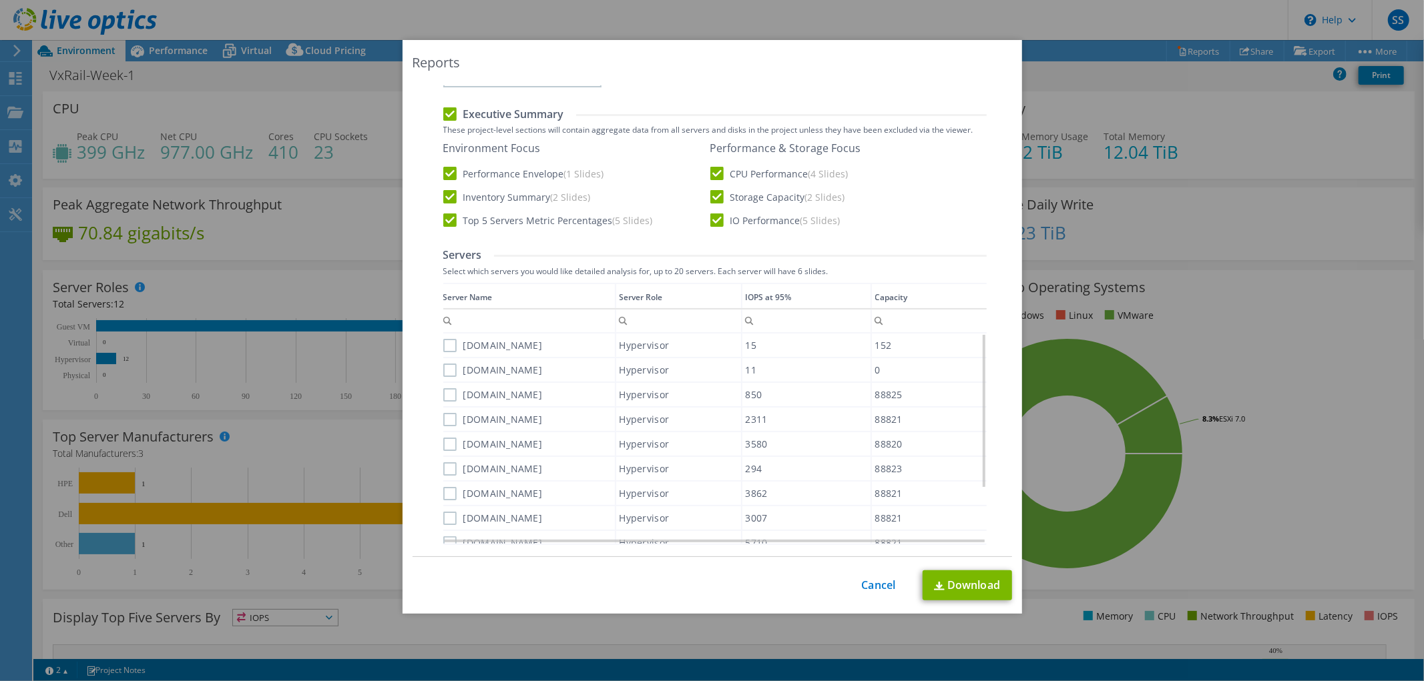
click at [448, 341] on label "[DOMAIN_NAME]" at bounding box center [492, 345] width 99 height 13
click at [0, 0] on input "[DOMAIN_NAME]" at bounding box center [0, 0] width 0 height 0
click at [448, 360] on div "[DOMAIN_NAME]" at bounding box center [529, 369] width 172 height 23
click at [445, 371] on label "[DOMAIN_NAME]" at bounding box center [492, 370] width 99 height 13
click at [0, 0] on input "[DOMAIN_NAME]" at bounding box center [0, 0] width 0 height 0
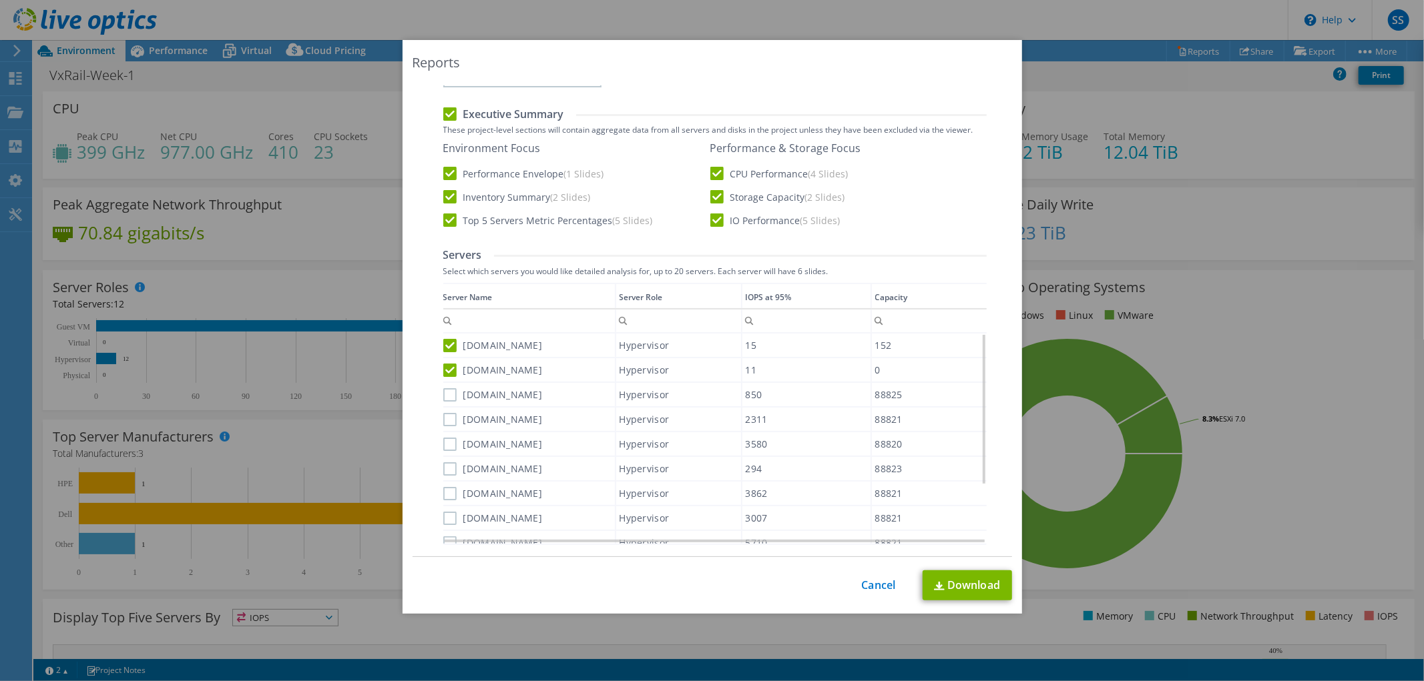
click at [450, 391] on label "[DOMAIN_NAME]" at bounding box center [492, 394] width 99 height 13
click at [0, 0] on input "[DOMAIN_NAME]" at bounding box center [0, 0] width 0 height 0
click at [449, 413] on label "[DOMAIN_NAME]" at bounding box center [492, 419] width 99 height 13
click at [0, 0] on input "[DOMAIN_NAME]" at bounding box center [0, 0] width 0 height 0
click at [449, 438] on label "[DOMAIN_NAME]" at bounding box center [492, 444] width 99 height 13
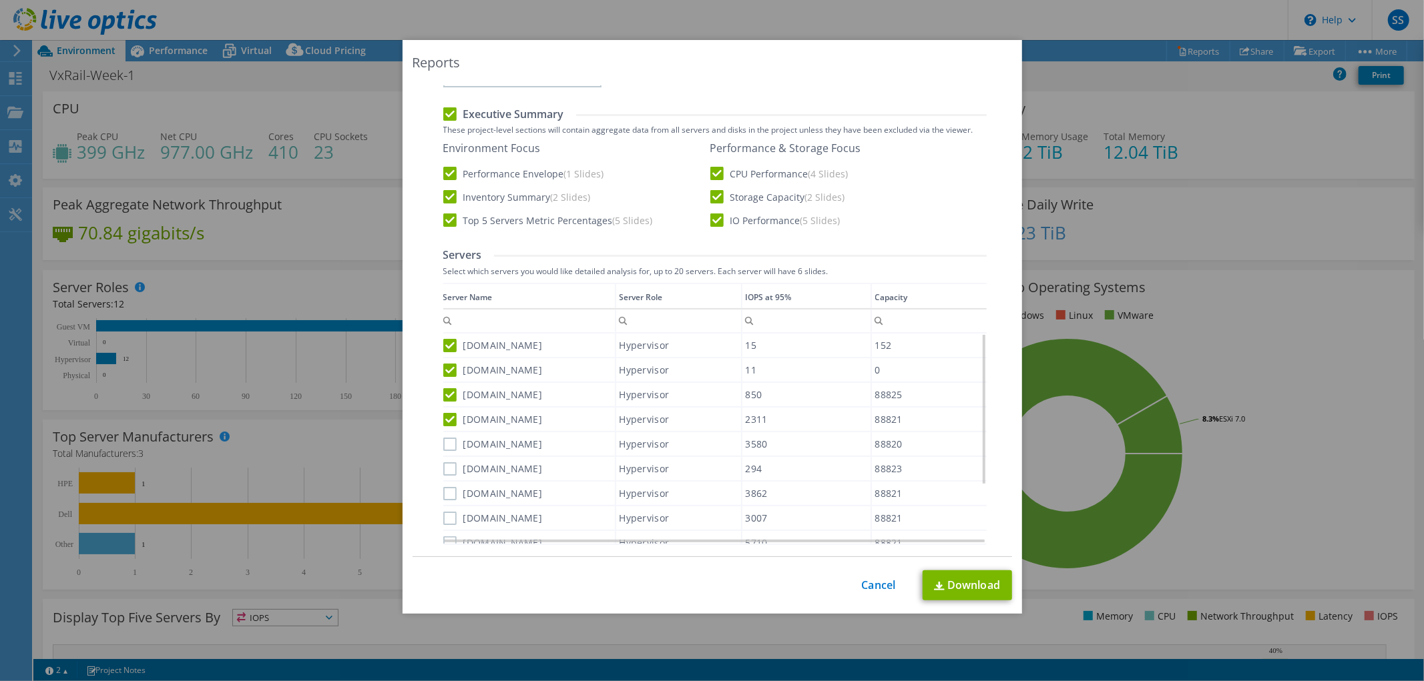
click at [0, 0] on input "[DOMAIN_NAME]" at bounding box center [0, 0] width 0 height 0
click at [449, 465] on label "[DOMAIN_NAME]" at bounding box center [492, 469] width 99 height 13
click at [0, 0] on input "vxraildr-04.lb.ge" at bounding box center [0, 0] width 0 height 0
click at [443, 488] on label "[DOMAIN_NAME]" at bounding box center [492, 493] width 99 height 13
click at [0, 0] on input "[DOMAIN_NAME]" at bounding box center [0, 0] width 0 height 0
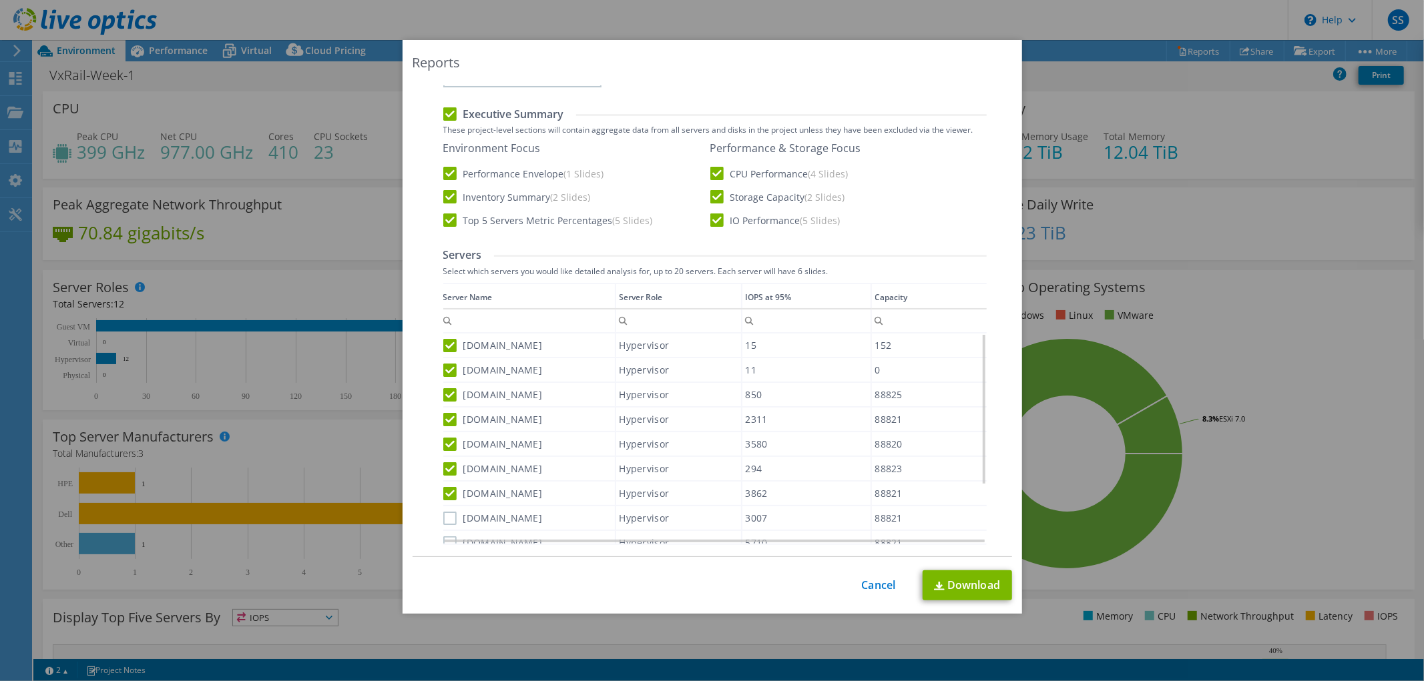
click at [443, 514] on label "[DOMAIN_NAME]" at bounding box center [492, 518] width 99 height 13
click at [0, 0] on input "[DOMAIN_NAME]" at bounding box center [0, 0] width 0 height 0
click at [445, 539] on div "Data grid" at bounding box center [715, 538] width 540 height 7
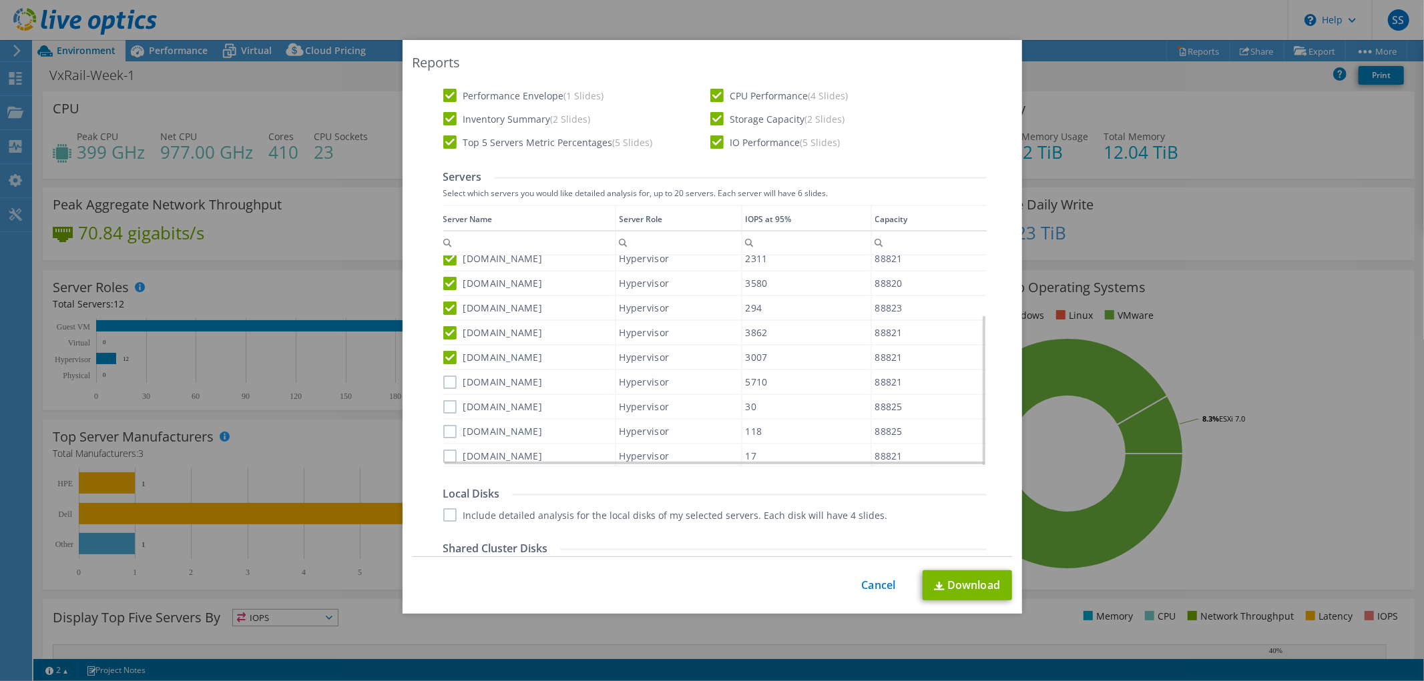
scroll to position [593, 0]
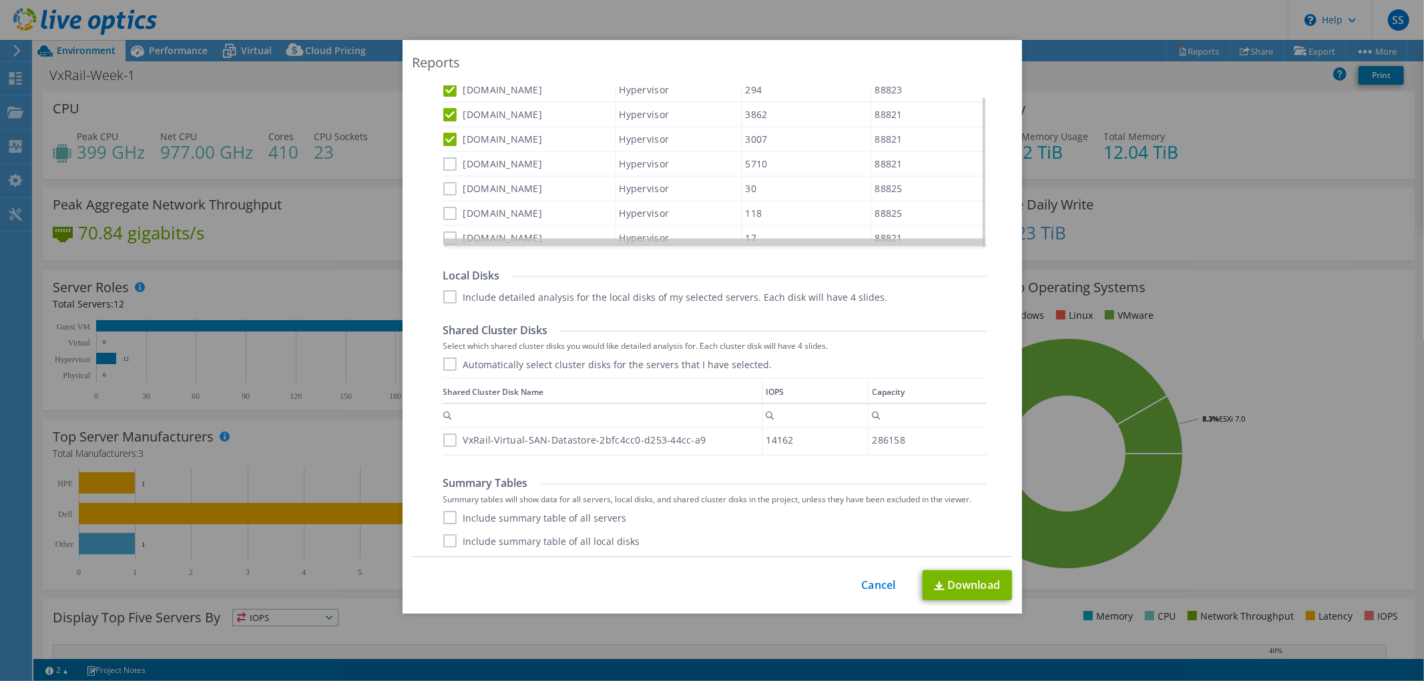
click at [445, 242] on div "Data grid" at bounding box center [714, 243] width 543 height 10
click at [445, 207] on label "[DOMAIN_NAME]" at bounding box center [492, 213] width 99 height 13
click at [0, 0] on input "[DOMAIN_NAME]" at bounding box center [0, 0] width 0 height 0
click at [446, 235] on label "[DOMAIN_NAME]" at bounding box center [492, 238] width 99 height 13
click at [0, 0] on input "[DOMAIN_NAME]" at bounding box center [0, 0] width 0 height 0
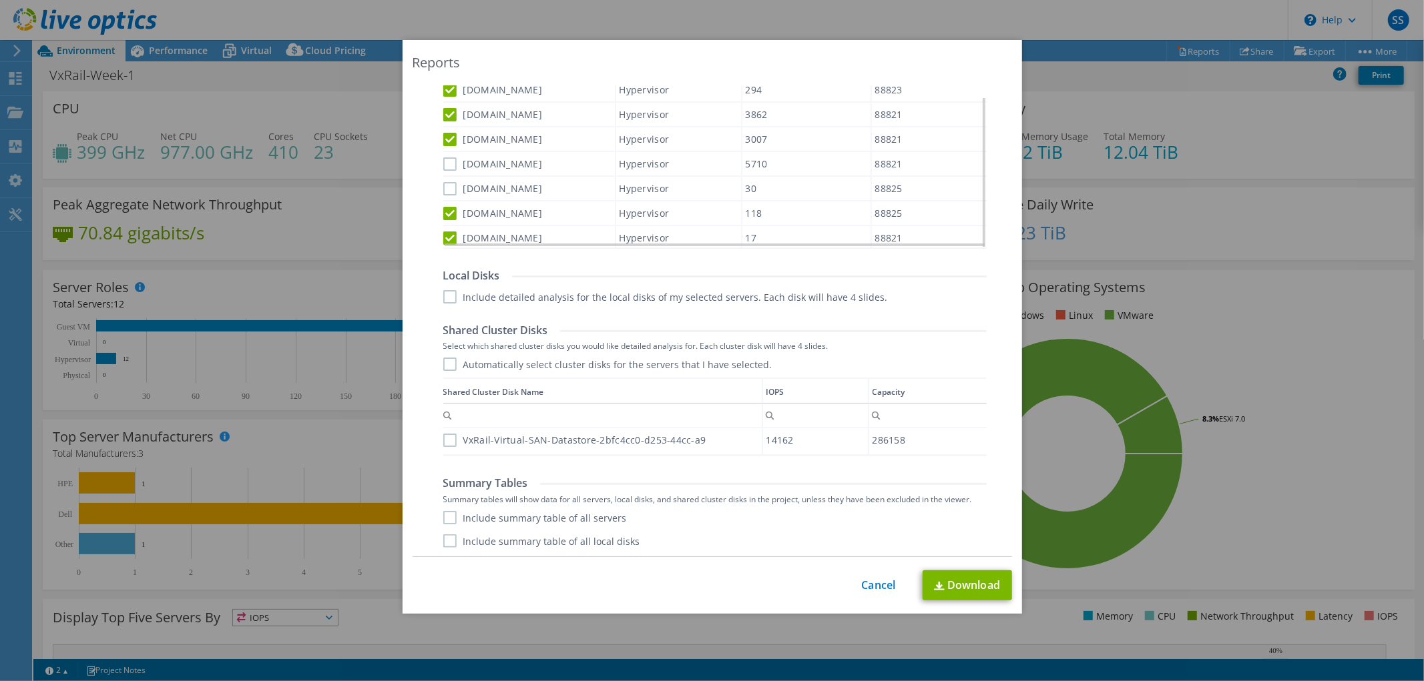
click at [448, 182] on label "[DOMAIN_NAME]" at bounding box center [492, 188] width 99 height 13
click at [0, 0] on input "[DOMAIN_NAME]" at bounding box center [0, 0] width 0 height 0
click at [445, 161] on label "[DOMAIN_NAME]" at bounding box center [492, 164] width 99 height 13
click at [0, 0] on input "[DOMAIN_NAME]" at bounding box center [0, 0] width 0 height 0
click at [446, 434] on label "VxRail-Virtual-SAN-Datastore-2bfc4cc0-d253-44cc-a9" at bounding box center [574, 440] width 263 height 13
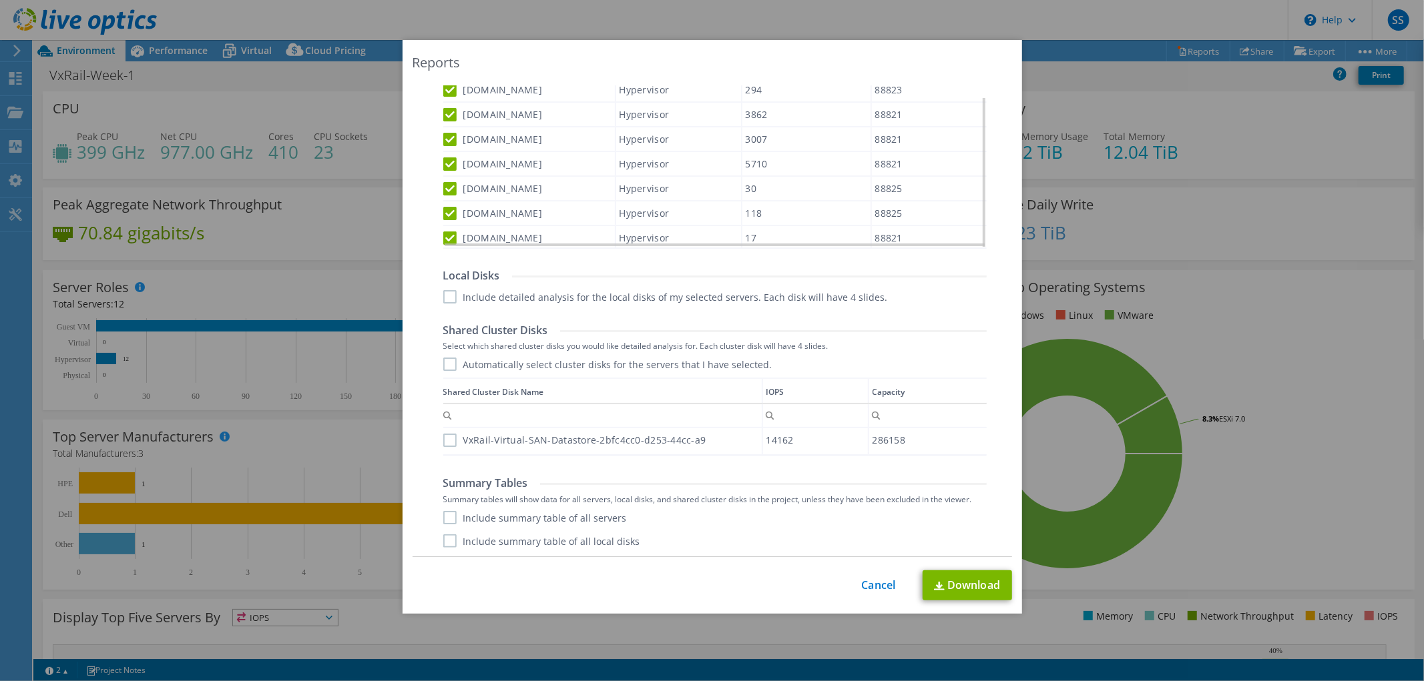
click at [0, 0] on input "VxRail-Virtual-SAN-Datastore-2bfc4cc0-d253-44cc-a9" at bounding box center [0, 0] width 0 height 0
click at [937, 577] on link "Download" at bounding box center [966, 586] width 89 height 30
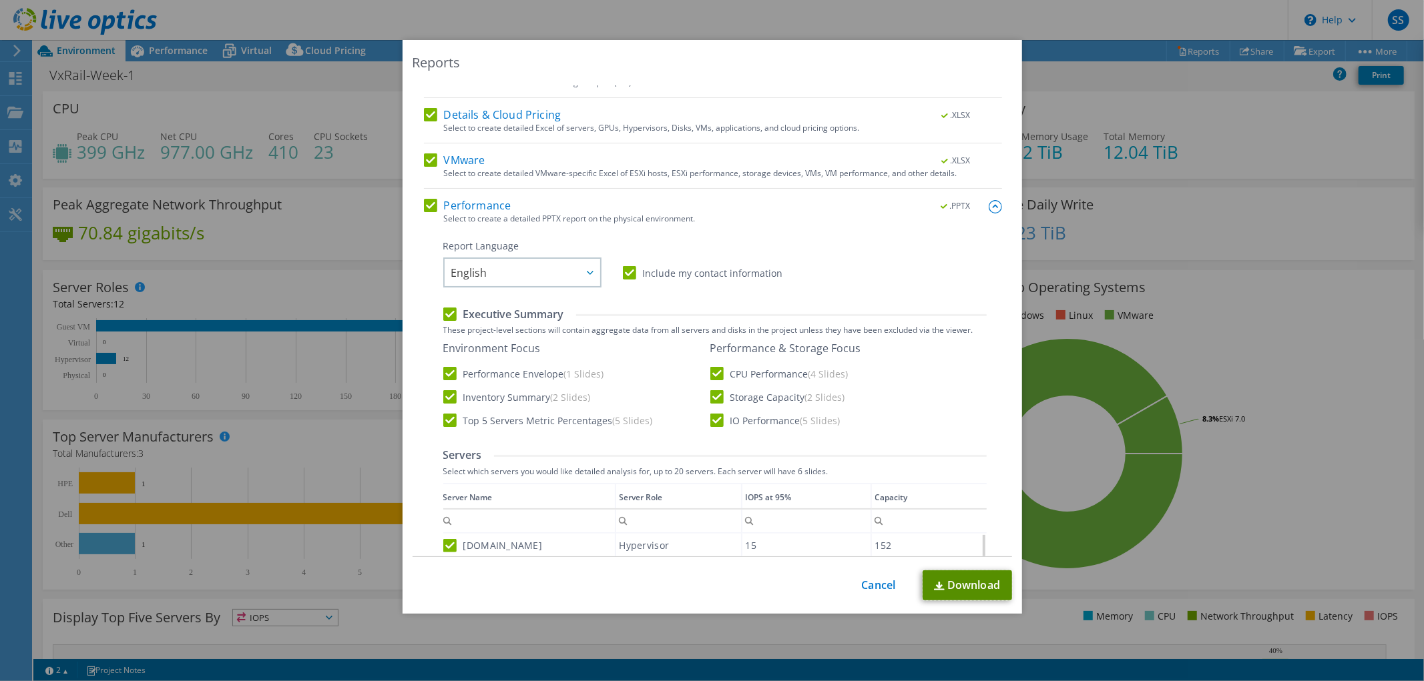
scroll to position [615, 0]
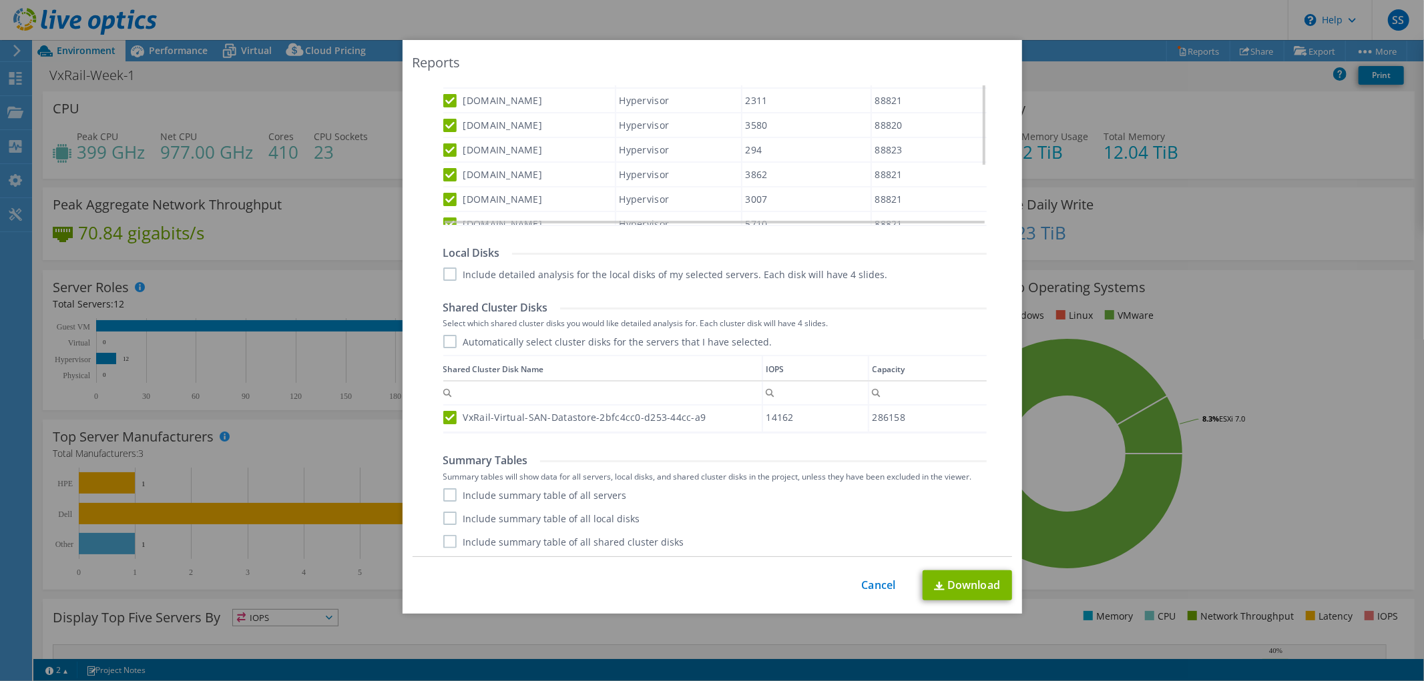
click at [890, 581] on div "This process may take a while, please wait... Cancel Download" at bounding box center [711, 586] width 599 height 30
click at [878, 585] on link "Cancel" at bounding box center [879, 585] width 34 height 13
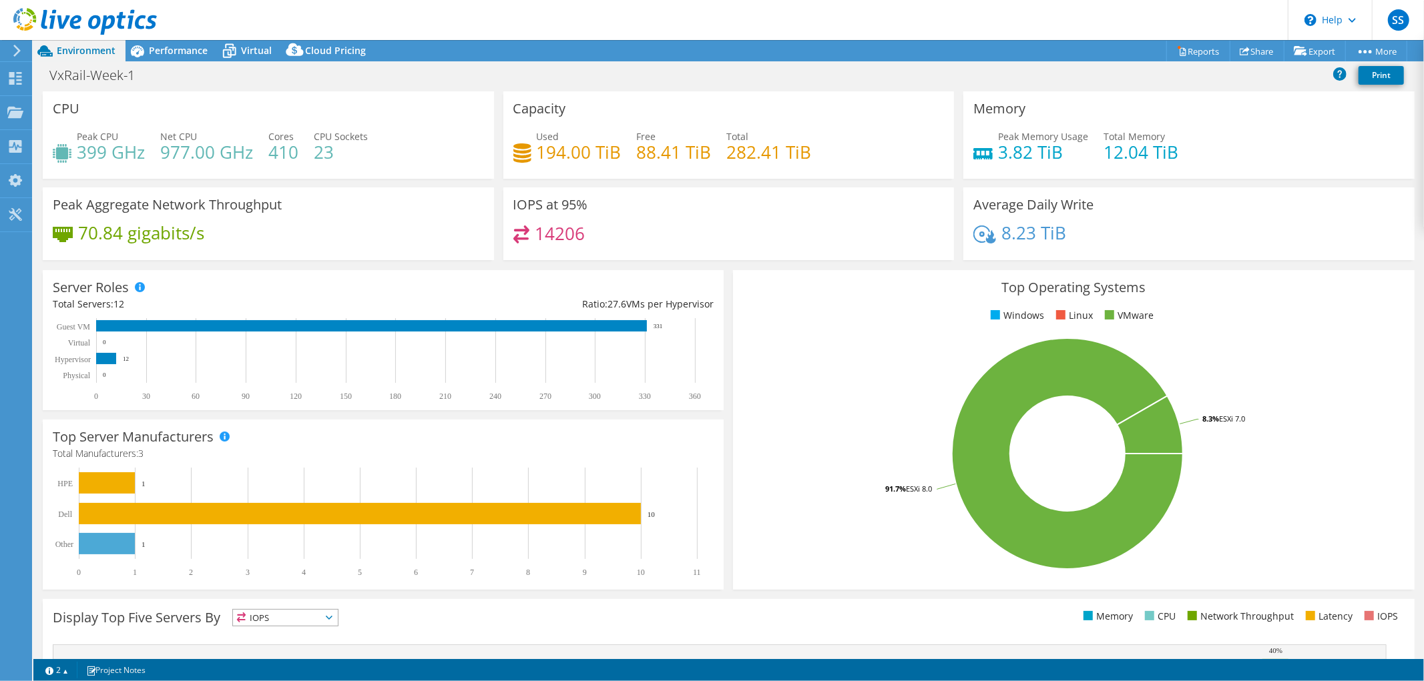
click at [19, 49] on icon at bounding box center [17, 51] width 10 height 12
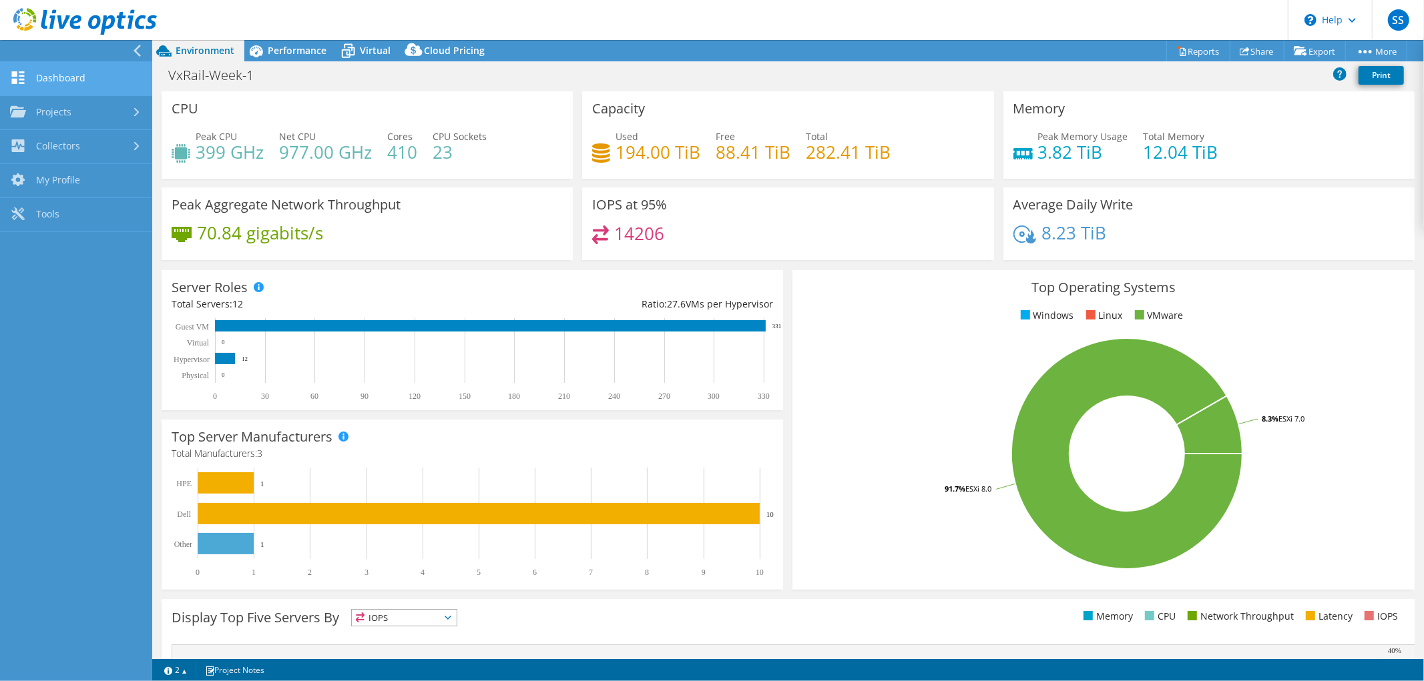
click at [49, 75] on link "Dashboard" at bounding box center [76, 79] width 152 height 34
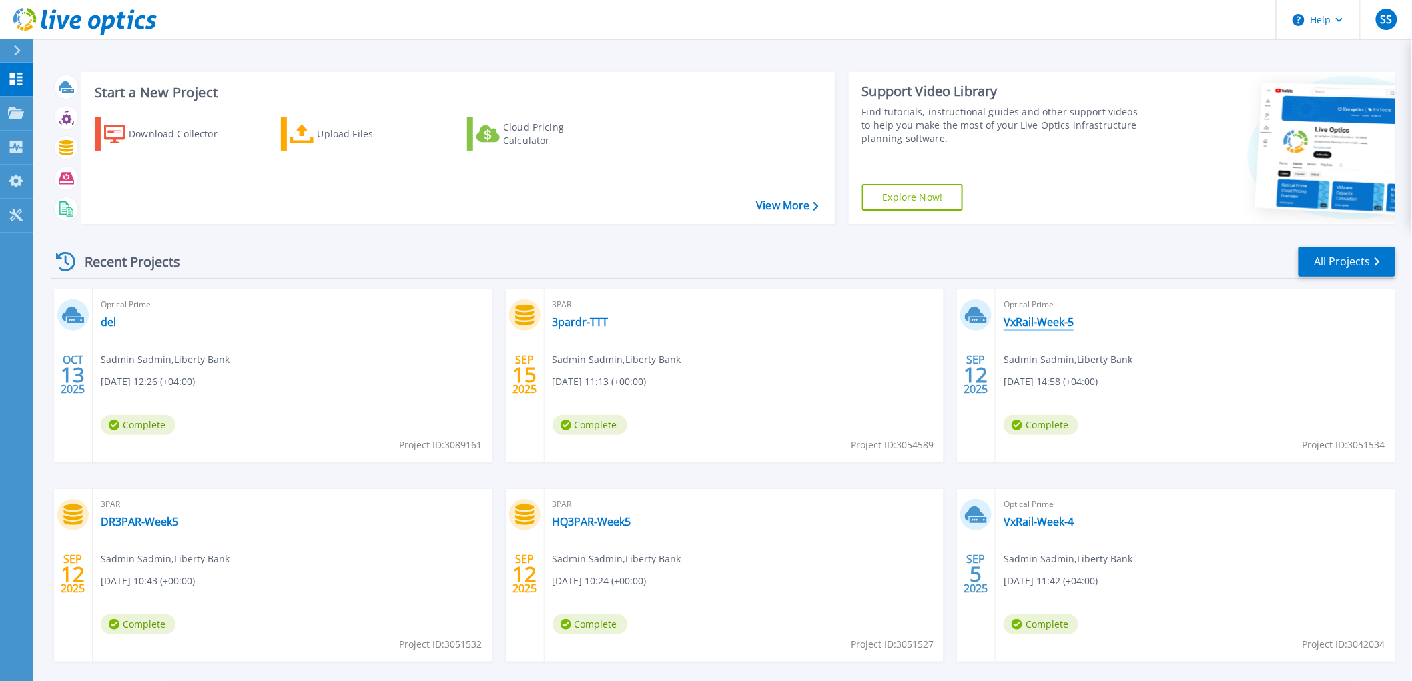
click at [1047, 324] on link "VxRail-Week-5" at bounding box center [1039, 322] width 70 height 13
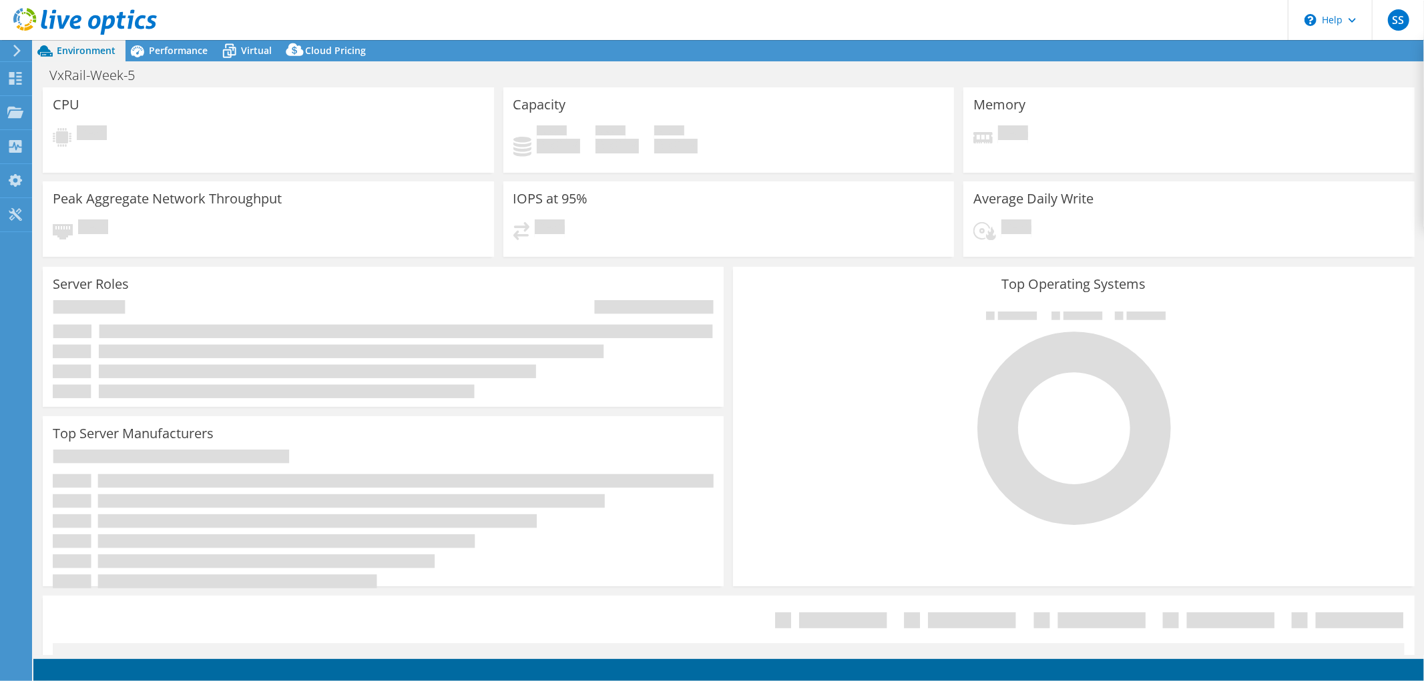
select select "USD"
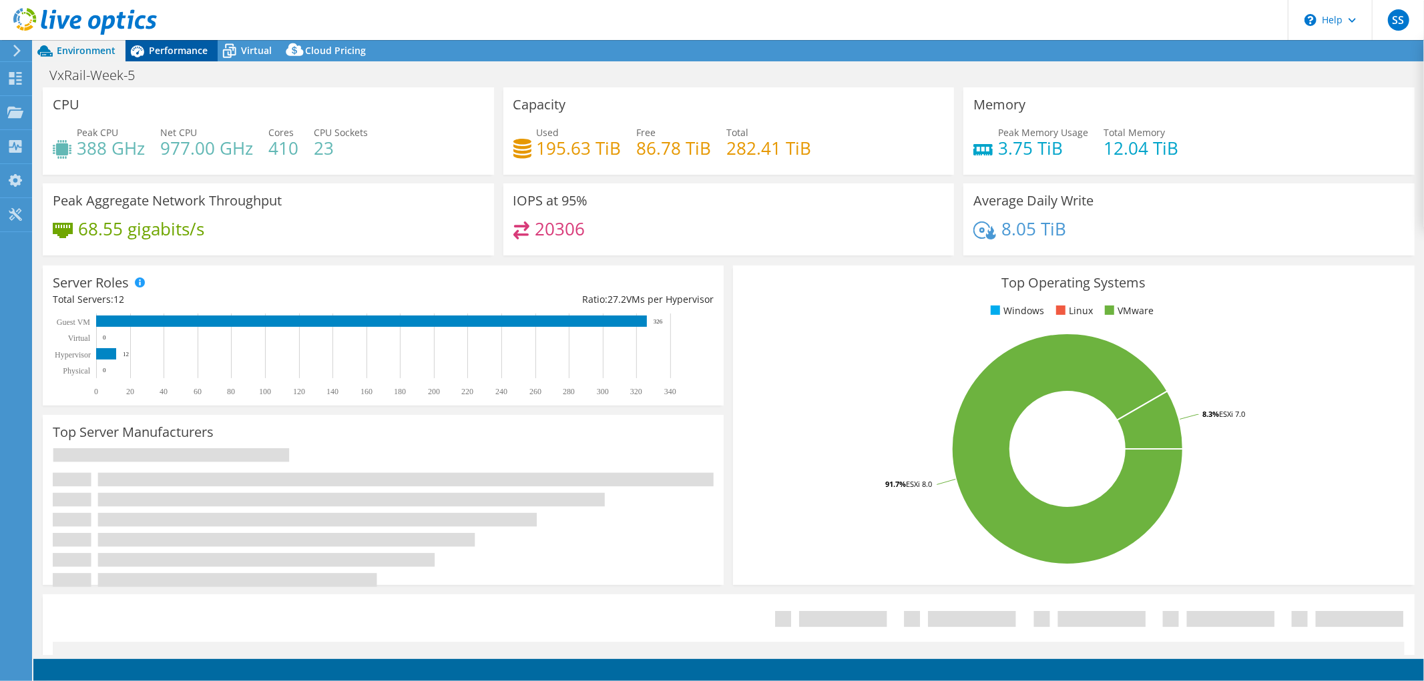
click at [166, 49] on span "Performance" at bounding box center [178, 50] width 59 height 13
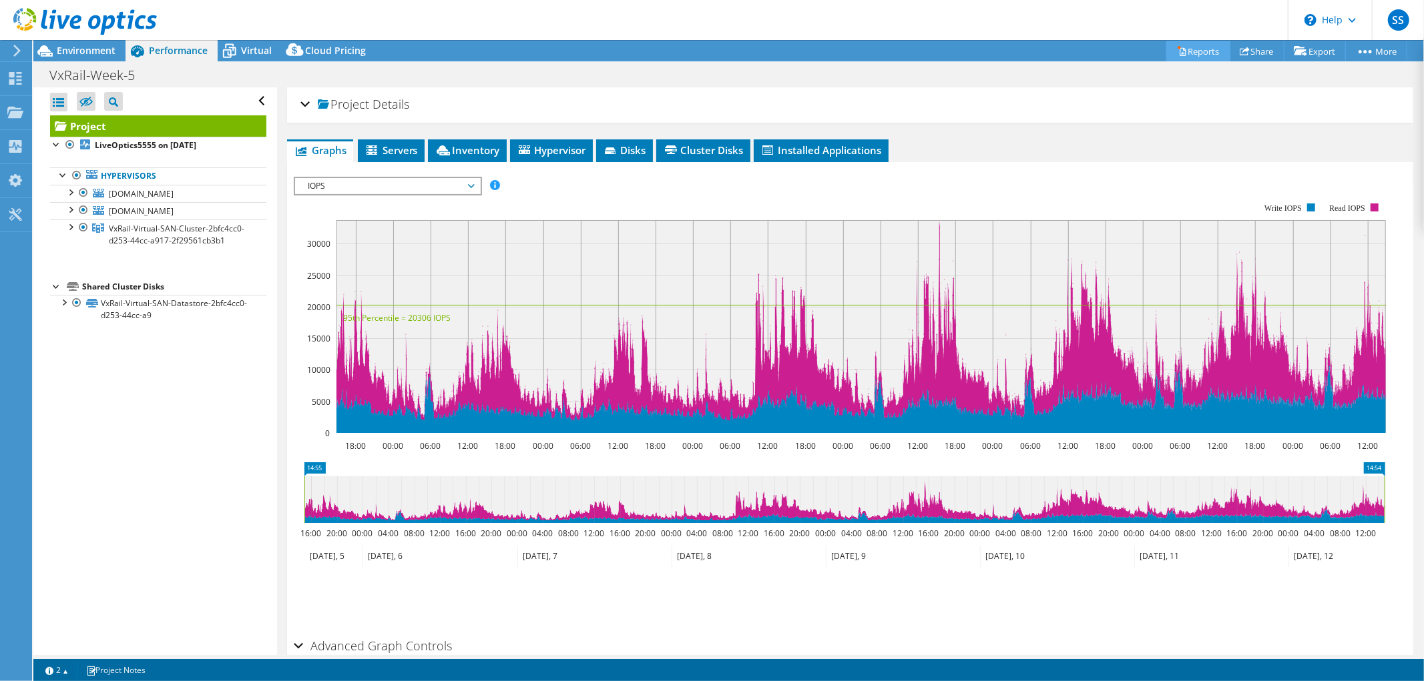
click at [1179, 53] on link "Reports" at bounding box center [1198, 51] width 64 height 21
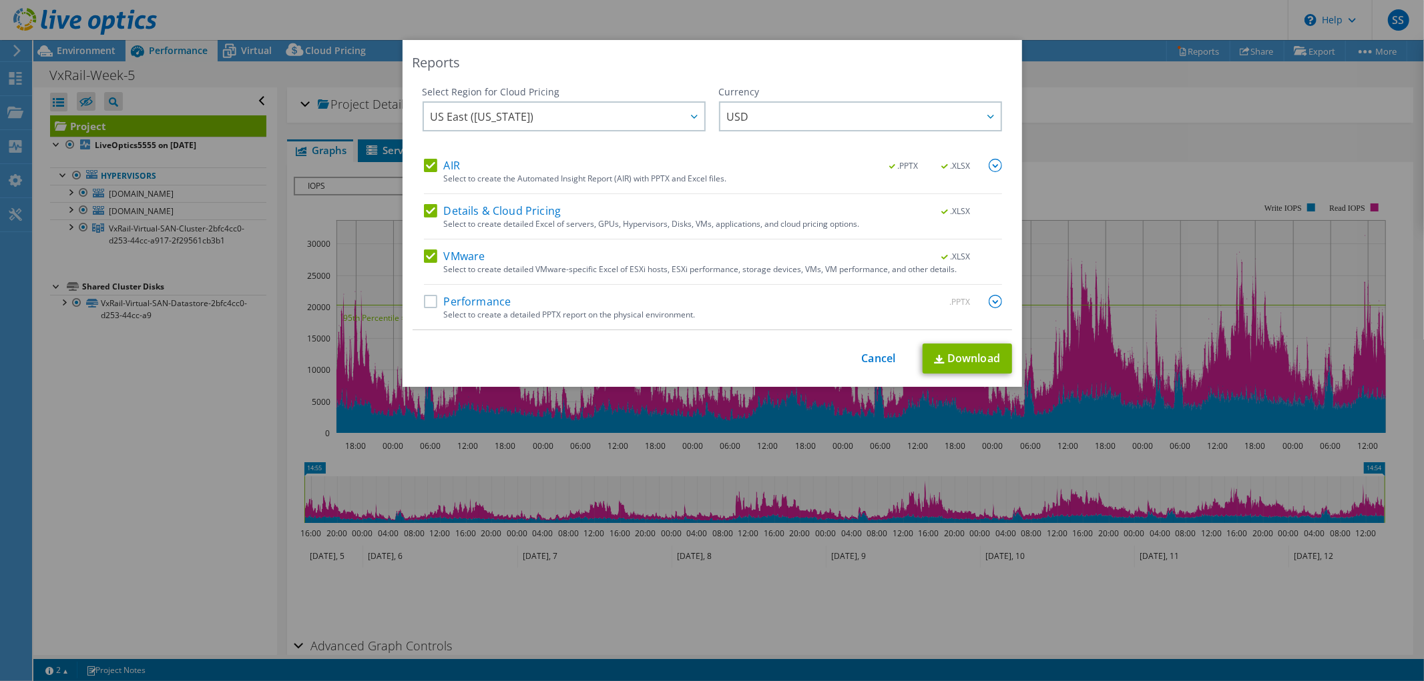
click at [424, 296] on label "Performance" at bounding box center [467, 301] width 87 height 13
click at [0, 0] on input "Performance" at bounding box center [0, 0] width 0 height 0
click at [998, 301] on div "Select Region for Cloud Pricing Asia Pacific ([GEOGRAPHIC_DATA]) [GEOGRAPHIC_DA…" at bounding box center [711, 207] width 599 height 245
click at [988, 302] on img at bounding box center [994, 301] width 13 height 13
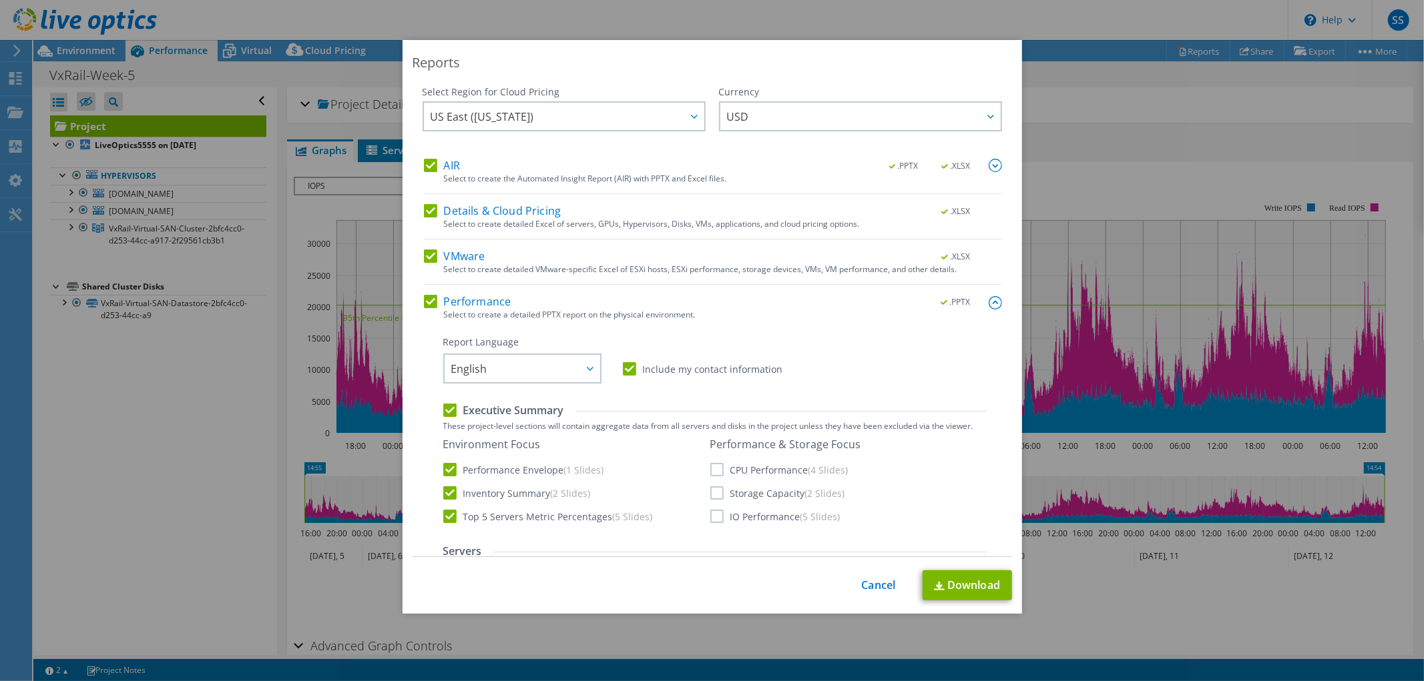
click at [726, 495] on label "Storage Capacity (2 Slides)" at bounding box center [777, 493] width 135 height 13
click at [0, 0] on input "Storage Capacity (2 Slides)" at bounding box center [0, 0] width 0 height 0
click at [717, 515] on label "IO Performance (5 Slides)" at bounding box center [775, 516] width 130 height 13
click at [0, 0] on input "IO Performance (5 Slides)" at bounding box center [0, 0] width 0 height 0
click at [714, 470] on label "CPU Performance (4 Slides)" at bounding box center [779, 469] width 138 height 13
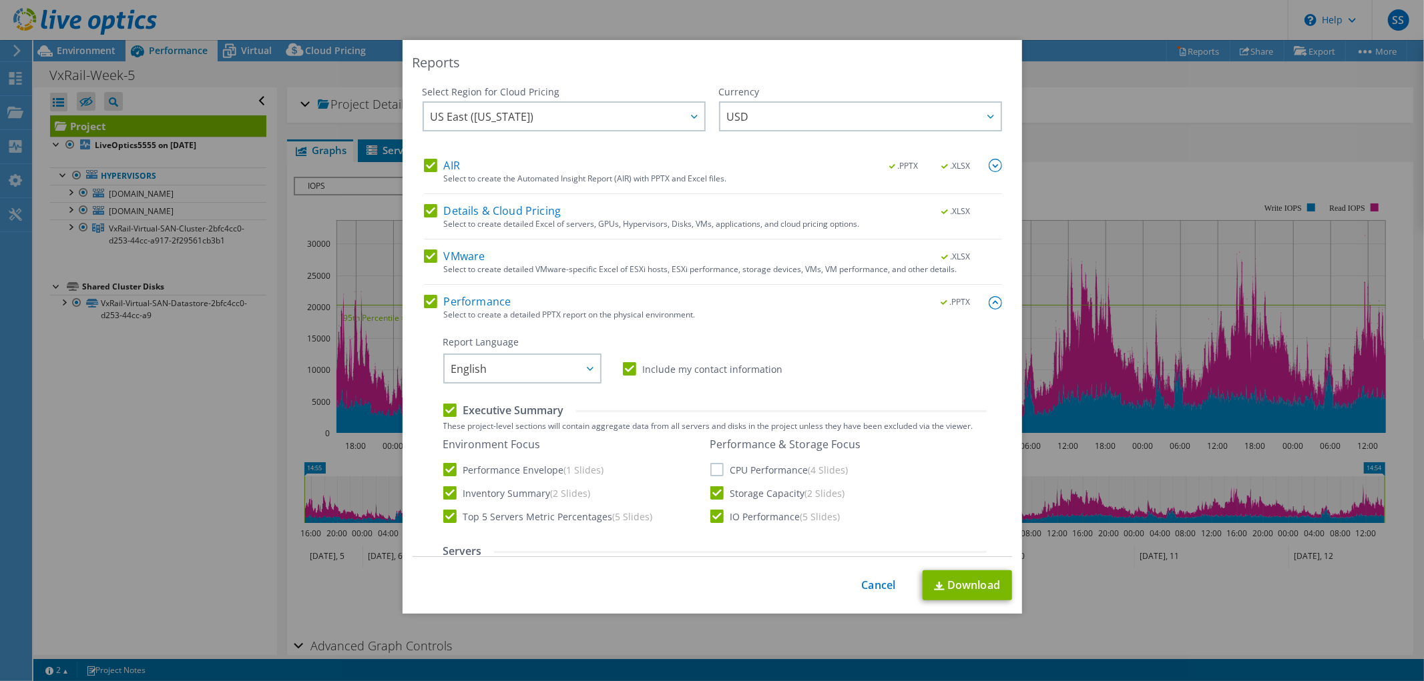
click at [0, 0] on input "CPU Performance (4 Slides)" at bounding box center [0, 0] width 0 height 0
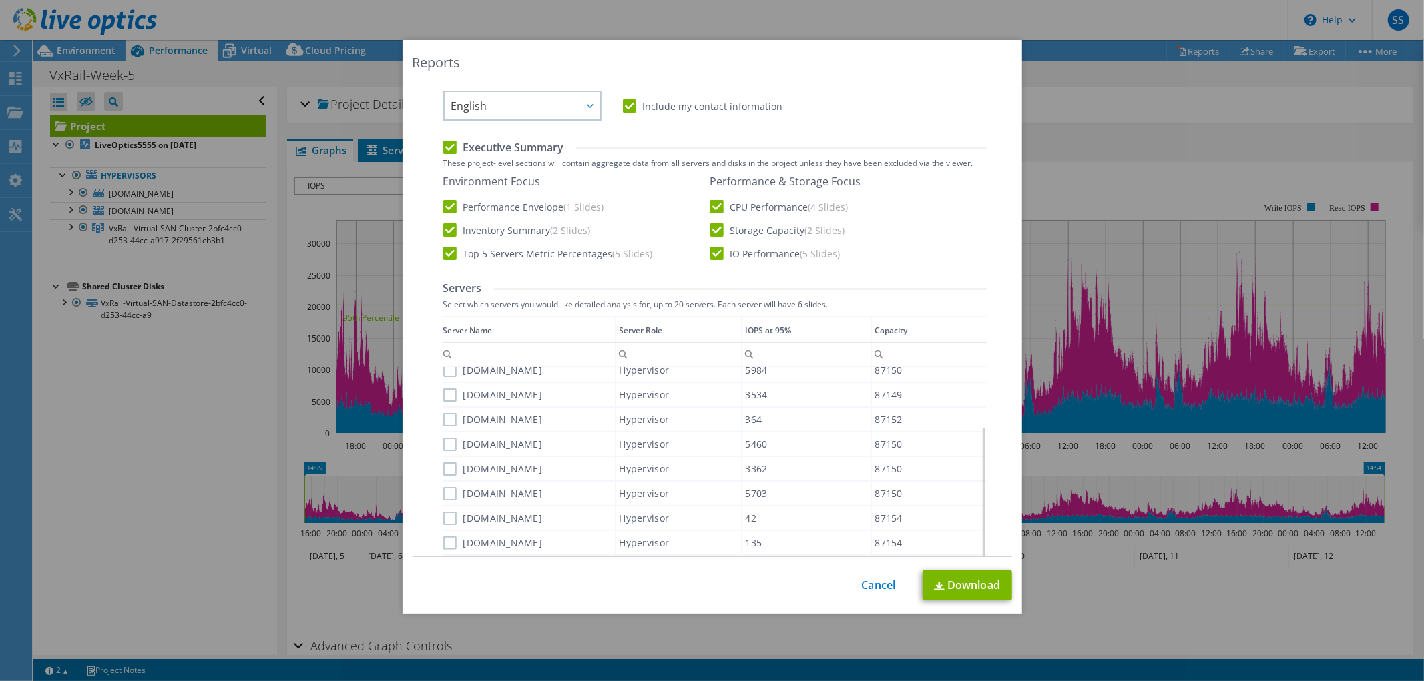
scroll to position [370, 0]
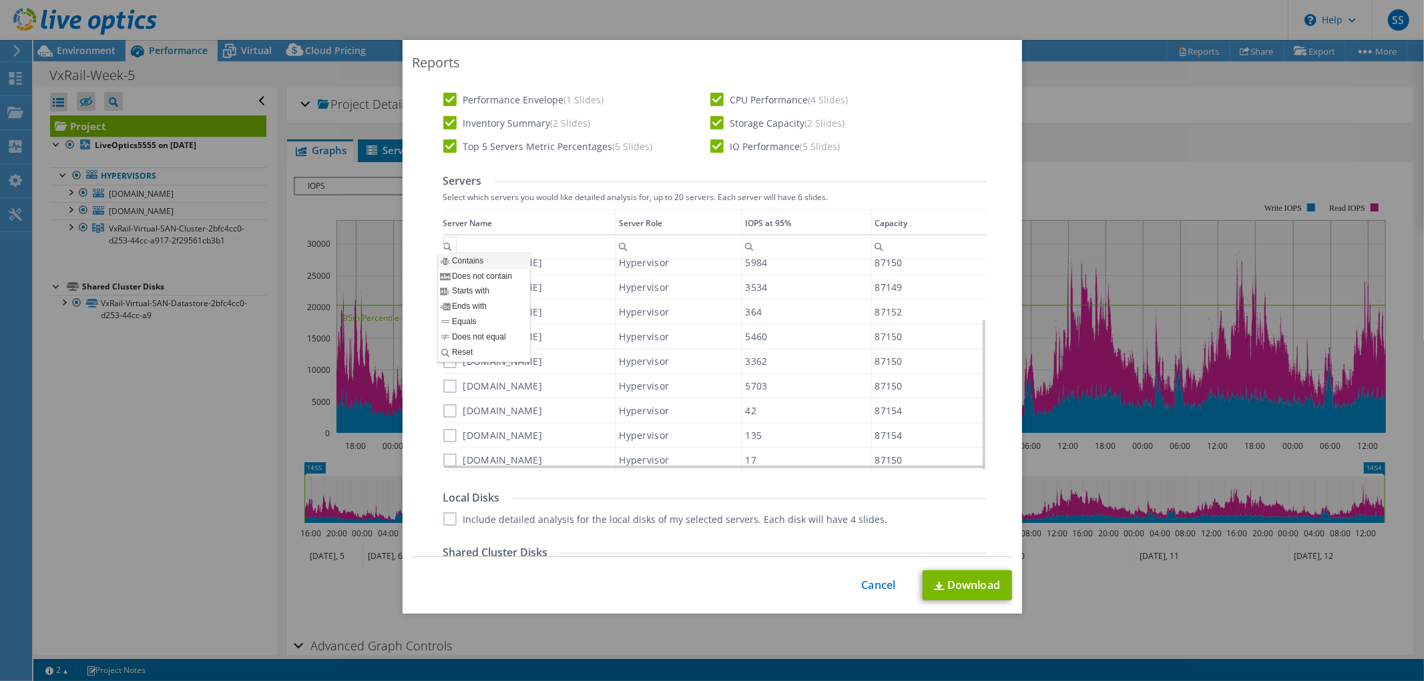
click at [446, 263] on icon at bounding box center [445, 260] width 9 height 9
click at [424, 403] on div "Performance .PPTX Select to create a detailed PPTX report on the physical envir…" at bounding box center [713, 364] width 578 height 879
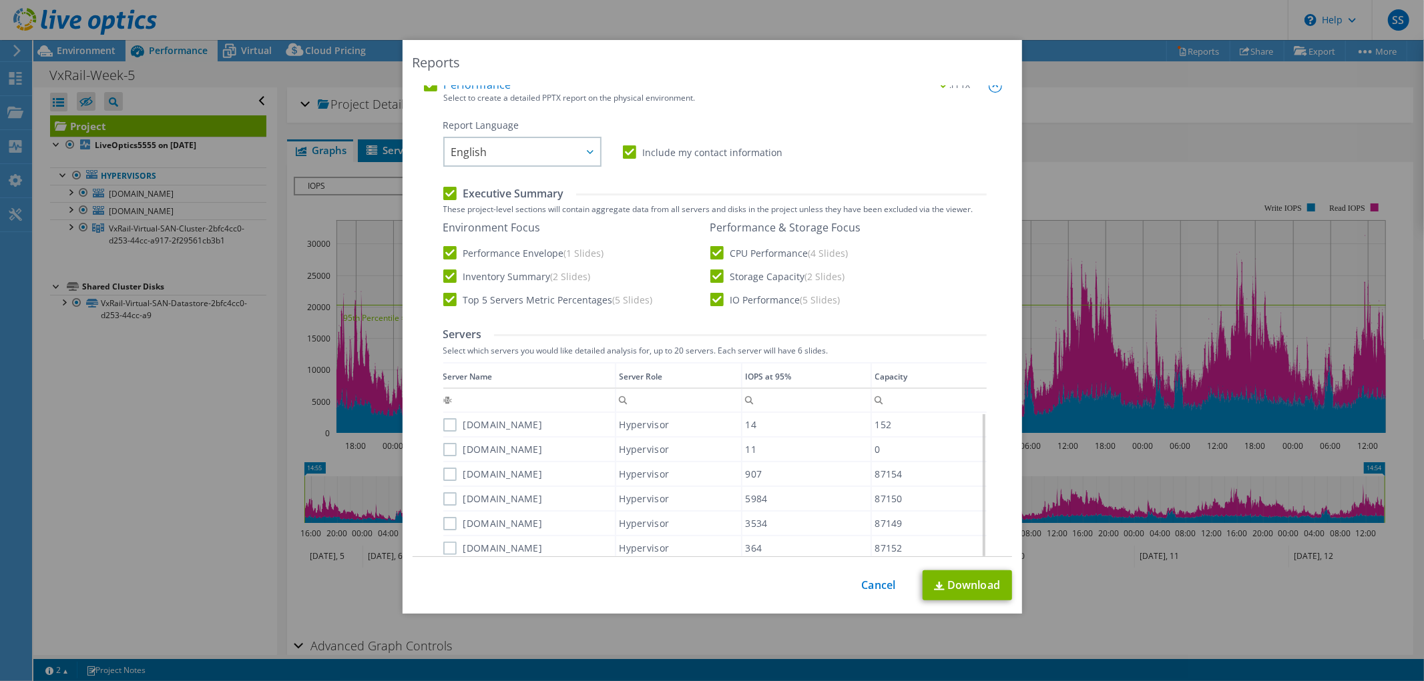
scroll to position [222, 0]
click at [446, 418] on label "esxi-witness.lb.ge" at bounding box center [492, 419] width 99 height 13
click at [0, 0] on input "esxi-witness.lb.ge" at bounding box center [0, 0] width 0 height 0
click at [443, 445] on label "vxrail-witness.lb.ge" at bounding box center [492, 444] width 99 height 13
click at [0, 0] on input "vxrail-witness.lb.ge" at bounding box center [0, 0] width 0 height 0
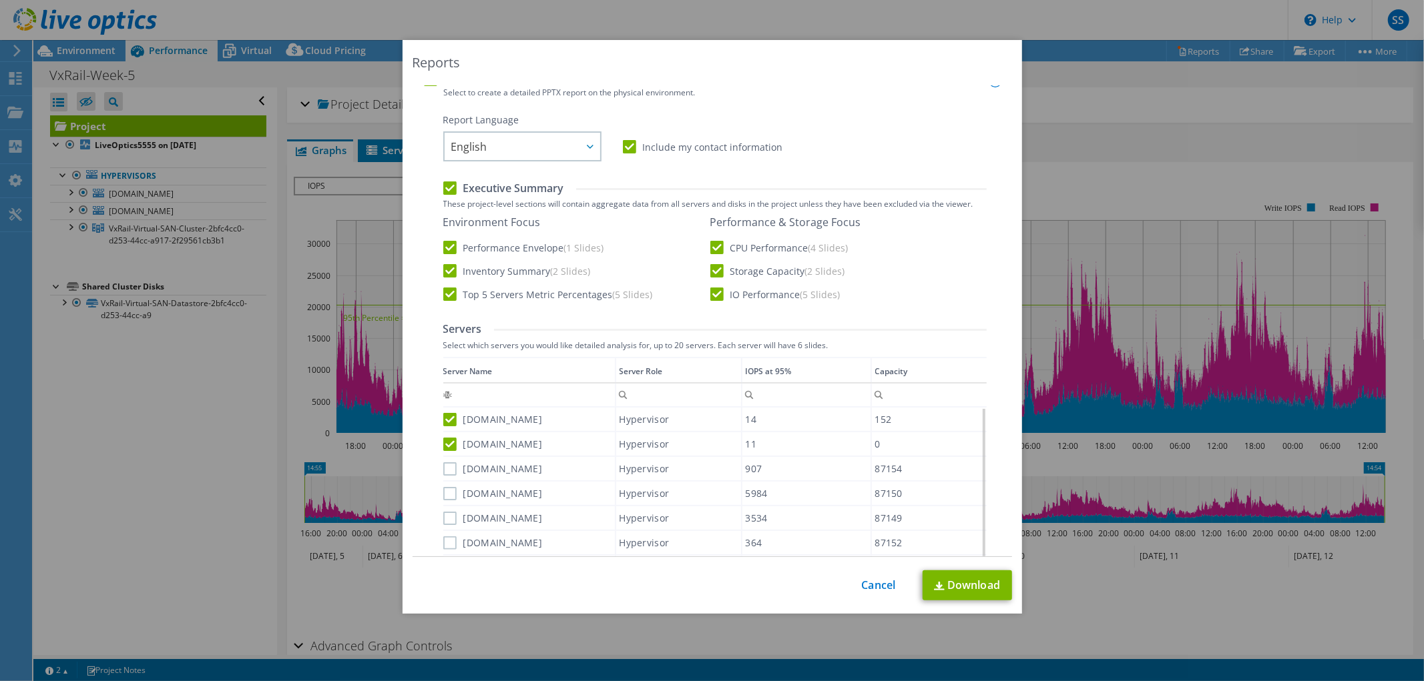
click at [449, 471] on label "vxraildr-02.lb.ge" at bounding box center [492, 469] width 99 height 13
click at [0, 0] on input "vxraildr-02.lb.ge" at bounding box center [0, 0] width 0 height 0
click at [443, 489] on label "vxrailhq-02.lb.ge" at bounding box center [492, 493] width 99 height 13
click at [0, 0] on input "vxrailhq-02.lb.ge" at bounding box center [0, 0] width 0 height 0
click at [447, 515] on label "vxrailhq-01.lb.ge" at bounding box center [492, 518] width 99 height 13
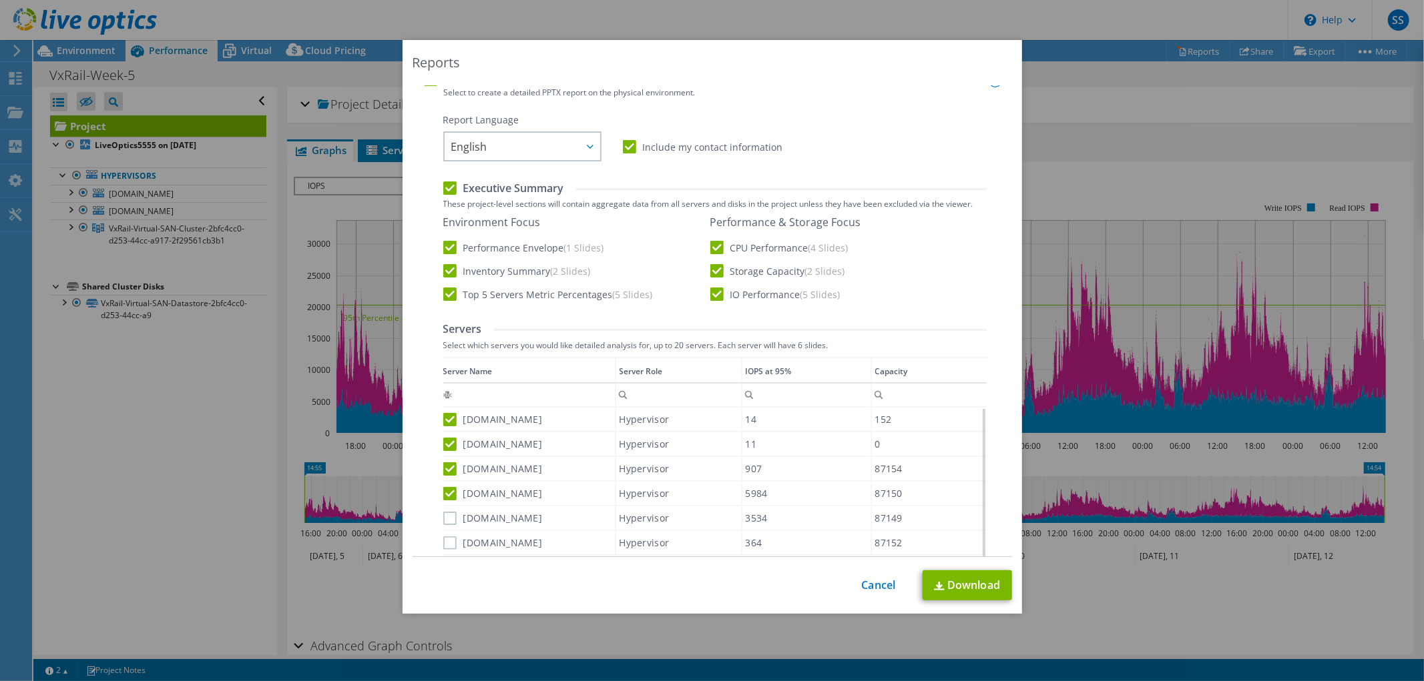
click at [0, 0] on input "vxrailhq-01.lb.ge" at bounding box center [0, 0] width 0 height 0
click at [445, 542] on label "vxraildr-04.lb.ge" at bounding box center [492, 543] width 99 height 13
click at [0, 0] on input "vxraildr-04.lb.ge" at bounding box center [0, 0] width 0 height 0
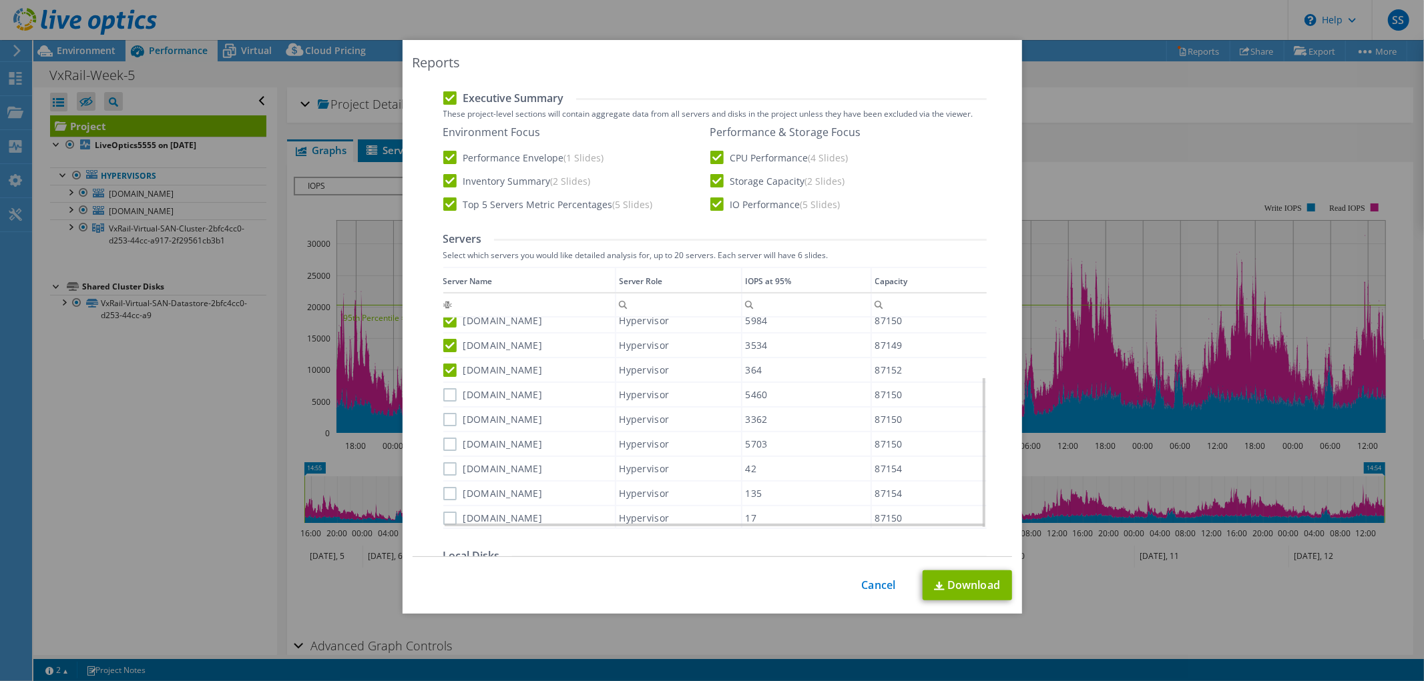
scroll to position [370, 0]
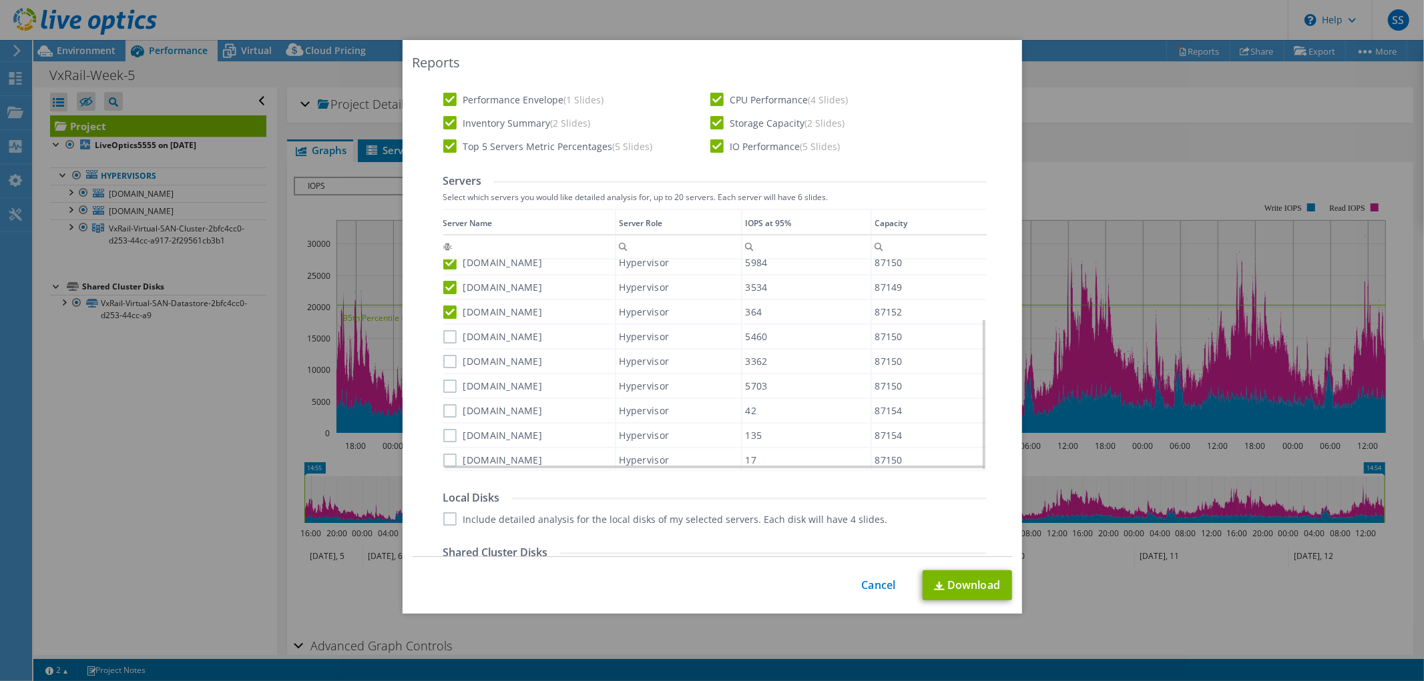
click at [444, 335] on label "vxrailhq-05.lb.ge" at bounding box center [492, 336] width 99 height 13
click at [0, 0] on input "vxrailhq-05.lb.ge" at bounding box center [0, 0] width 0 height 0
click at [443, 362] on label "vxrailhq-03.lb.ge" at bounding box center [492, 361] width 99 height 13
click at [0, 0] on input "vxrailhq-03.lb.ge" at bounding box center [0, 0] width 0 height 0
click at [445, 380] on label "vxrailhq-04.lb.ge" at bounding box center [492, 386] width 99 height 13
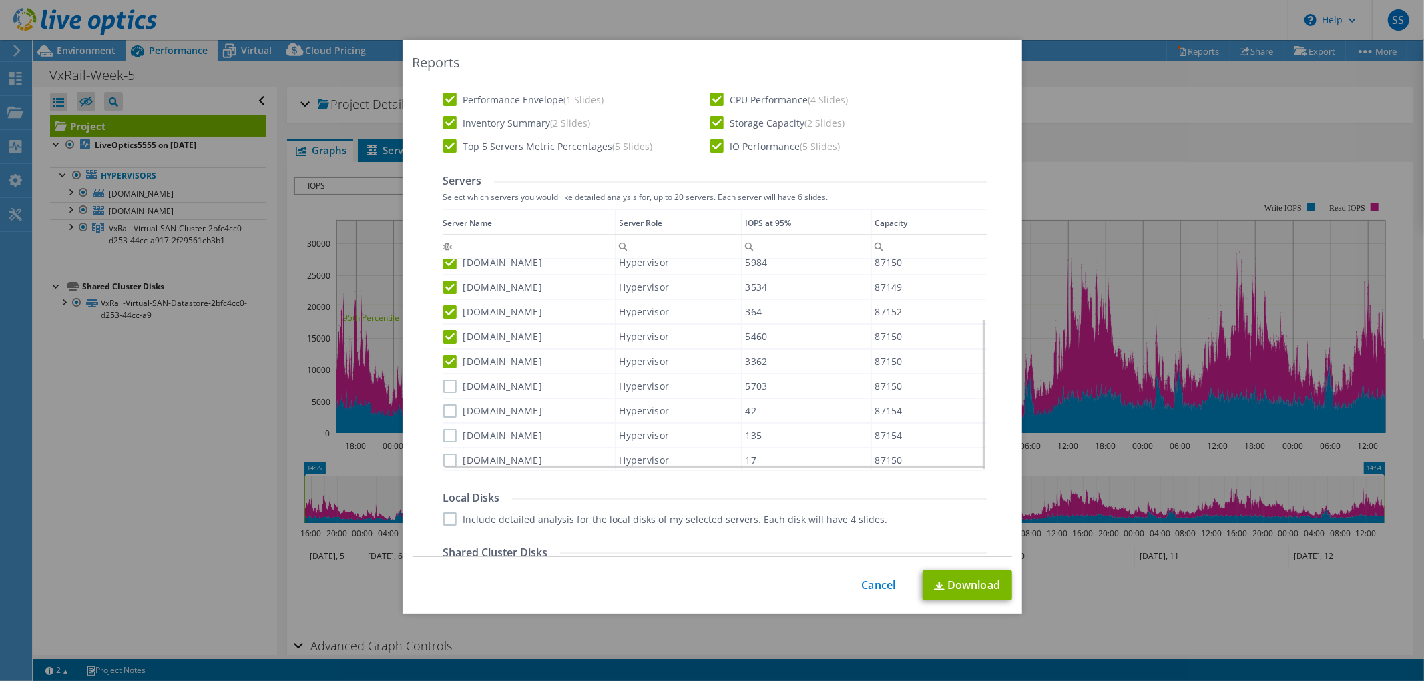
click at [0, 0] on input "vxrailhq-04.lb.ge" at bounding box center [0, 0] width 0 height 0
click at [448, 404] on label "vxraildr-03.lb.ge" at bounding box center [492, 410] width 99 height 13
click at [0, 0] on input "vxraildr-03.lb.ge" at bounding box center [0, 0] width 0 height 0
click at [446, 429] on label "vxraildr-01.lb.ge" at bounding box center [492, 435] width 99 height 13
click at [0, 0] on input "vxraildr-01.lb.ge" at bounding box center [0, 0] width 0 height 0
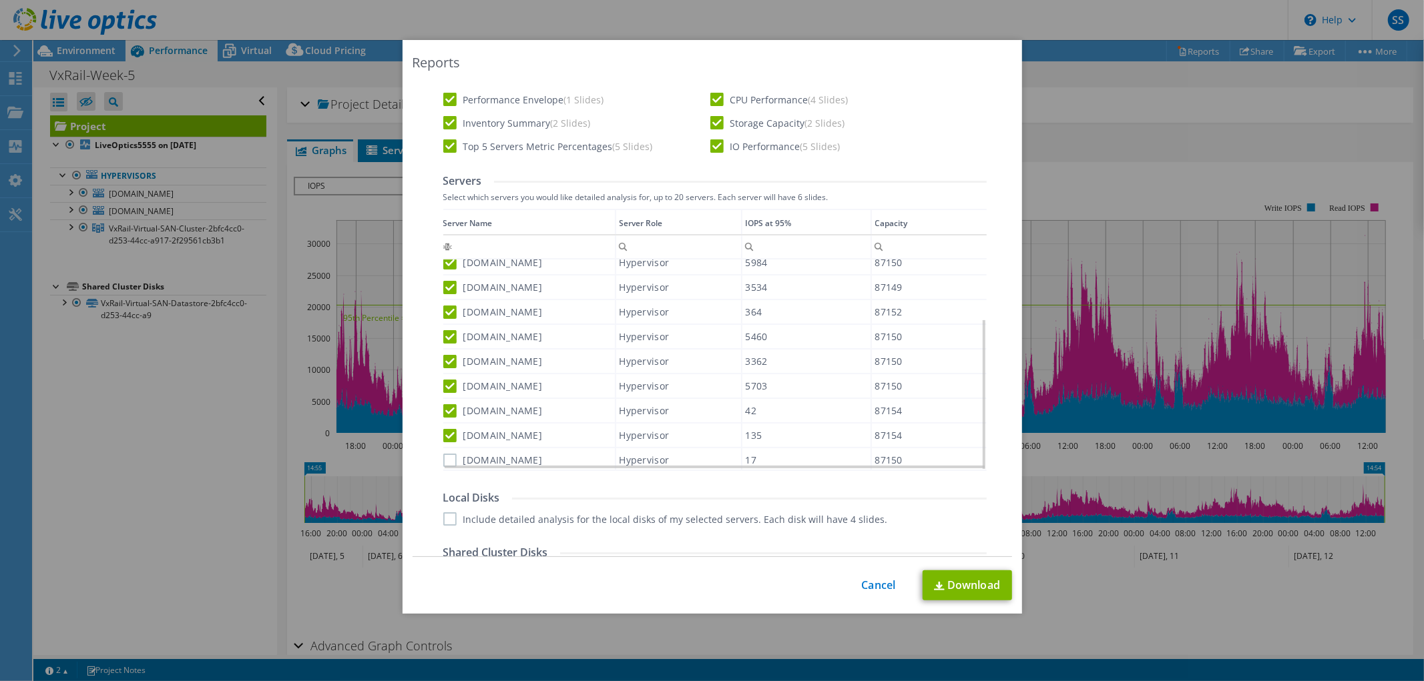
click at [443, 449] on div "vxraildr-05.lb.ge" at bounding box center [529, 460] width 172 height 23
click at [447, 454] on label "vxraildr-05.lb.ge" at bounding box center [492, 460] width 99 height 13
click at [0, 0] on input "vxraildr-05.lb.ge" at bounding box center [0, 0] width 0 height 0
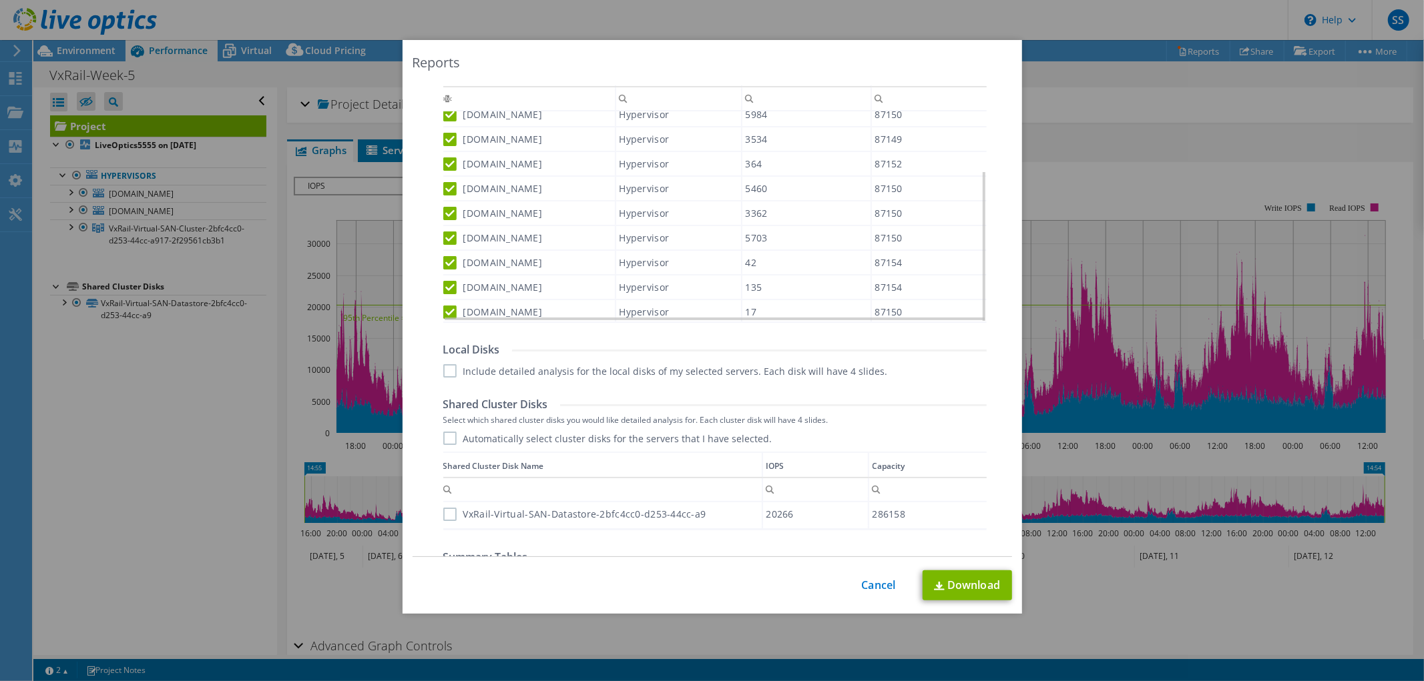
click at [461, 509] on label "VxRail-Virtual-SAN-Datastore-2bfc4cc0-d253-44cc-a9" at bounding box center [574, 514] width 263 height 13
click at [0, 0] on input "VxRail-Virtual-SAN-Datastore-2bfc4cc0-d253-44cc-a9" at bounding box center [0, 0] width 0 height 0
click at [955, 579] on link "Download" at bounding box center [966, 586] width 89 height 30
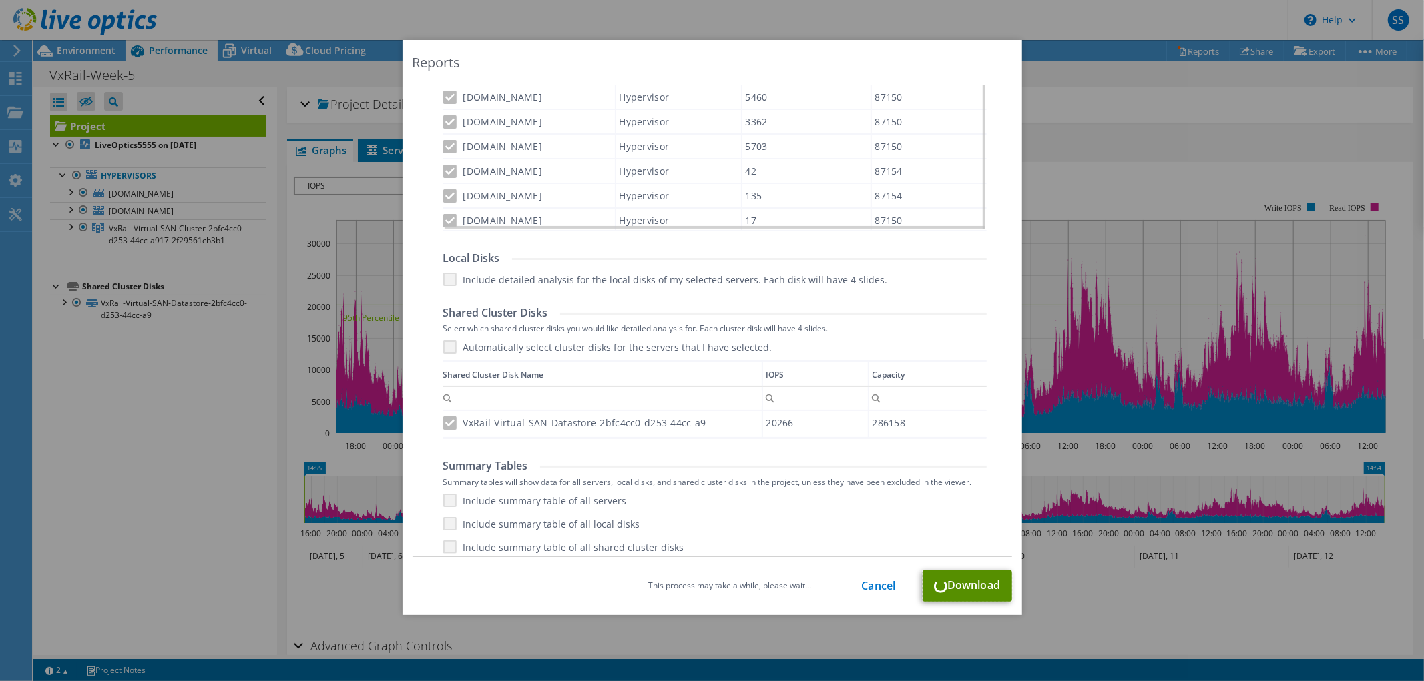
scroll to position [615, 0]
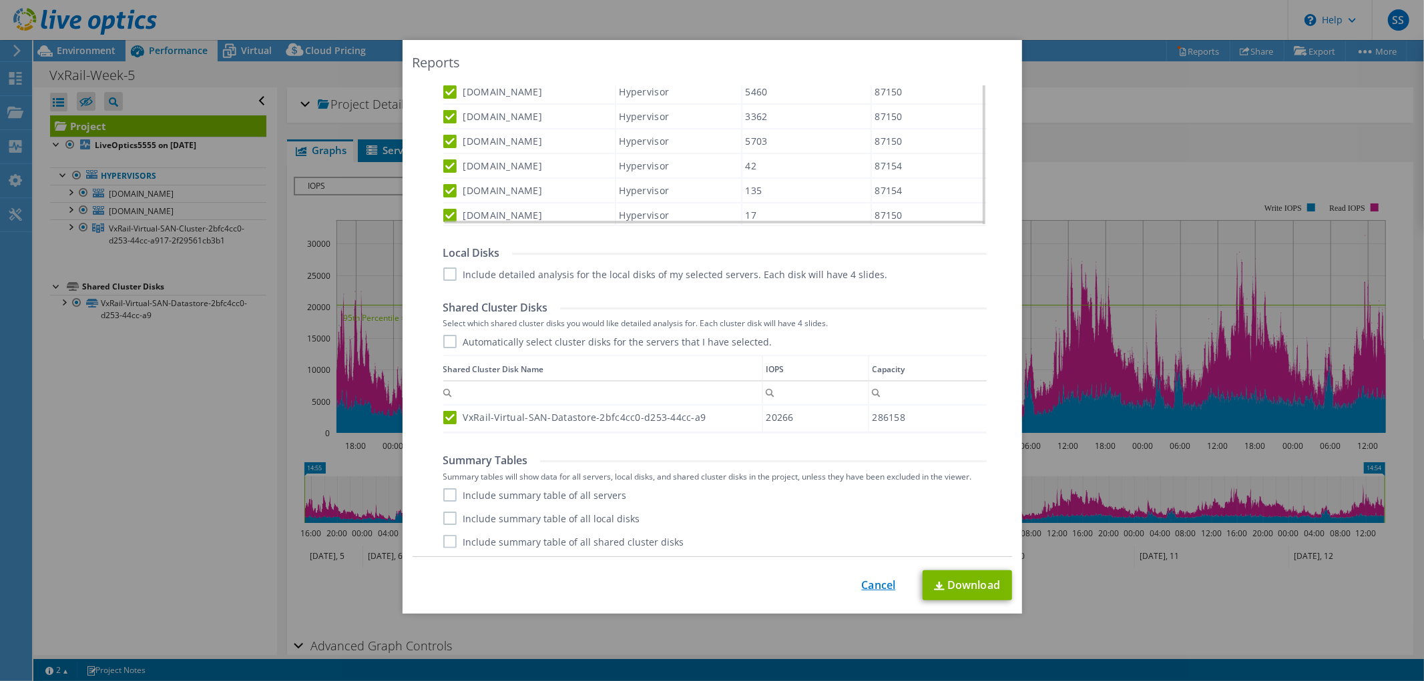
click at [866, 586] on link "Cancel" at bounding box center [879, 585] width 34 height 13
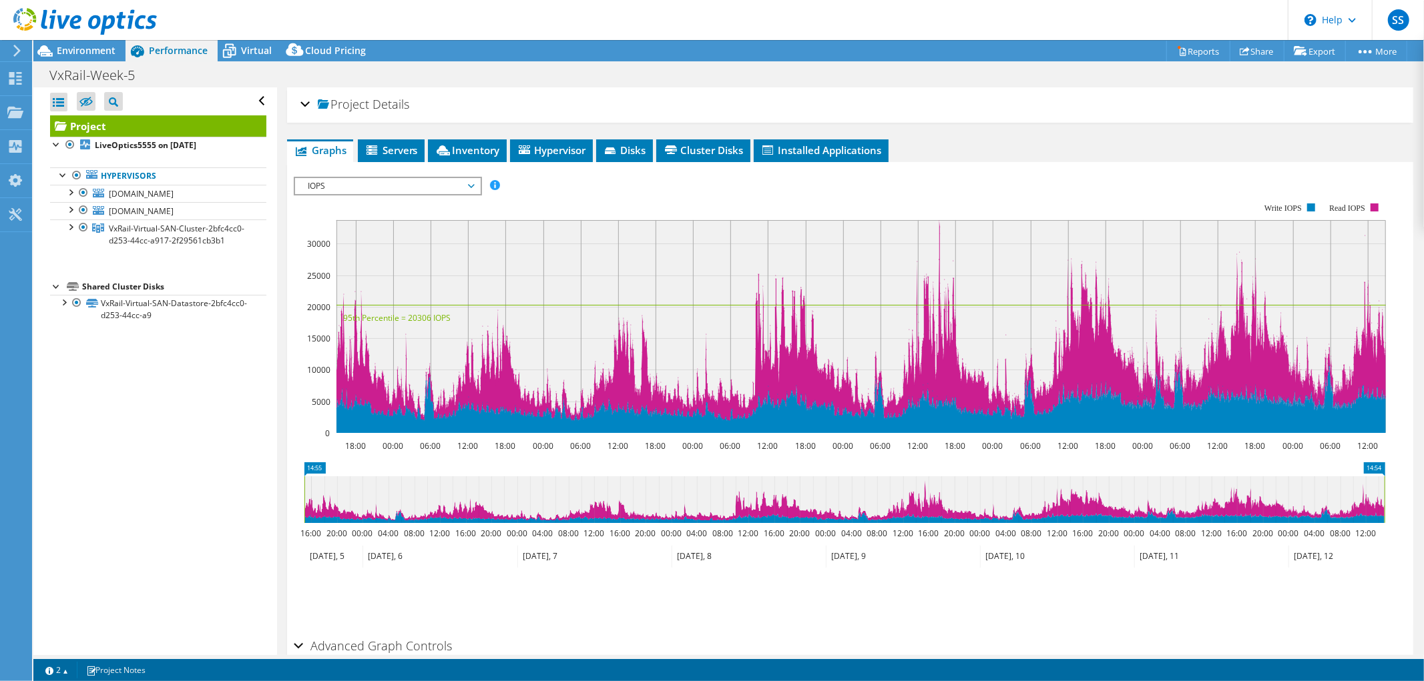
click at [18, 49] on use at bounding box center [16, 51] width 7 height 12
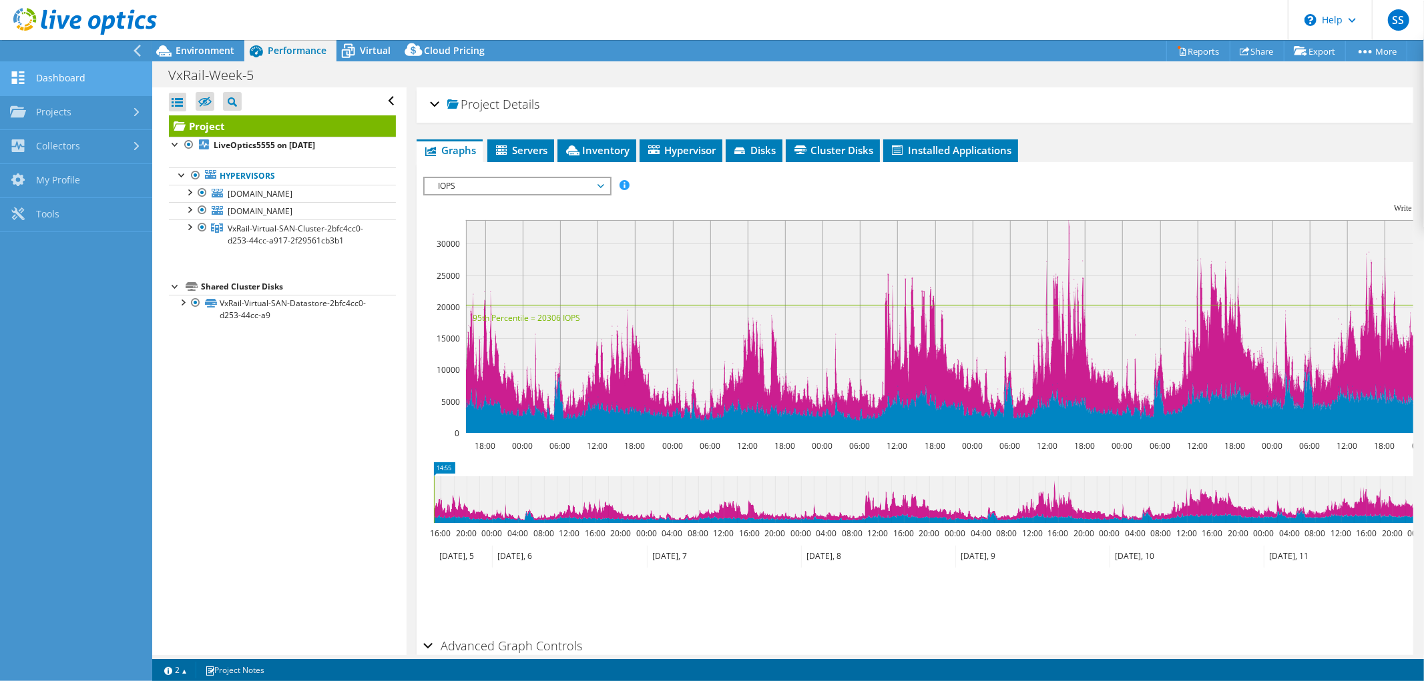
click at [38, 77] on link "Dashboard" at bounding box center [76, 79] width 152 height 34
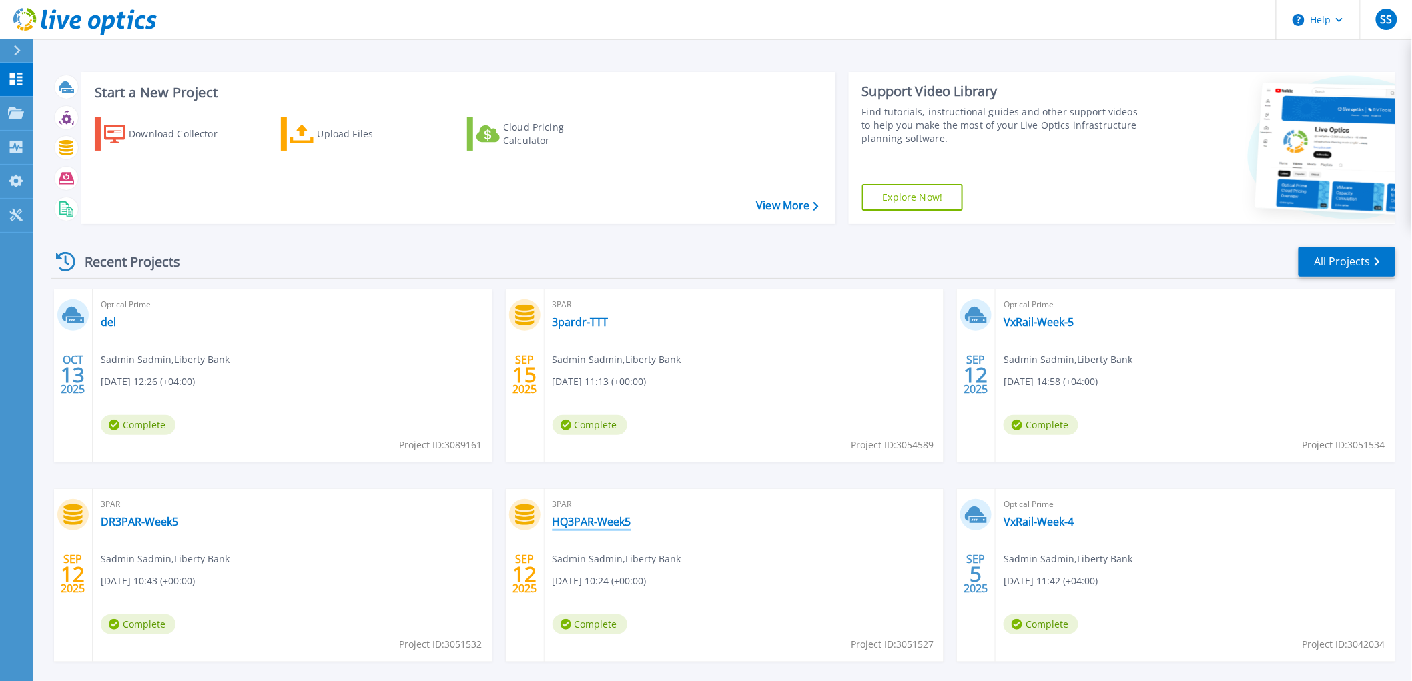
click at [601, 523] on link "HQ3PAR-Week5" at bounding box center [592, 521] width 79 height 13
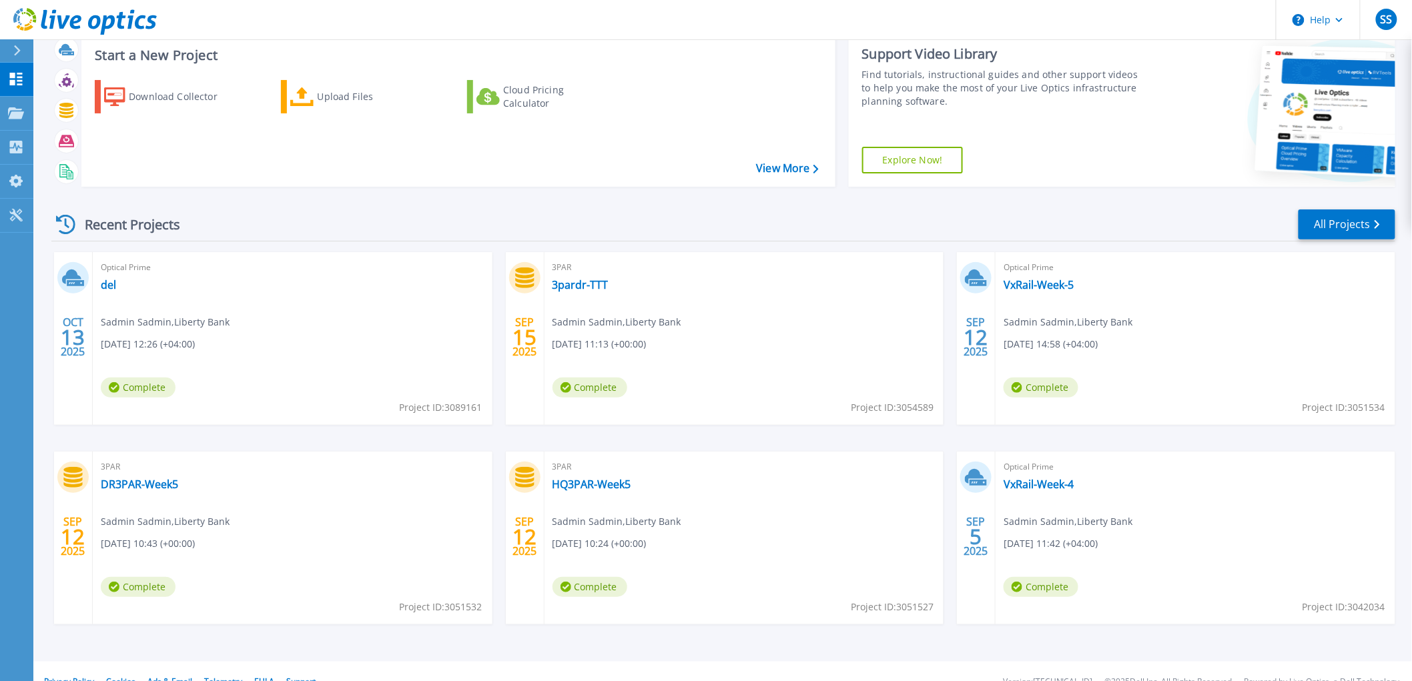
scroll to position [58, 0]
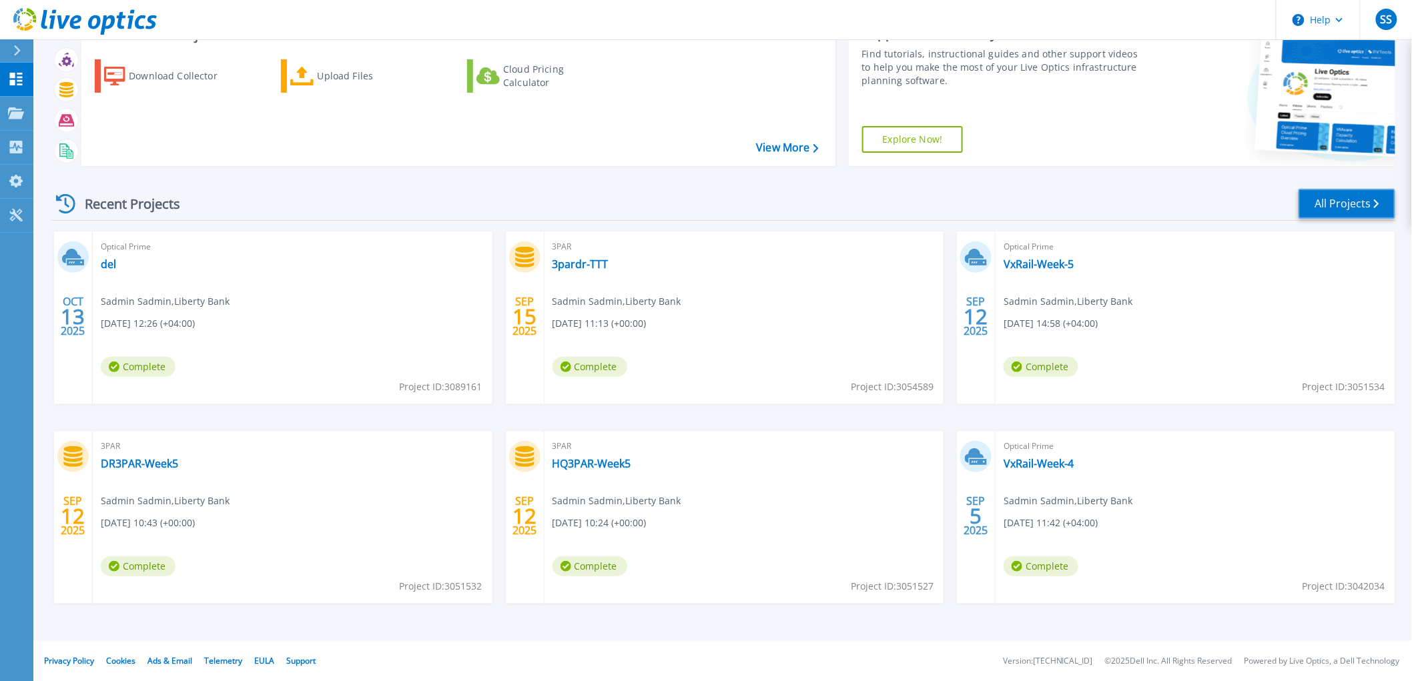
click at [1362, 214] on link "All Projects" at bounding box center [1347, 204] width 97 height 30
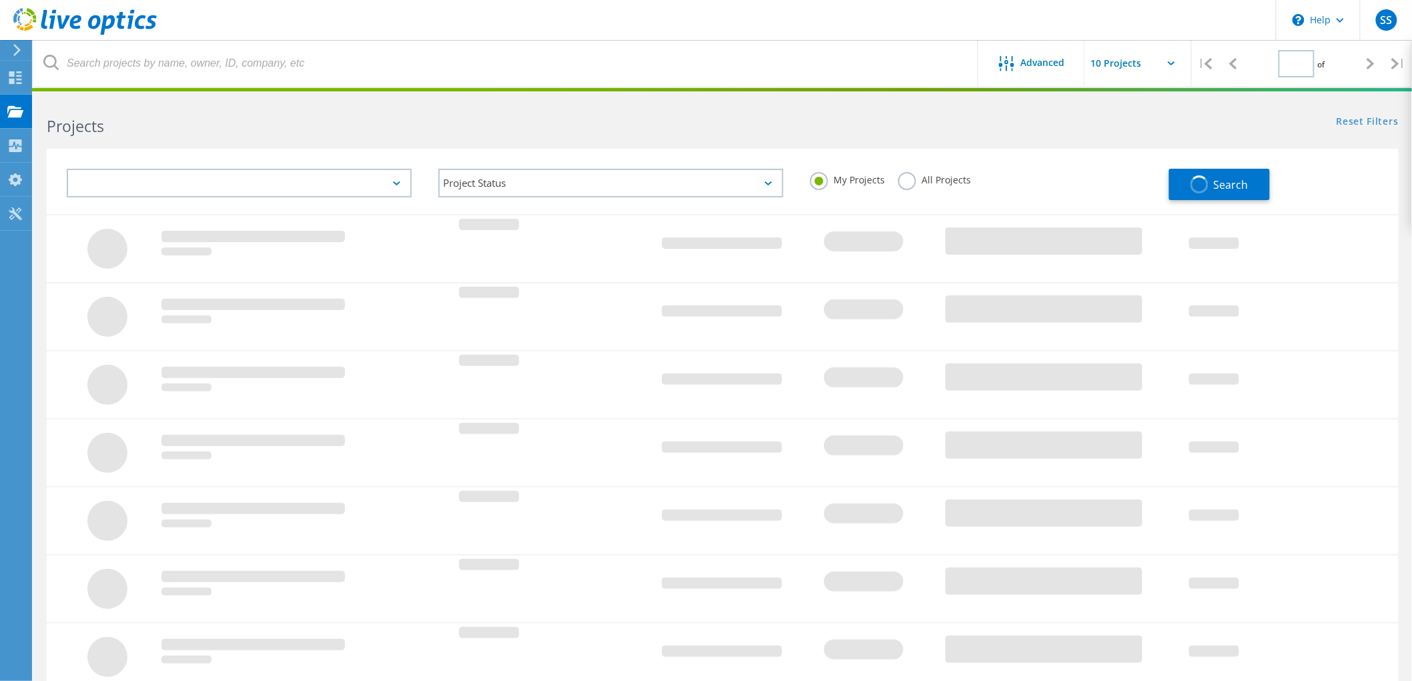
type input "2"
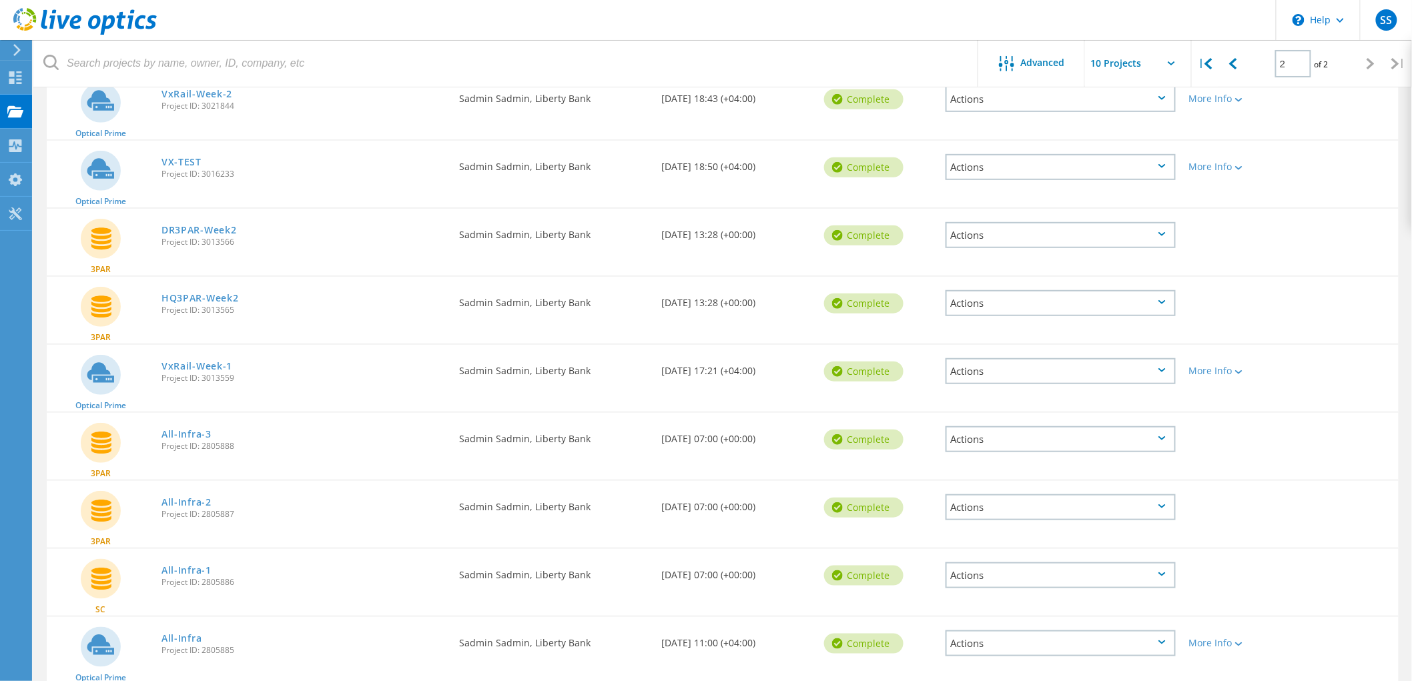
scroll to position [216, 0]
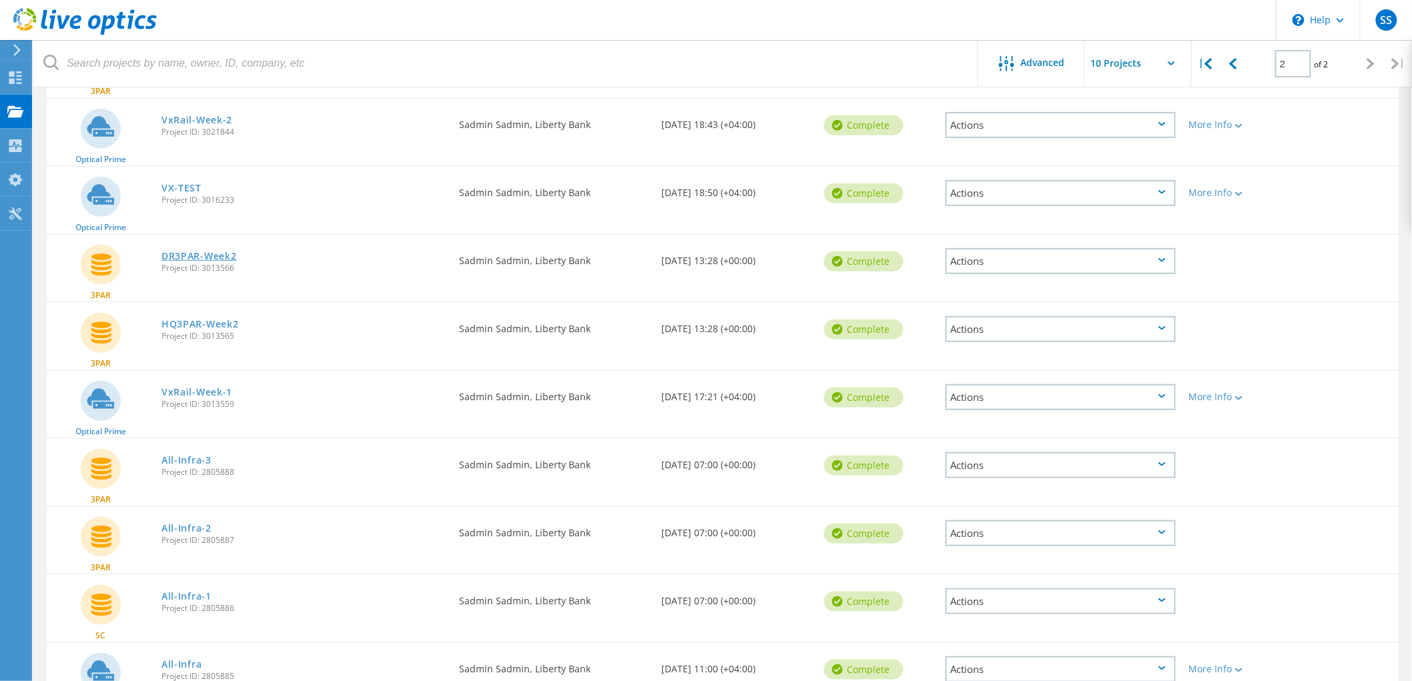
click at [216, 252] on link "DR3PAR-Week2" at bounding box center [199, 256] width 75 height 9
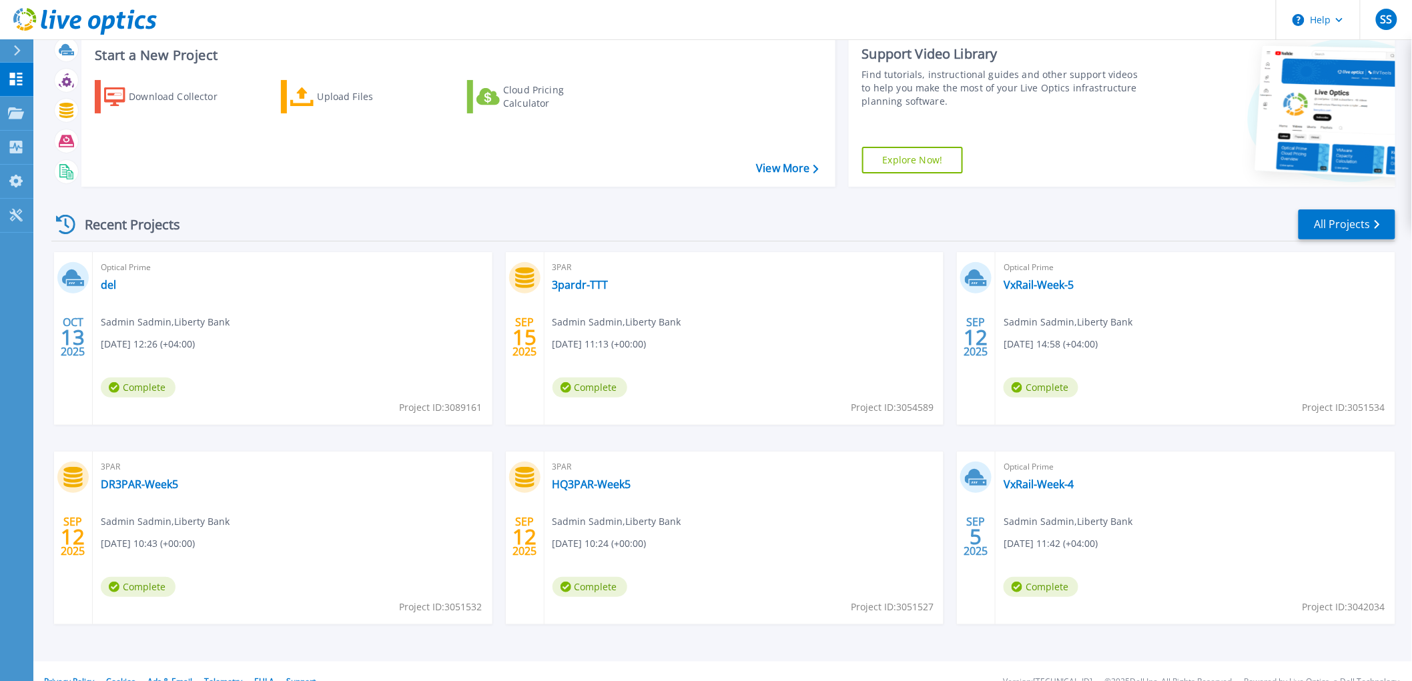
scroll to position [58, 0]
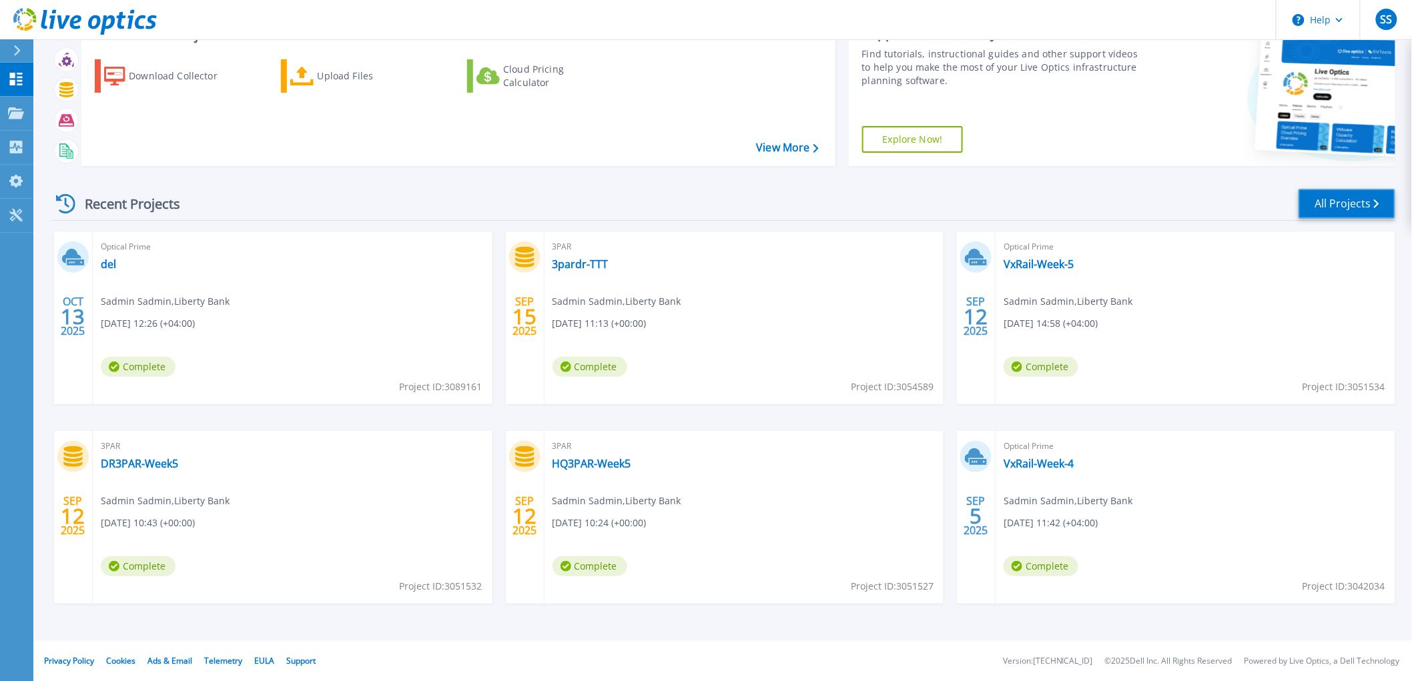
click at [1356, 197] on link "All Projects" at bounding box center [1347, 204] width 97 height 30
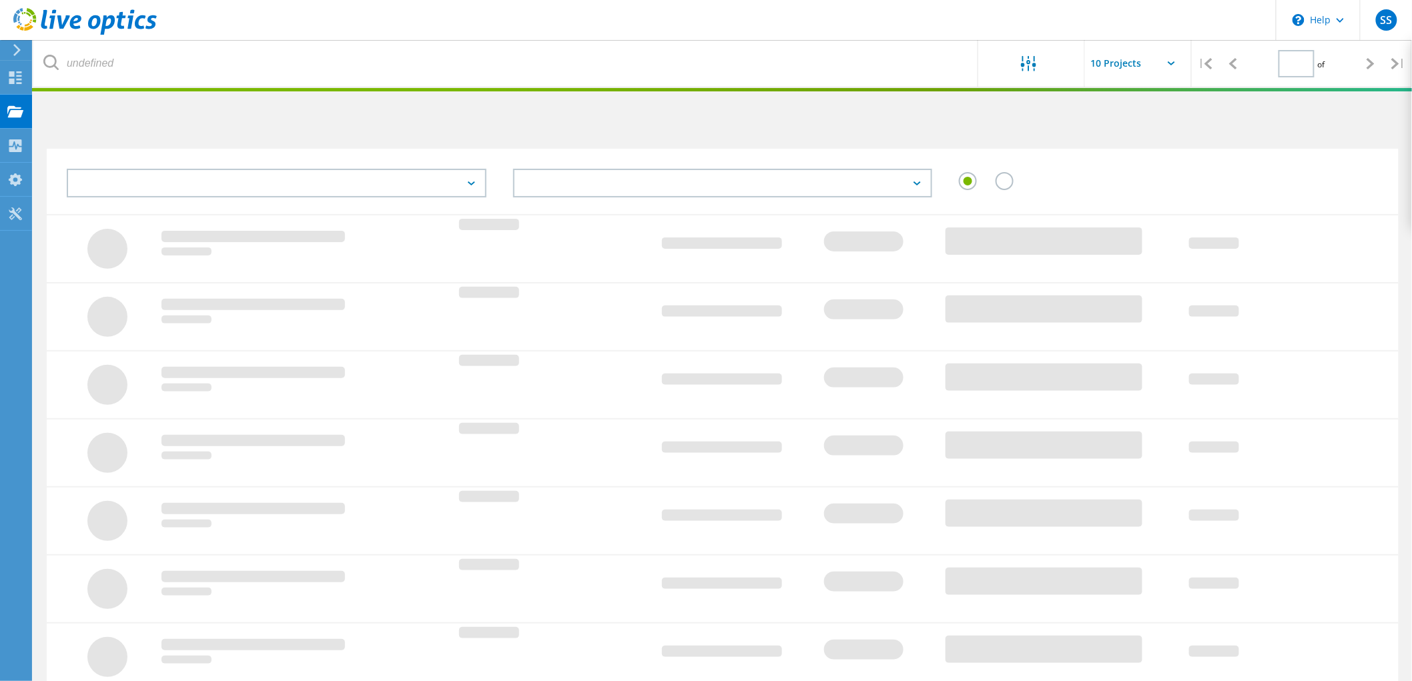
type input "2"
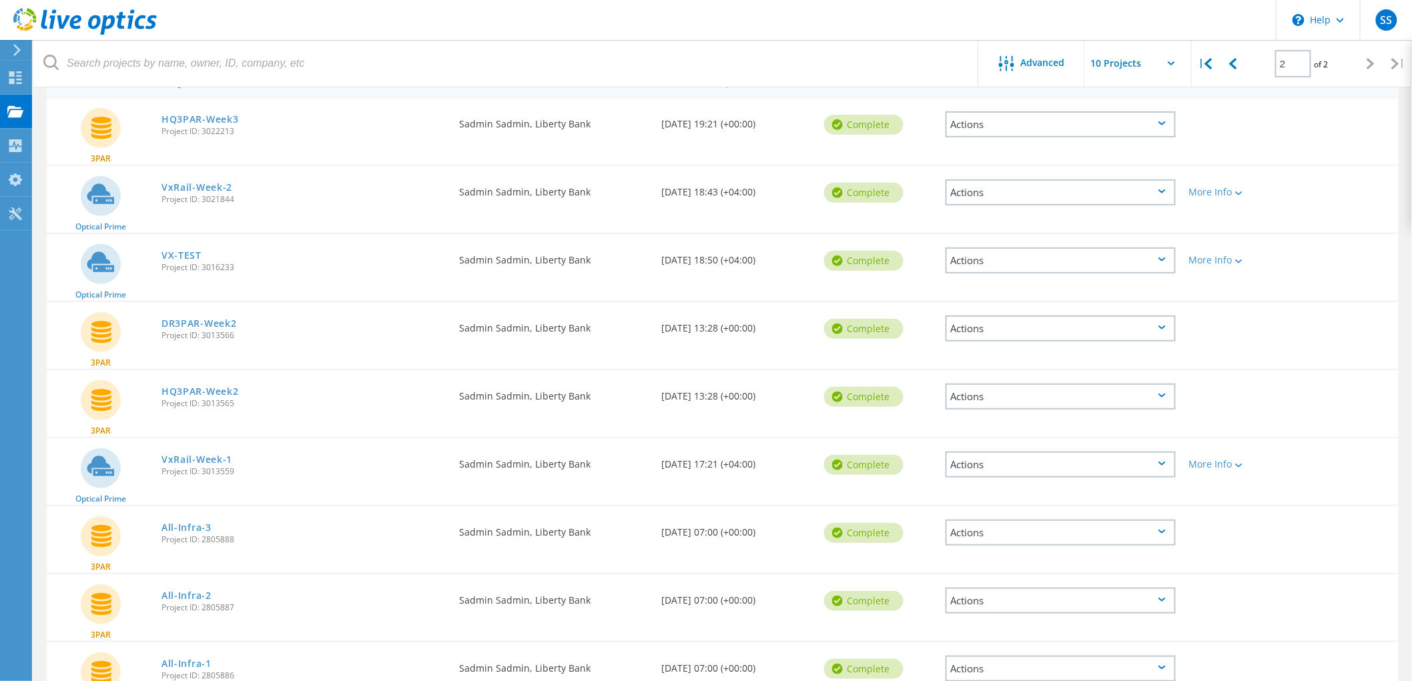
scroll to position [74, 0]
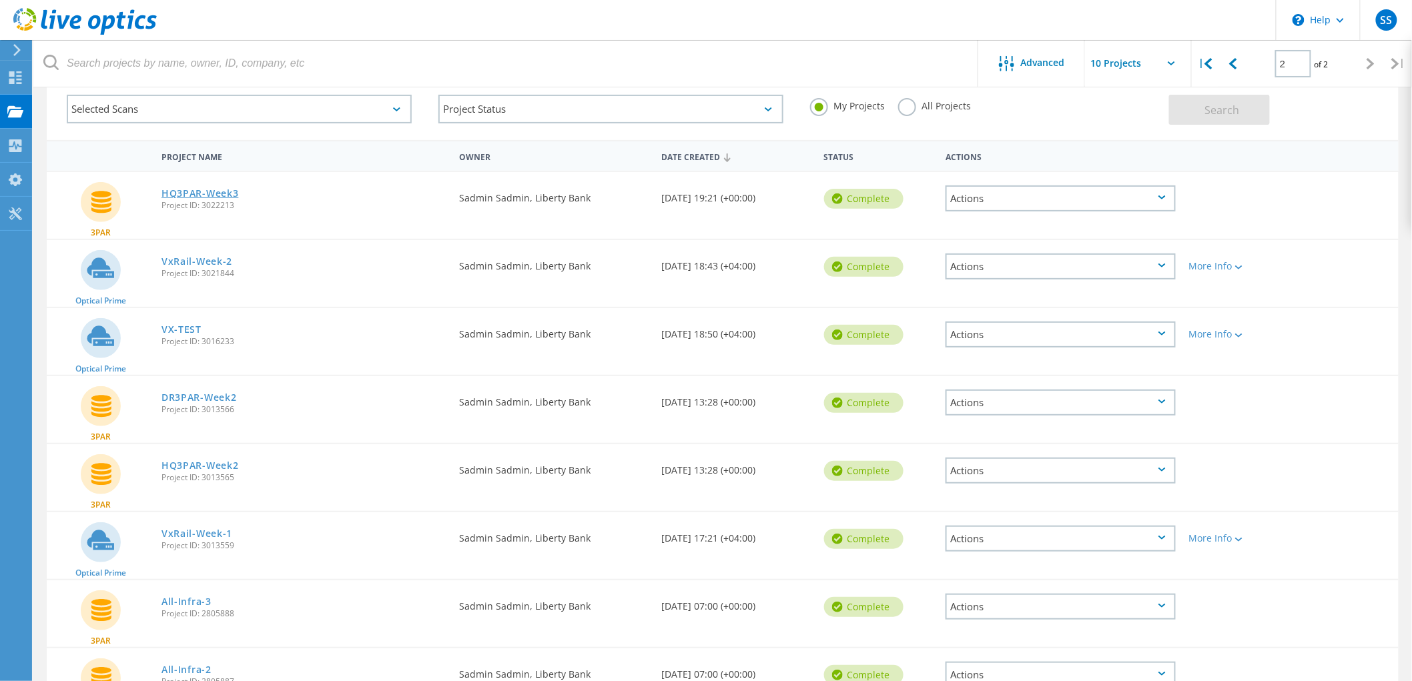
click at [216, 189] on link "HQ3PAR-Week3" at bounding box center [200, 193] width 77 height 9
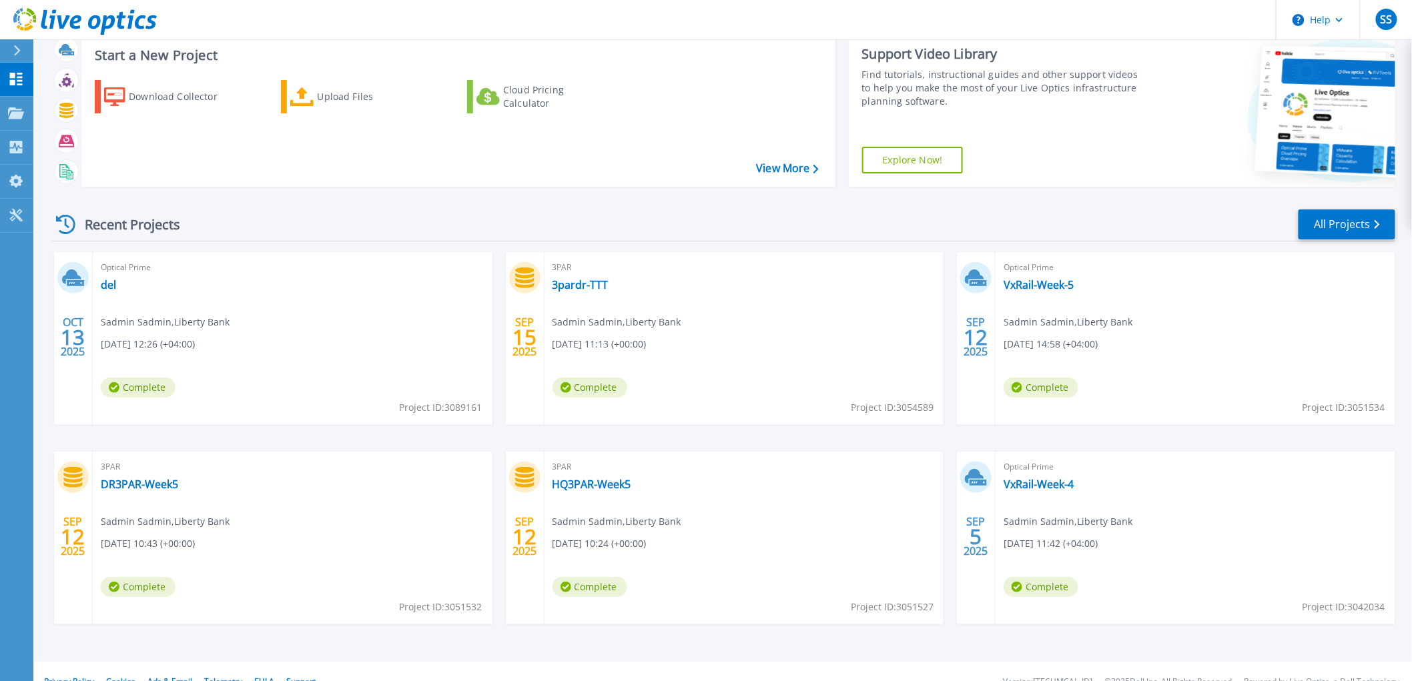
scroll to position [58, 0]
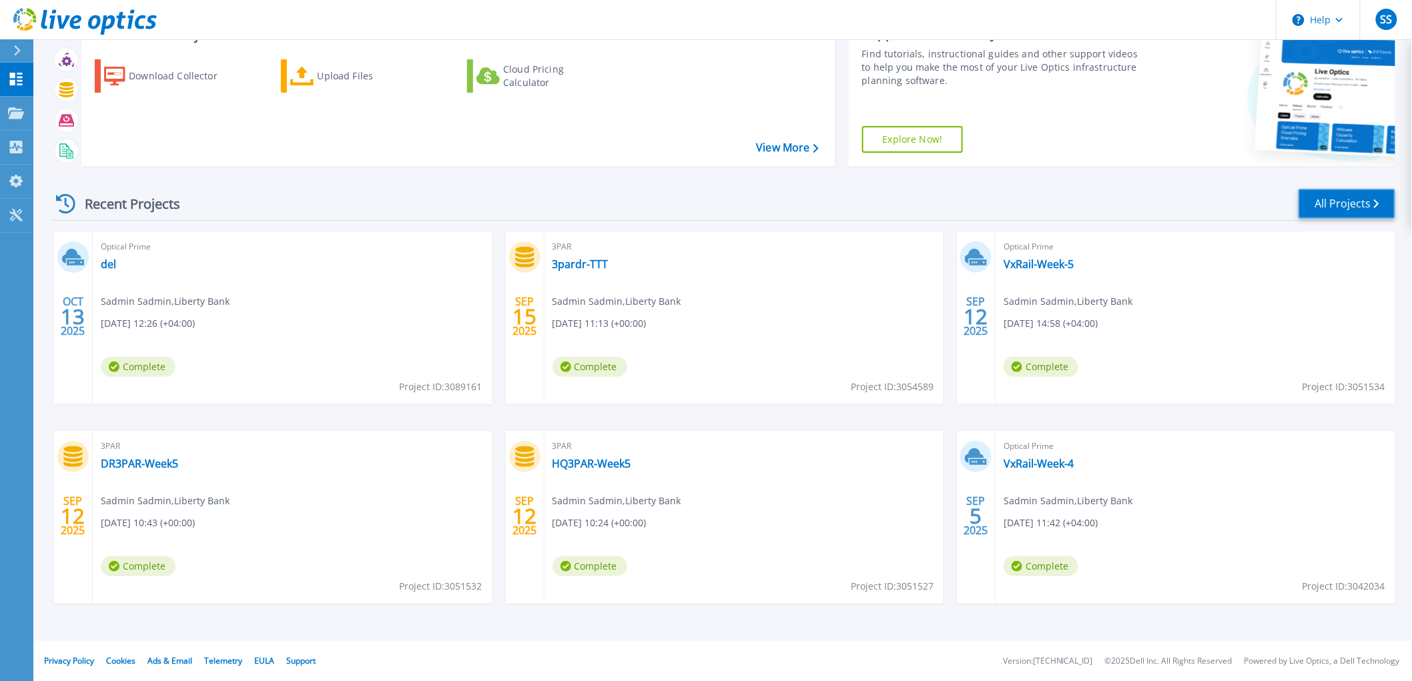
click at [1330, 204] on link "All Projects" at bounding box center [1347, 204] width 97 height 30
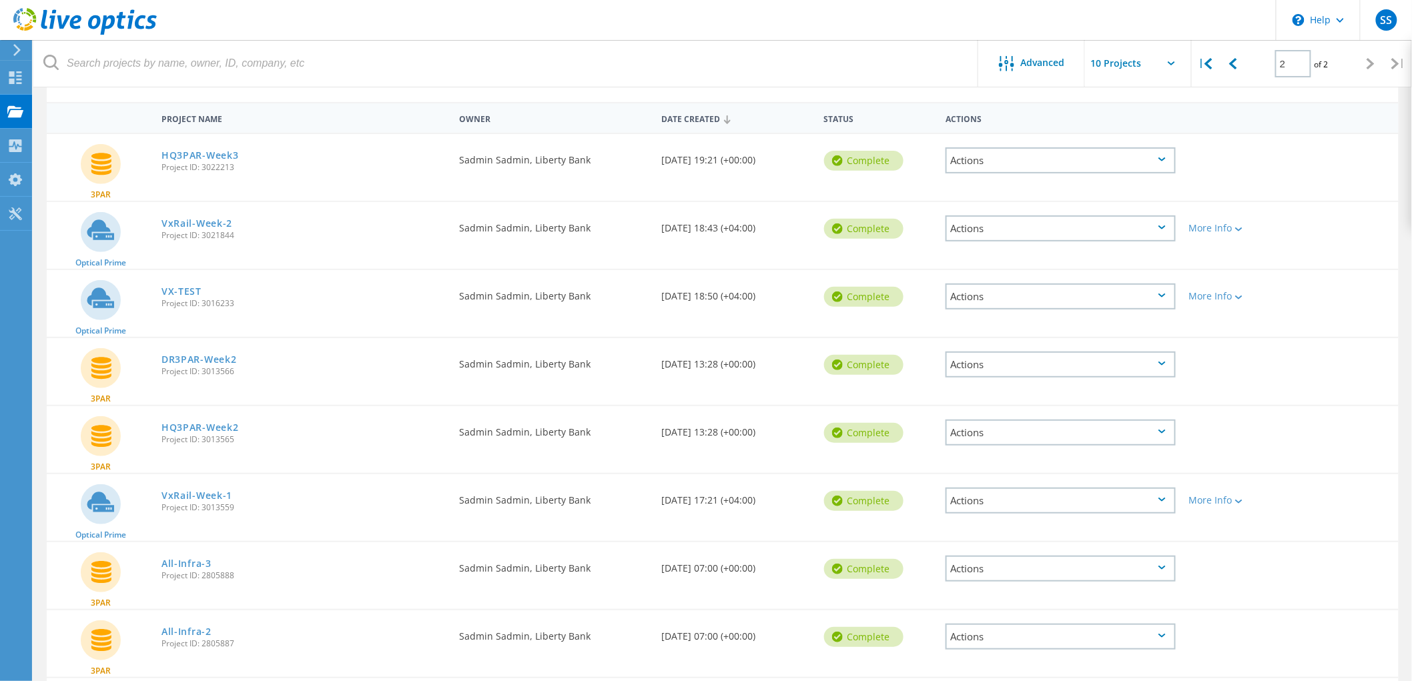
scroll to position [290, 0]
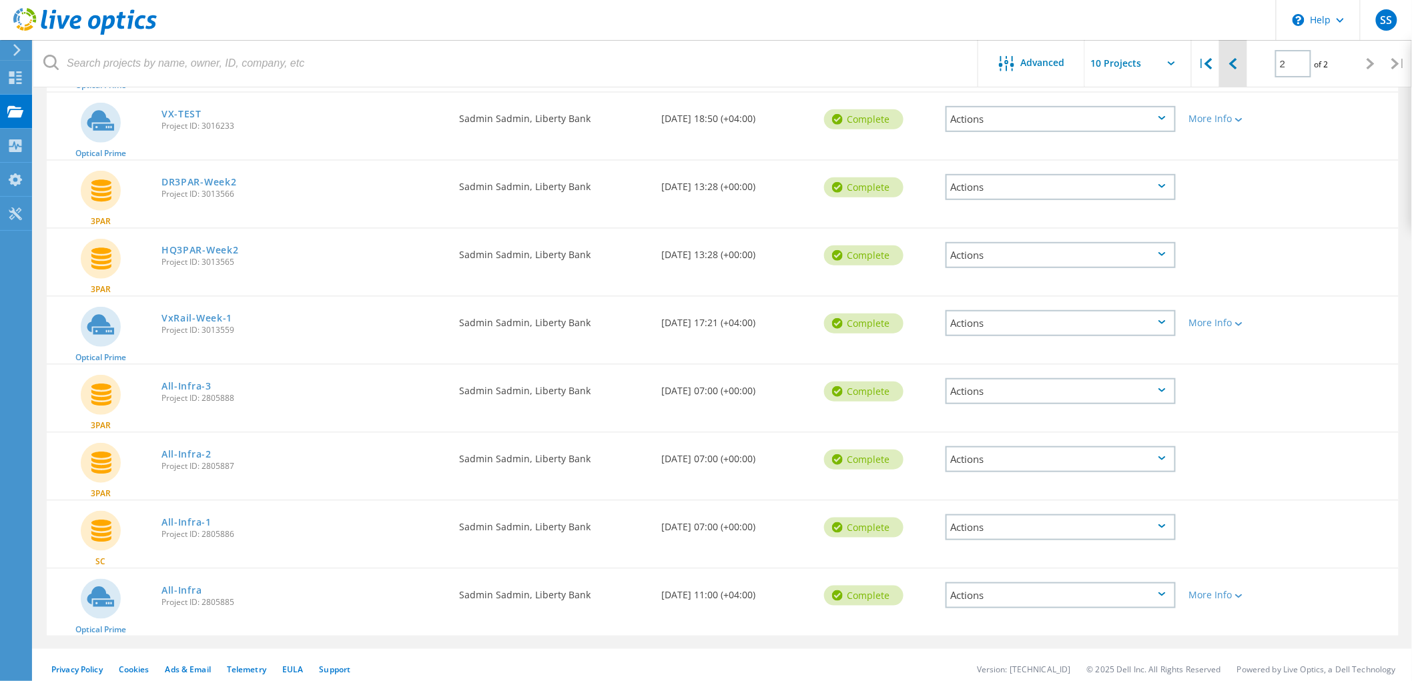
click at [1229, 61] on icon at bounding box center [1233, 63] width 8 height 11
type input "1"
click at [207, 382] on link "DR3PAR-Week4" at bounding box center [199, 386] width 75 height 9
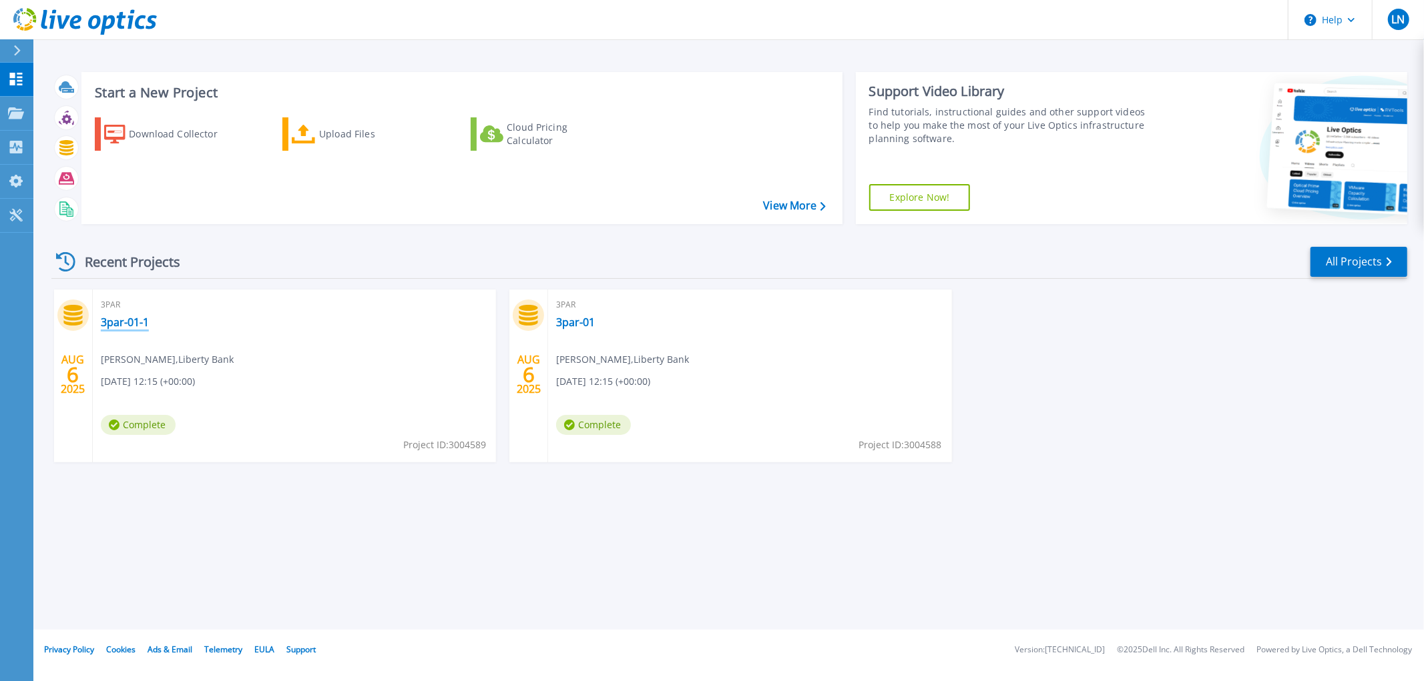
click at [133, 321] on link "3par-01-1" at bounding box center [125, 322] width 48 height 13
click at [565, 322] on link "3par-01" at bounding box center [575, 322] width 39 height 13
